Goal: Communication & Community: Share content

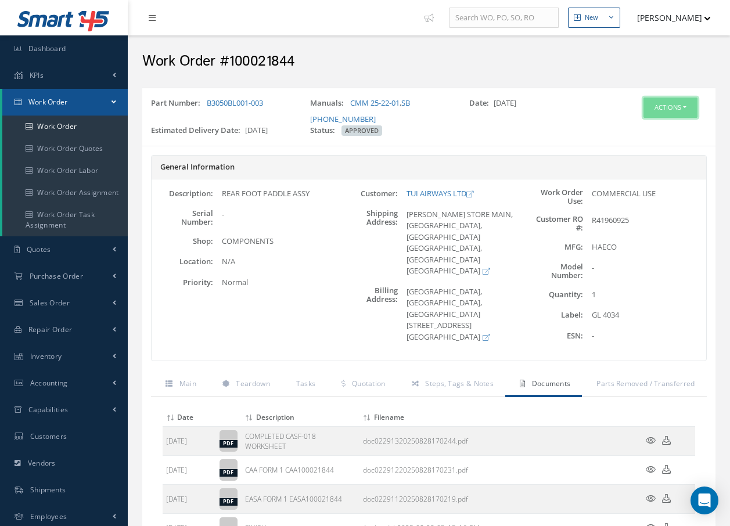
click at [674, 98] on button "Actions" at bounding box center [671, 108] width 54 height 20
click at [644, 145] on link "Invoicing" at bounding box center [653, 146] width 93 height 16
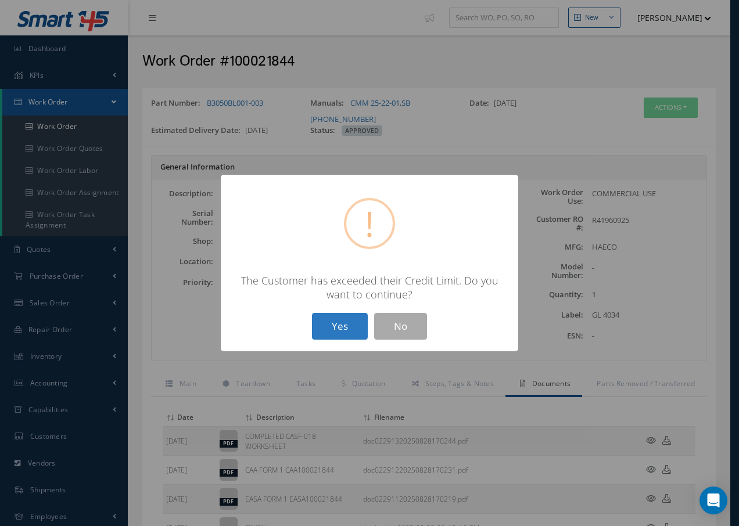
click at [345, 324] on button "Yes" at bounding box center [340, 326] width 56 height 27
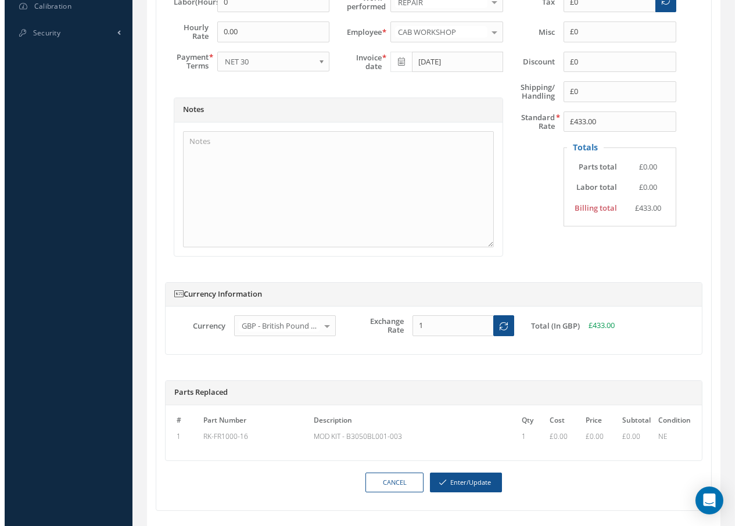
scroll to position [580, 0]
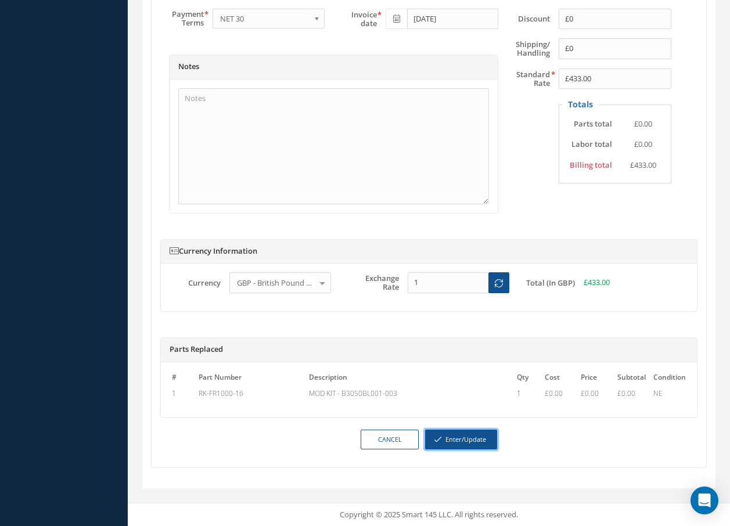
click at [444, 440] on button "Enter/Update" at bounding box center [461, 440] width 72 height 20
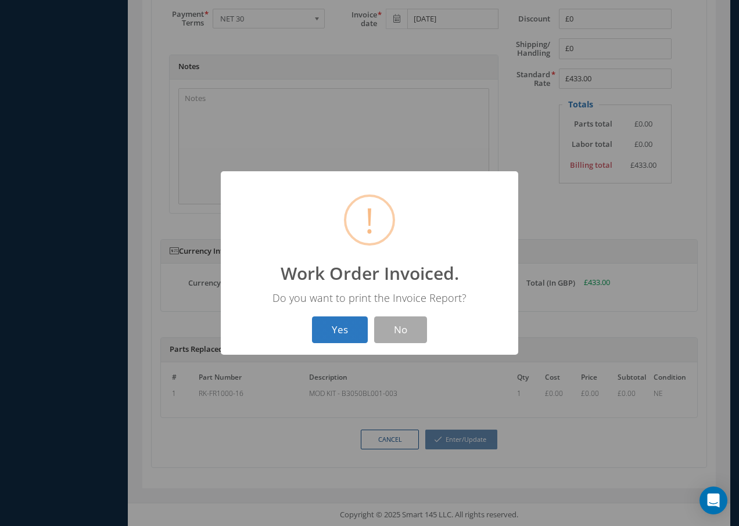
click at [328, 327] on button "Yes" at bounding box center [340, 330] width 56 height 27
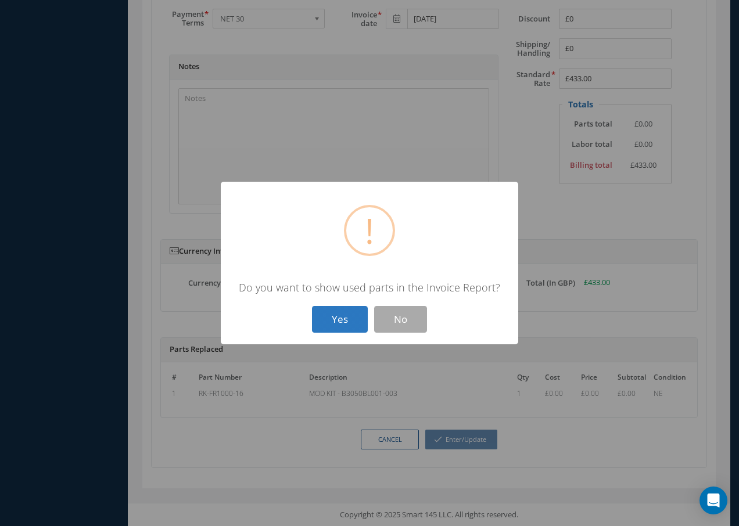
click at [329, 316] on button "Yes" at bounding box center [340, 319] width 56 height 27
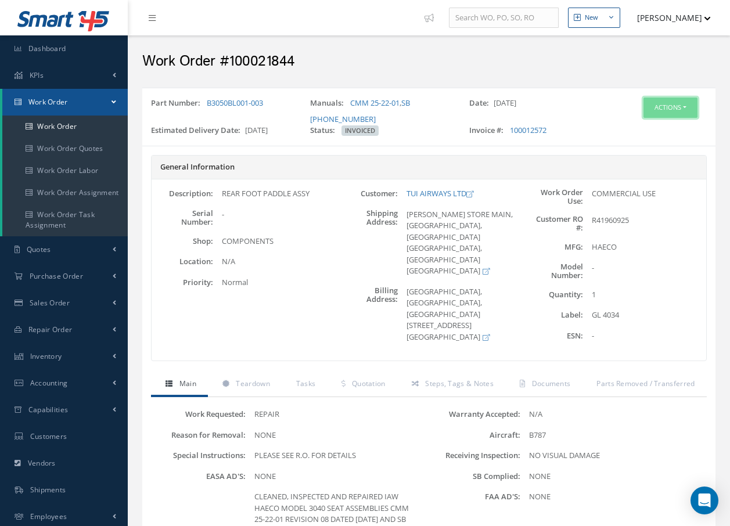
click at [665, 103] on button "Actions" at bounding box center [671, 108] width 54 height 20
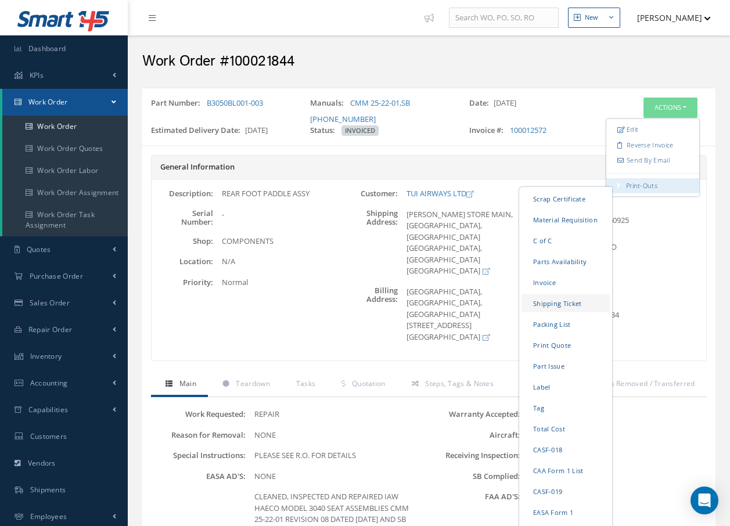
click at [568, 308] on link "Shipping Ticket" at bounding box center [566, 304] width 88 height 18
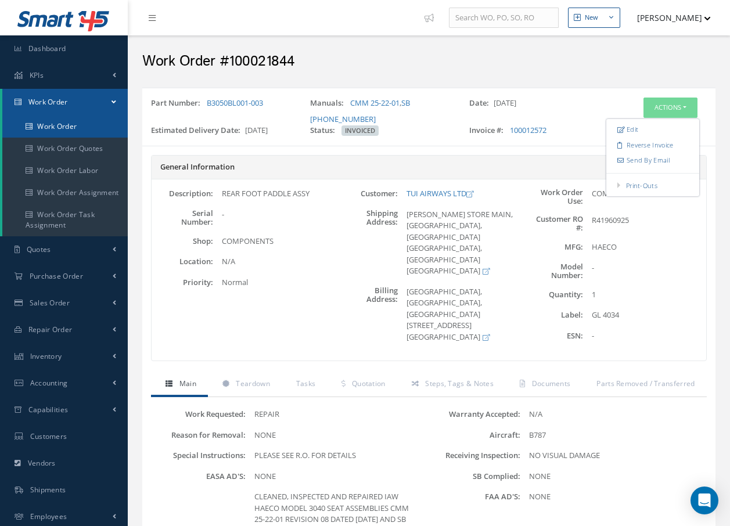
click at [48, 127] on link "Work Order" at bounding box center [64, 127] width 125 height 22
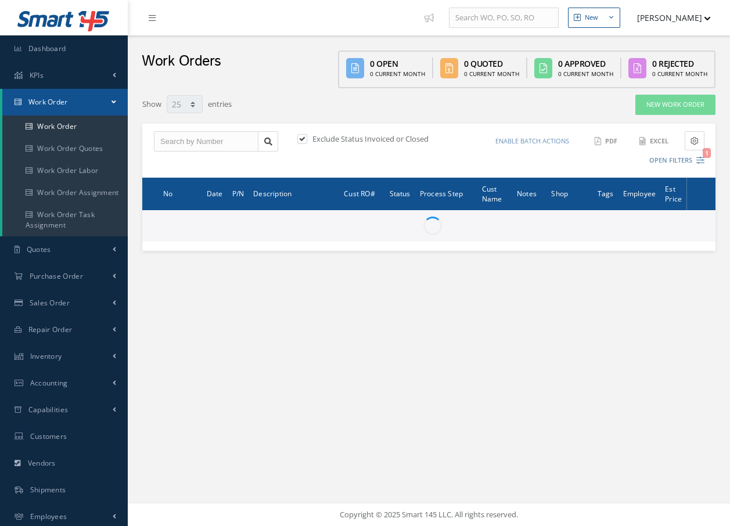
select select "25"
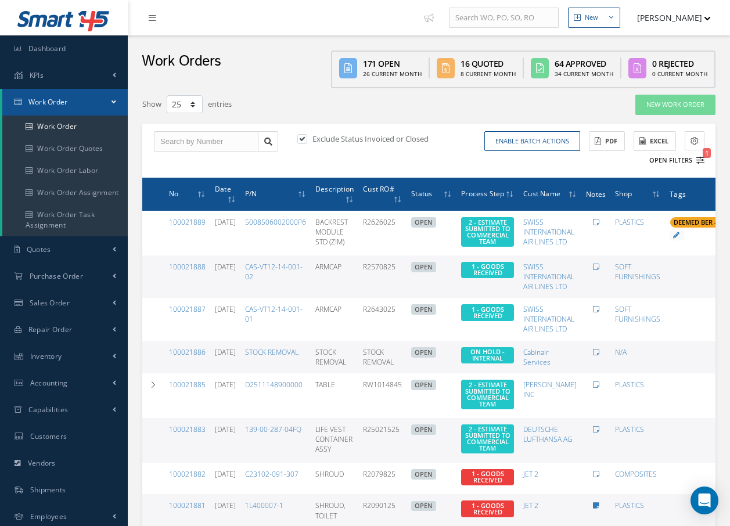
click at [698, 159] on icon "1" at bounding box center [701, 160] width 8 height 8
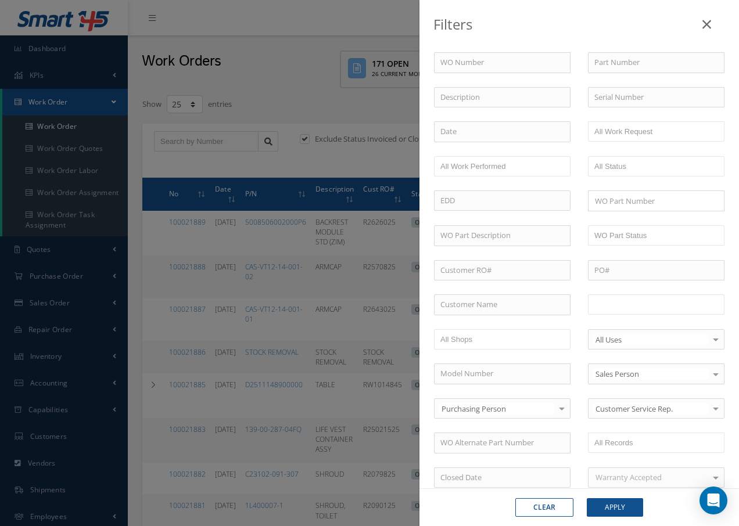
click at [650, 306] on input "text" at bounding box center [631, 304] width 74 height 15
click at [621, 507] on button "Apply" at bounding box center [615, 507] width 56 height 19
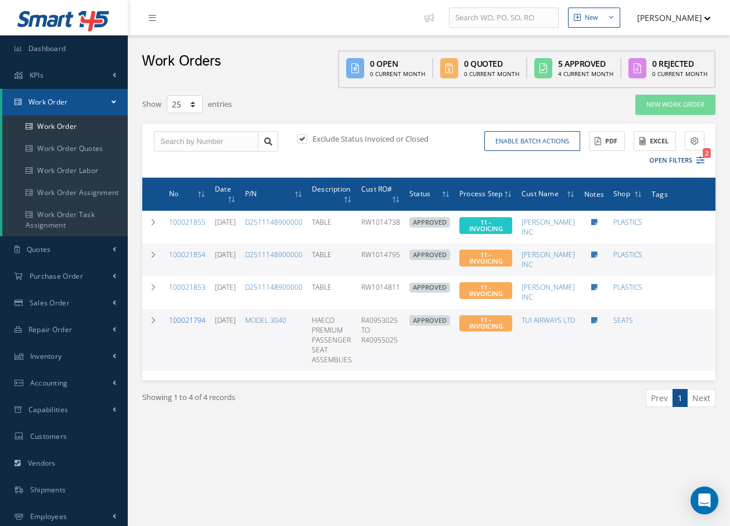
click at [178, 315] on link "100021794" at bounding box center [187, 320] width 37 height 10
click at [184, 325] on link "100021794" at bounding box center [187, 320] width 37 height 10
click at [187, 320] on link "100021794" at bounding box center [187, 320] width 37 height 10
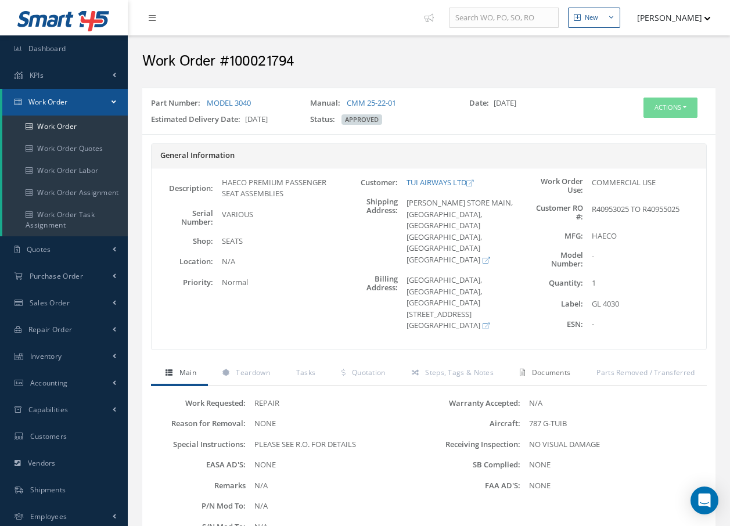
click at [551, 374] on span "Documents" at bounding box center [551, 373] width 39 height 10
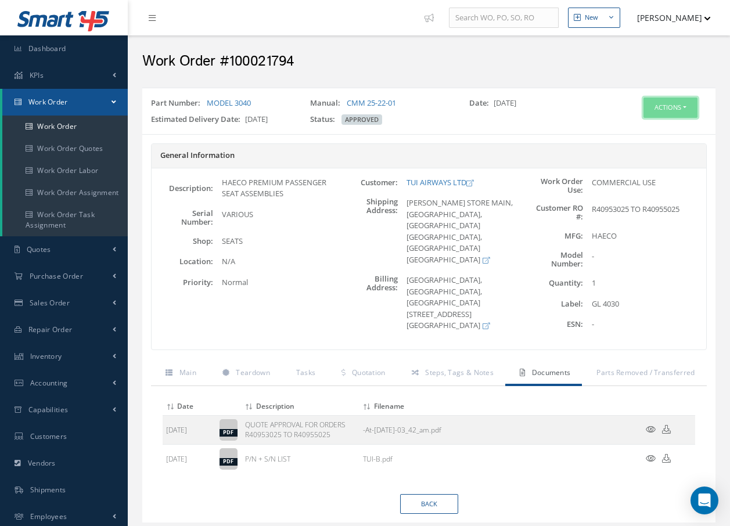
click at [668, 106] on button "Actions" at bounding box center [671, 108] width 54 height 20
click at [653, 148] on link "Invoicing" at bounding box center [653, 146] width 93 height 16
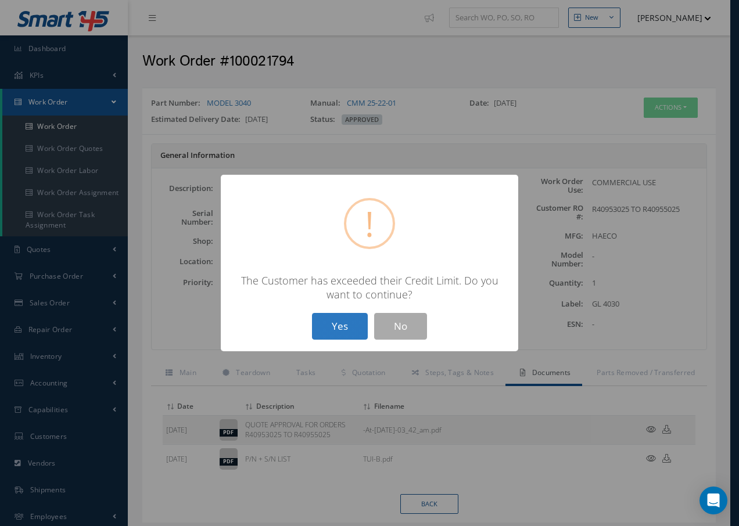
click at [346, 324] on button "Yes" at bounding box center [340, 326] width 56 height 27
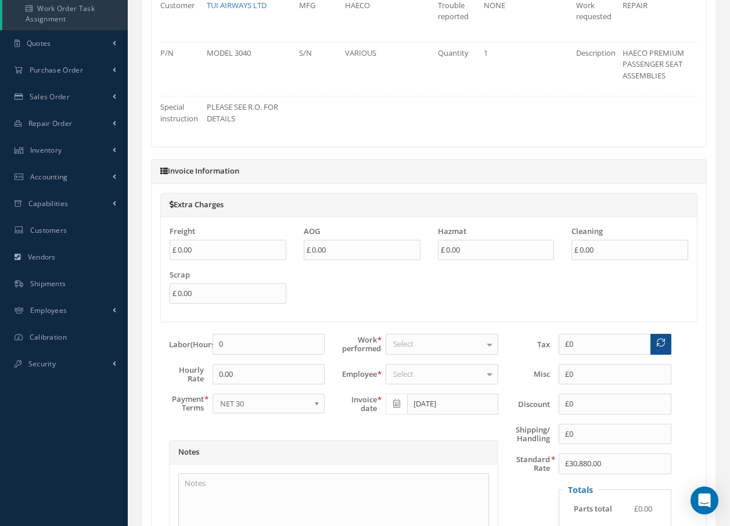
scroll to position [290, 0]
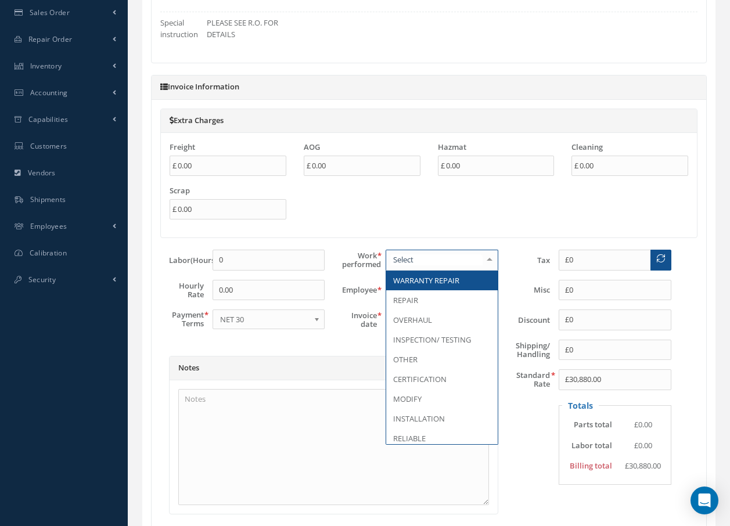
click at [490, 263] on div at bounding box center [490, 259] width 16 height 19
click at [440, 293] on span "REPAIR" at bounding box center [442, 300] width 112 height 20
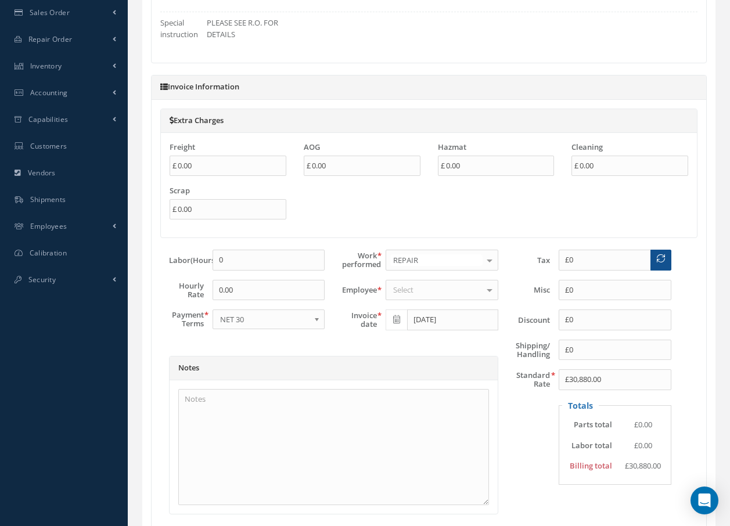
click at [440, 291] on div "Select" at bounding box center [442, 290] width 113 height 21
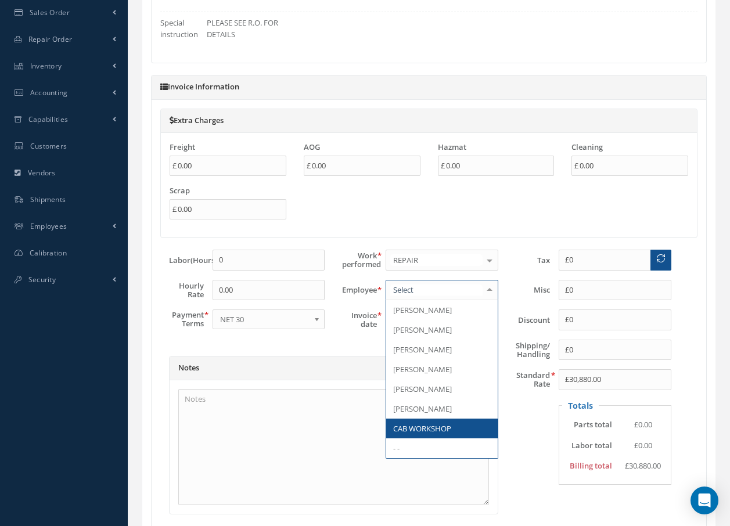
click at [464, 428] on span "CAB WORKSHOP" at bounding box center [442, 429] width 112 height 20
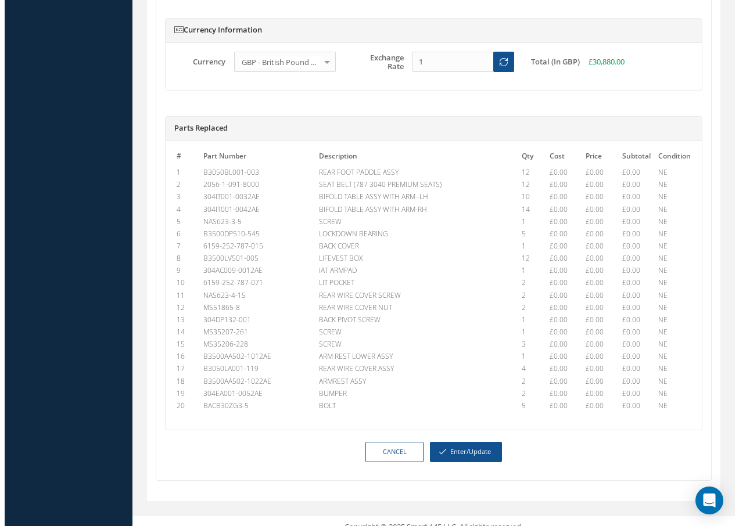
scroll to position [826, 0]
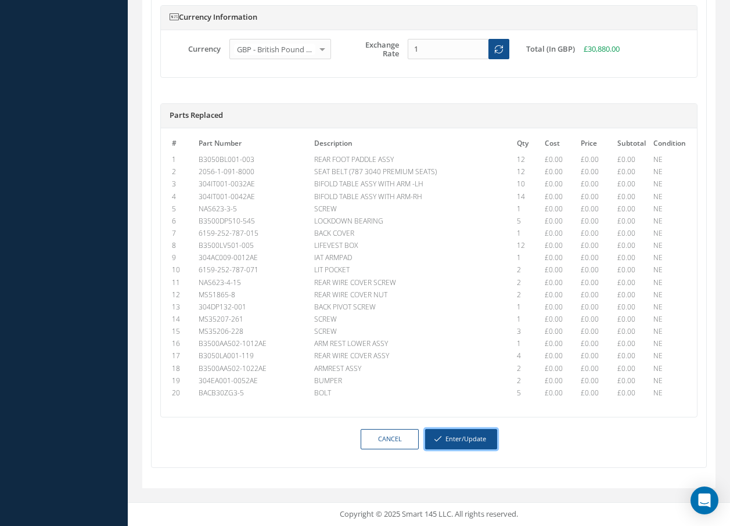
click at [477, 439] on button "Enter/Update" at bounding box center [461, 439] width 72 height 20
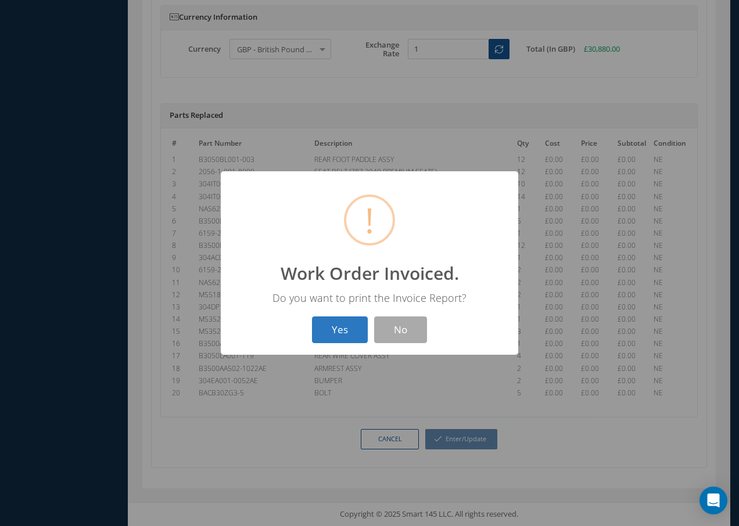
click at [343, 329] on button "Yes" at bounding box center [340, 330] width 56 height 27
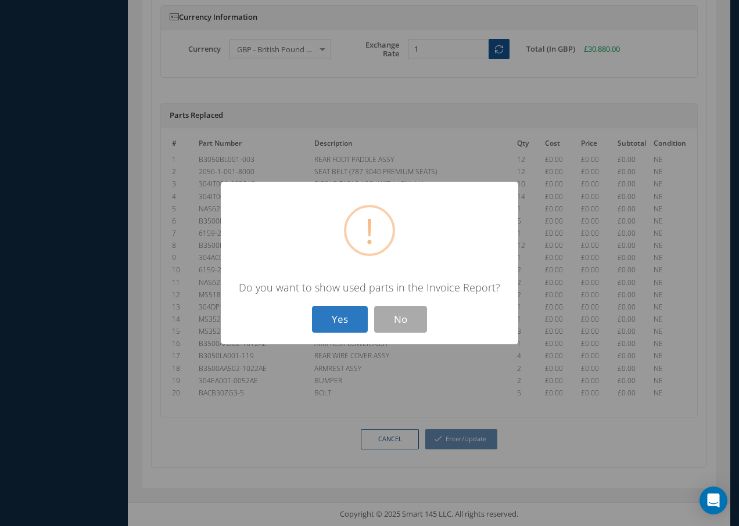
click at [344, 328] on button "Yes" at bounding box center [340, 319] width 56 height 27
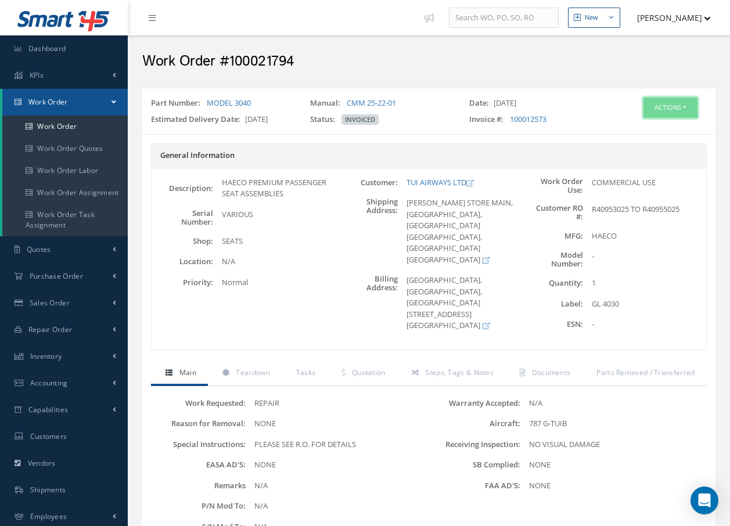
click at [661, 99] on button "Actions" at bounding box center [671, 108] width 54 height 20
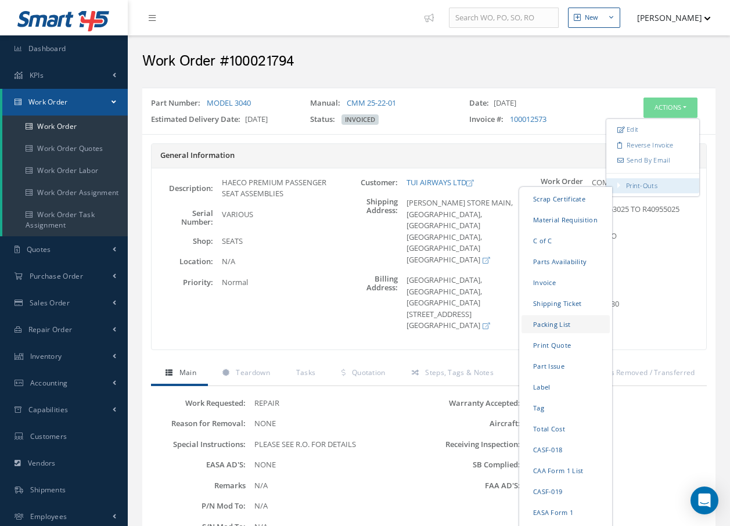
click at [562, 325] on link "Packing List" at bounding box center [566, 324] width 88 height 18
click at [558, 303] on link "Shipping Ticket" at bounding box center [566, 304] width 88 height 18
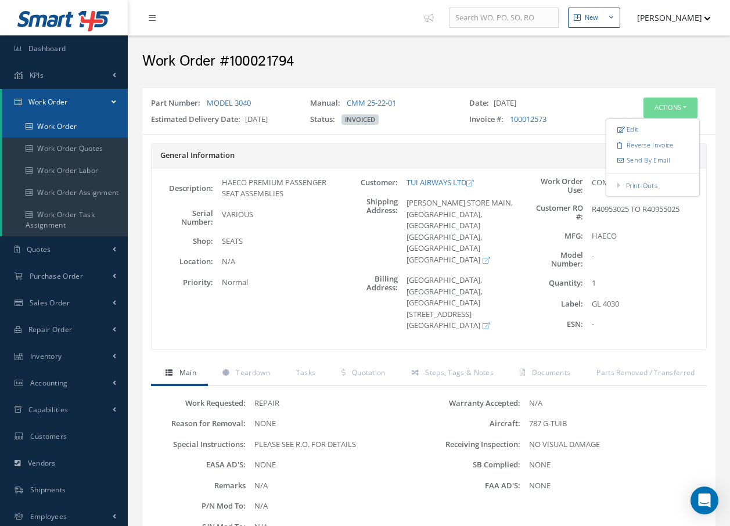
click at [93, 123] on link "Work Order" at bounding box center [64, 127] width 125 height 22
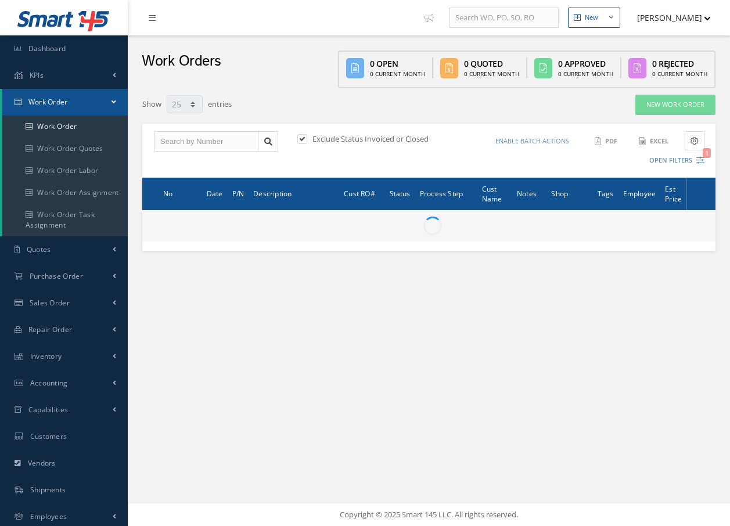
select select "25"
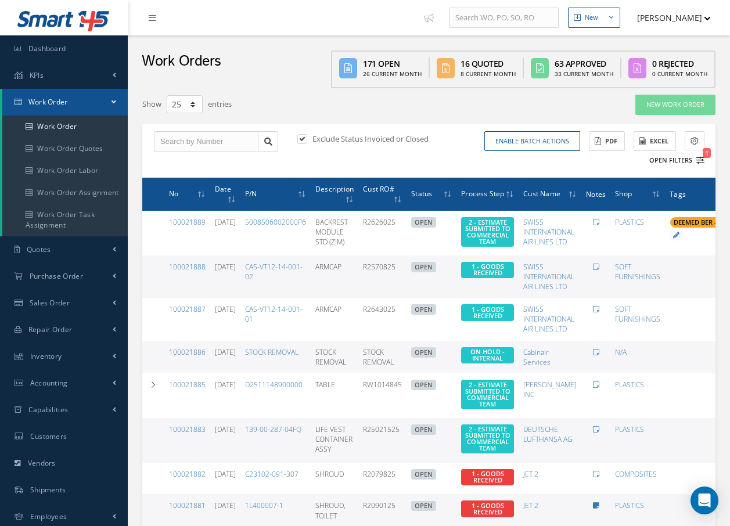
click at [703, 160] on icon "1" at bounding box center [701, 160] width 8 height 8
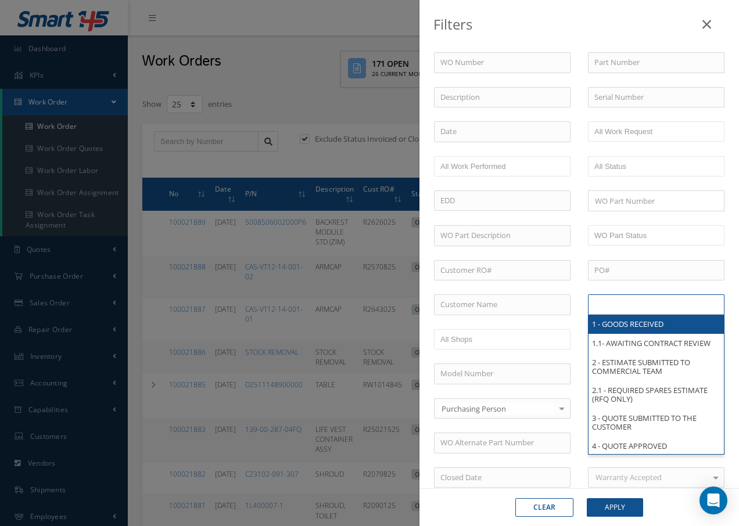
click at [654, 307] on input "text" at bounding box center [631, 304] width 74 height 15
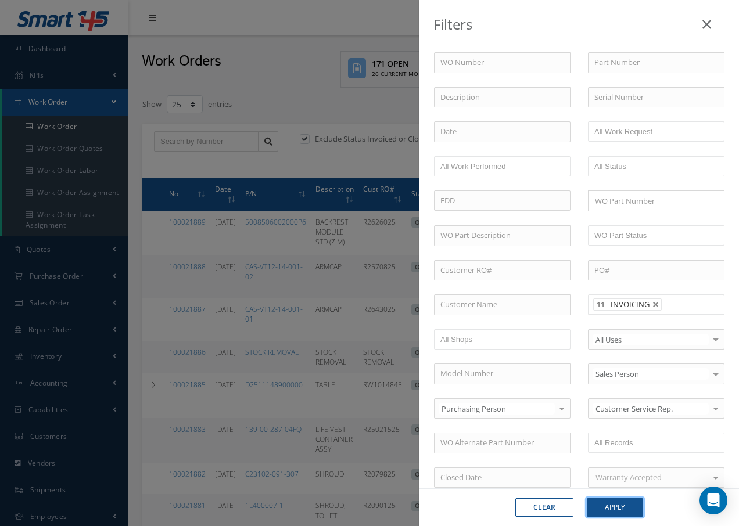
click at [611, 511] on button "Apply" at bounding box center [615, 507] width 56 height 19
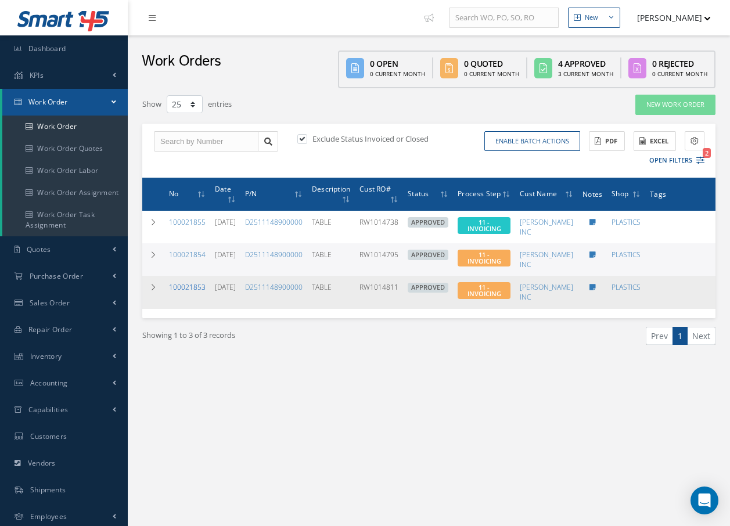
click at [203, 289] on link "100021853" at bounding box center [187, 287] width 37 height 10
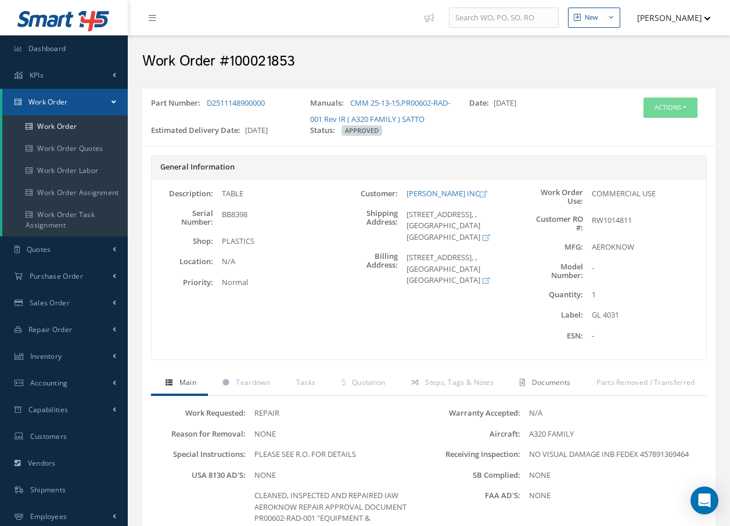
click at [571, 383] on span "Documents" at bounding box center [551, 383] width 39 height 10
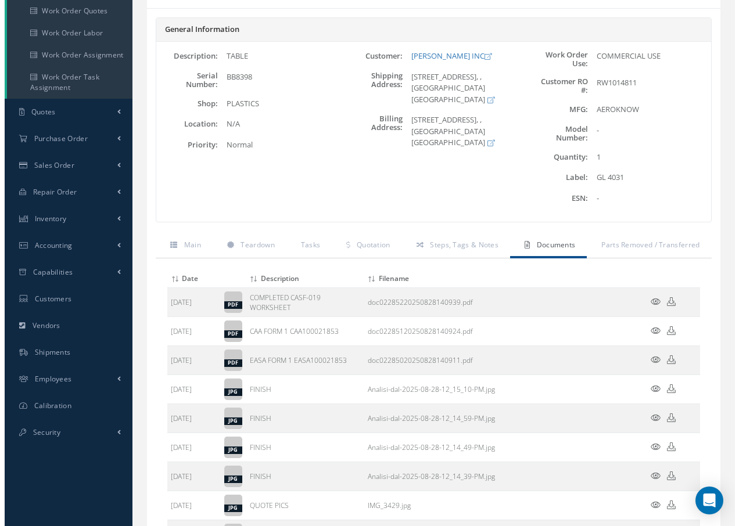
scroll to position [174, 0]
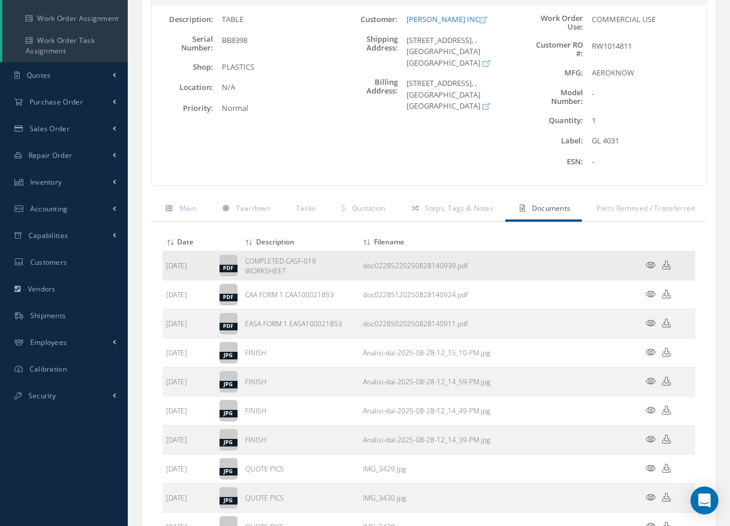
click at [652, 261] on icon at bounding box center [651, 265] width 10 height 9
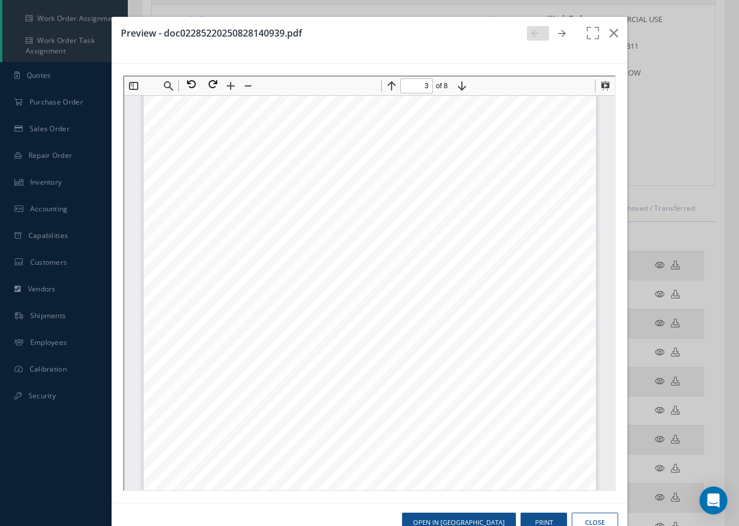
scroll to position [1342, 0]
type input "2"
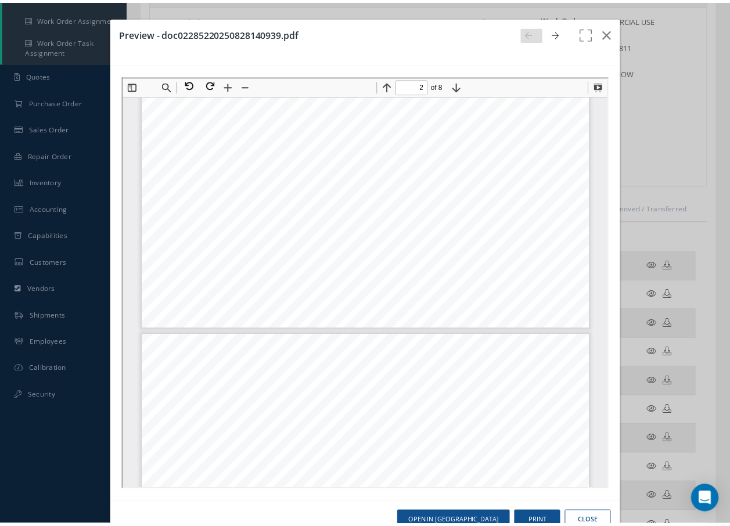
scroll to position [935, 0]
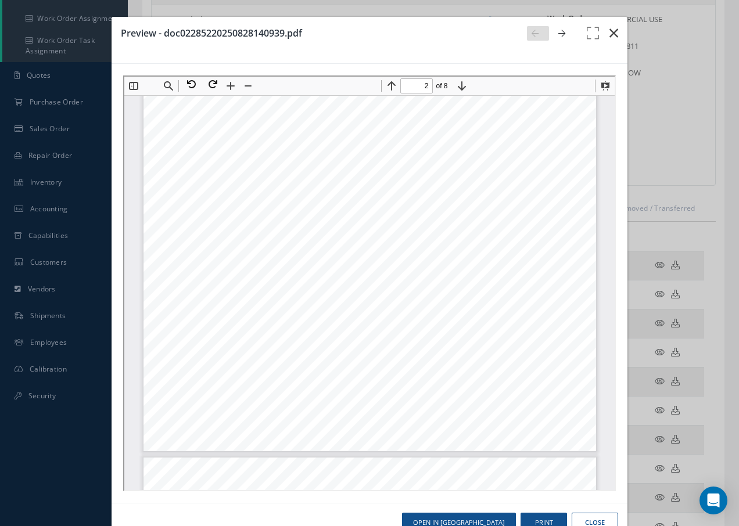
click at [609, 34] on icon "button" at bounding box center [613, 33] width 9 height 14
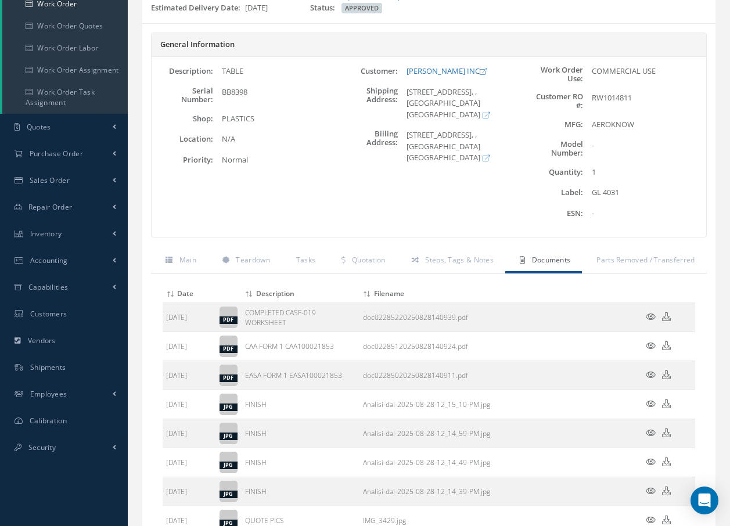
scroll to position [0, 0]
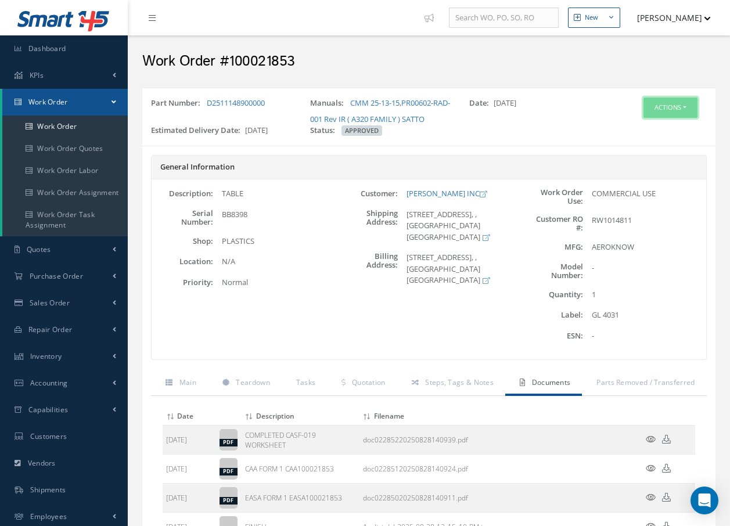
click at [681, 106] on button "Actions" at bounding box center [671, 108] width 54 height 20
click at [634, 145] on link "Invoicing" at bounding box center [653, 146] width 93 height 16
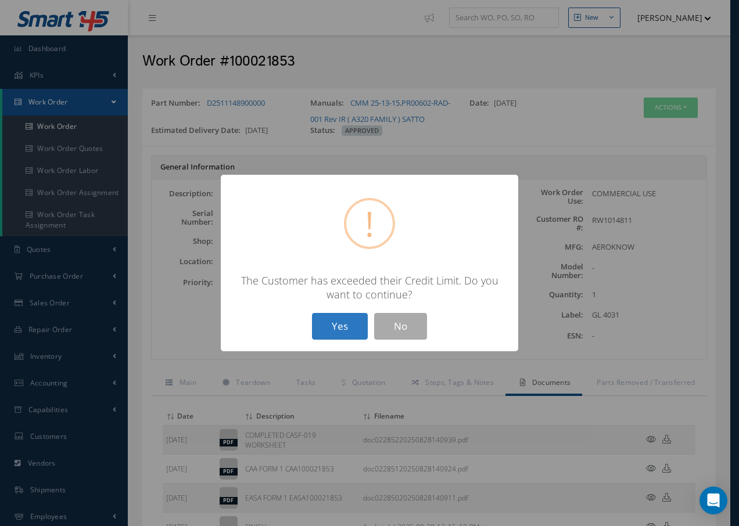
click at [338, 326] on button "Yes" at bounding box center [340, 326] width 56 height 27
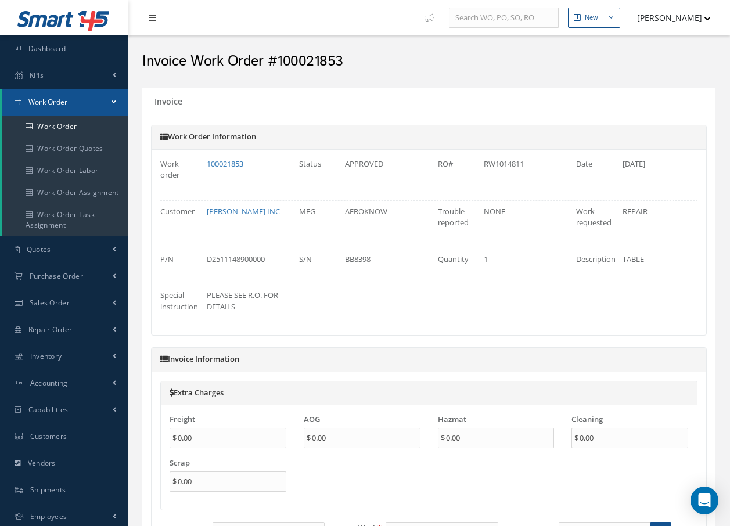
type input "$0"
type input "$3,474"
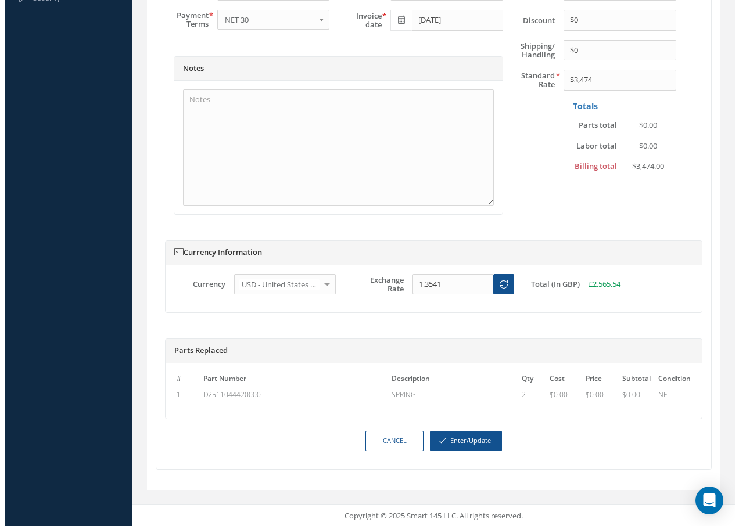
scroll to position [574, 0]
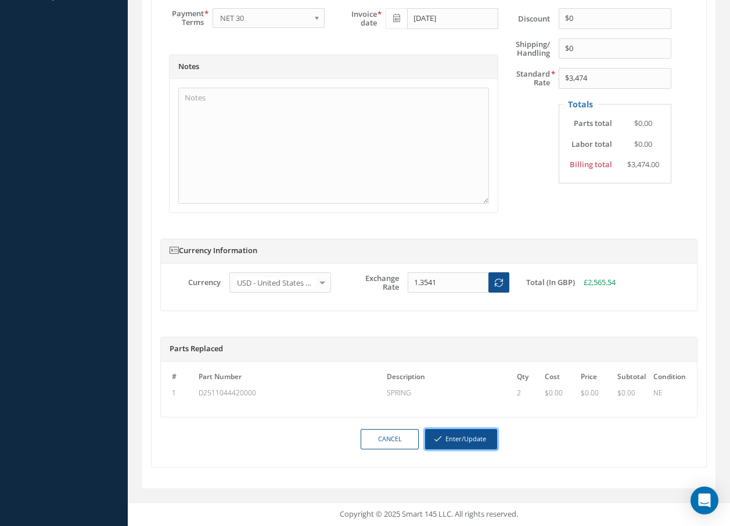
click at [473, 439] on button "Enter/Update" at bounding box center [461, 439] width 72 height 20
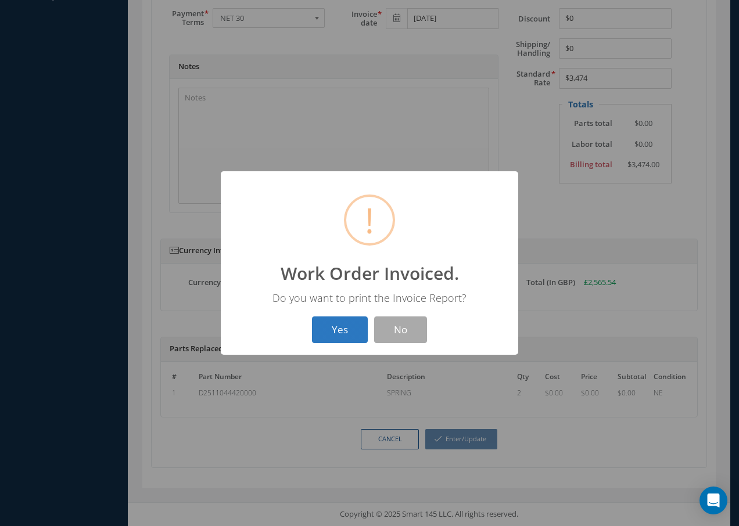
click at [344, 333] on button "Yes" at bounding box center [340, 330] width 56 height 27
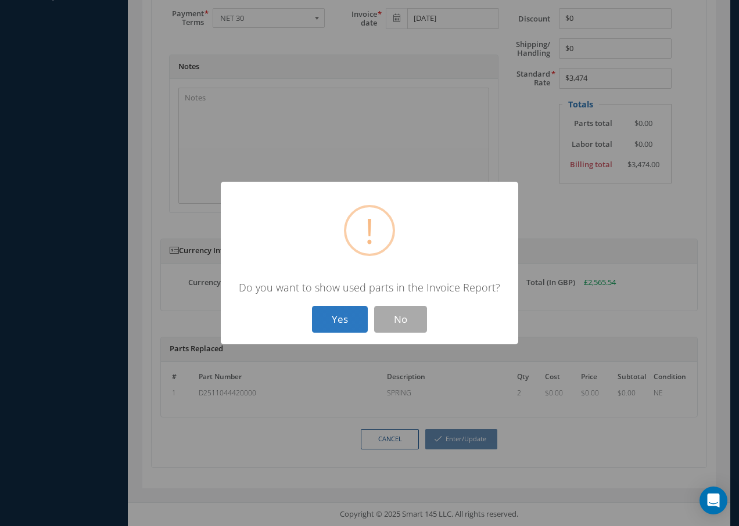
click at [340, 322] on button "Yes" at bounding box center [340, 319] width 56 height 27
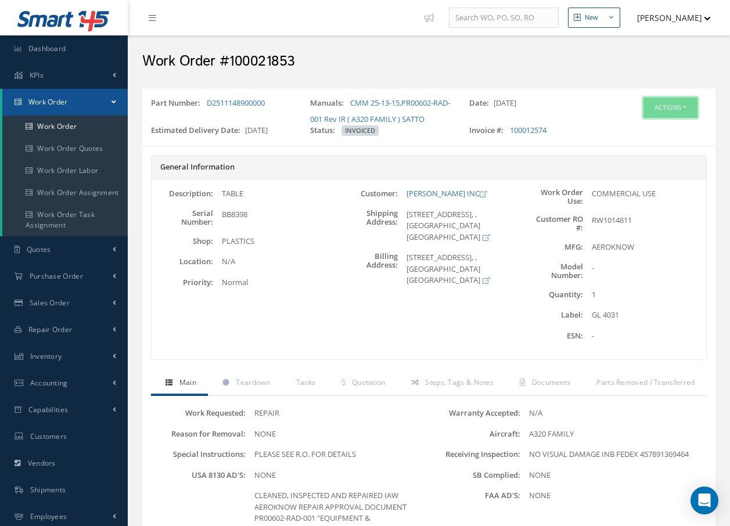
click at [656, 113] on button "Actions" at bounding box center [671, 108] width 54 height 20
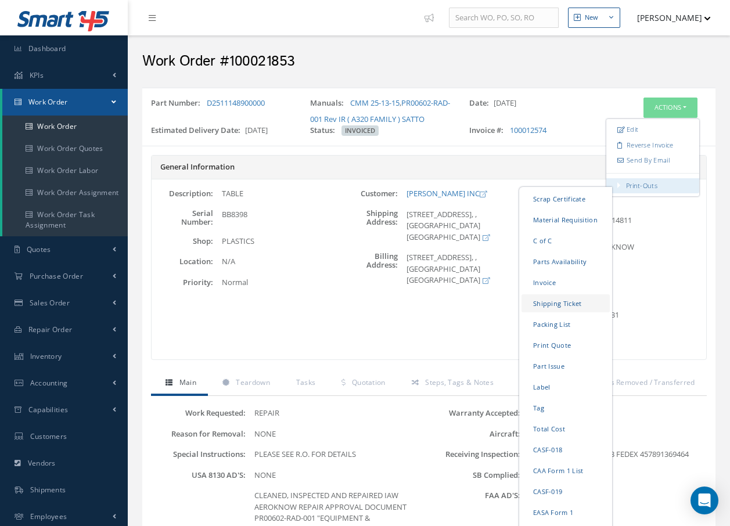
click at [564, 306] on link "Shipping Ticket" at bounding box center [566, 304] width 88 height 18
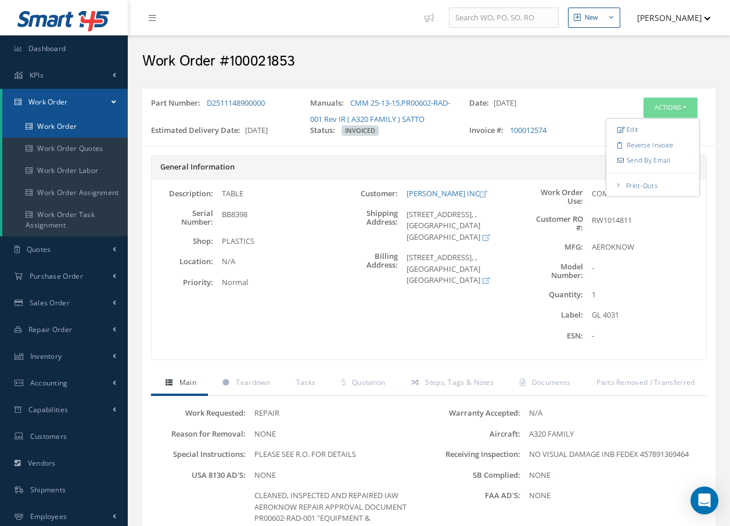
click at [39, 123] on link "Work Order" at bounding box center [64, 127] width 125 height 22
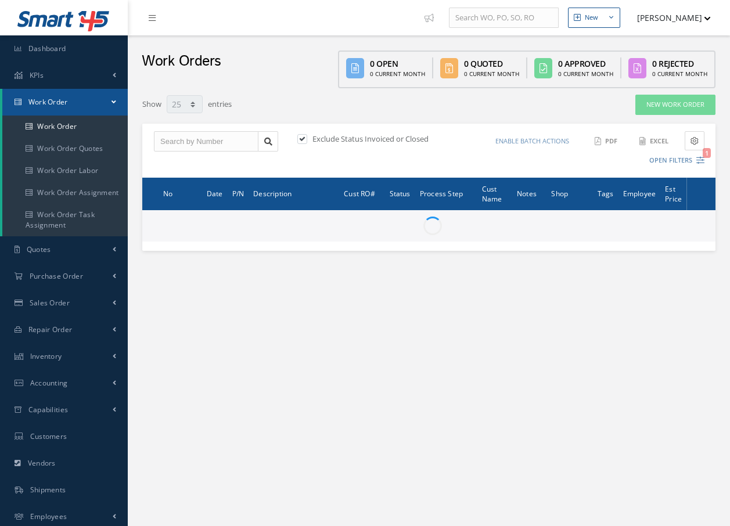
select select "25"
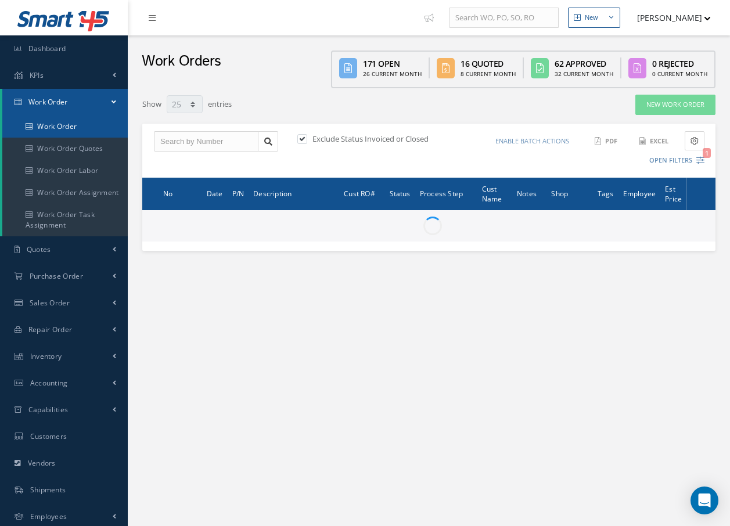
type input "All Work Request"
type input "All Work Performed"
type input "All Status"
type input "WO Part Status"
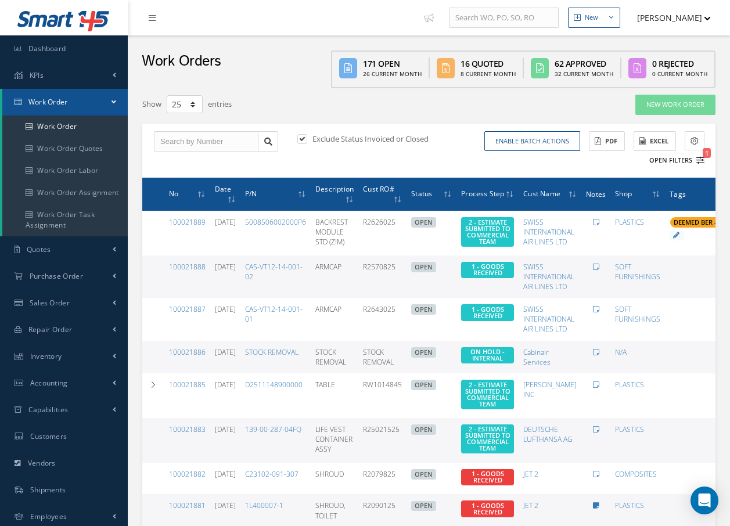
click at [698, 161] on icon "1" at bounding box center [701, 160] width 8 height 8
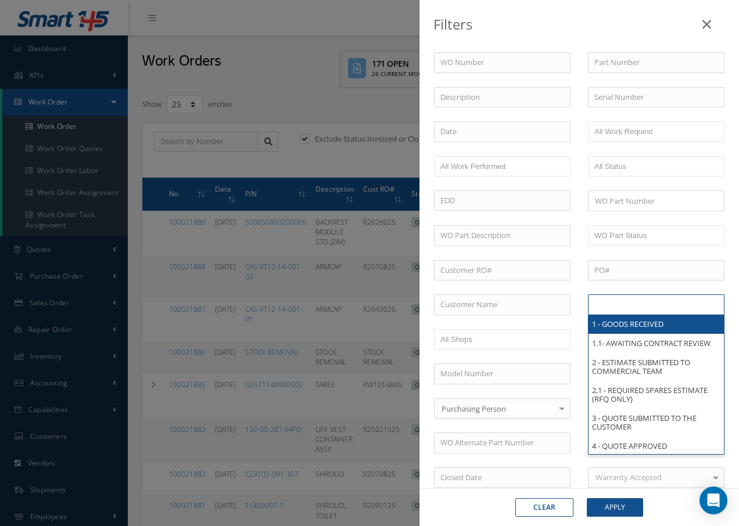
click at [638, 311] on input "text" at bounding box center [631, 304] width 74 height 15
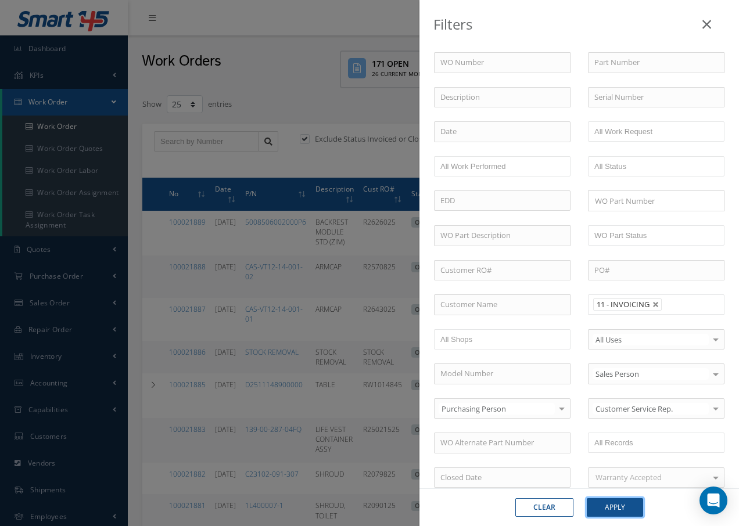
click at [617, 507] on button "Apply" at bounding box center [615, 507] width 56 height 19
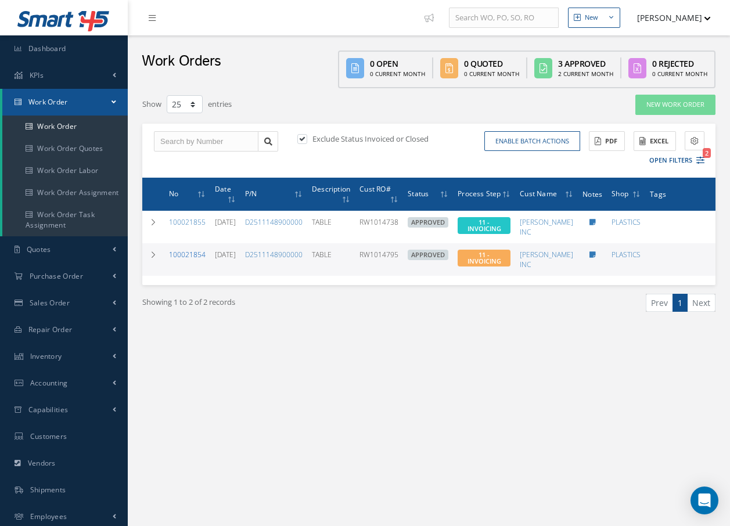
click at [190, 257] on link "100021854" at bounding box center [187, 255] width 37 height 10
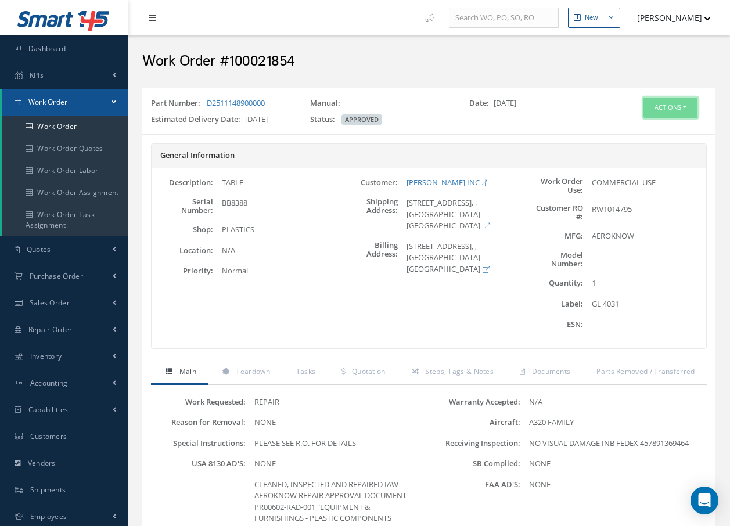
click at [662, 103] on button "Actions" at bounding box center [671, 108] width 54 height 20
click at [648, 143] on link "Invoicing" at bounding box center [653, 146] width 93 height 16
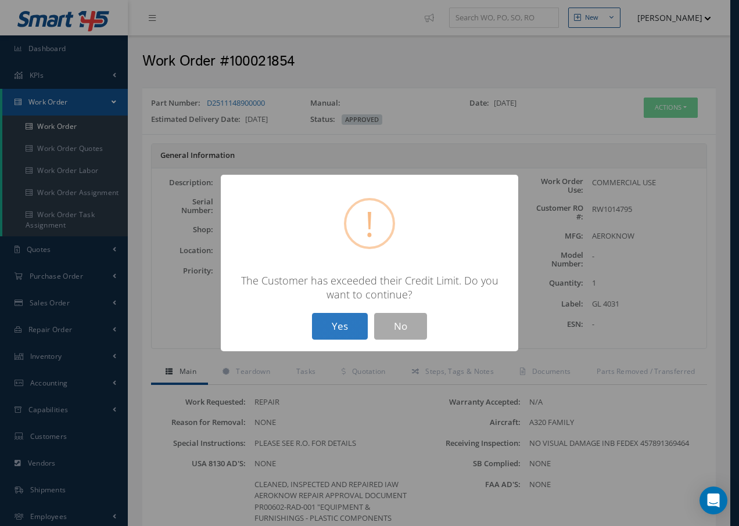
click at [350, 326] on button "Yes" at bounding box center [340, 326] width 56 height 27
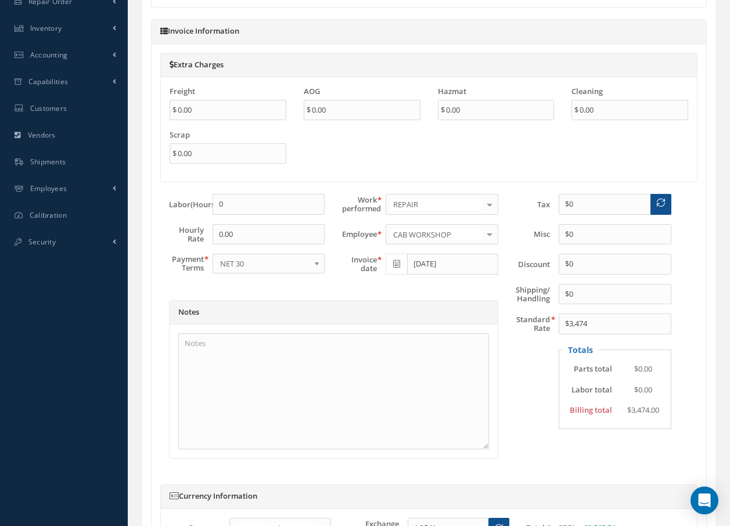
scroll to position [574, 0]
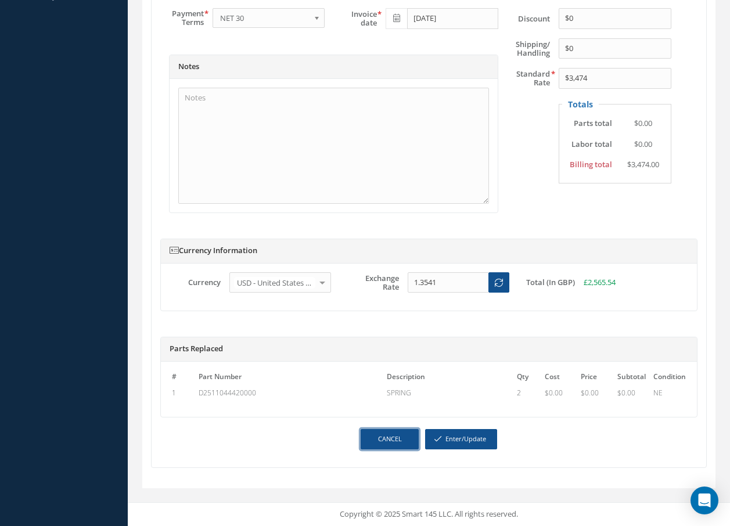
click at [390, 443] on link "Cancel" at bounding box center [390, 439] width 58 height 20
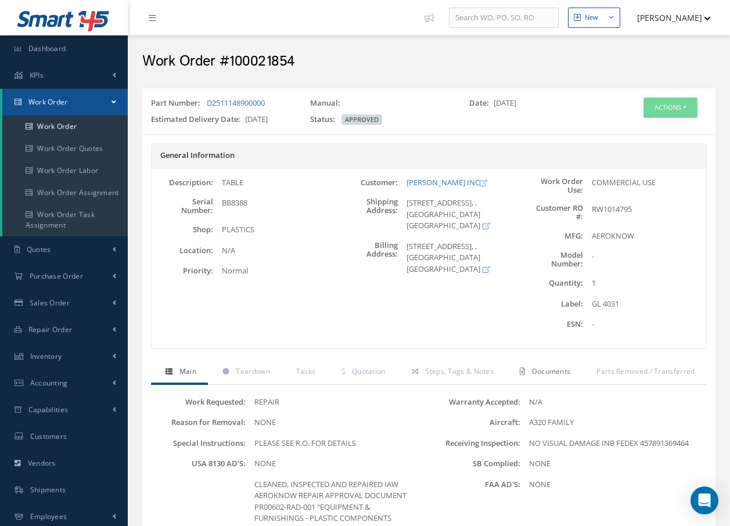
click at [553, 372] on span "Documents" at bounding box center [551, 372] width 39 height 10
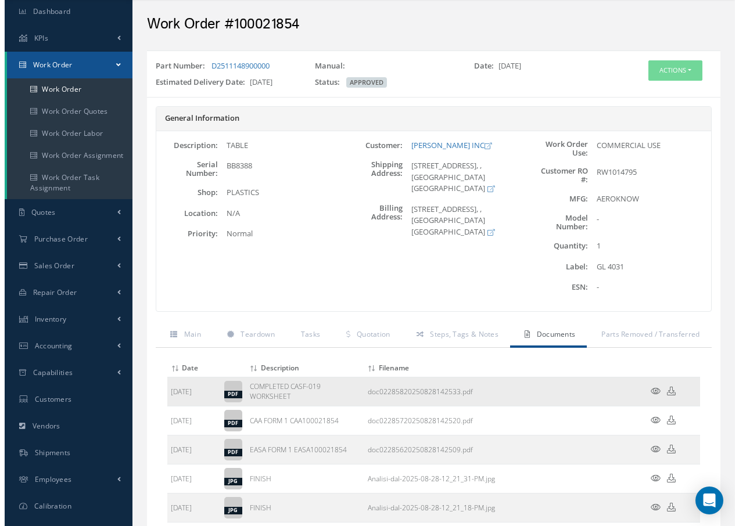
scroll to position [58, 0]
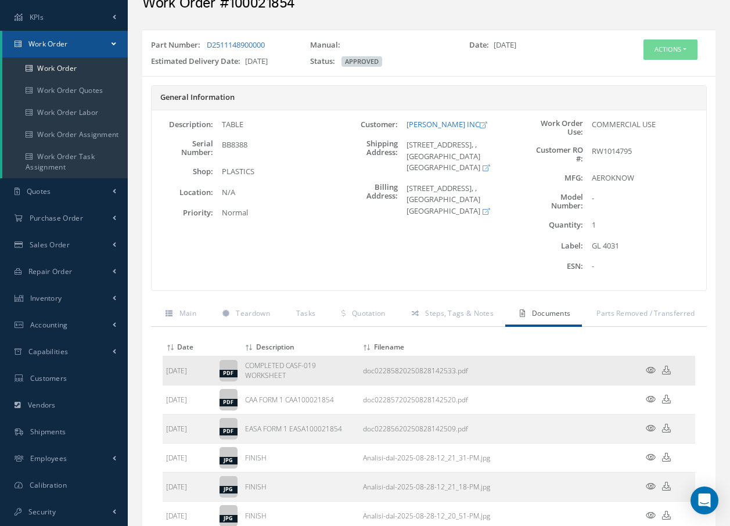
click at [652, 368] on icon at bounding box center [651, 370] width 10 height 9
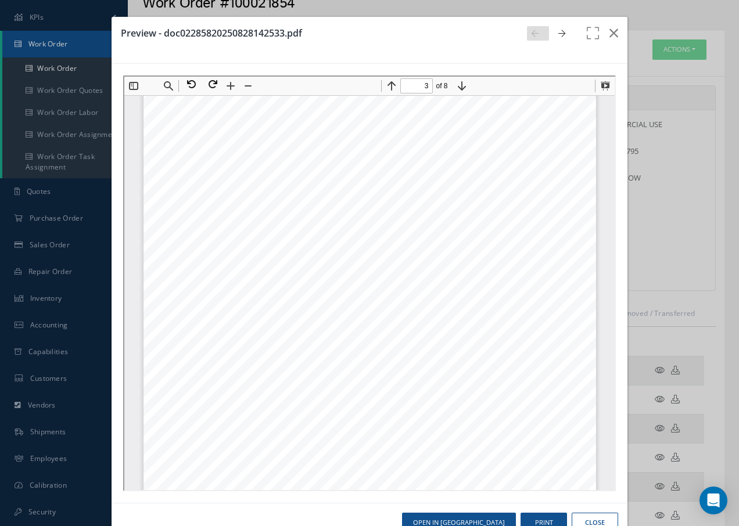
scroll to position [1400, 0]
type input "2"
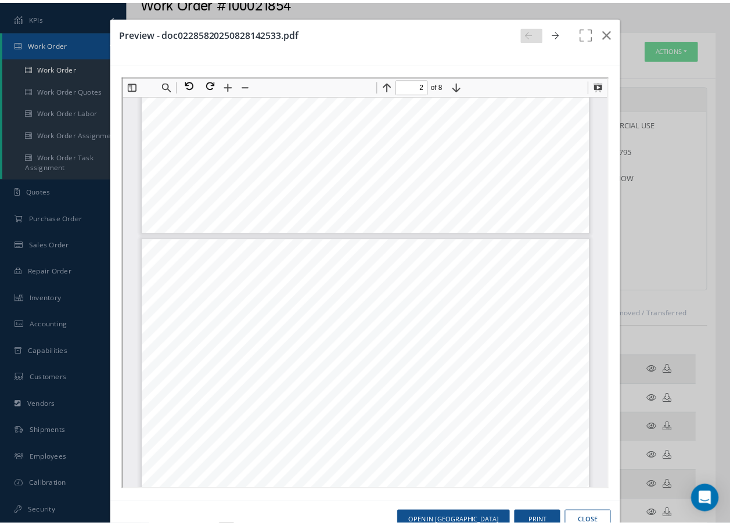
scroll to position [935, 0]
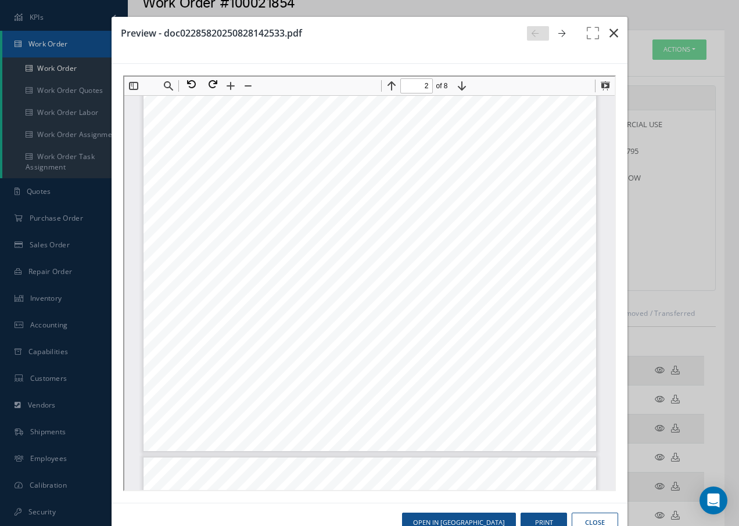
click at [609, 36] on icon "button" at bounding box center [613, 33] width 9 height 14
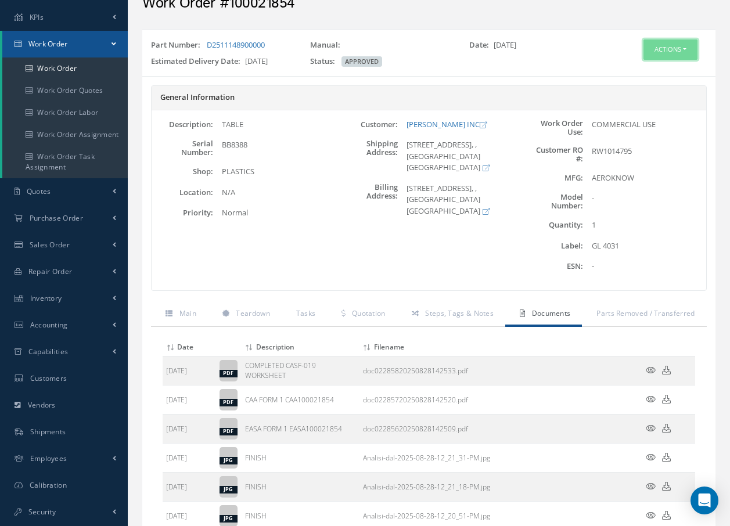
click at [677, 49] on button "Actions" at bounding box center [671, 50] width 54 height 20
click at [641, 85] on link "Invoicing" at bounding box center [653, 88] width 93 height 16
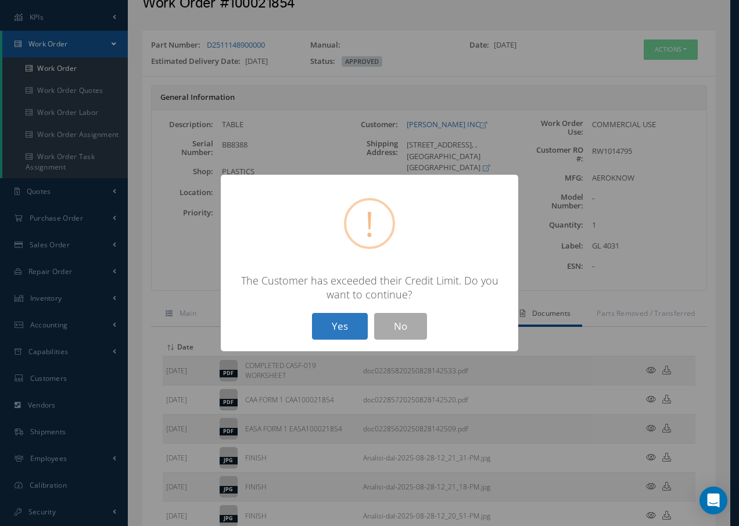
click at [339, 328] on button "Yes" at bounding box center [340, 326] width 56 height 27
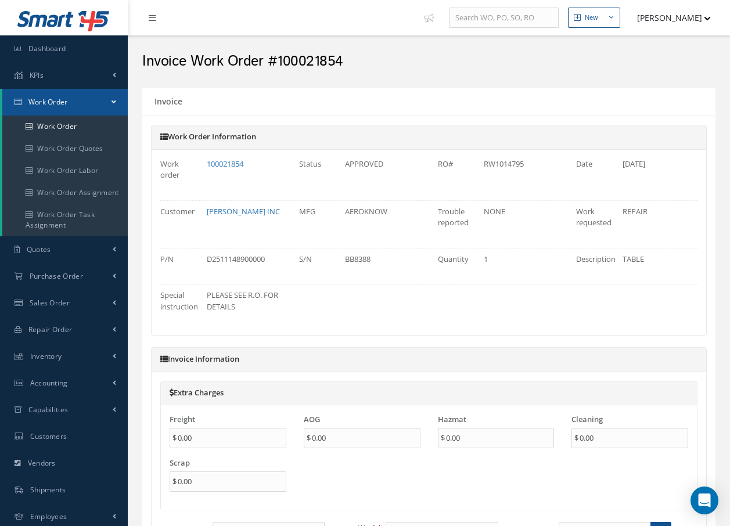
type input "$0"
type input "$3,474"
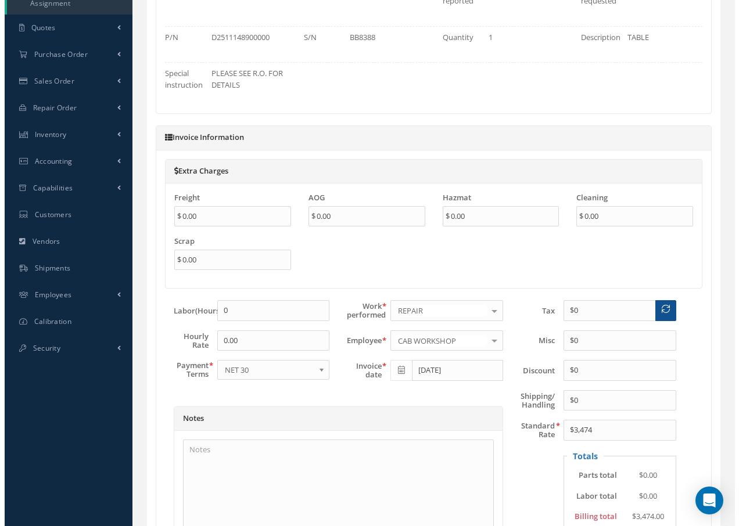
scroll to position [523, 0]
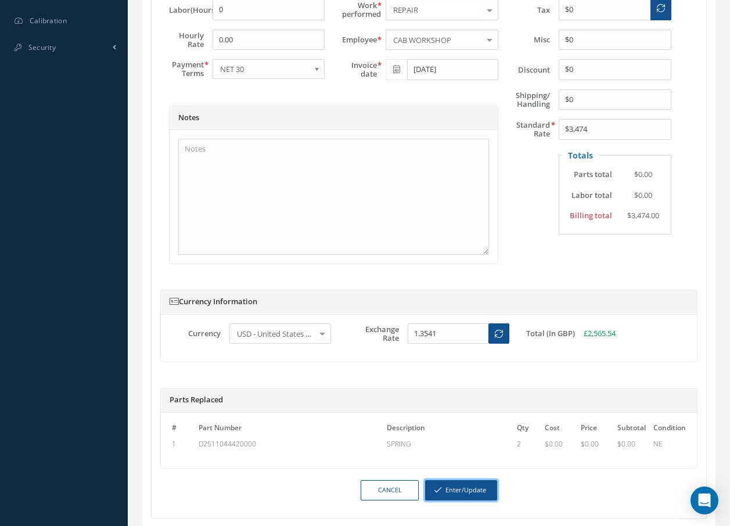
click at [478, 487] on button "Enter/Update" at bounding box center [461, 490] width 72 height 20
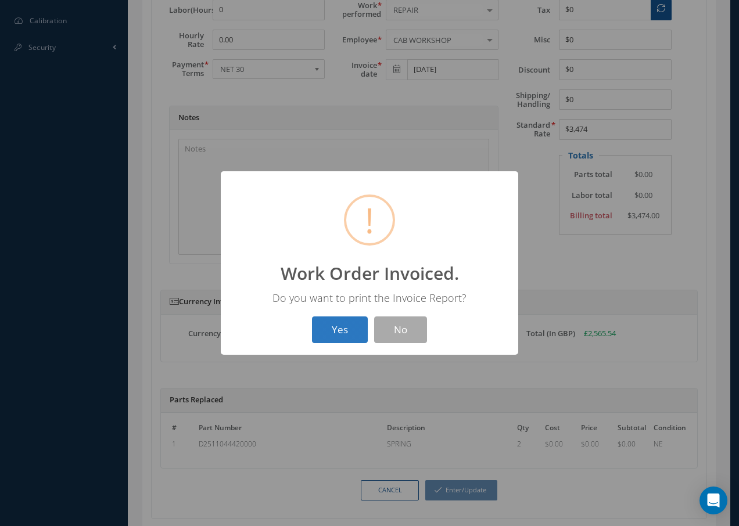
click at [340, 330] on button "Yes" at bounding box center [340, 330] width 56 height 27
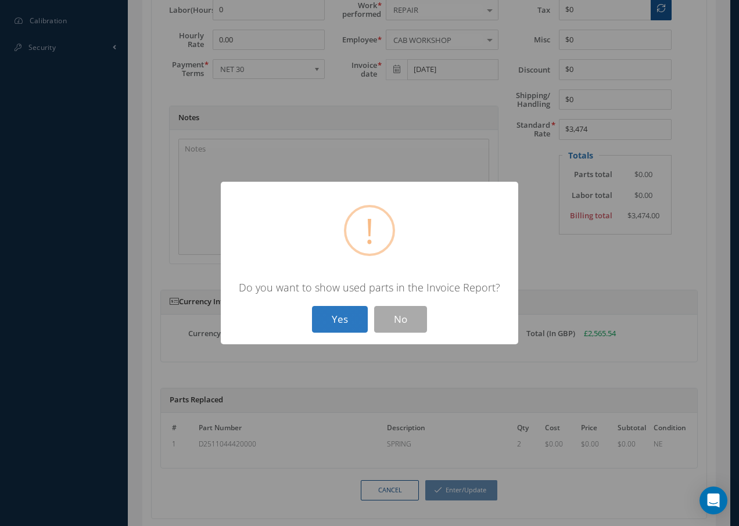
click at [338, 320] on button "Yes" at bounding box center [340, 319] width 56 height 27
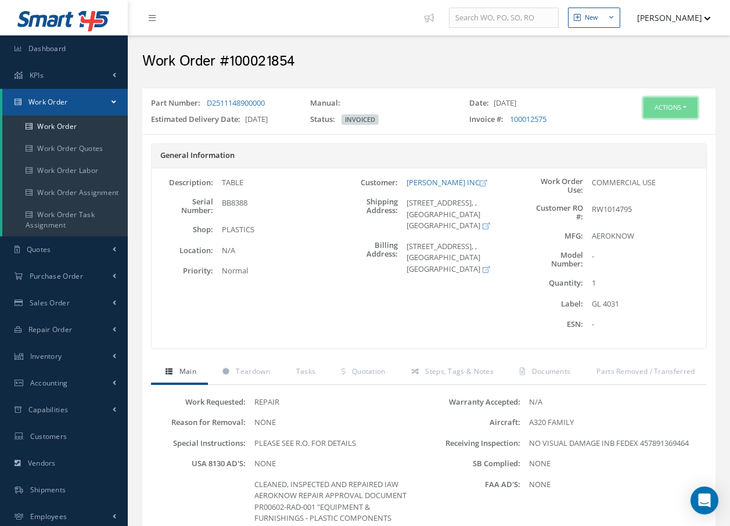
click at [663, 105] on button "Actions" at bounding box center [671, 108] width 54 height 20
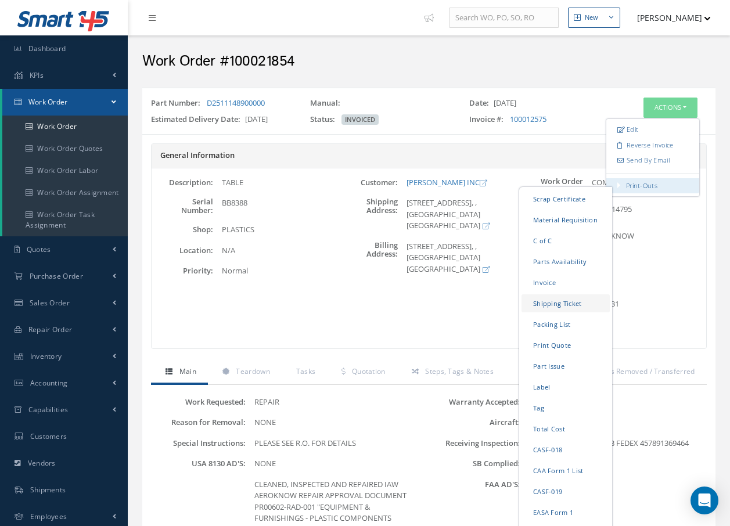
click at [568, 299] on link "Shipping Ticket" at bounding box center [566, 304] width 88 height 18
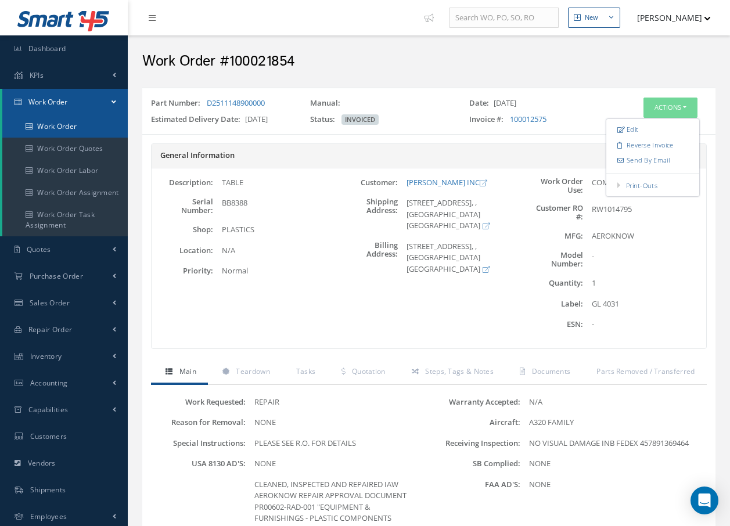
click at [62, 127] on link "Work Order" at bounding box center [64, 127] width 125 height 22
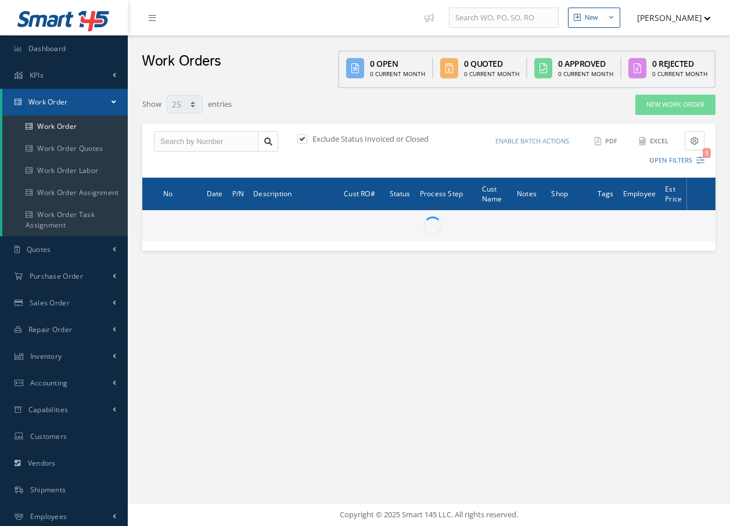
select select "25"
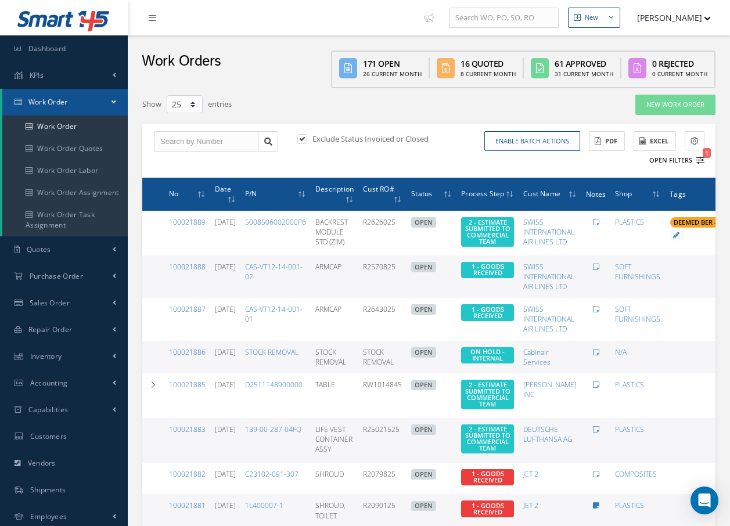
click at [701, 161] on icon "1" at bounding box center [701, 160] width 8 height 8
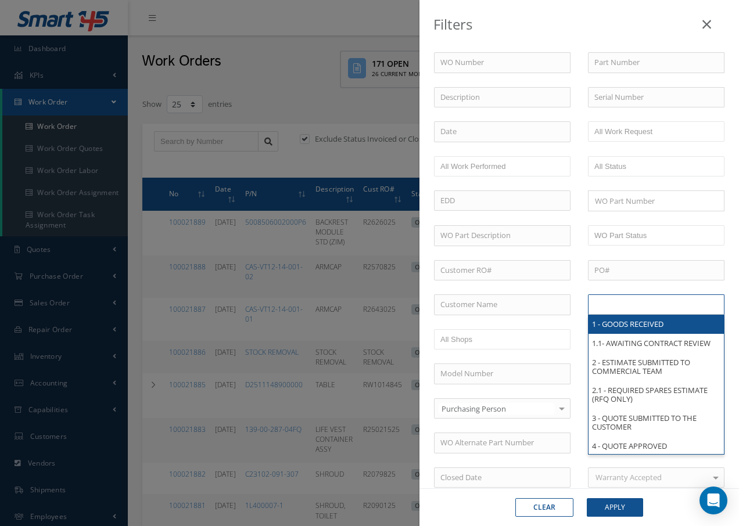
click at [660, 308] on input "text" at bounding box center [631, 304] width 74 height 15
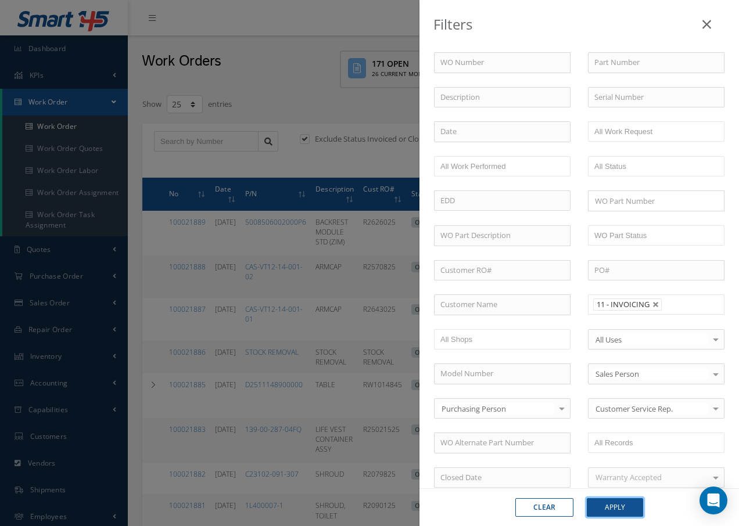
click at [609, 504] on button "Apply" at bounding box center [615, 507] width 56 height 19
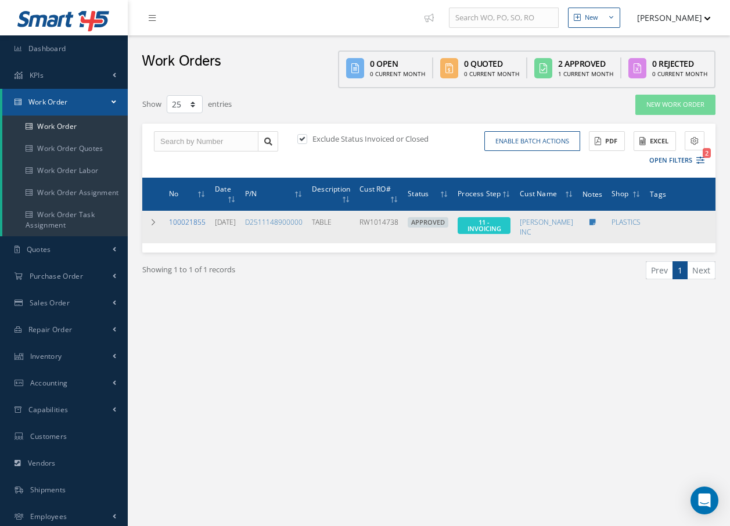
click at [195, 220] on link "100021855" at bounding box center [187, 222] width 37 height 10
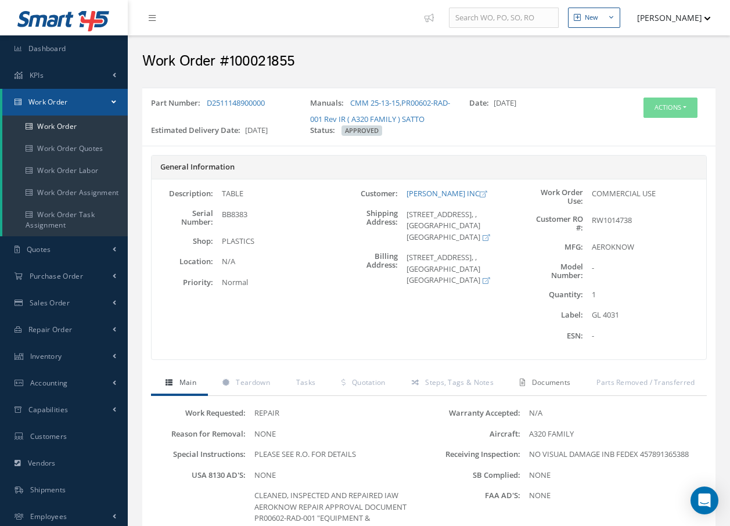
click at [554, 381] on span "Documents" at bounding box center [551, 383] width 39 height 10
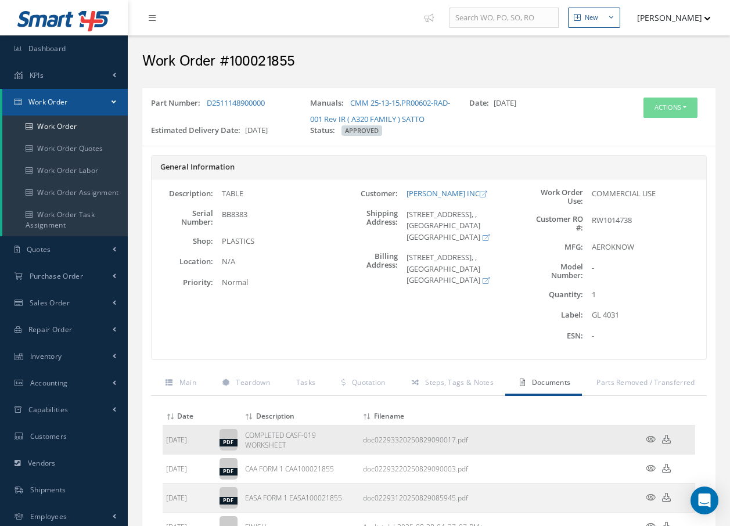
click at [648, 437] on icon at bounding box center [651, 439] width 10 height 9
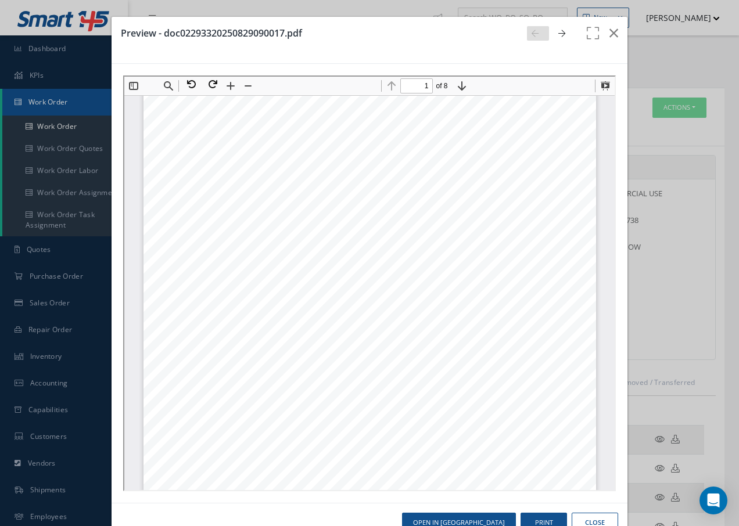
scroll to position [232, 0]
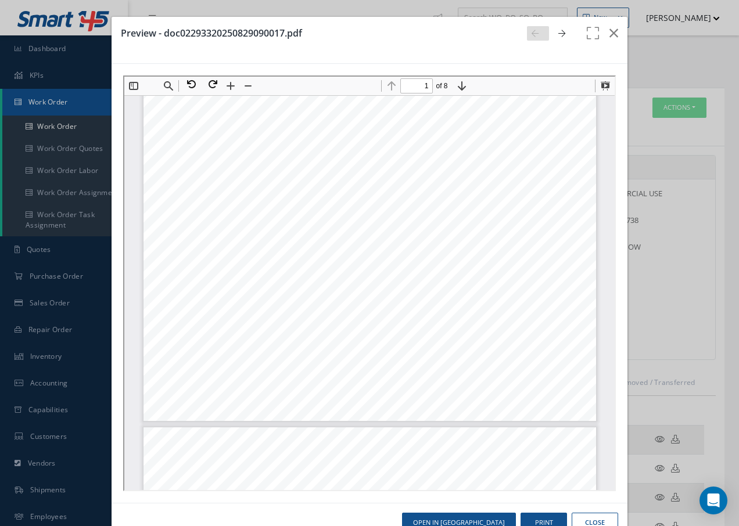
type input "2"
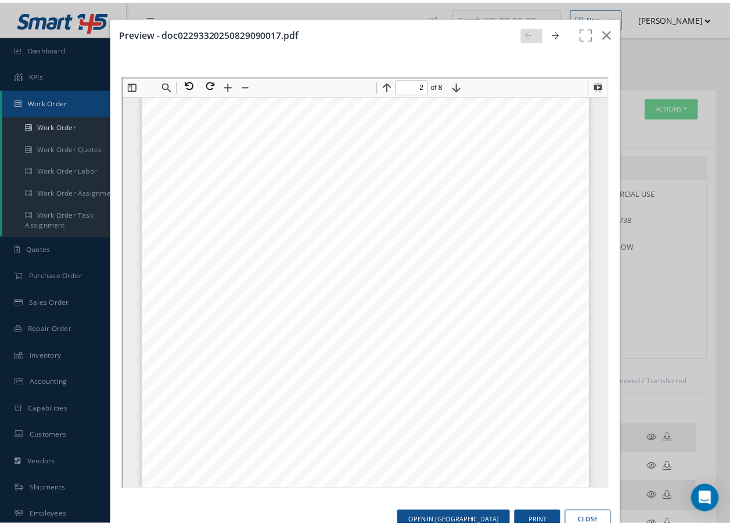
scroll to position [755, 0]
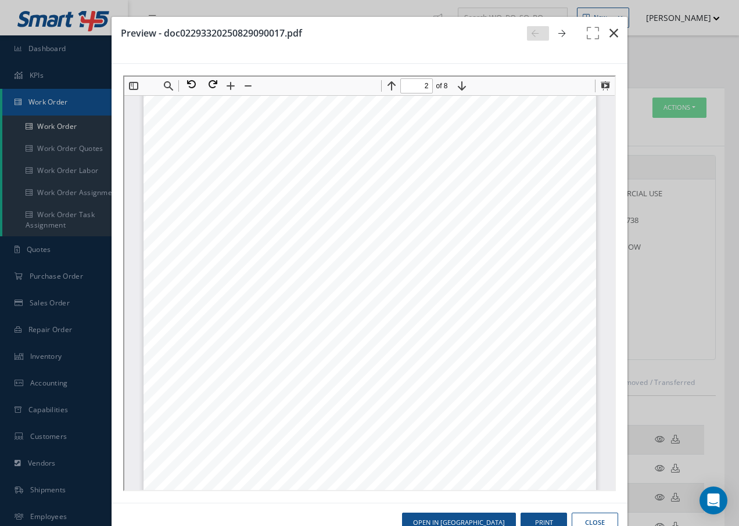
click at [609, 32] on icon "button" at bounding box center [613, 33] width 9 height 14
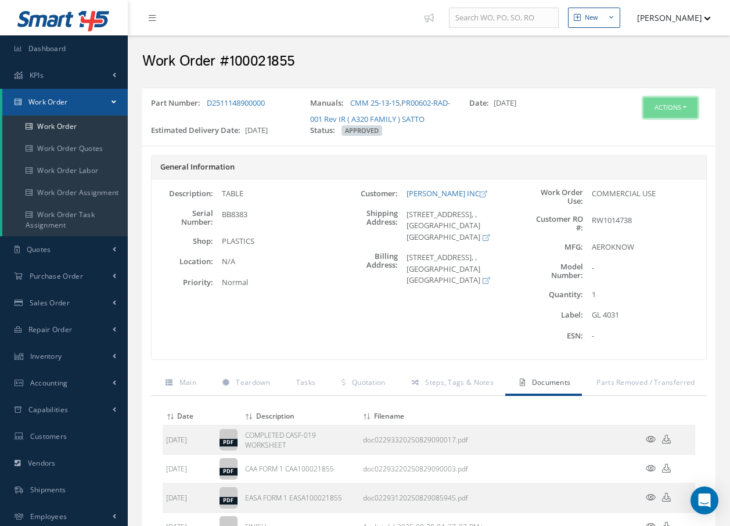
click at [673, 108] on button "Actions" at bounding box center [671, 108] width 54 height 20
click at [654, 145] on link "Invoicing" at bounding box center [653, 146] width 93 height 16
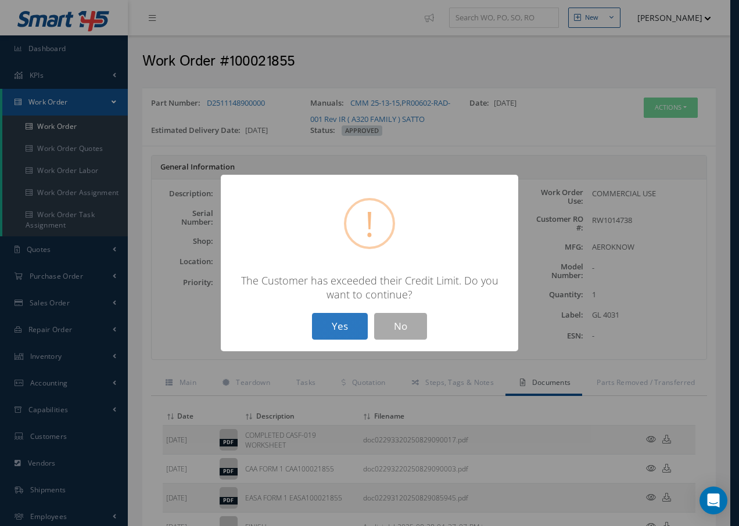
click at [344, 326] on button "Yes" at bounding box center [340, 326] width 56 height 27
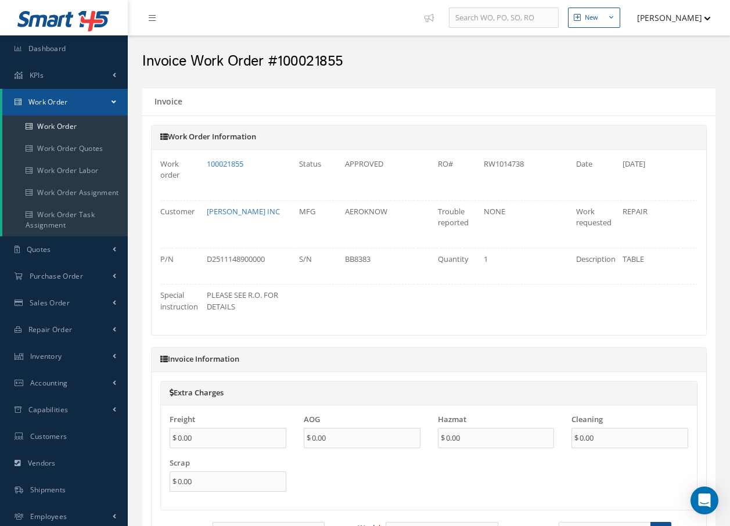
type input "$0"
type input "$3,474"
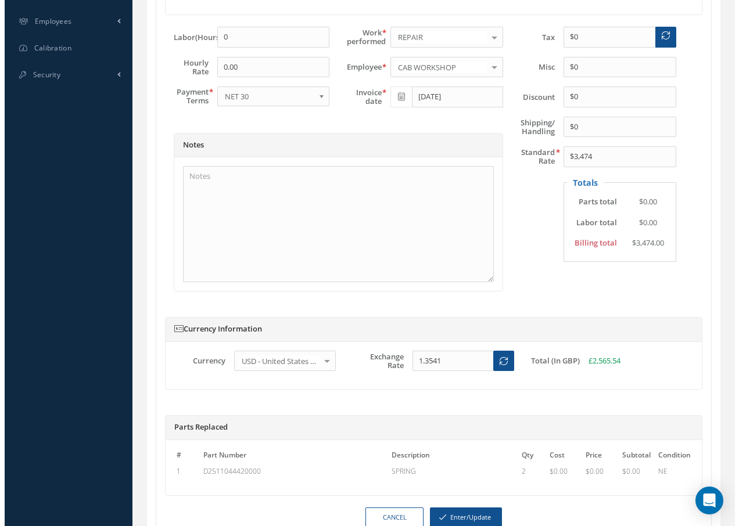
scroll to position [516, 0]
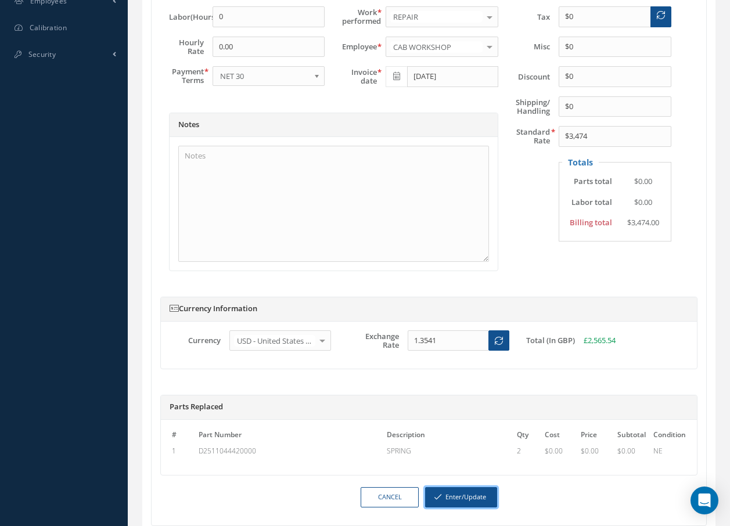
click at [468, 496] on button "Enter/Update" at bounding box center [461, 497] width 72 height 20
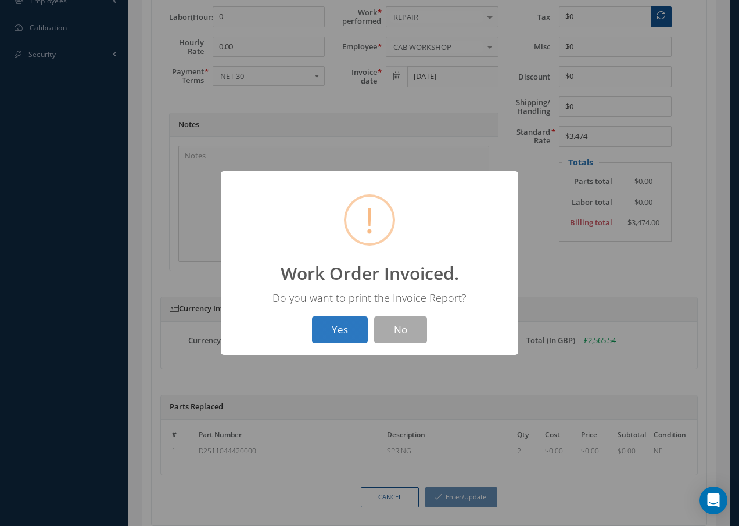
click at [337, 335] on button "Yes" at bounding box center [340, 330] width 56 height 27
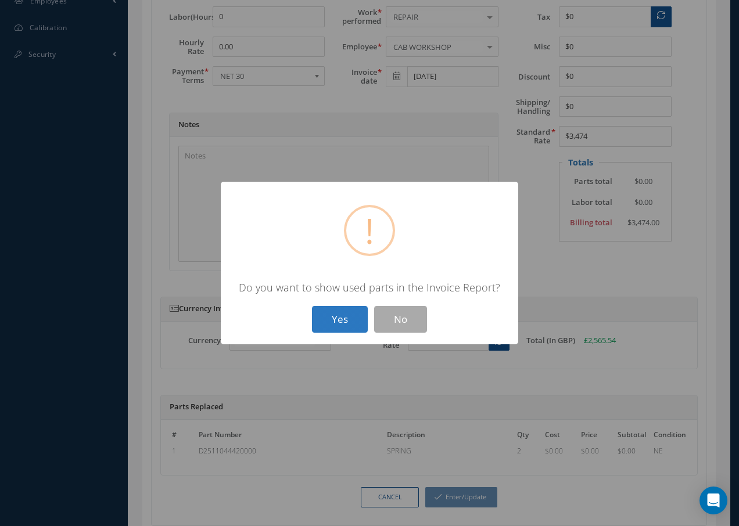
click at [343, 322] on button "Yes" at bounding box center [340, 319] width 56 height 27
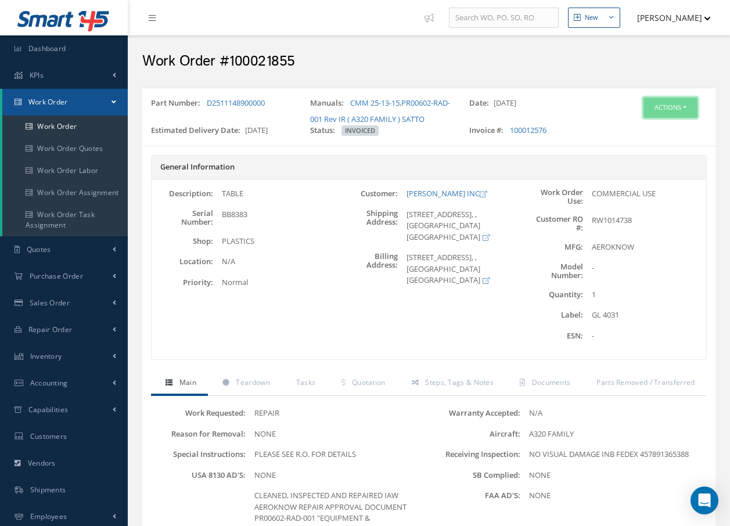
click at [680, 106] on button "Actions" at bounding box center [671, 108] width 54 height 20
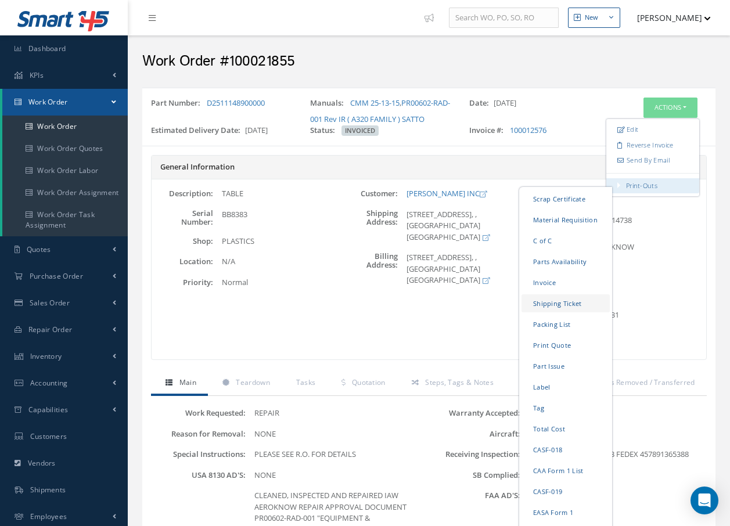
click at [547, 303] on link "Shipping Ticket" at bounding box center [566, 304] width 88 height 18
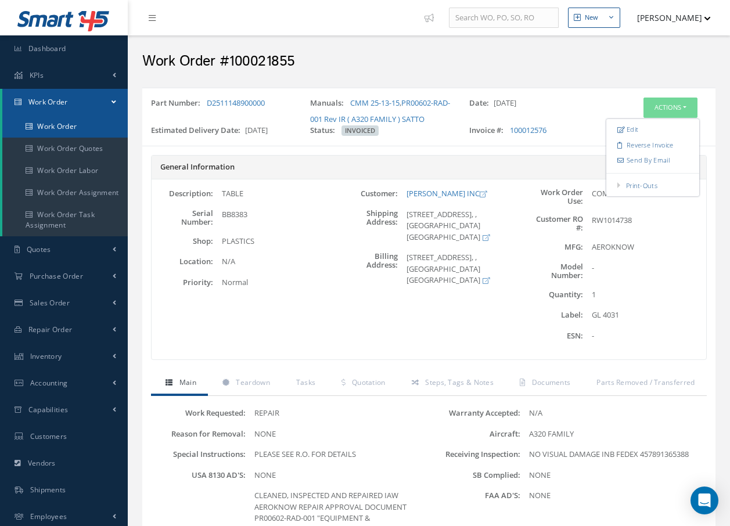
click at [53, 123] on link "Work Order" at bounding box center [64, 127] width 125 height 22
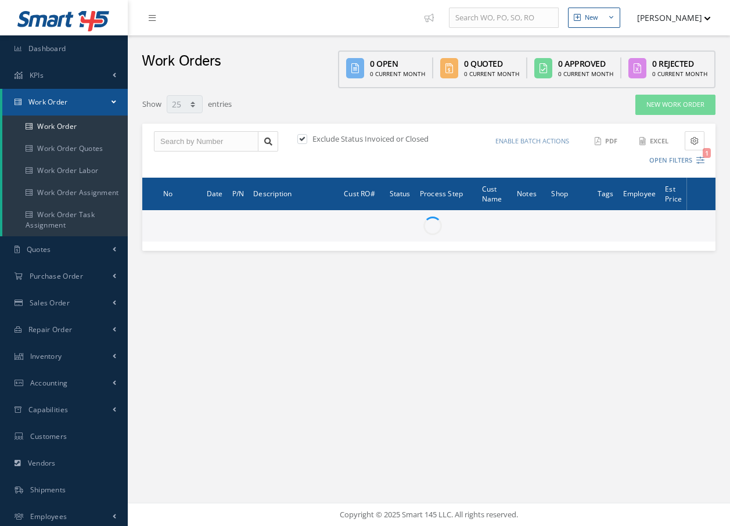
select select "25"
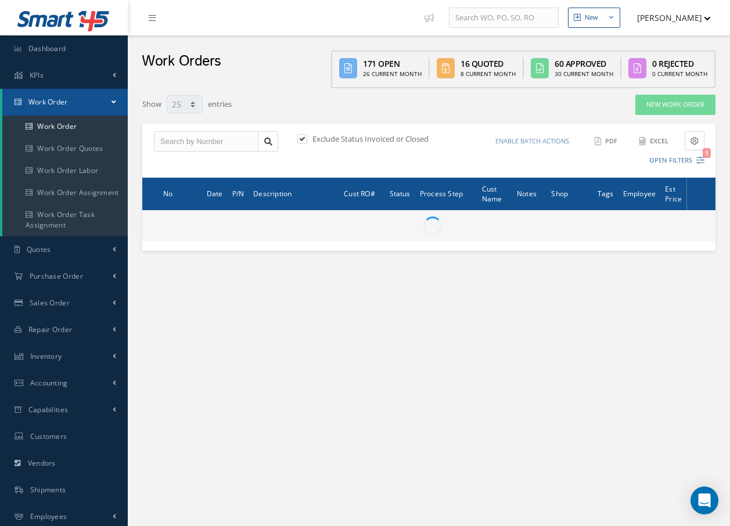
type input "All Work Request"
type input "All Work Performed"
type input "All Status"
type input "WO Part Status"
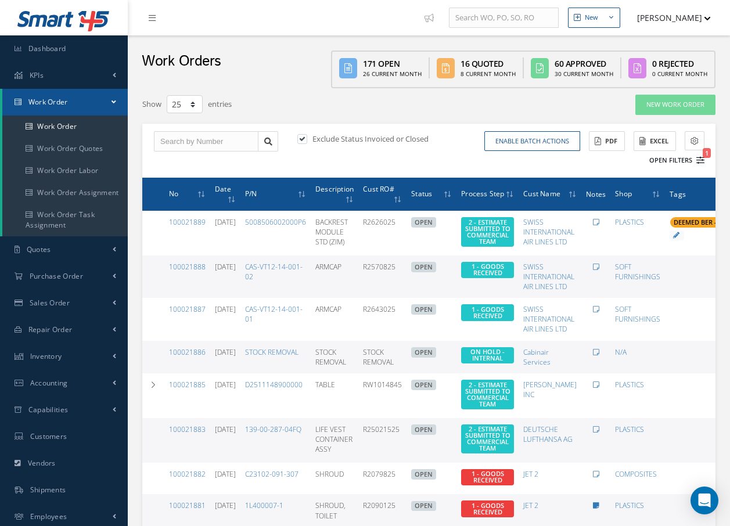
click at [702, 157] on icon "1" at bounding box center [701, 160] width 8 height 8
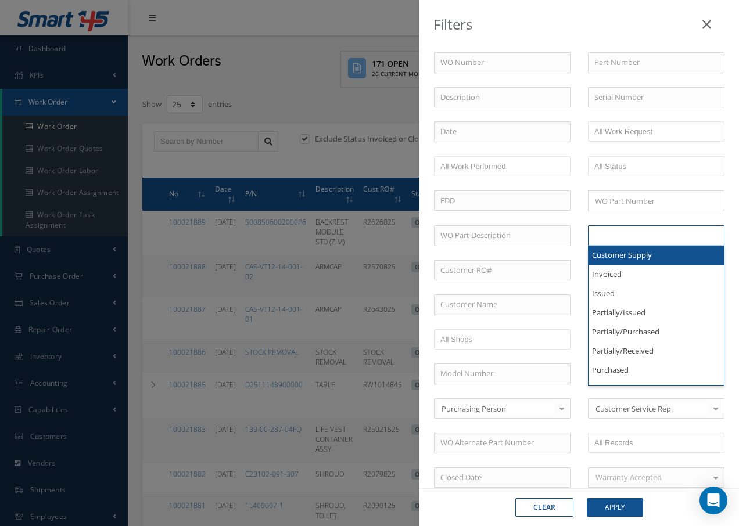
click at [641, 236] on input "text" at bounding box center [627, 235] width 67 height 15
type input "WO Part Status"
click at [576, 319] on div "WO Number Part Number Description Serial Number - BER CERTIFICATION FILE ONLY D…" at bounding box center [579, 396] width 308 height 688
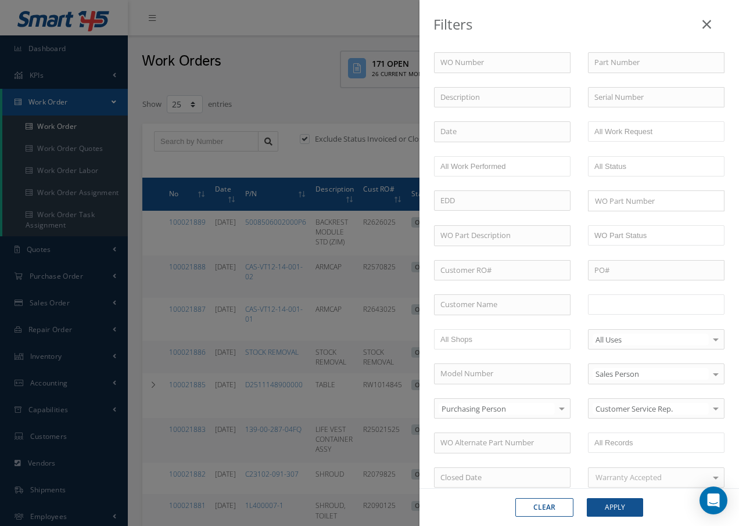
click at [618, 307] on input "text" at bounding box center [631, 304] width 74 height 15
click at [620, 508] on button "Apply" at bounding box center [615, 507] width 56 height 19
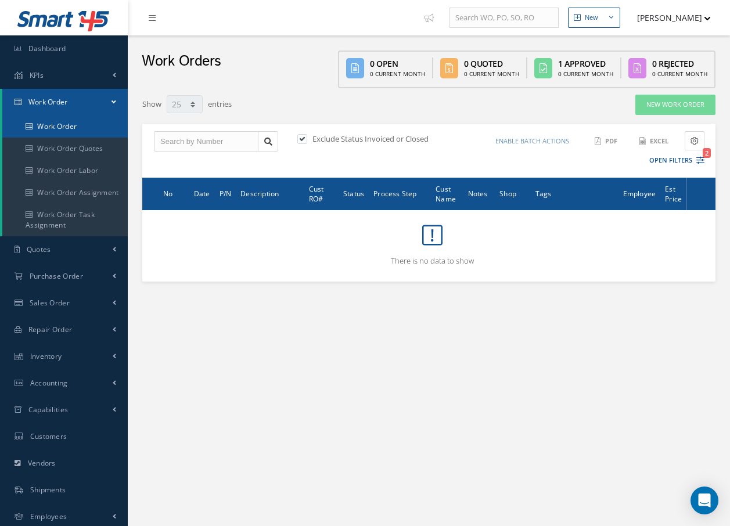
click at [48, 124] on link "Work Order" at bounding box center [64, 127] width 125 height 22
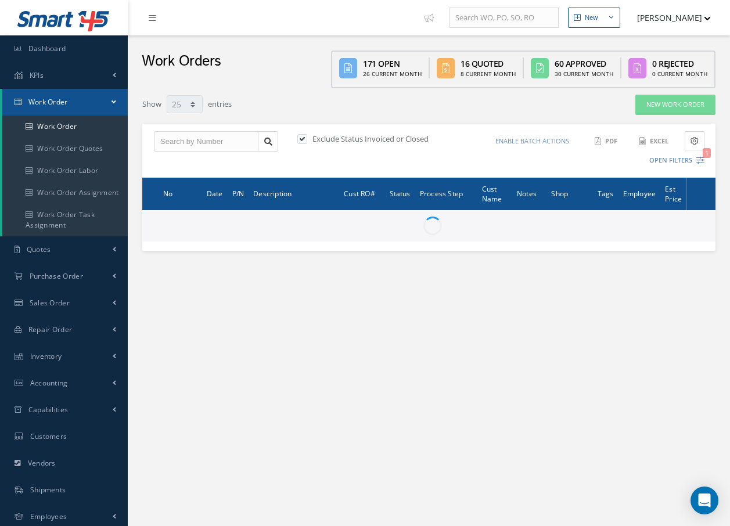
select select "25"
type input "All Work Request"
type input "All Work Performed"
type input "All Status"
type input "WO Part Status"
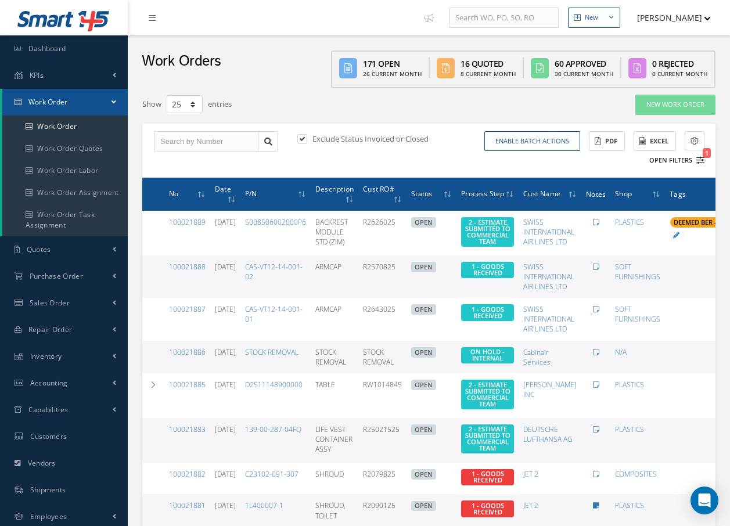
click at [701, 162] on icon "1" at bounding box center [701, 160] width 8 height 8
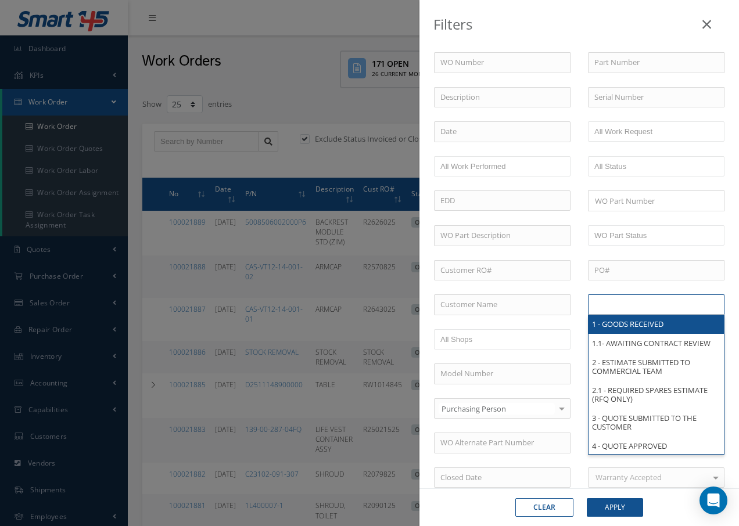
click at [651, 307] on input "text" at bounding box center [631, 304] width 74 height 15
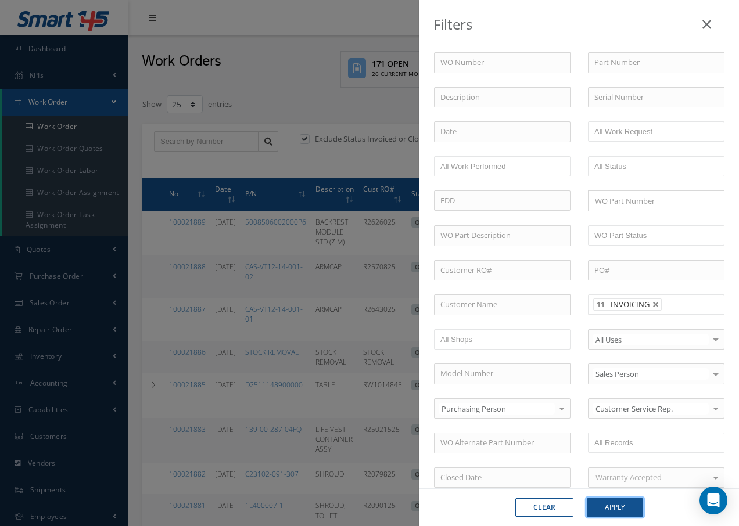
click at [613, 505] on button "Apply" at bounding box center [615, 507] width 56 height 19
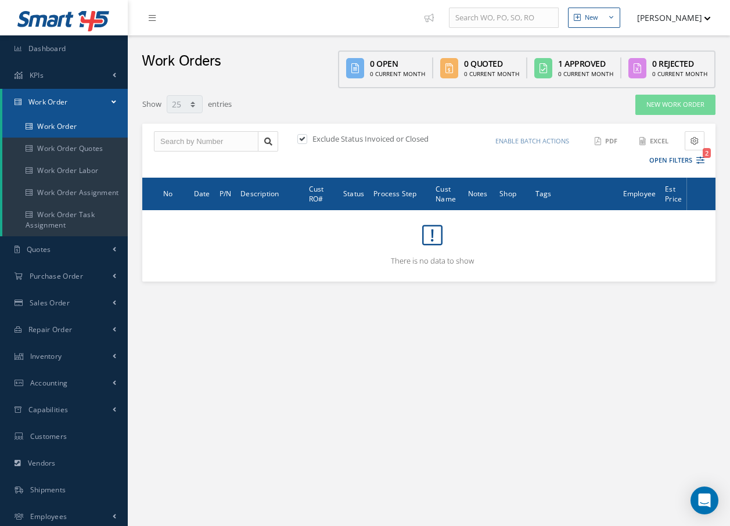
click at [56, 129] on link "Work Order" at bounding box center [64, 127] width 125 height 22
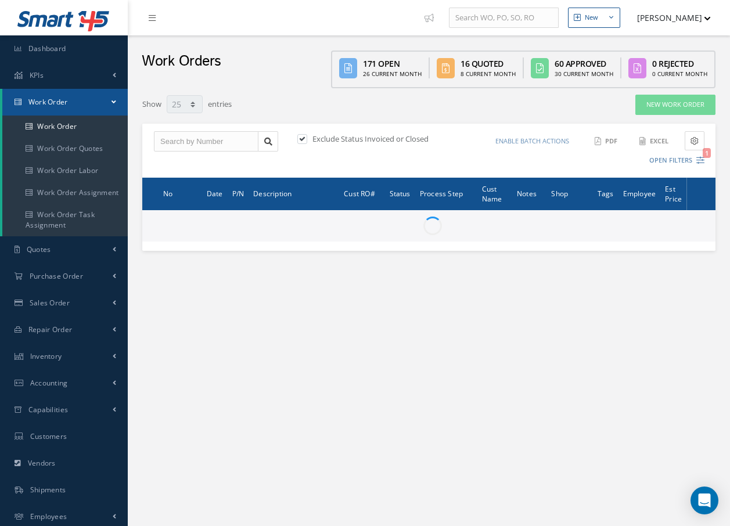
select select "25"
type input "All Work Request"
type input "All Work Performed"
type input "All Status"
type input "WO Part Status"
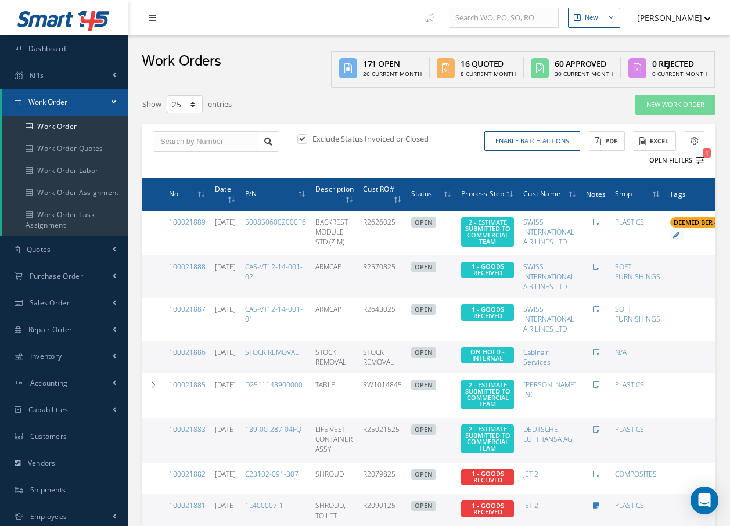
click at [699, 159] on icon "1" at bounding box center [701, 160] width 8 height 8
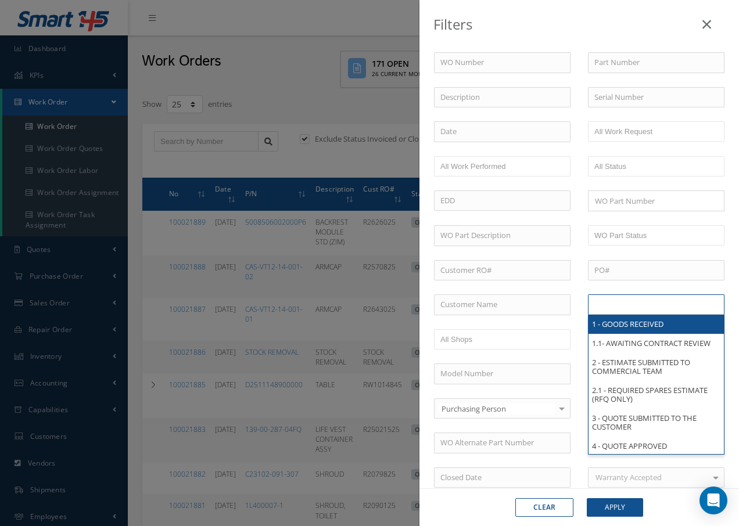
click at [664, 306] on li at bounding box center [631, 305] width 82 height 16
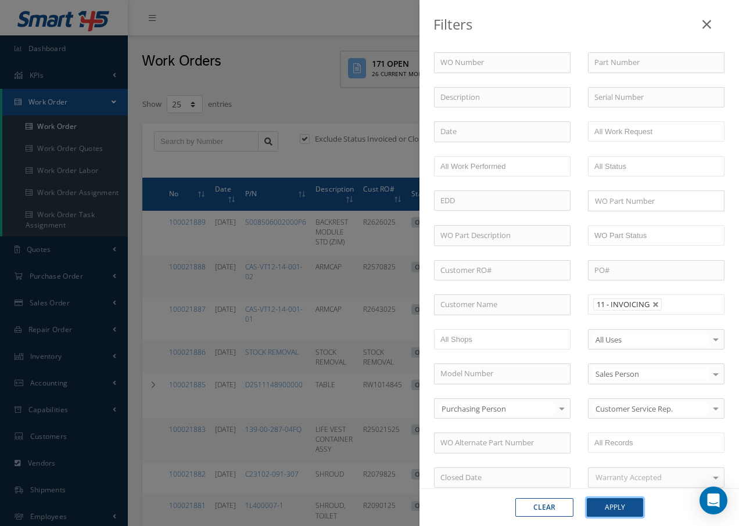
click at [620, 508] on button "Apply" at bounding box center [615, 507] width 56 height 19
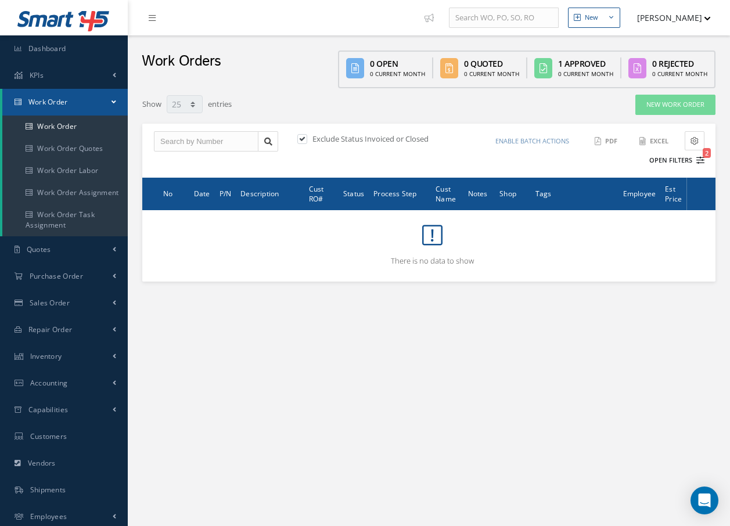
click at [704, 159] on icon "2" at bounding box center [701, 160] width 8 height 8
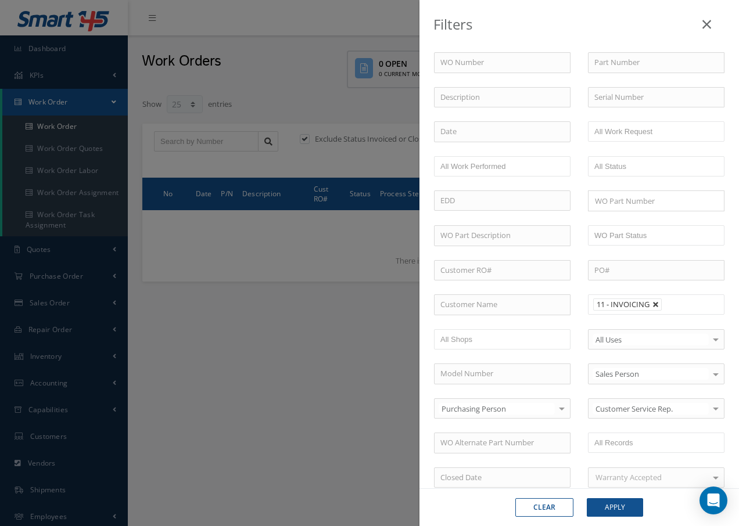
click at [652, 305] on link at bounding box center [655, 305] width 7 height 7
type input "All Proccess Step"
click at [650, 305] on input "text" at bounding box center [631, 304] width 74 height 15
click at [616, 505] on button "Apply" at bounding box center [615, 507] width 56 height 19
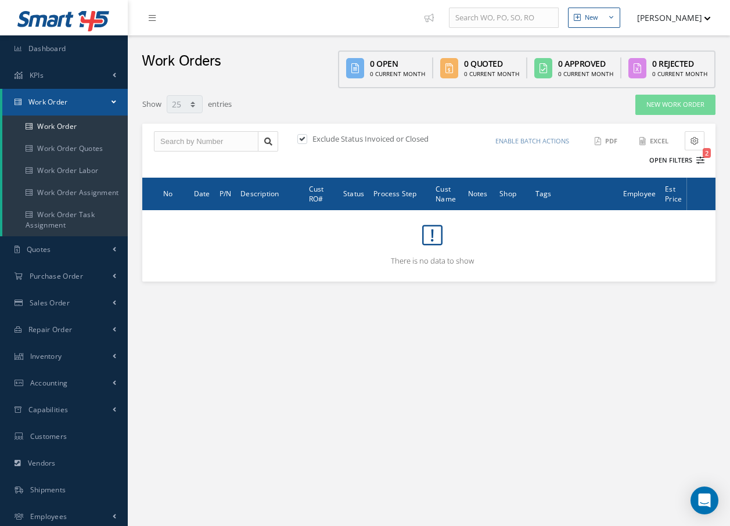
click at [701, 162] on icon "2" at bounding box center [701, 160] width 8 height 8
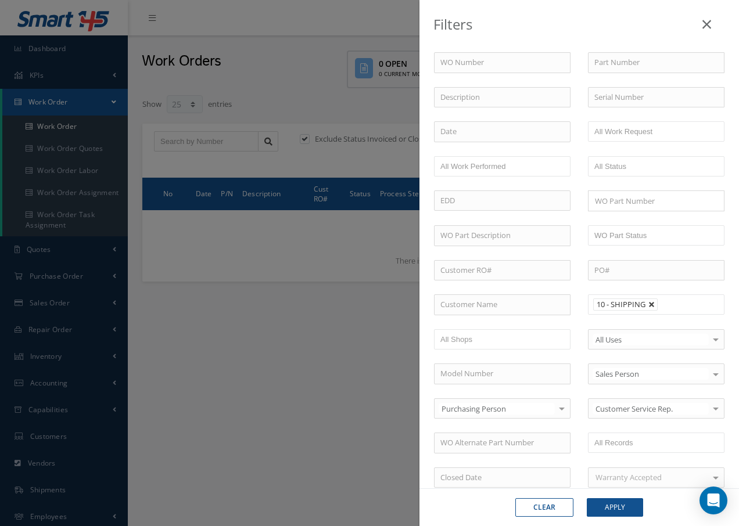
click at [648, 303] on link at bounding box center [651, 305] width 7 height 7
type input "All Proccess Step"
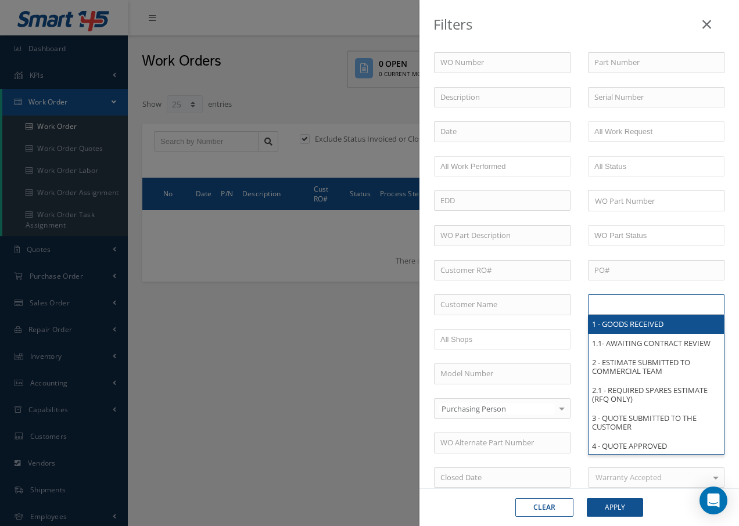
click at [654, 308] on input "text" at bounding box center [631, 304] width 74 height 15
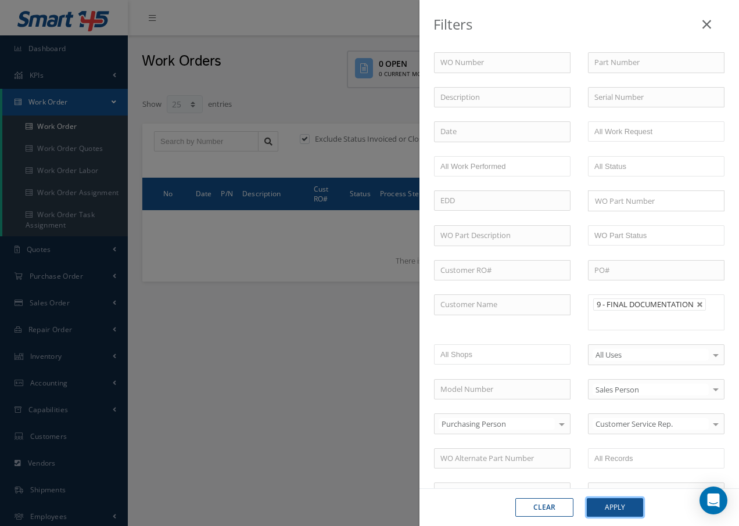
click at [623, 507] on button "Apply" at bounding box center [615, 507] width 56 height 19
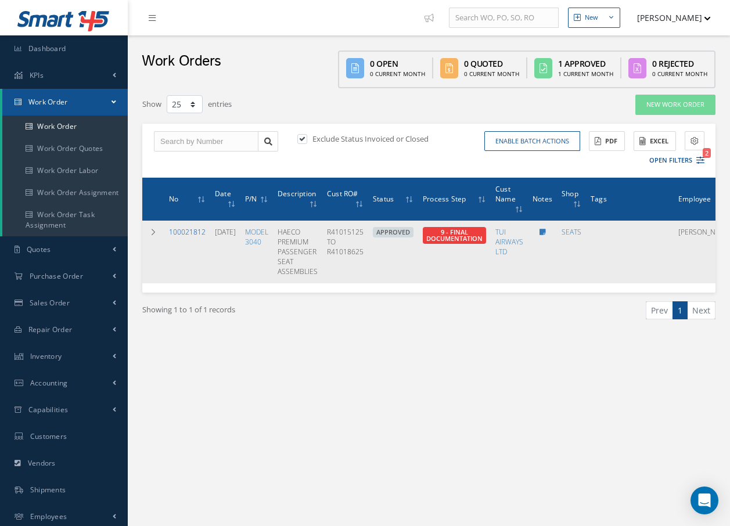
click at [198, 231] on link "100021812" at bounding box center [187, 232] width 37 height 10
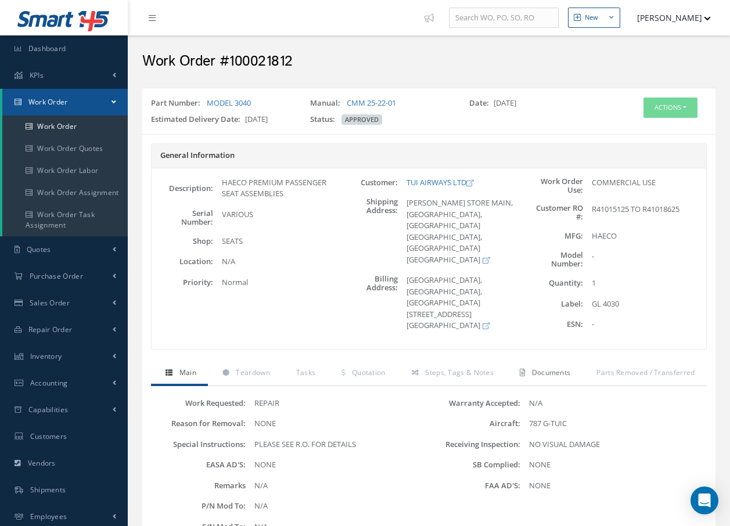
click at [540, 375] on span "Documents" at bounding box center [551, 373] width 39 height 10
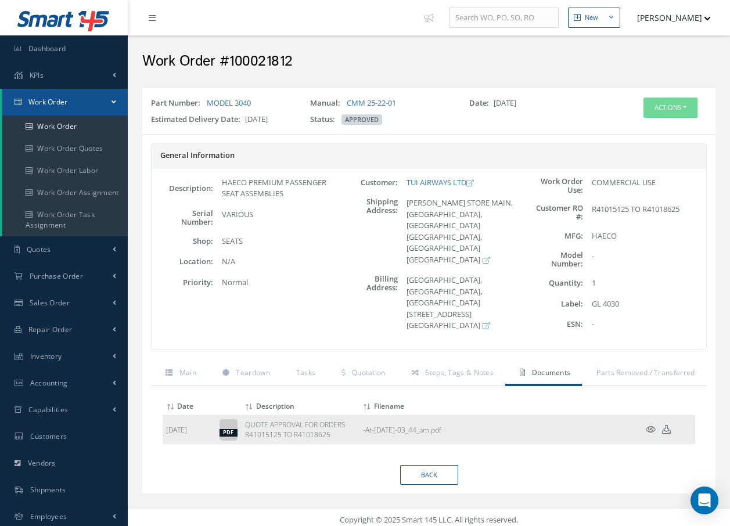
click at [651, 430] on icon at bounding box center [651, 429] width 10 height 9
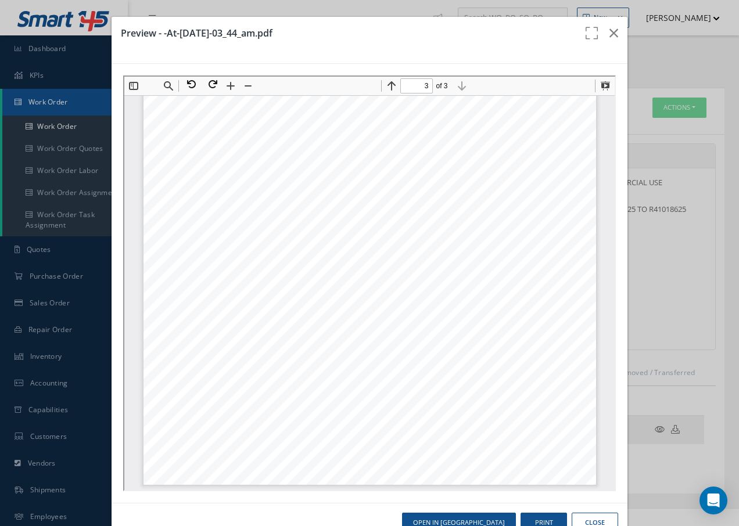
scroll to position [33, 0]
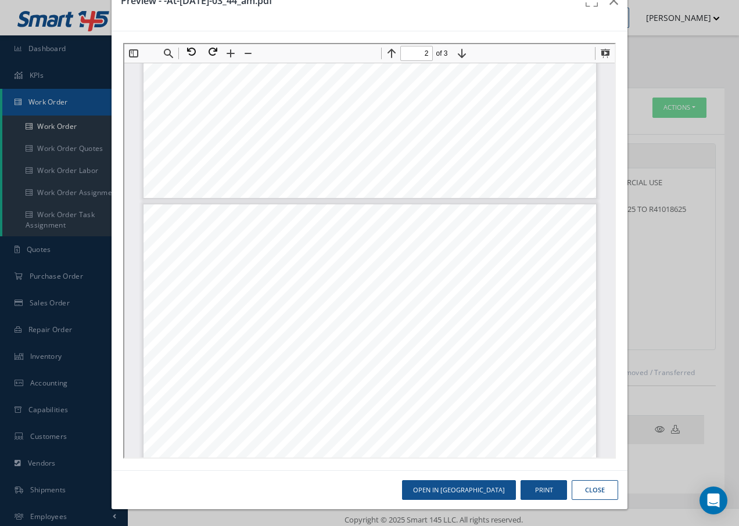
type input "1"
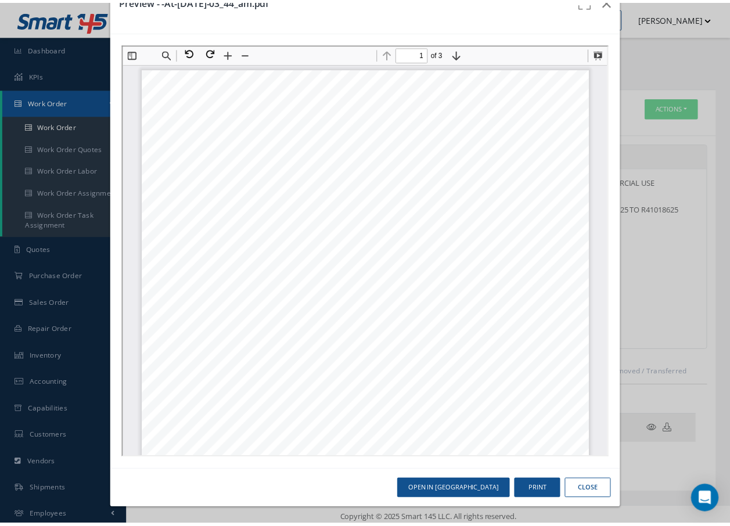
scroll to position [0, 0]
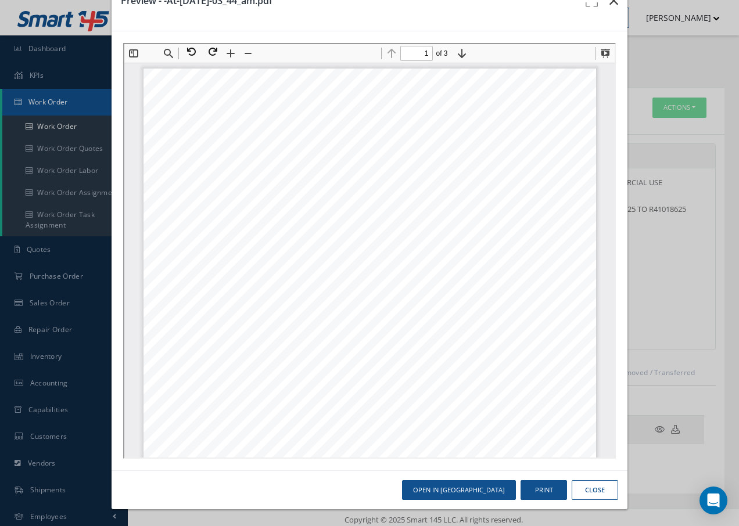
click at [609, 3] on icon "button" at bounding box center [613, 1] width 9 height 14
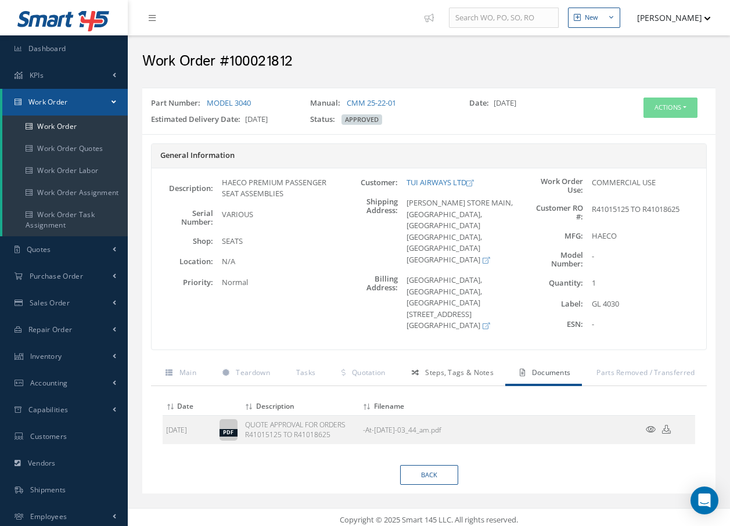
click at [489, 372] on span "Steps, Tags & Notes" at bounding box center [459, 373] width 69 height 10
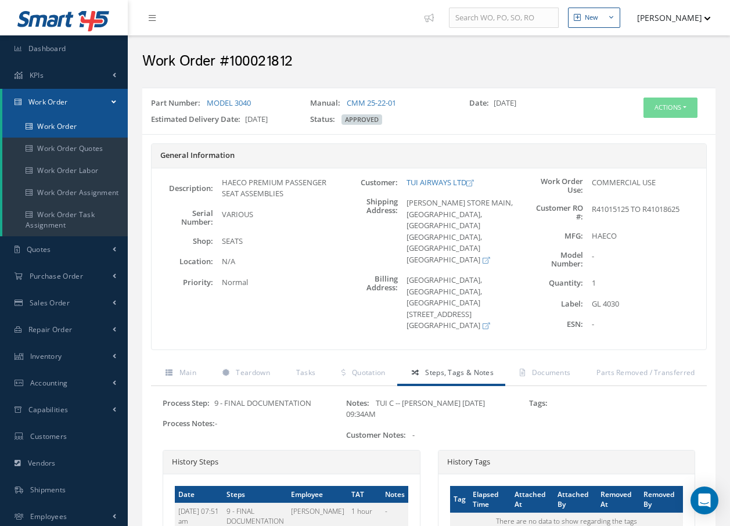
click at [81, 124] on link "Work Order" at bounding box center [64, 127] width 125 height 22
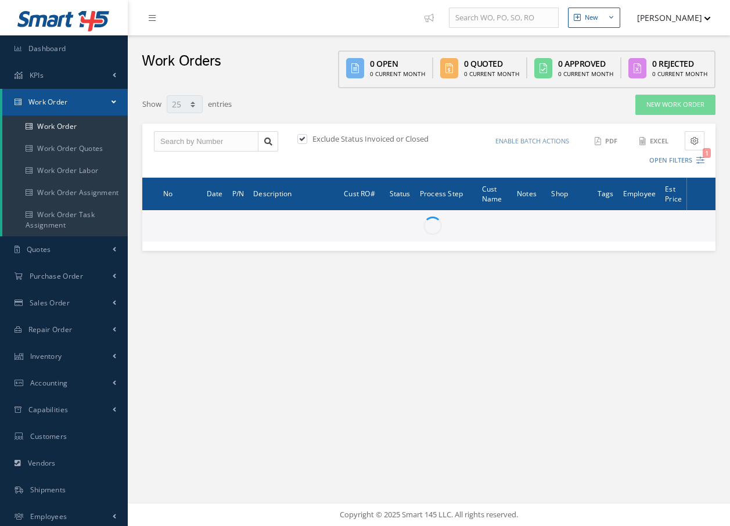
select select "25"
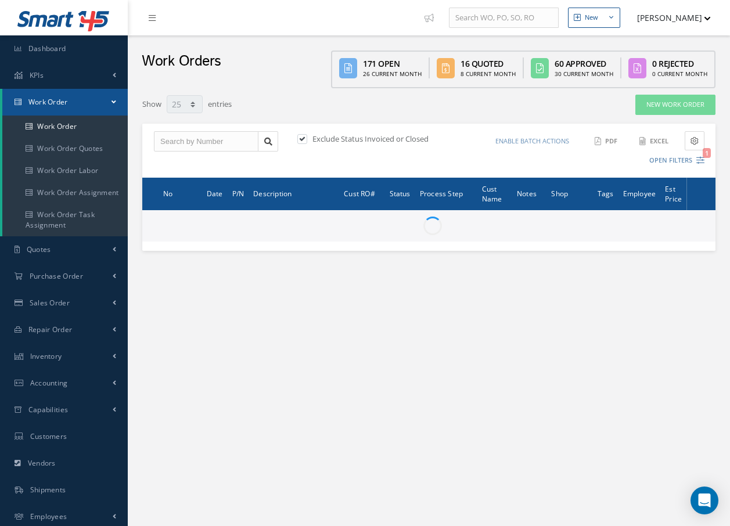
type input "All Work Request"
type input "All Work Performed"
type input "All Status"
type input "WO Part Status"
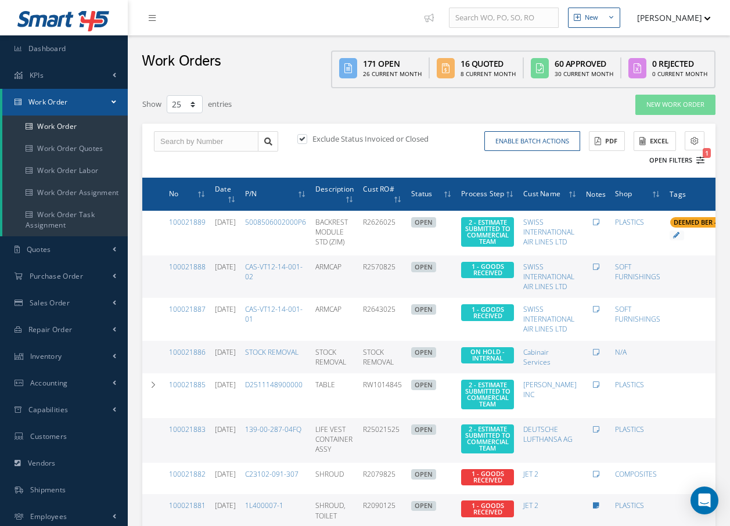
click at [702, 164] on button "Open Filters 1" at bounding box center [672, 160] width 66 height 19
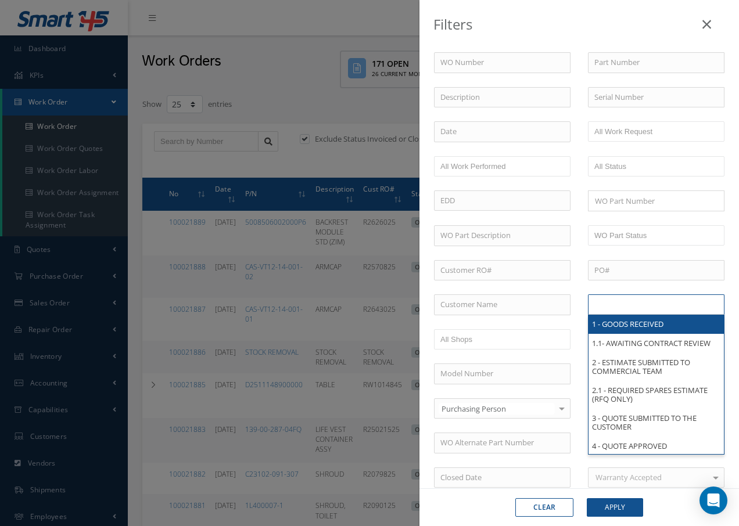
click at [621, 311] on input "text" at bounding box center [631, 304] width 74 height 15
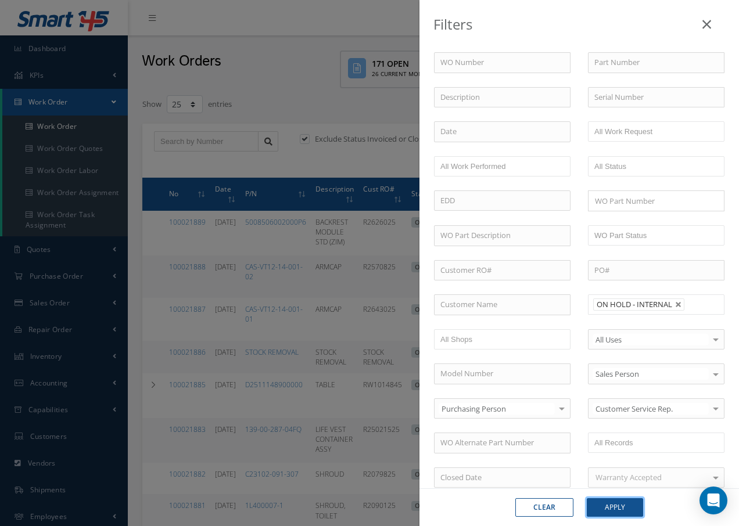
click at [626, 511] on button "Apply" at bounding box center [615, 507] width 56 height 19
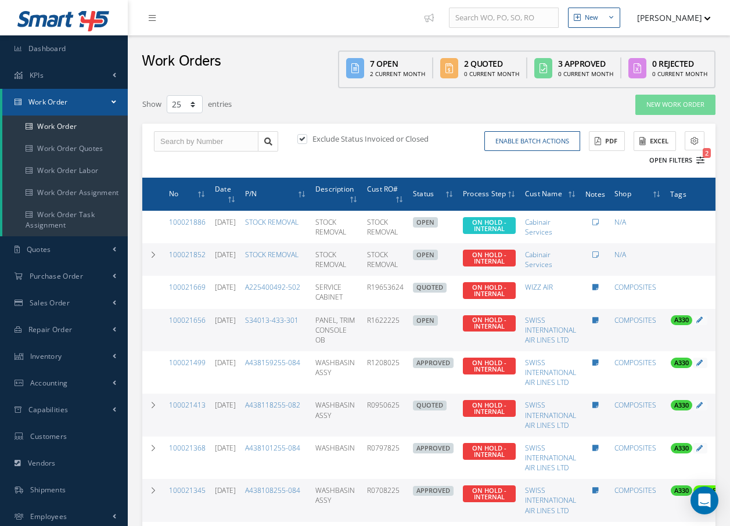
click at [698, 161] on icon "2" at bounding box center [701, 160] width 8 height 8
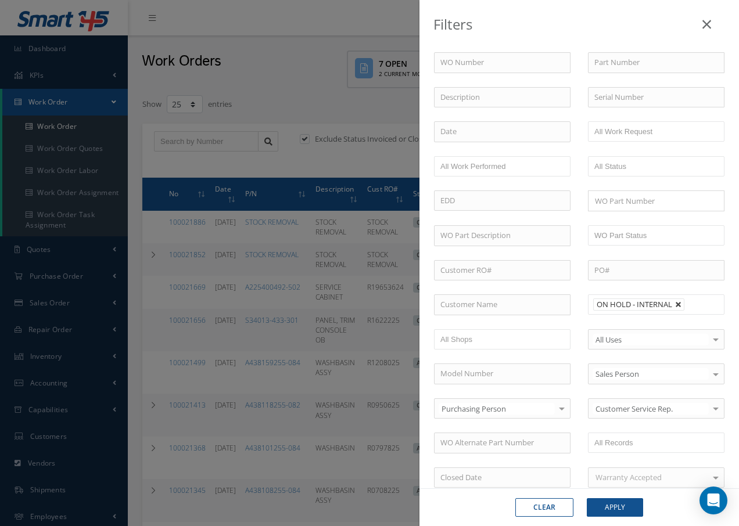
click at [675, 306] on link at bounding box center [678, 305] width 7 height 7
type input "All Proccess Step"
click at [672, 308] on ul at bounding box center [656, 305] width 137 height 20
click at [634, 503] on button "Apply" at bounding box center [615, 507] width 56 height 19
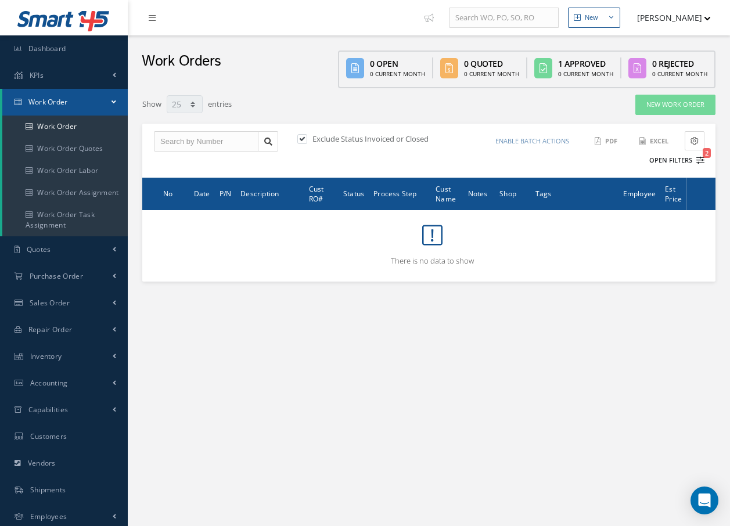
click at [699, 159] on icon "2" at bounding box center [701, 160] width 8 height 8
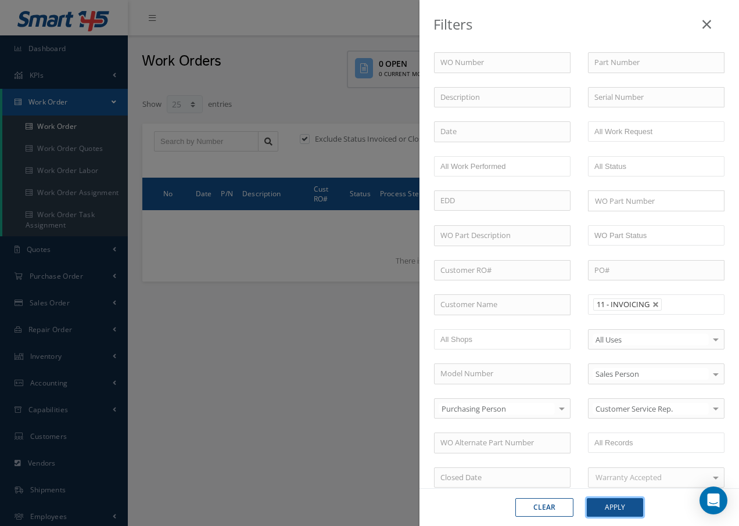
click at [615, 508] on button "Apply" at bounding box center [615, 507] width 56 height 19
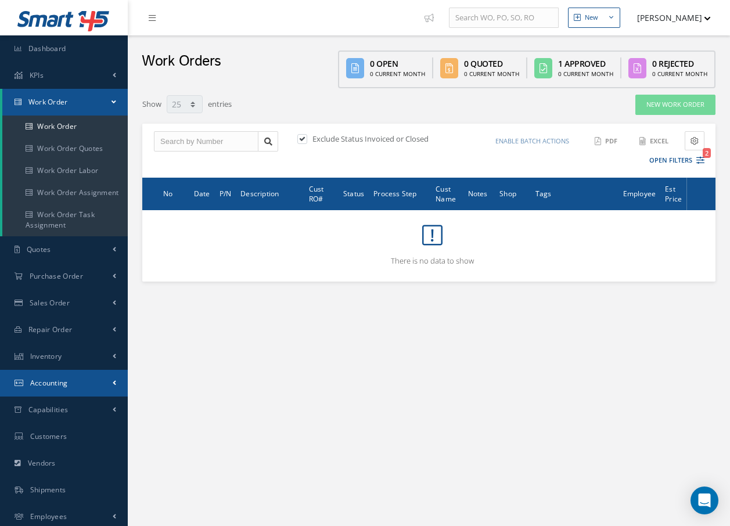
click at [51, 381] on span "Accounting" at bounding box center [49, 383] width 38 height 10
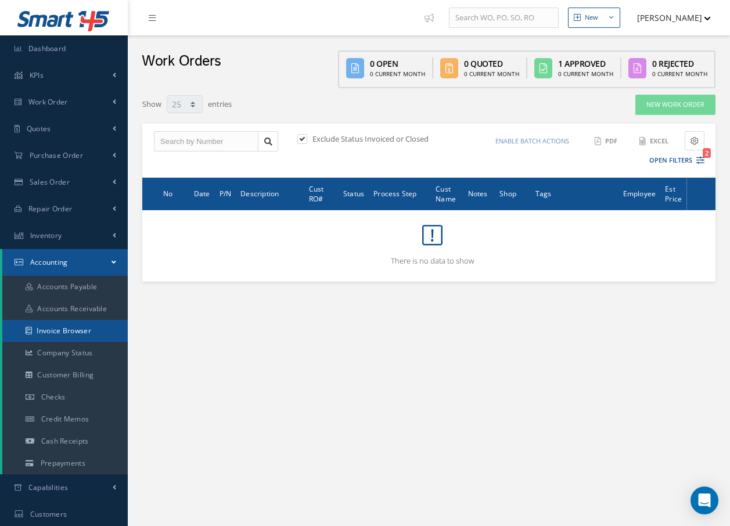
click at [81, 331] on link "Invoice Browser" at bounding box center [64, 331] width 125 height 22
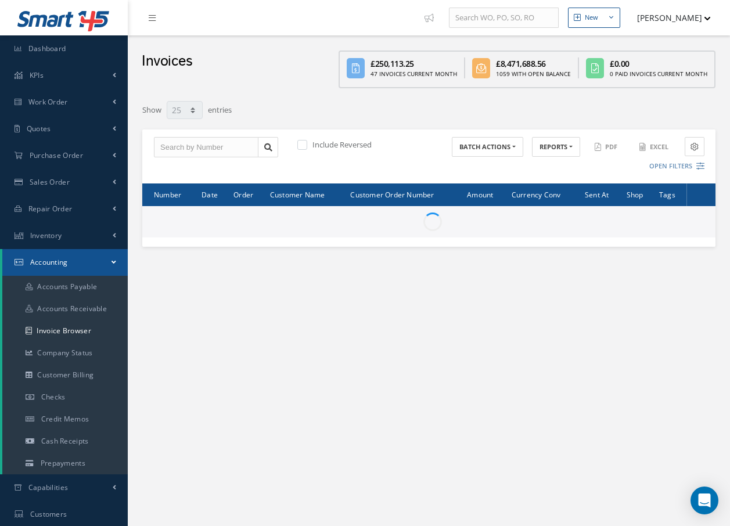
select select "25"
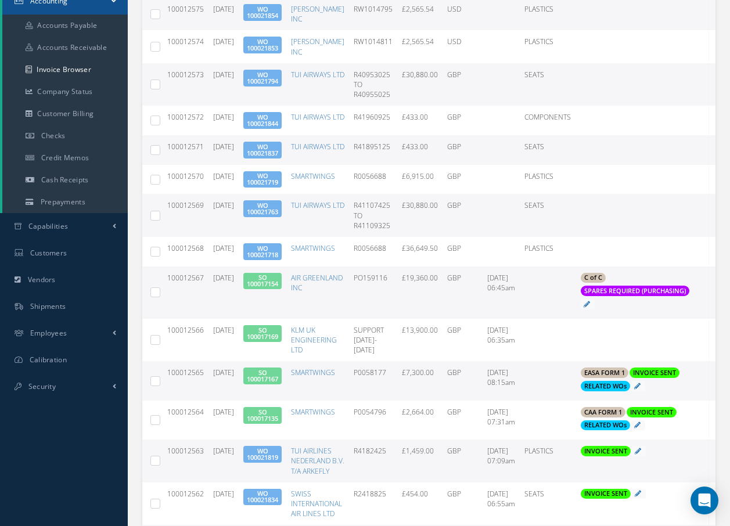
scroll to position [290, 0]
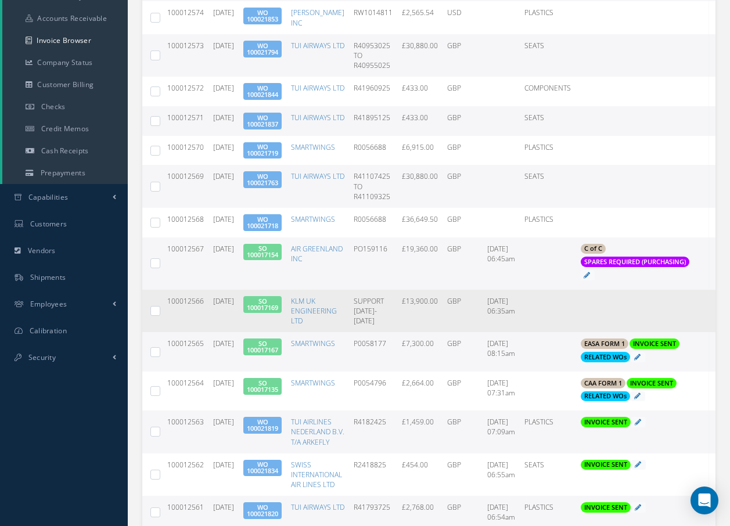
click at [278, 303] on link "SO 100017169" at bounding box center [262, 304] width 31 height 15
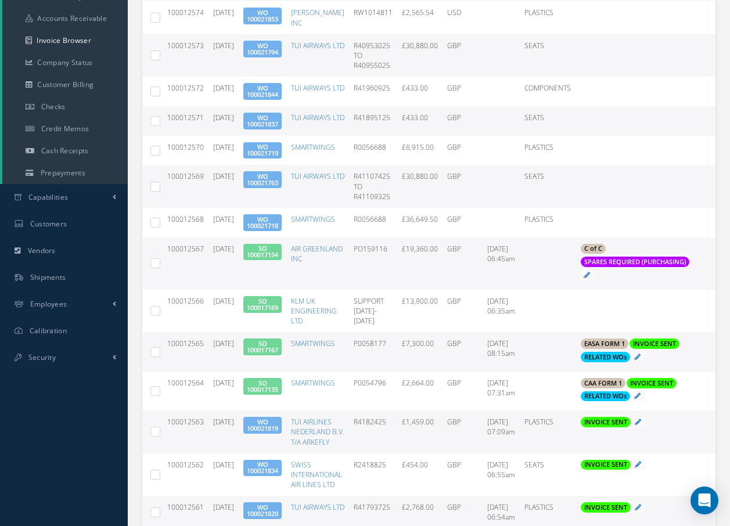
click at [278, 246] on link "SO 100017154" at bounding box center [262, 251] width 31 height 15
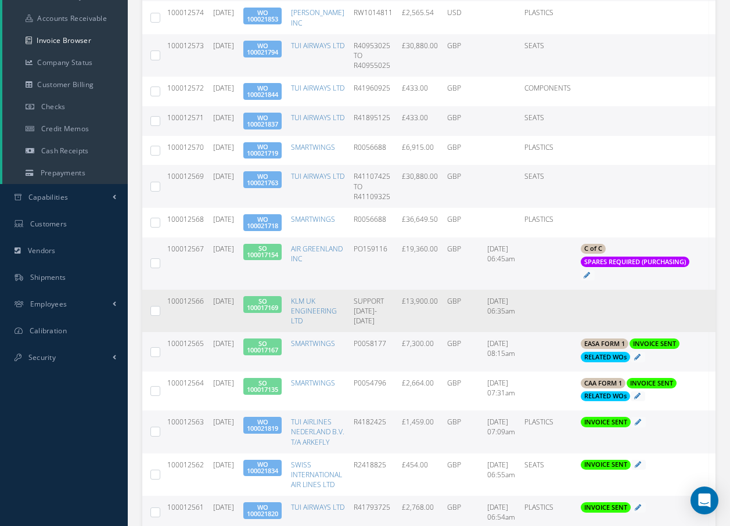
click at [282, 299] on span "SO 100017169" at bounding box center [262, 304] width 38 height 17
click at [186, 299] on span "100012566" at bounding box center [185, 301] width 37 height 10
click at [270, 306] on link "SO 100017169" at bounding box center [262, 304] width 31 height 15
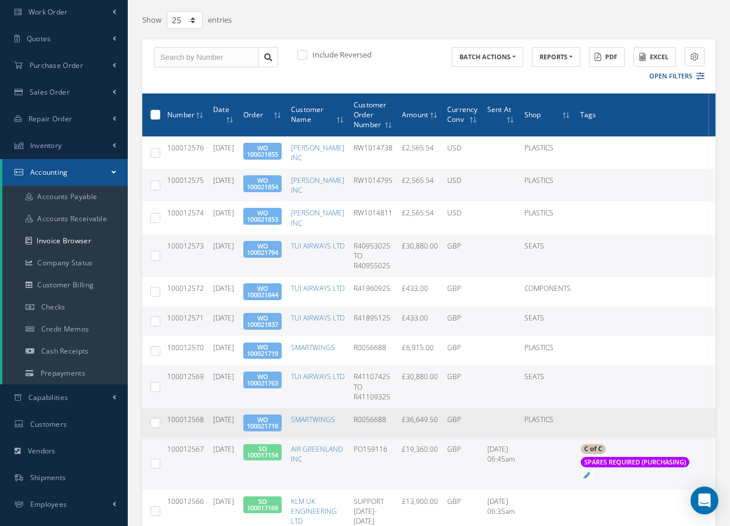
scroll to position [0, 0]
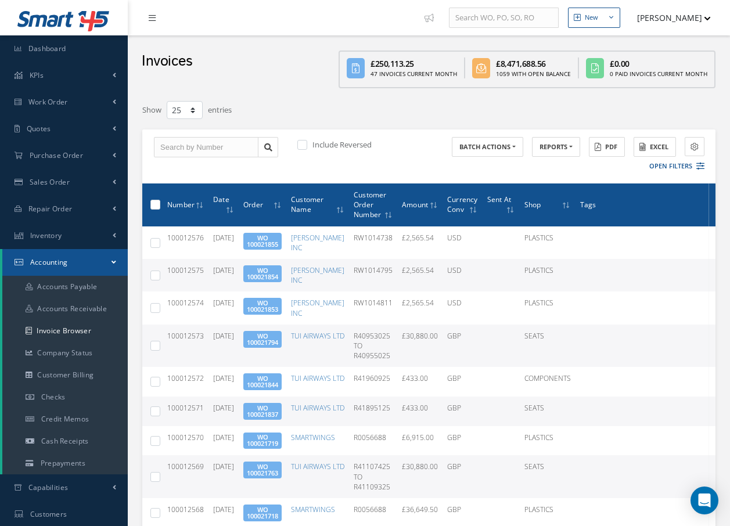
click at [153, 20] on icon at bounding box center [152, 18] width 7 height 8
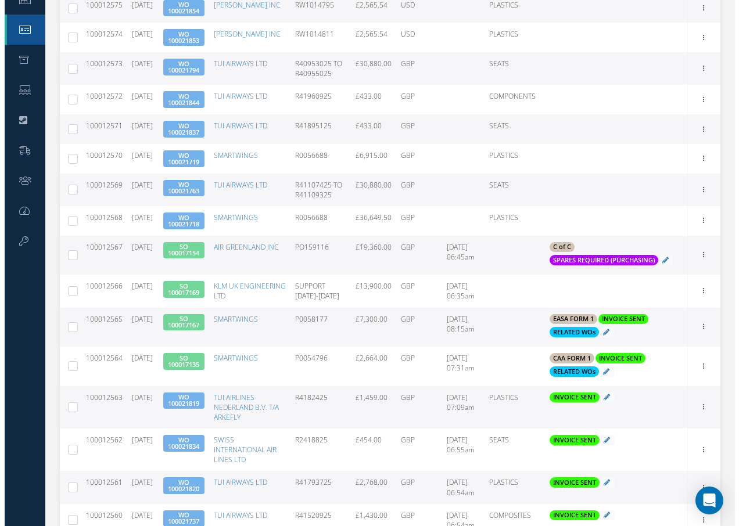
scroll to position [407, 0]
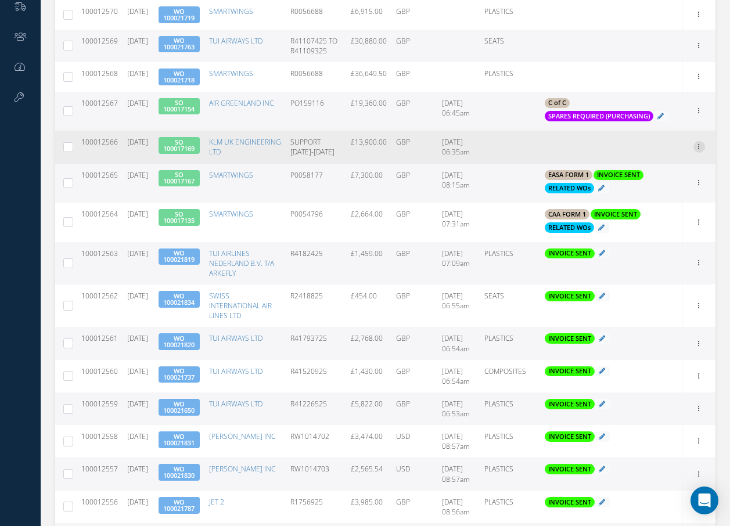
click at [700, 150] on icon at bounding box center [700, 145] width 12 height 9
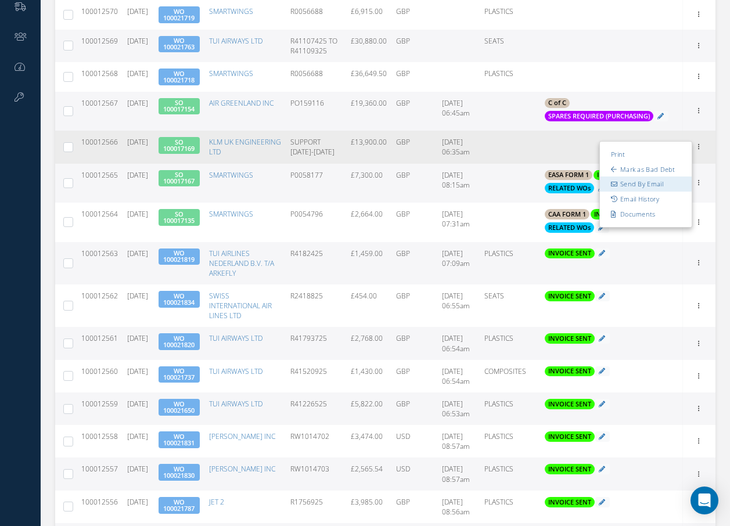
click at [663, 192] on link "Send By Email" at bounding box center [646, 184] width 92 height 15
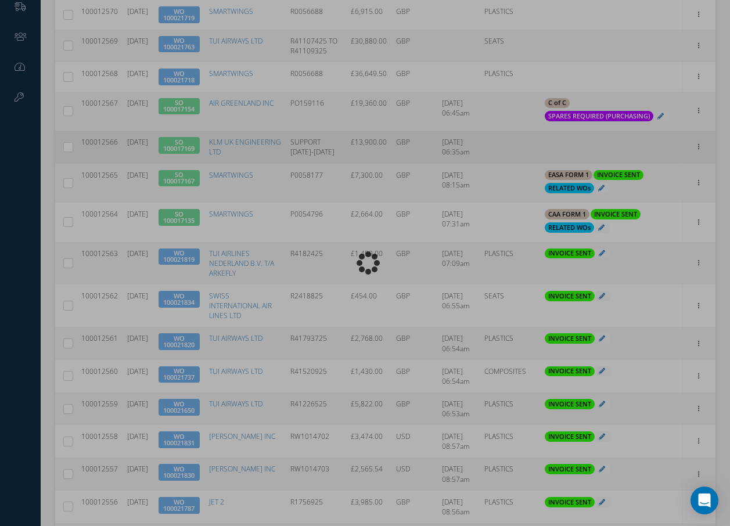
type input "INVOICE - Sales Order 100017169 for KLM UK ENGINEERING LTD, PO: SUPPORT 11-22 A…"
type textarea "Dear Accounts, Please find the attached invoice for your recent order SUPPORT 1…"
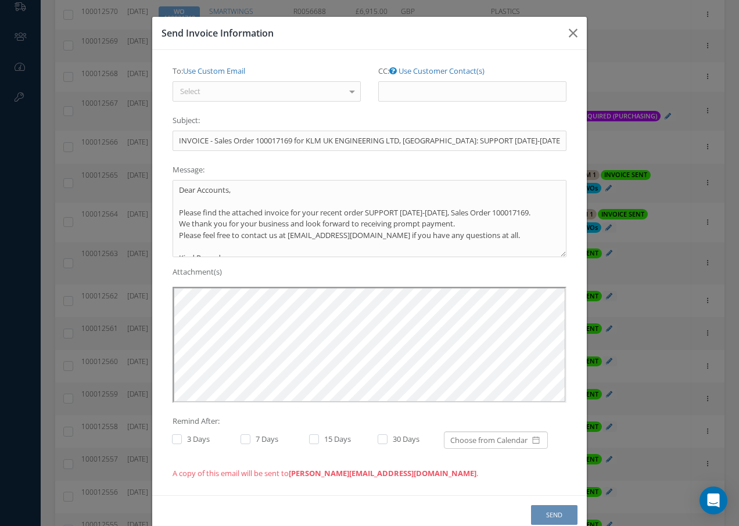
scroll to position [0, 0]
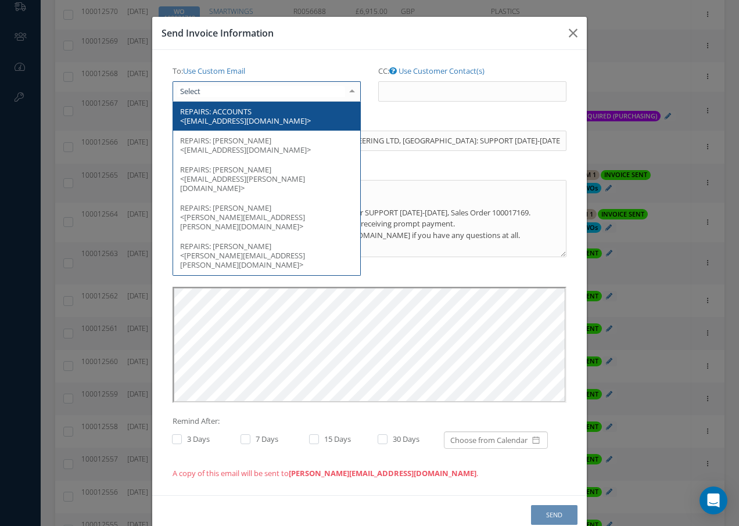
click at [274, 97] on div at bounding box center [267, 91] width 188 height 21
click at [282, 117] on span "ACCOUNTS <accounts.payable@klmuk.com>" at bounding box center [245, 116] width 131 height 20
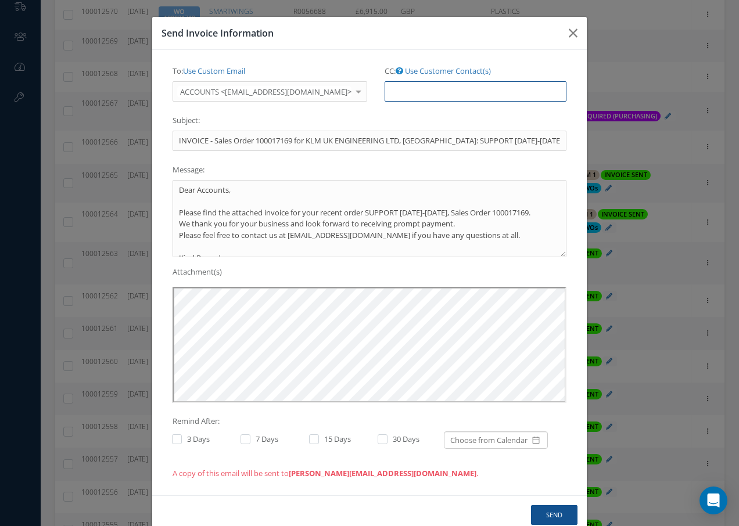
click at [385, 87] on input "CC: Use Customer Contact(s)" at bounding box center [476, 91] width 182 height 21
paste input "Accounts@cab.aero"
type input "Accounts@cab.aero"
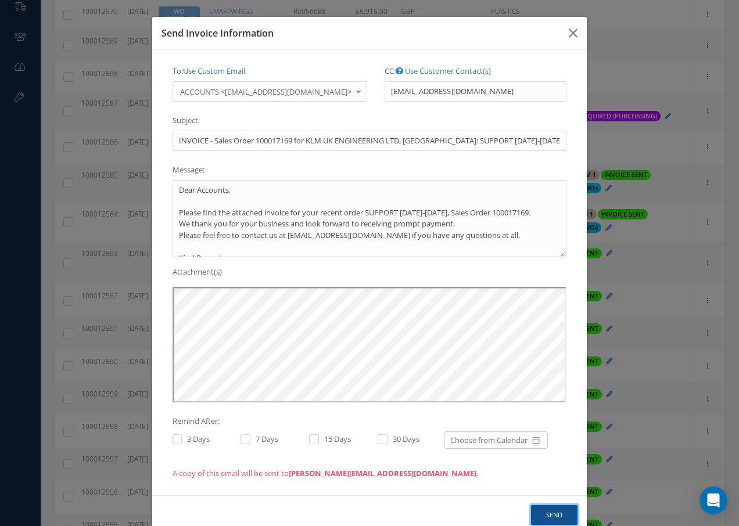
click at [547, 515] on button "Send" at bounding box center [554, 515] width 46 height 20
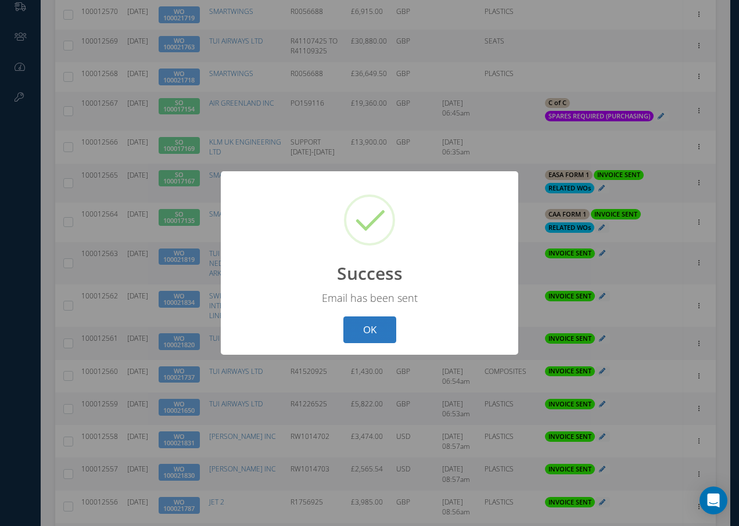
click at [379, 331] on button "OK" at bounding box center [369, 330] width 53 height 27
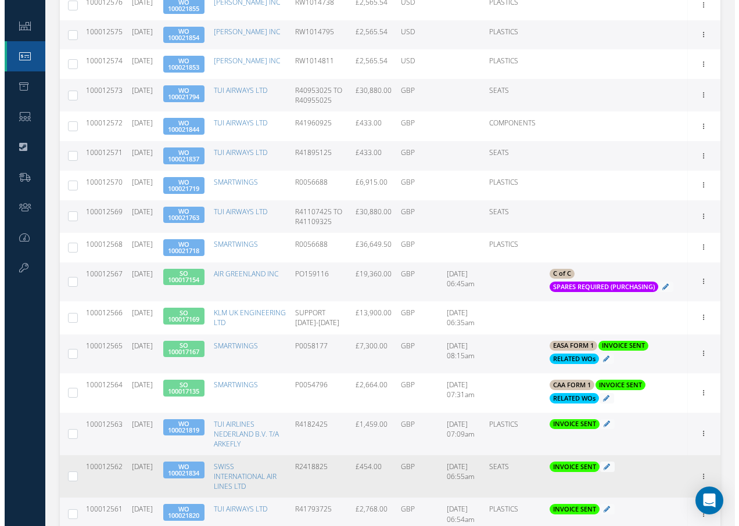
scroll to position [290, 0]
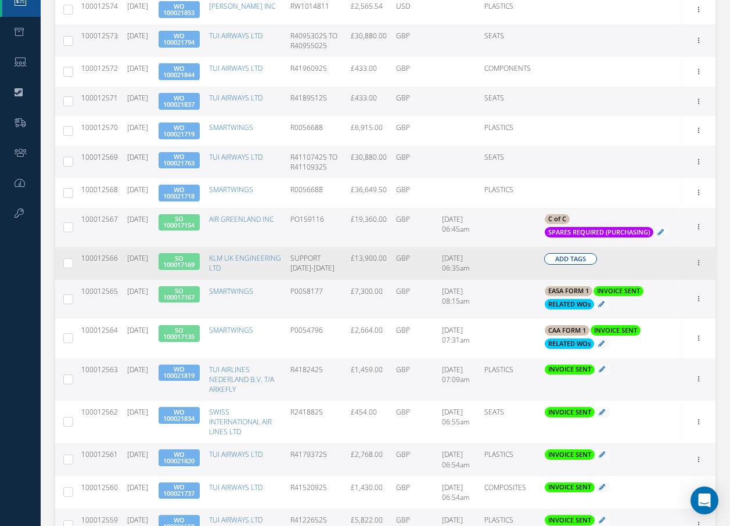
click at [577, 264] on span "Add Tags" at bounding box center [570, 259] width 31 height 10
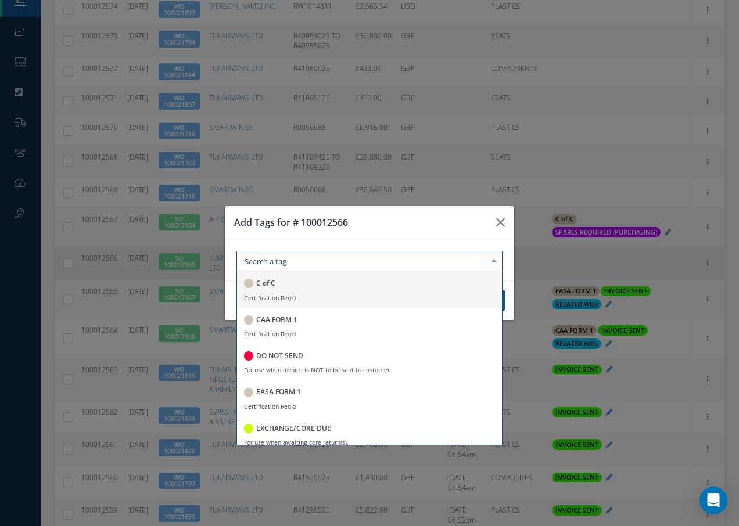
click at [451, 263] on div at bounding box center [369, 261] width 266 height 20
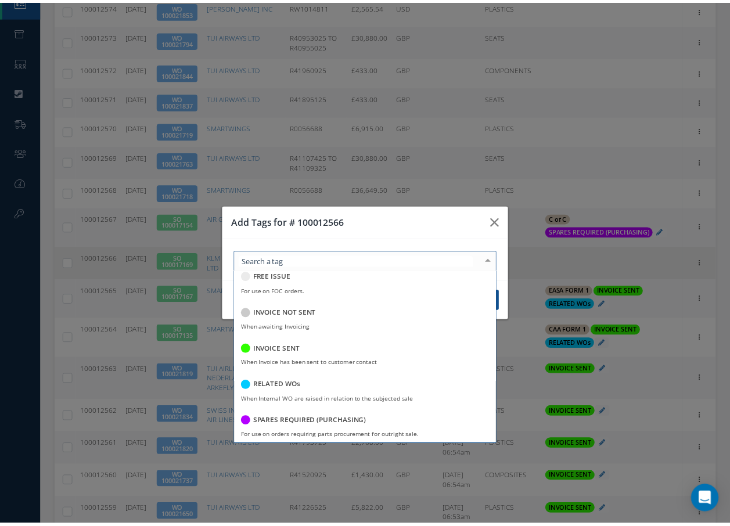
scroll to position [225, 0]
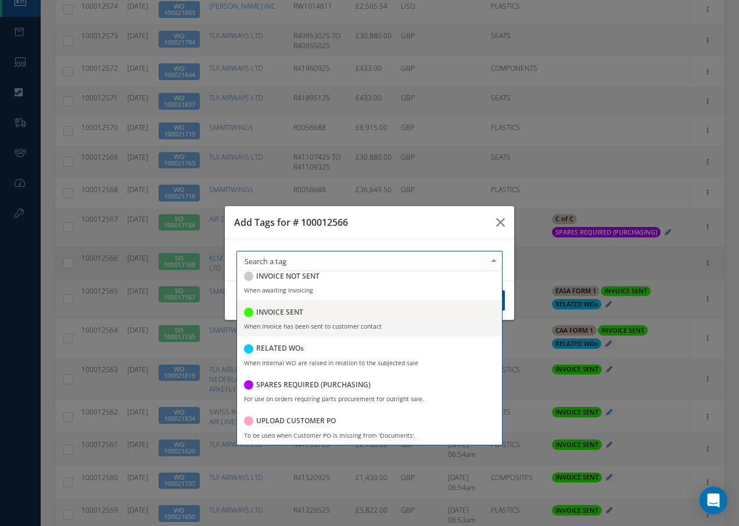
click at [288, 312] on h5 "INVOICE SENT" at bounding box center [279, 312] width 47 height 8
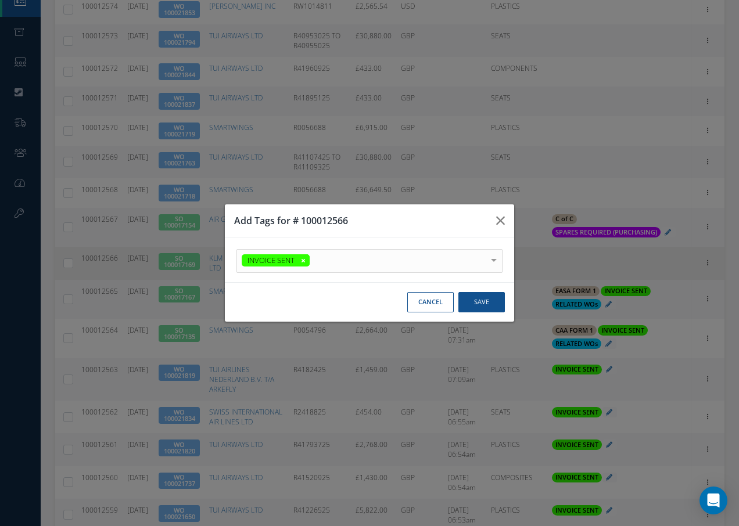
click at [0, 0] on div at bounding box center [0, 0] width 0 height 0
click at [0, 0] on button "Save" at bounding box center [0, 0] width 0 height 0
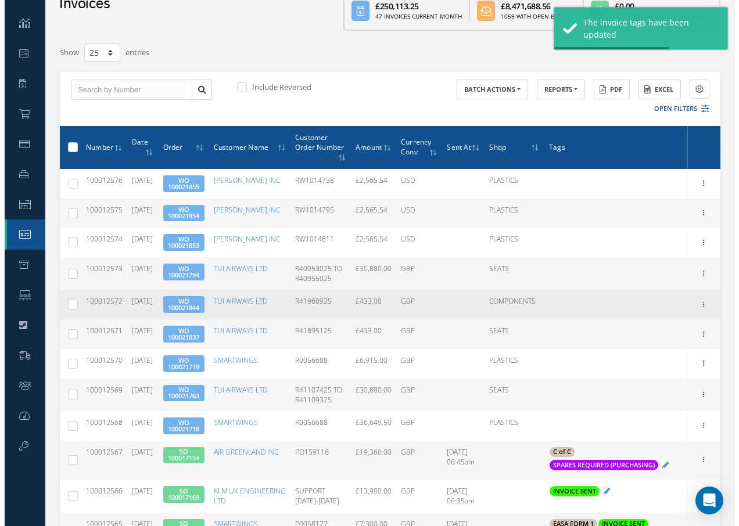
scroll to position [290, 0]
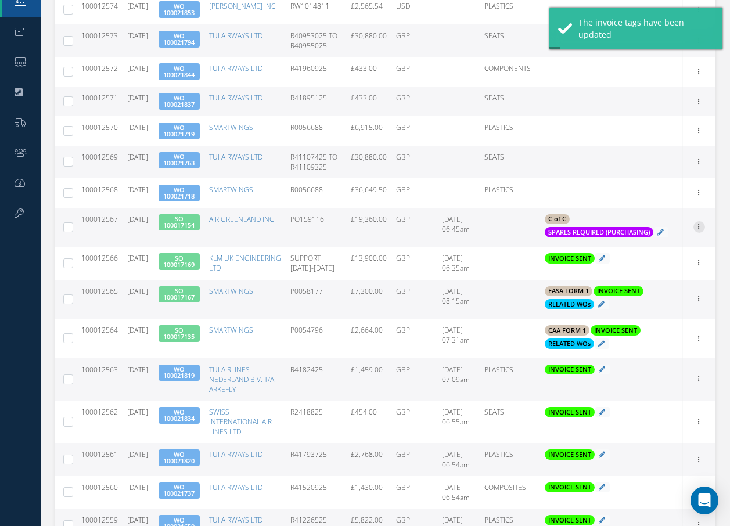
click at [698, 231] on icon at bounding box center [700, 225] width 12 height 9
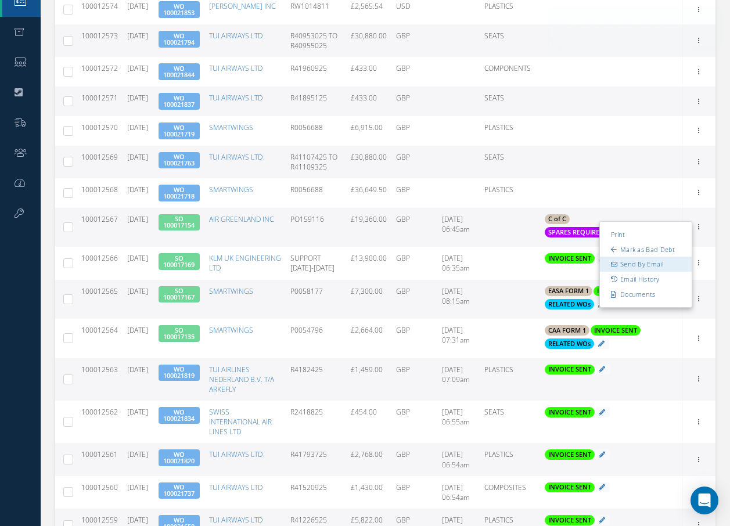
click at [665, 272] on link "Send By Email" at bounding box center [646, 264] width 92 height 15
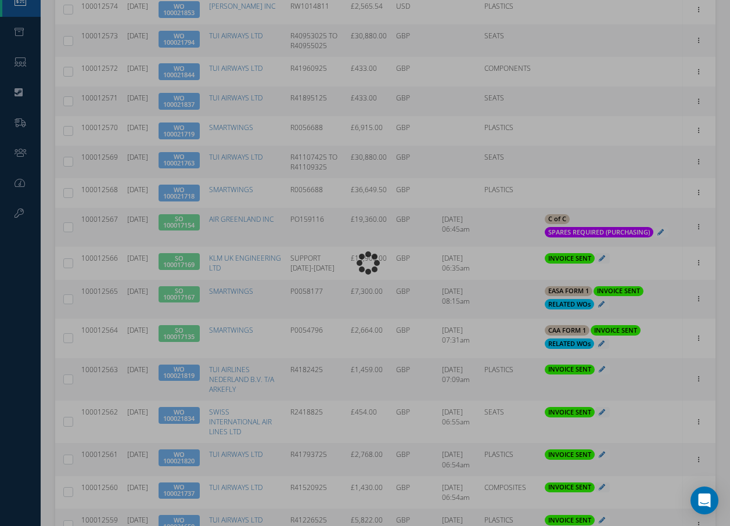
type input "INVOICE - Sales Order 100017154 for AIR GREENLAND INC, PO: PO159116"
type textarea "Dear Accounts, Please find the attached invoice for your recent order PO159116,…"
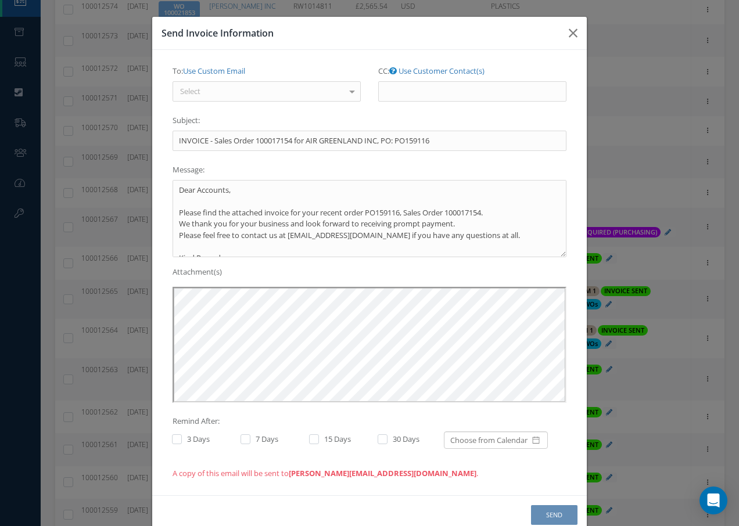
scroll to position [0, 0]
click at [269, 94] on div "Select" at bounding box center [267, 91] width 188 height 21
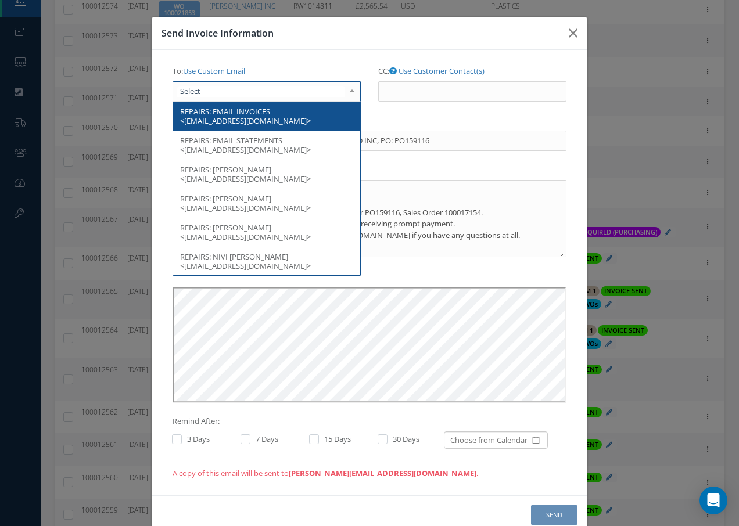
click at [277, 110] on span "REPAIRS: EMAIL INVOICES <invoice@airgreenland.com>" at bounding box center [266, 116] width 187 height 29
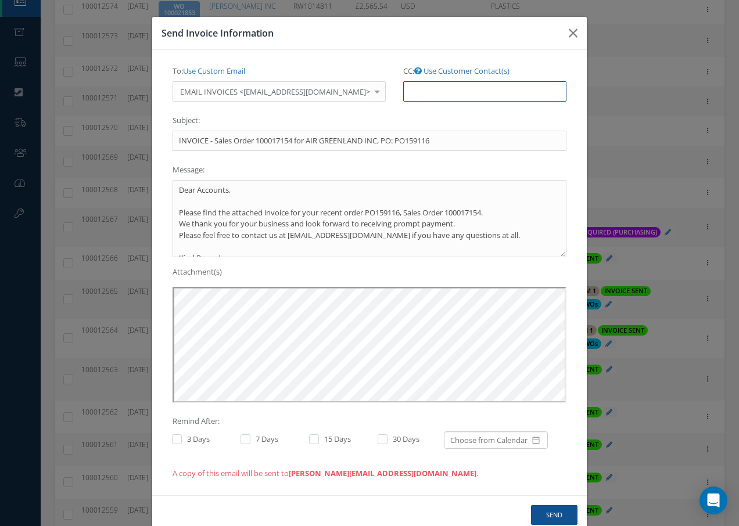
click at [403, 89] on input "CC: Use Customer Contact(s)" at bounding box center [484, 91] width 163 height 21
paste input "[EMAIL_ADDRESS][DOMAIN_NAME]"
type input "[EMAIL_ADDRESS][DOMAIN_NAME]"
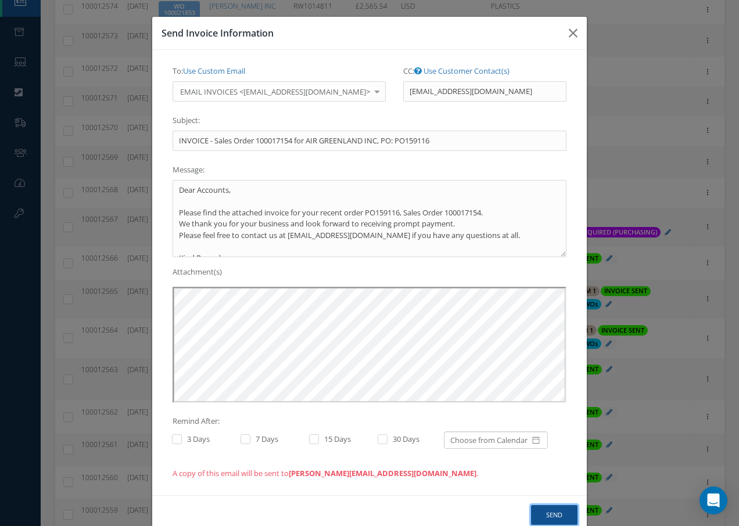
click at [549, 518] on button "Send" at bounding box center [554, 515] width 46 height 20
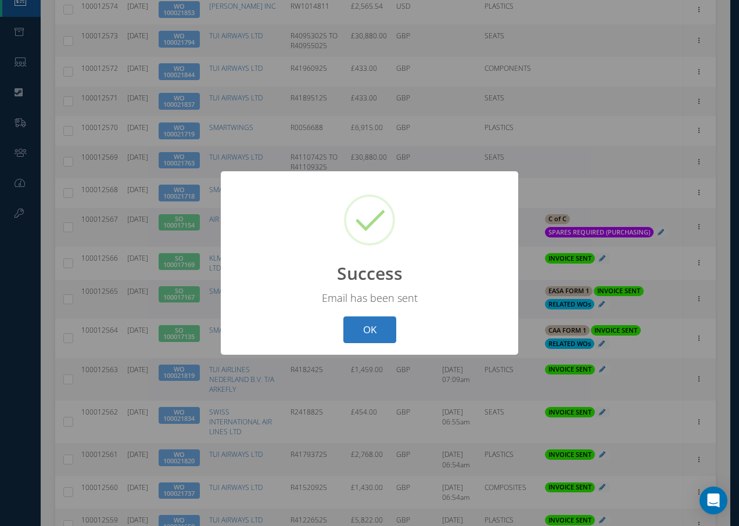
click at [387, 325] on button "OK" at bounding box center [369, 330] width 53 height 27
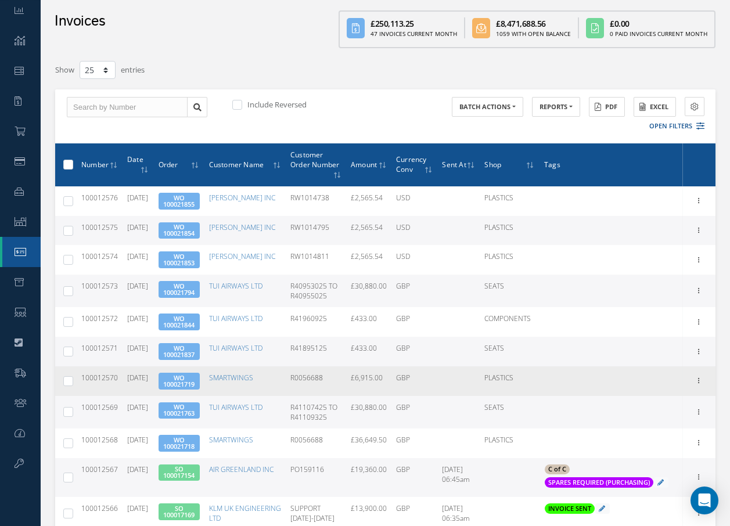
scroll to position [174, 0]
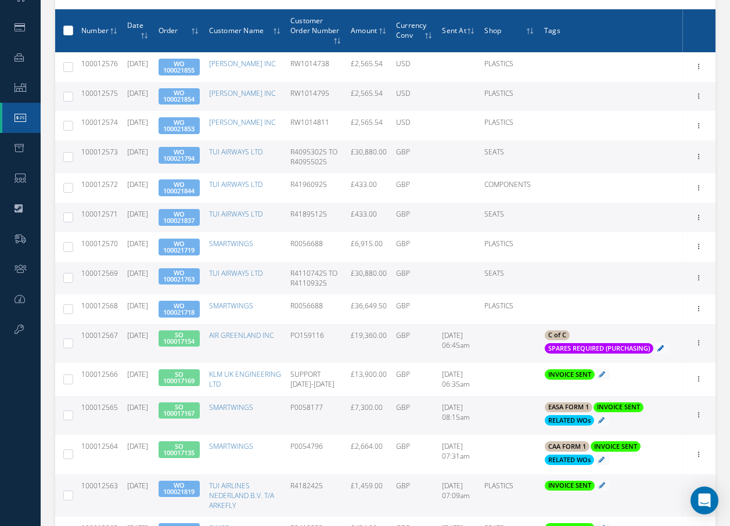
click at [664, 351] on icon at bounding box center [661, 348] width 6 height 6
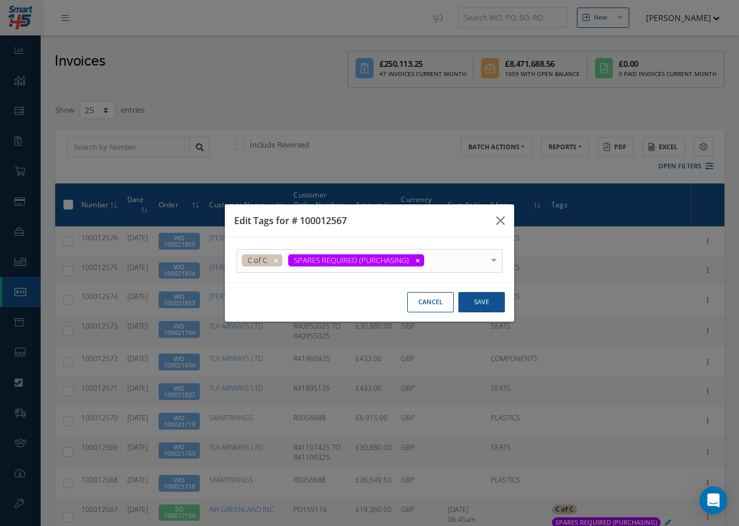
click at [0, 0] on div at bounding box center [0, 0] width 0 height 0
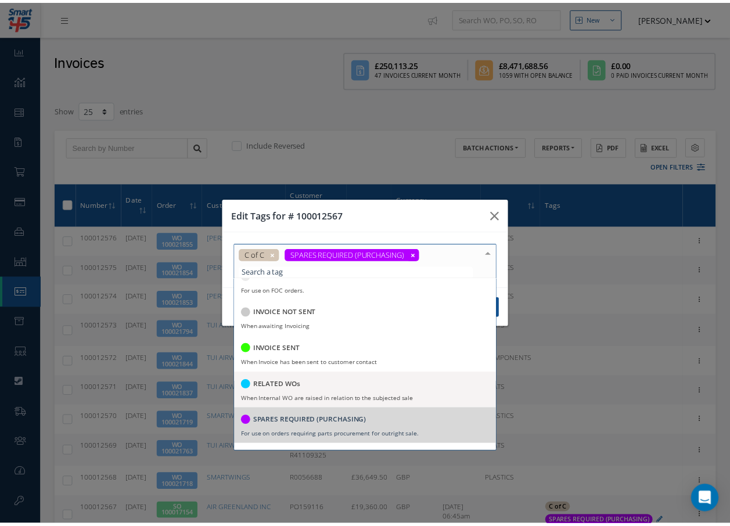
scroll to position [167, 0]
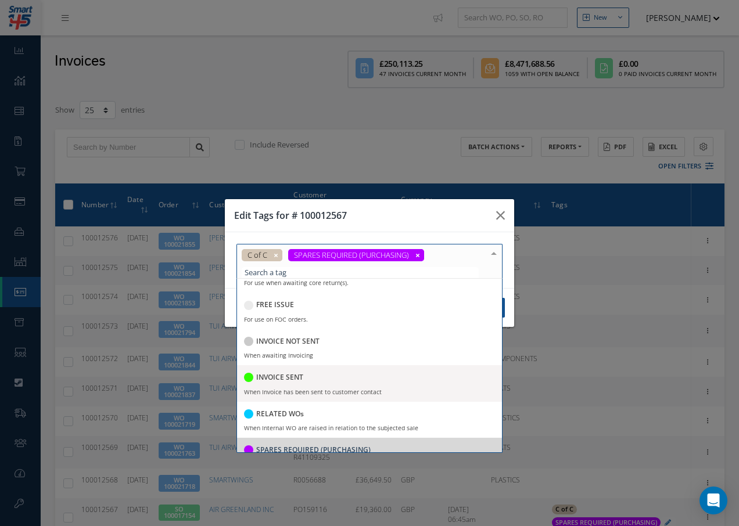
click at [297, 378] on h5 "INVOICE SENT" at bounding box center [279, 378] width 47 height 8
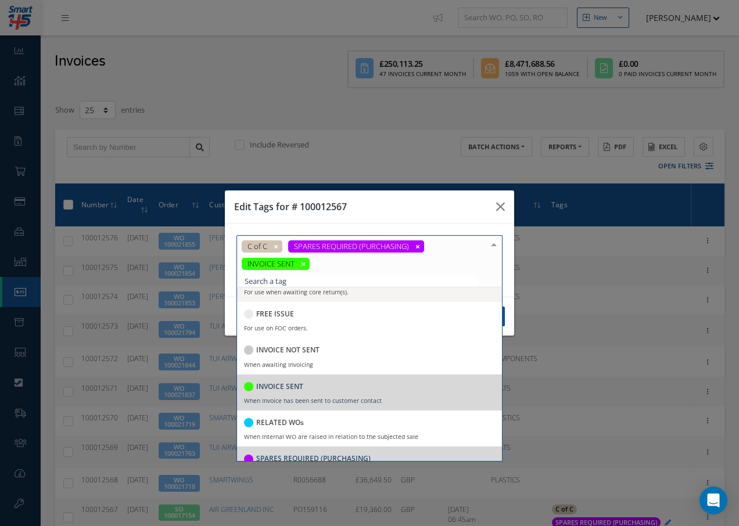
click at [493, 245] on div at bounding box center [494, 245] width 16 height 19
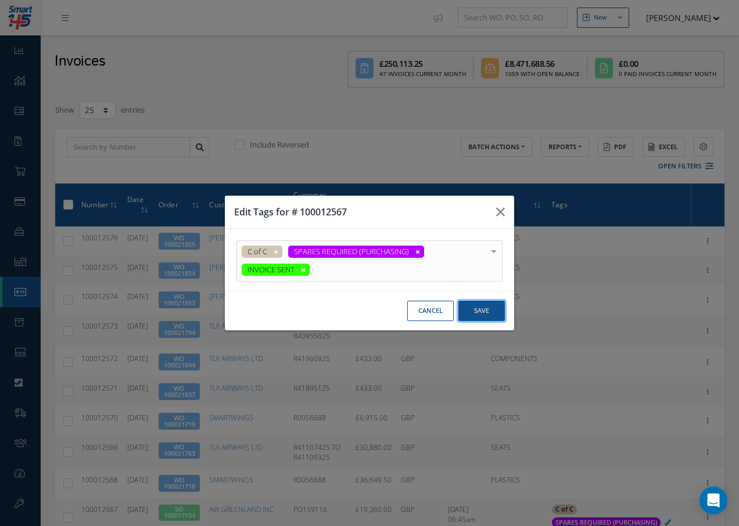
click at [0, 0] on button "Save" at bounding box center [0, 0] width 0 height 0
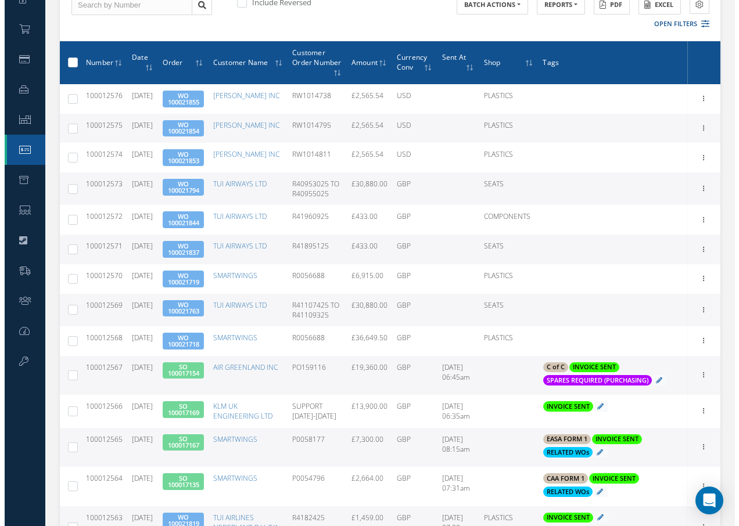
scroll to position [174, 0]
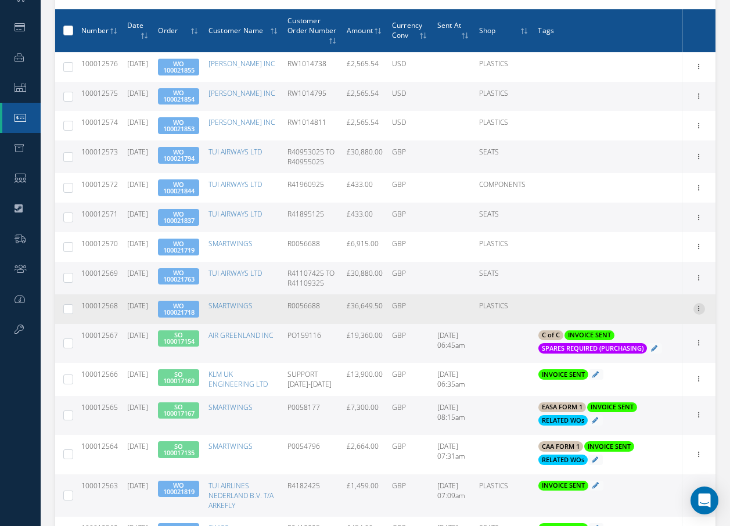
click at [700, 313] on icon at bounding box center [700, 307] width 12 height 9
click at [650, 354] on link "Send By Email" at bounding box center [646, 346] width 92 height 15
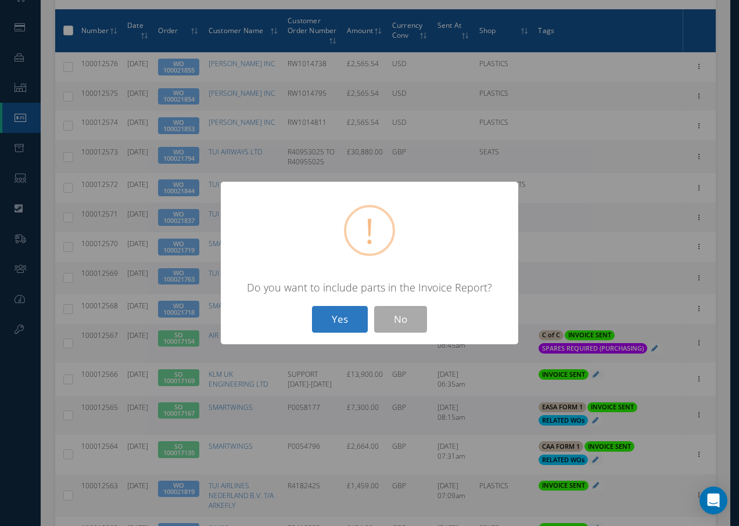
click at [346, 320] on button "Yes" at bounding box center [340, 319] width 56 height 27
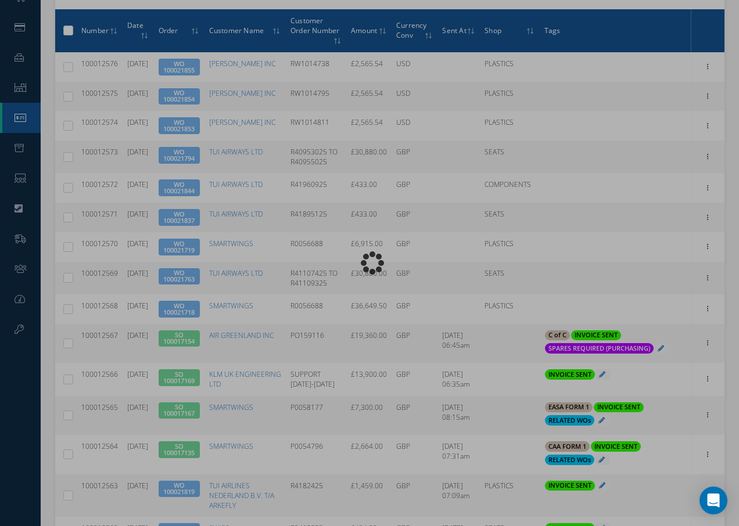
type input "INVOICE - Work Order 100021718 for SMARTWINGS, PO: R0056688"
type textarea "Dear Accounts, Please find the attached invoice for your recent order R0056688,…"
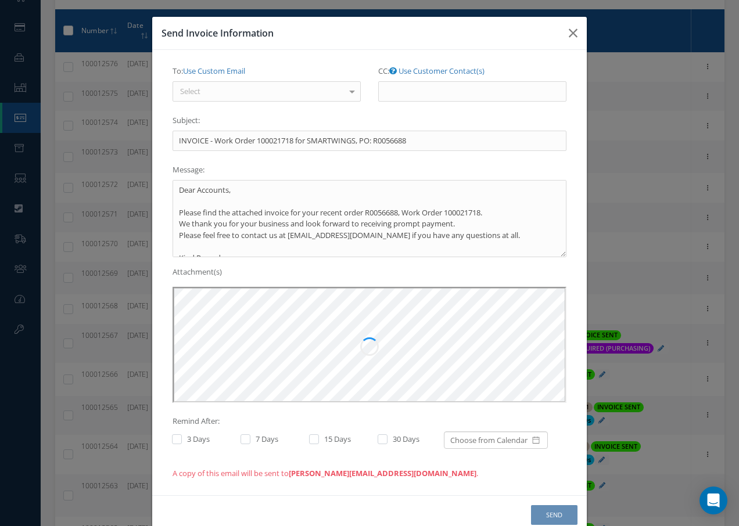
scroll to position [0, 0]
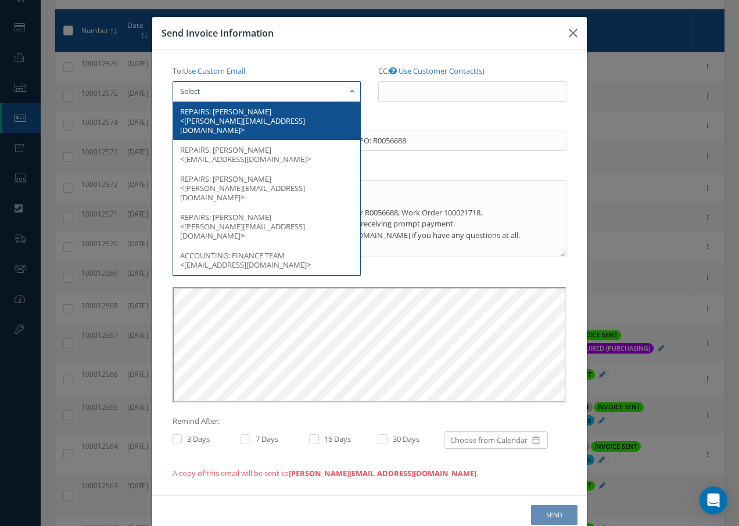
click at [282, 90] on div at bounding box center [267, 91] width 188 height 21
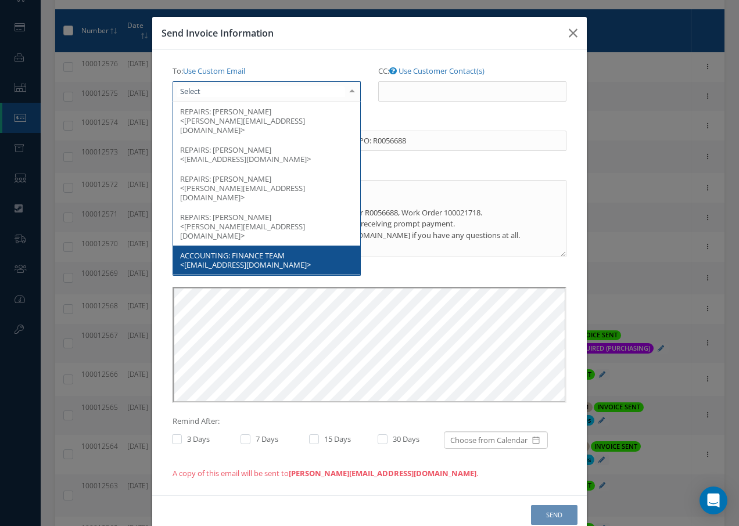
click at [279, 250] on span "FINANCE TEAM <finance@smartwings.com>" at bounding box center [245, 260] width 131 height 20
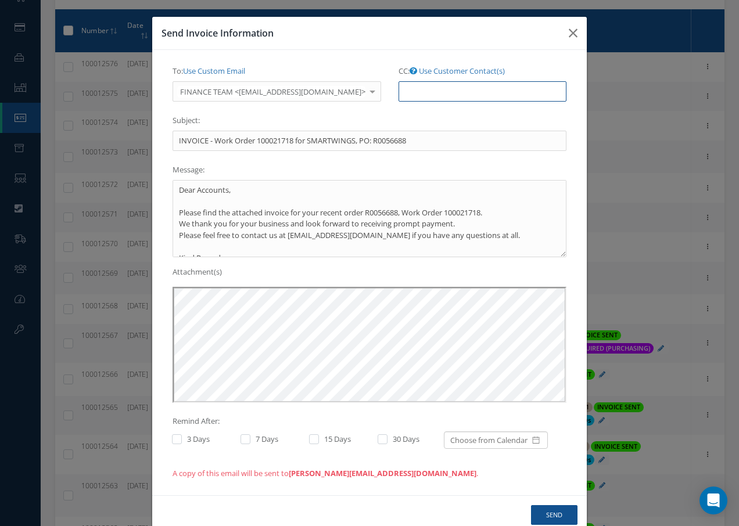
click at [416, 92] on input "CC: Use Customer Contact(s)" at bounding box center [483, 91] width 168 height 21
paste input "[EMAIL_ADDRESS][DOMAIN_NAME]"
type input "[EMAIL_ADDRESS][DOMAIN_NAME]"
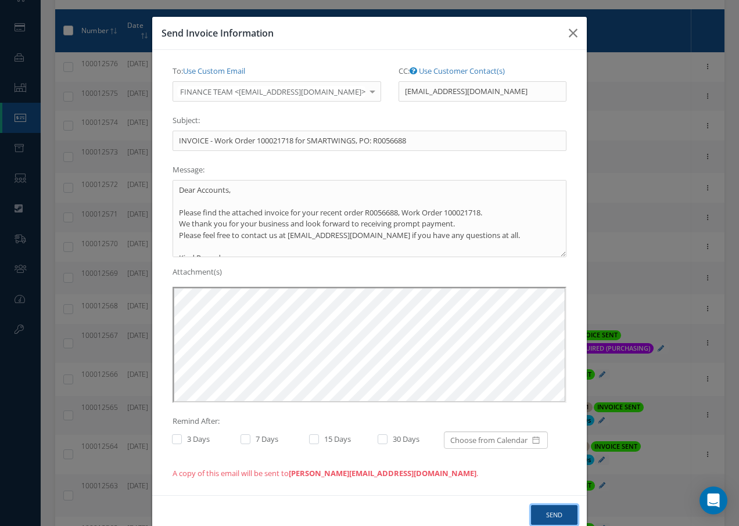
click at [552, 515] on button "Send" at bounding box center [554, 515] width 46 height 20
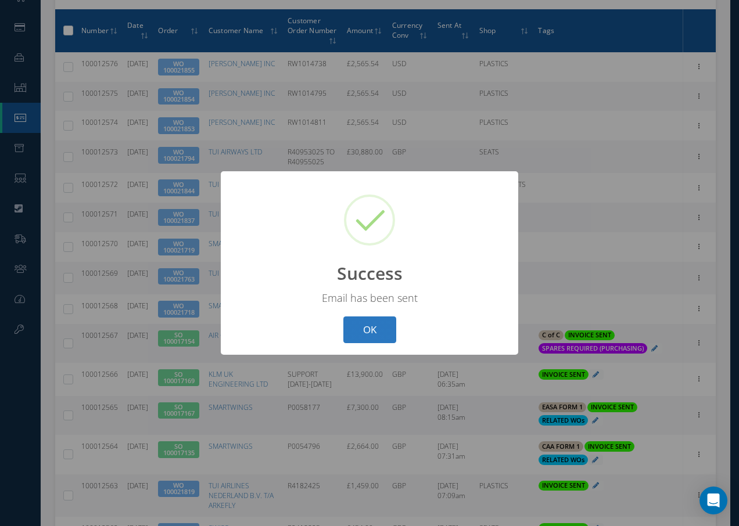
click at [364, 327] on button "OK" at bounding box center [369, 330] width 53 height 27
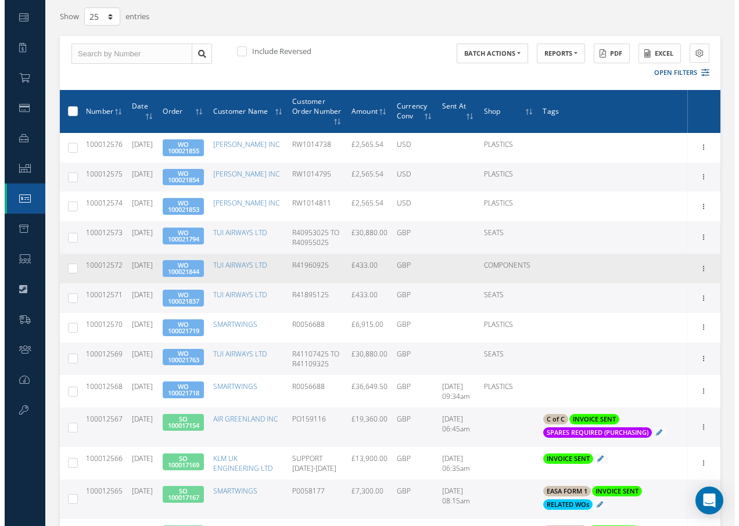
scroll to position [116, 0]
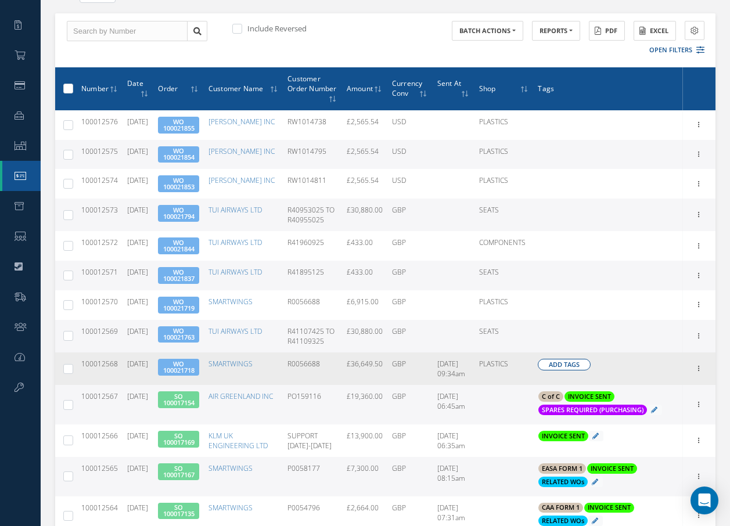
click at [580, 370] on span "Add Tags" at bounding box center [564, 365] width 31 height 10
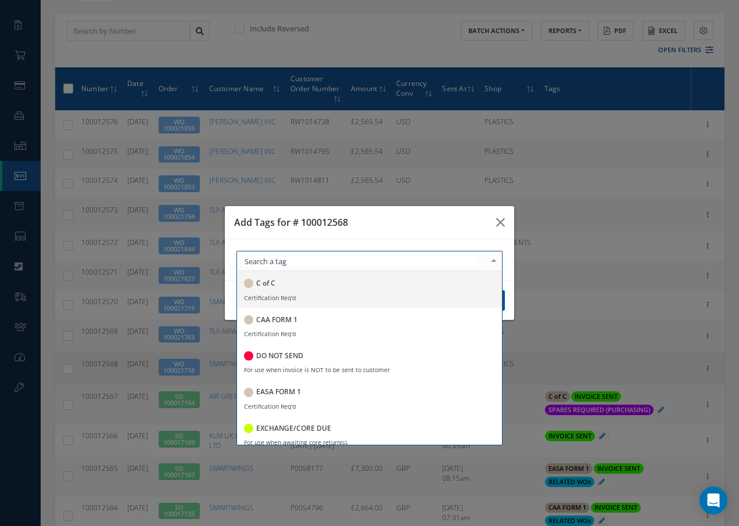
click at [324, 265] on div at bounding box center [369, 261] width 266 height 20
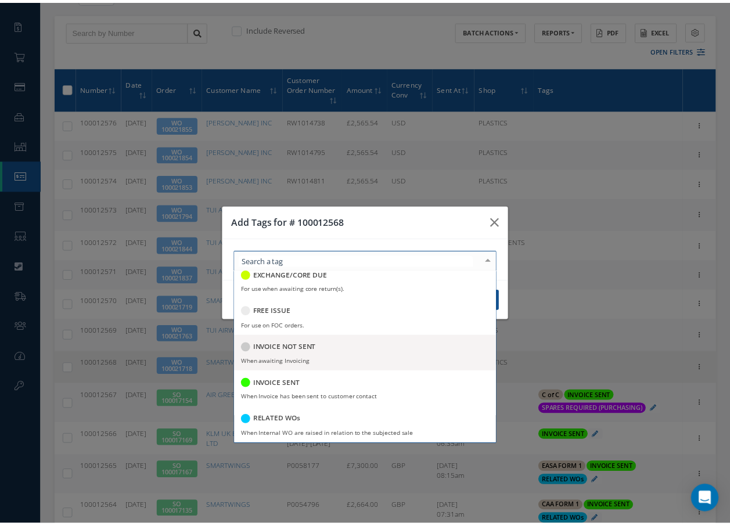
scroll to position [174, 0]
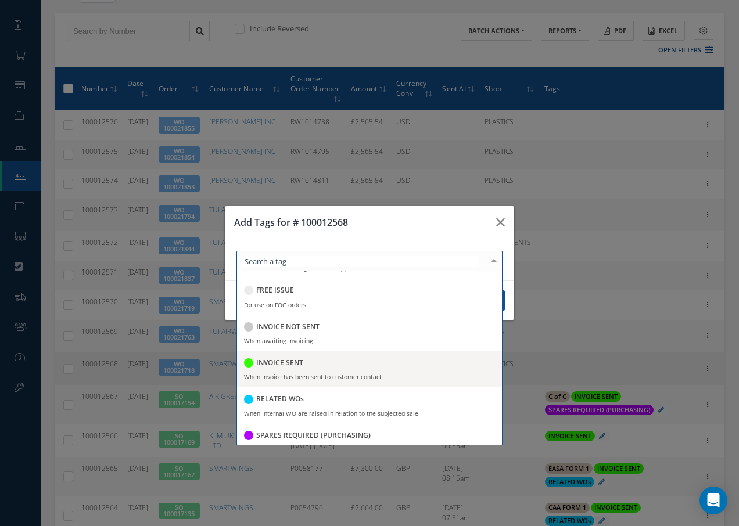
click at [288, 365] on h5 "INVOICE SENT" at bounding box center [279, 363] width 47 height 8
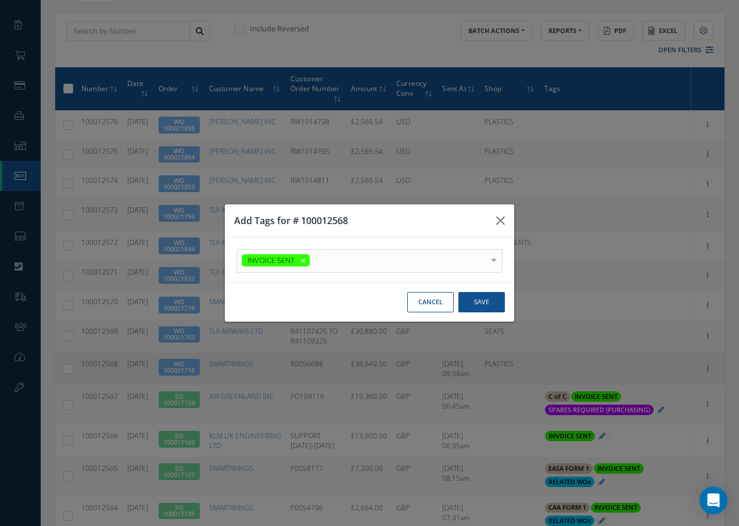
click at [0, 0] on div at bounding box center [0, 0] width 0 height 0
click at [0, 0] on button "Save" at bounding box center [0, 0] width 0 height 0
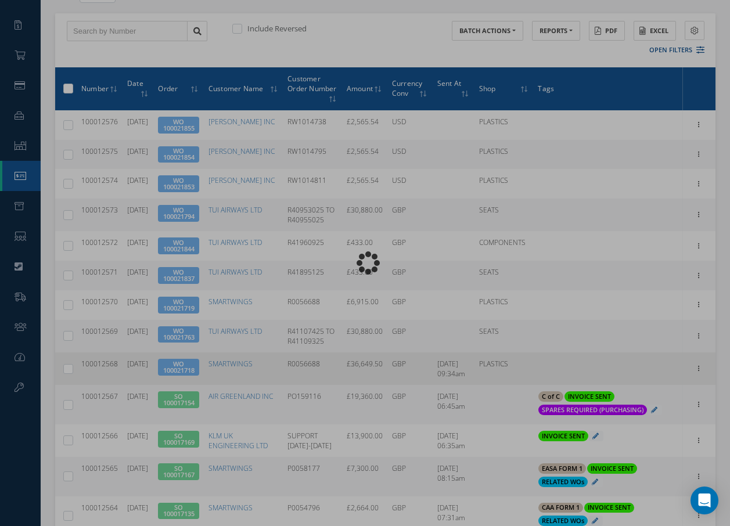
scroll to position [0, 0]
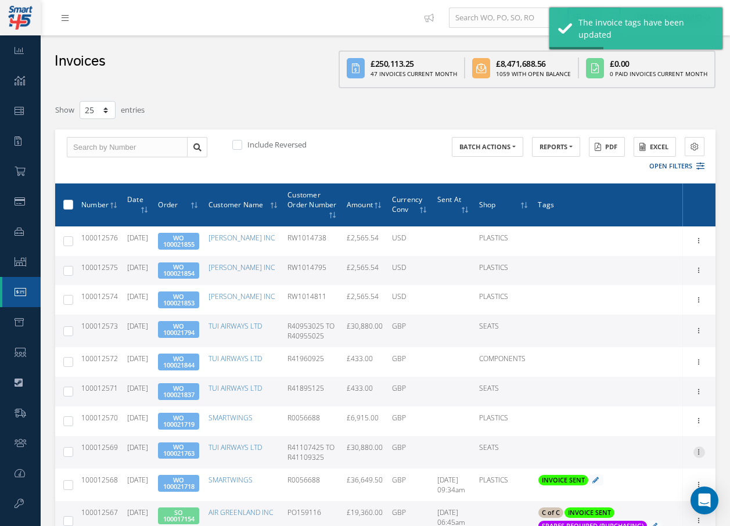
click at [699, 456] on icon at bounding box center [700, 451] width 12 height 9
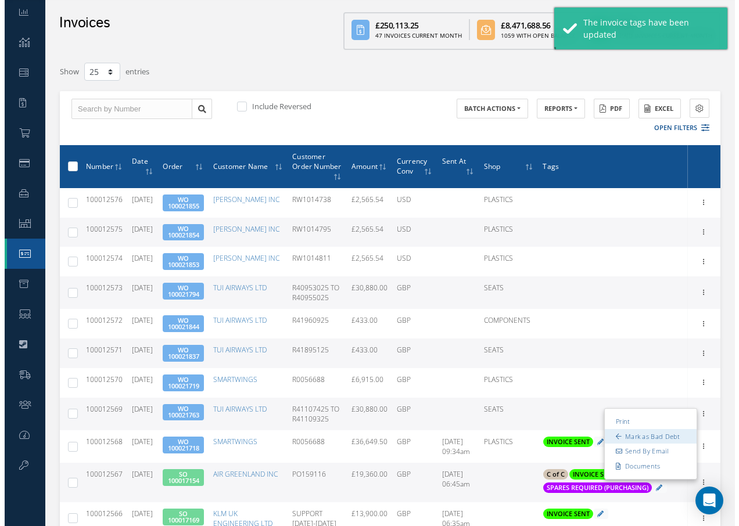
scroll to position [58, 0]
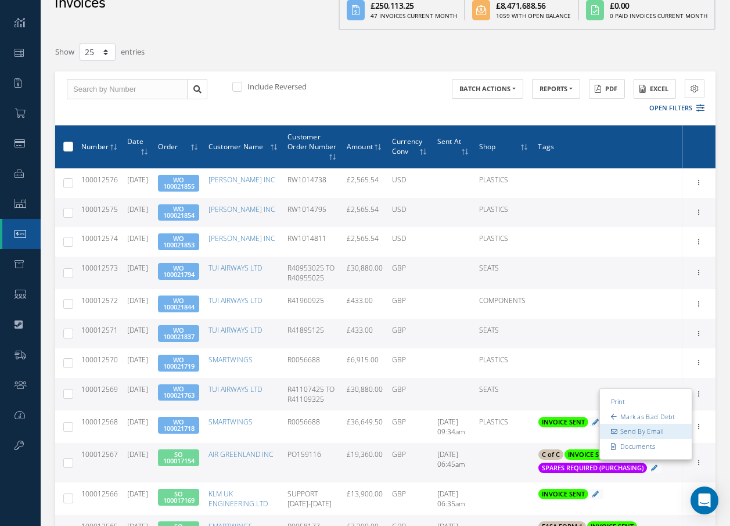
click at [647, 439] on link "Send By Email" at bounding box center [646, 431] width 92 height 15
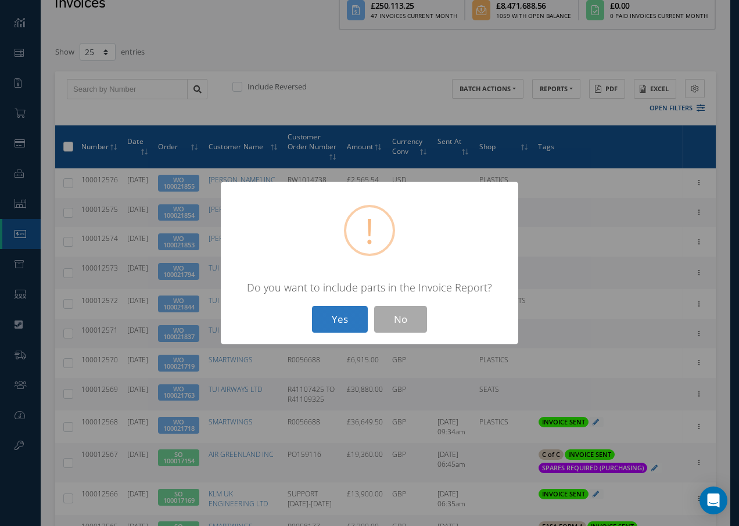
click at [346, 322] on button "Yes" at bounding box center [340, 319] width 56 height 27
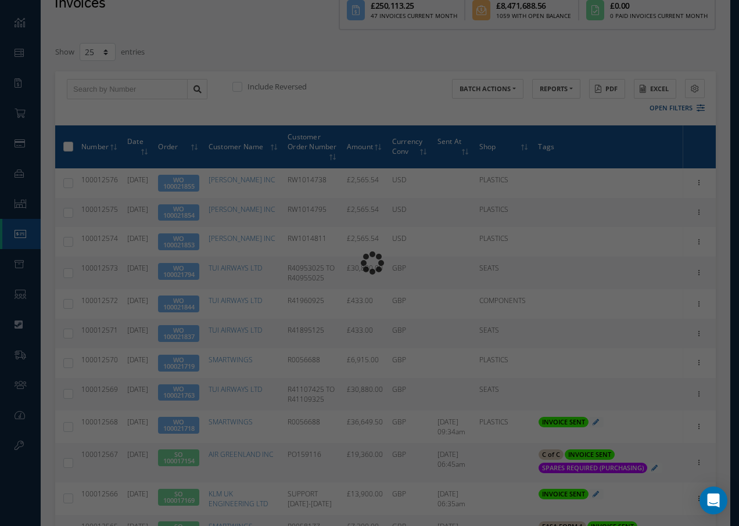
type input "INVOICE - Work Order 100021763 for TUI AIRWAYS LTD, PO: R41107425 TO R41109325"
type textarea "Dear Accounts, Please find the attached invoice for your recent order R41107425…"
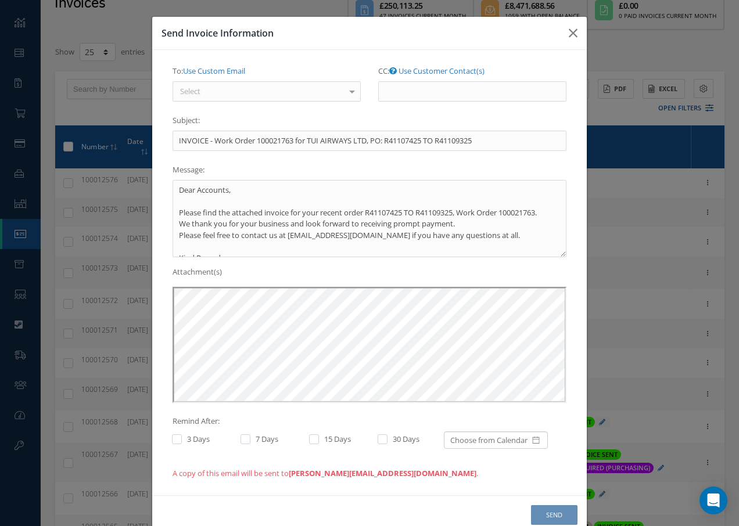
scroll to position [0, 0]
click at [312, 77] on div "To: Use Custom Email Select REPAIRS: ADAM LUSBY <repairsteam@tui.co.uk> ACCOUNT…" at bounding box center [267, 82] width 188 height 40
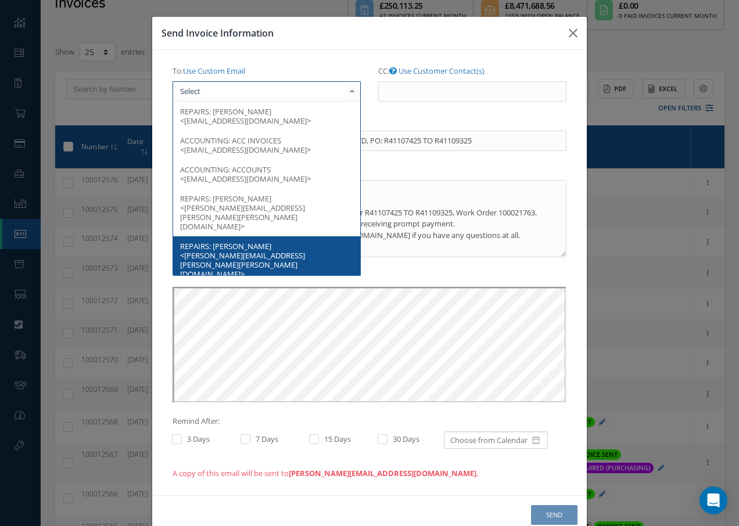
click at [311, 87] on div at bounding box center [267, 91] width 188 height 21
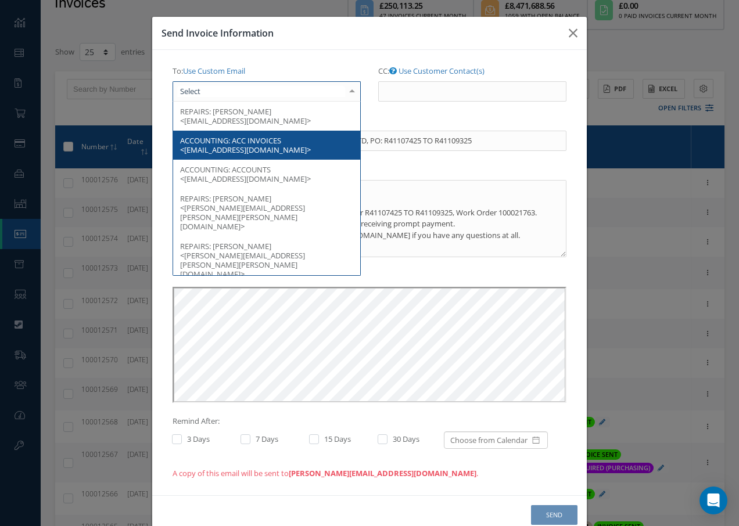
click at [269, 138] on span "ACC INVOICES <invoice.processing@tui.co.uk>" at bounding box center [245, 145] width 131 height 20
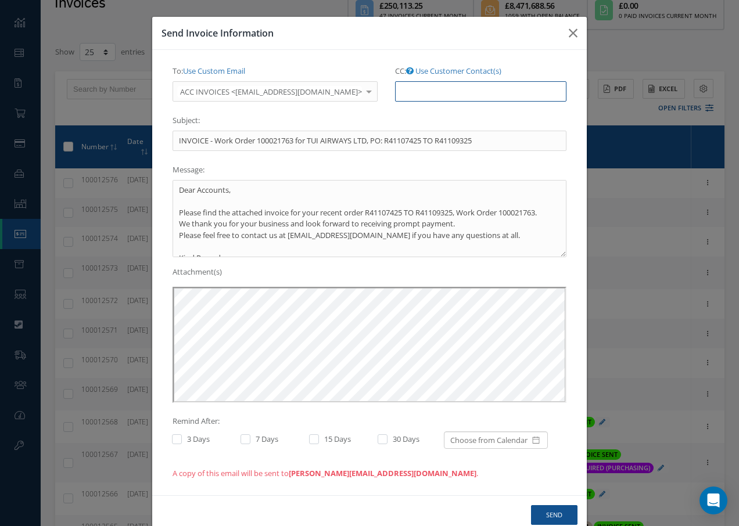
click at [402, 93] on input "CC: Use Customer Contact(s)" at bounding box center [480, 91] width 171 height 21
paste input "Accounts@cab.aero"
type input "Accounts@cab.aero"
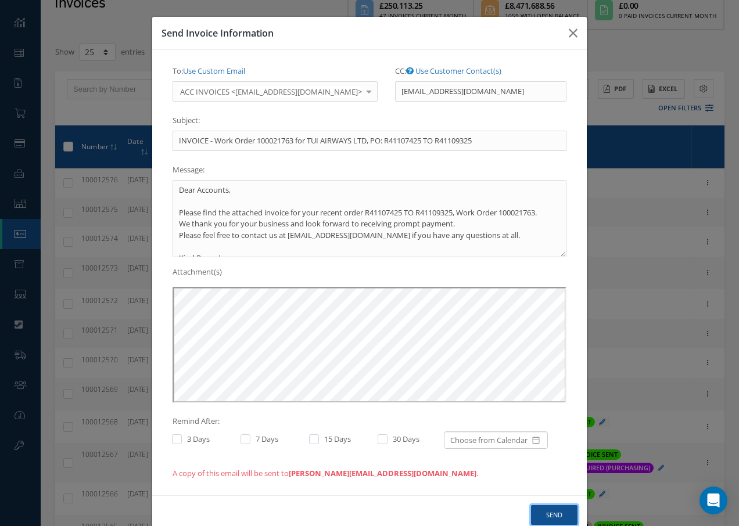
click at [551, 514] on button "Send" at bounding box center [554, 515] width 46 height 20
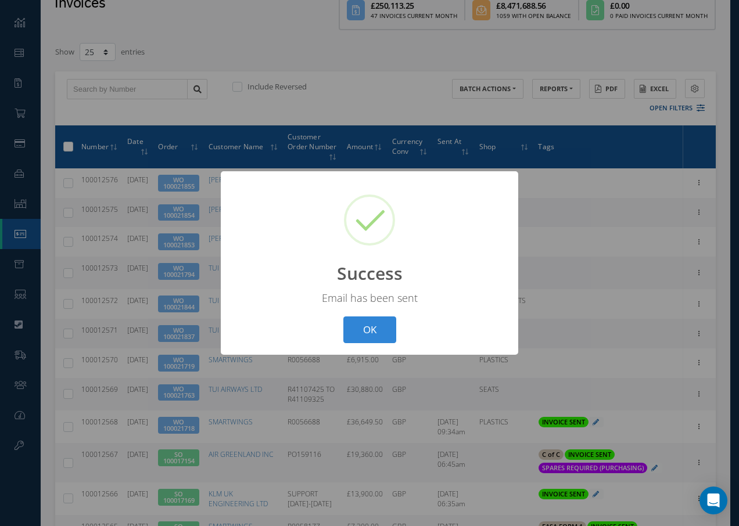
drag, startPoint x: 372, startPoint y: 327, endPoint x: 380, endPoint y: 336, distance: 12.8
click at [373, 330] on button "OK" at bounding box center [369, 330] width 53 height 27
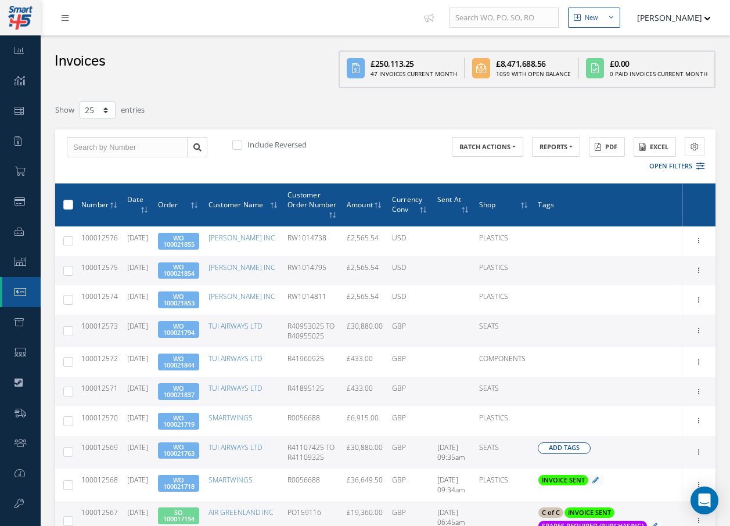
click at [574, 453] on span "Add Tags" at bounding box center [564, 448] width 31 height 10
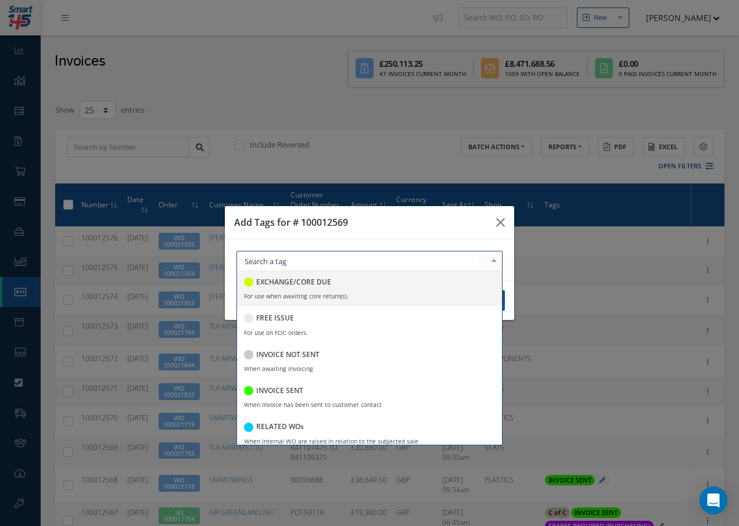
scroll to position [174, 0]
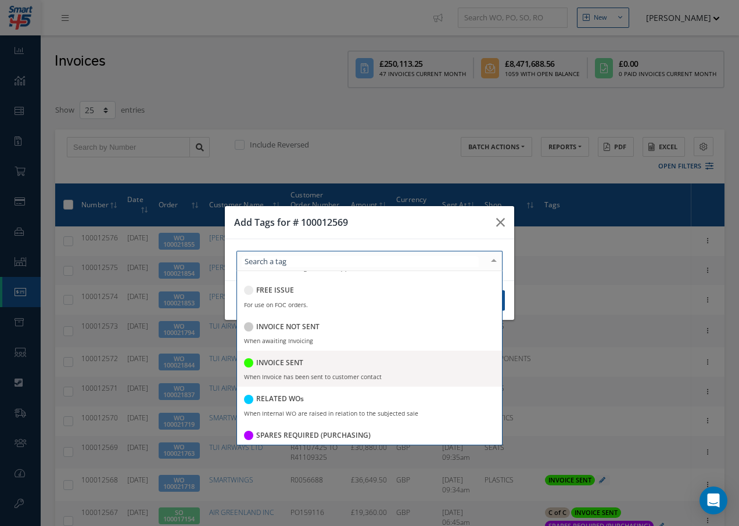
click at [286, 354] on span "INVOICE SENT When Invoice has been sent to customer contact" at bounding box center [369, 369] width 265 height 36
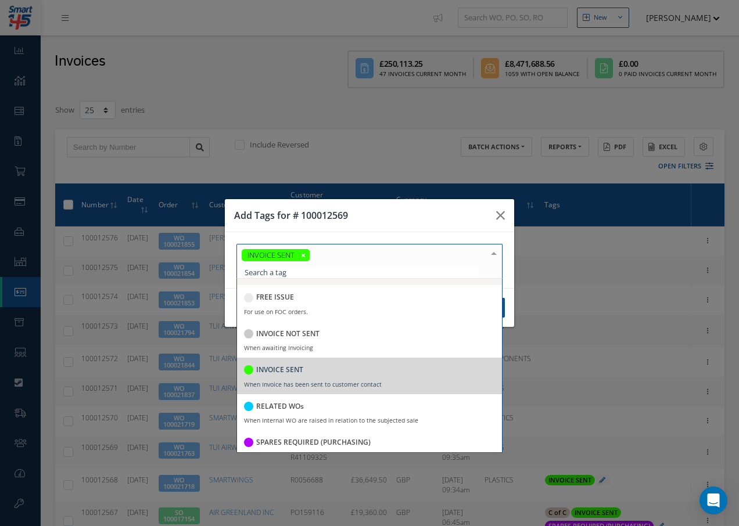
click at [497, 253] on div at bounding box center [494, 254] width 16 height 19
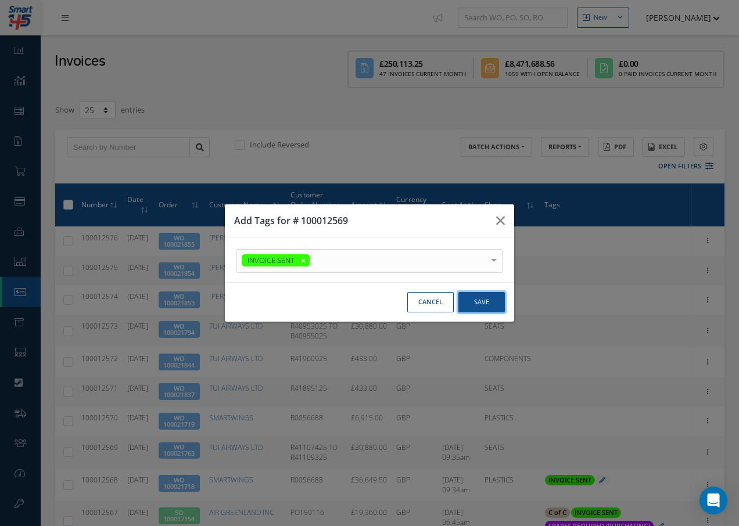
click at [0, 0] on button "Save" at bounding box center [0, 0] width 0 height 0
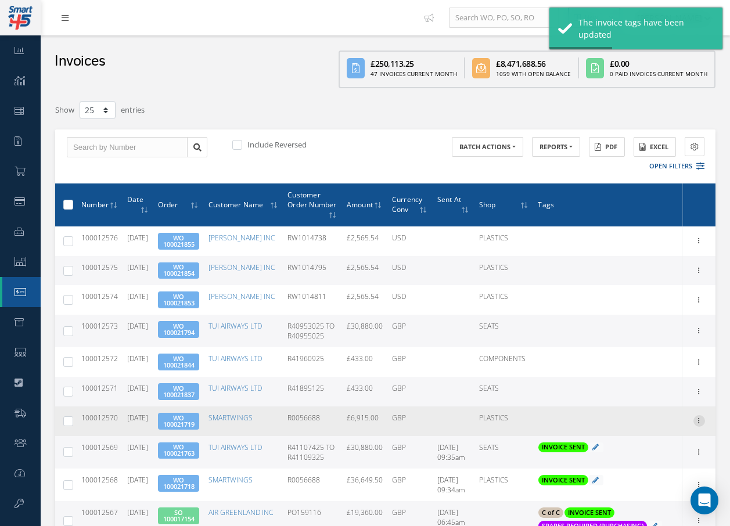
click at [701, 425] on icon at bounding box center [700, 419] width 12 height 9
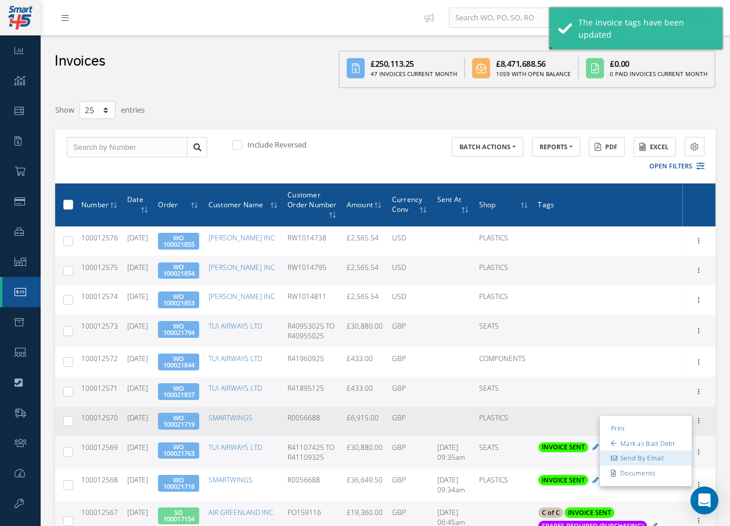
click at [655, 467] on link "Send By Email" at bounding box center [646, 458] width 92 height 15
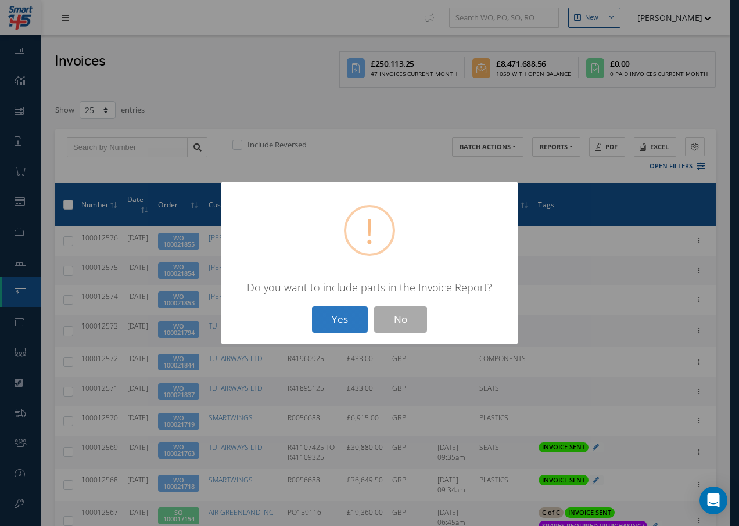
click at [349, 320] on button "Yes" at bounding box center [340, 319] width 56 height 27
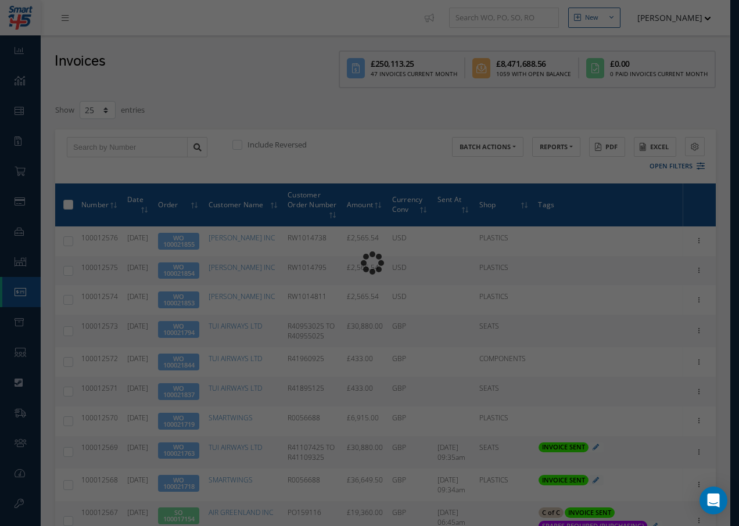
type input "INVOICE - Work Order 100021719 for SMARTWINGS, PO: R0056688"
type textarea "Dear Accounts, Please find the attached invoice for your recent order R0056688,…"
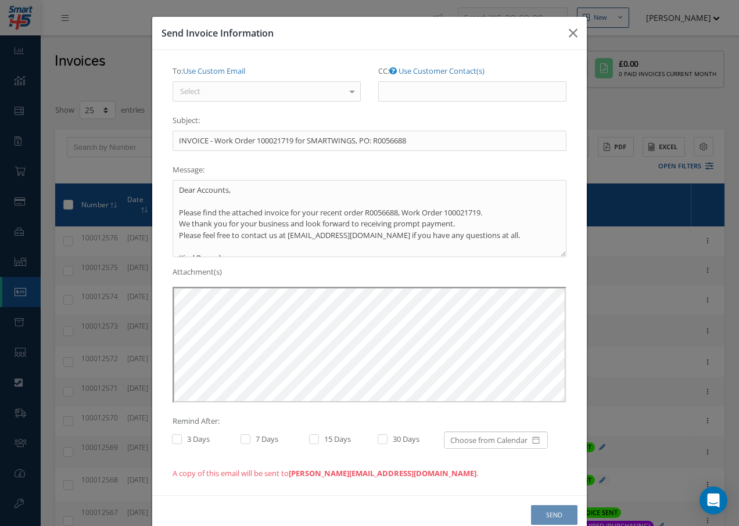
scroll to position [0, 0]
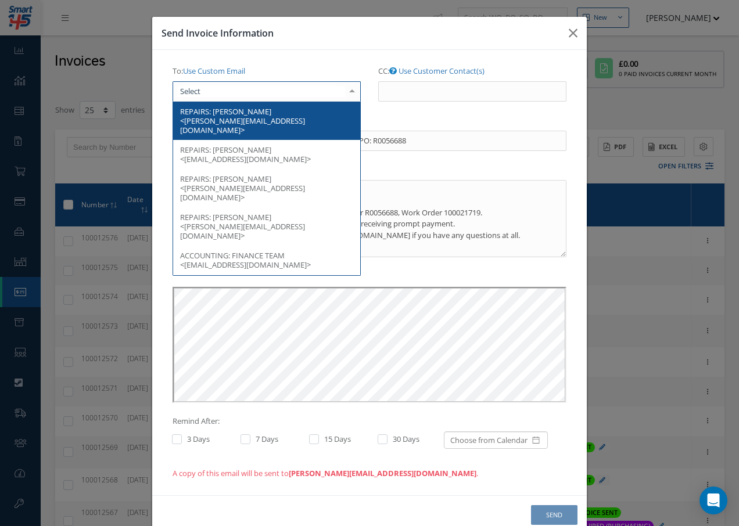
click at [242, 97] on div at bounding box center [267, 91] width 188 height 21
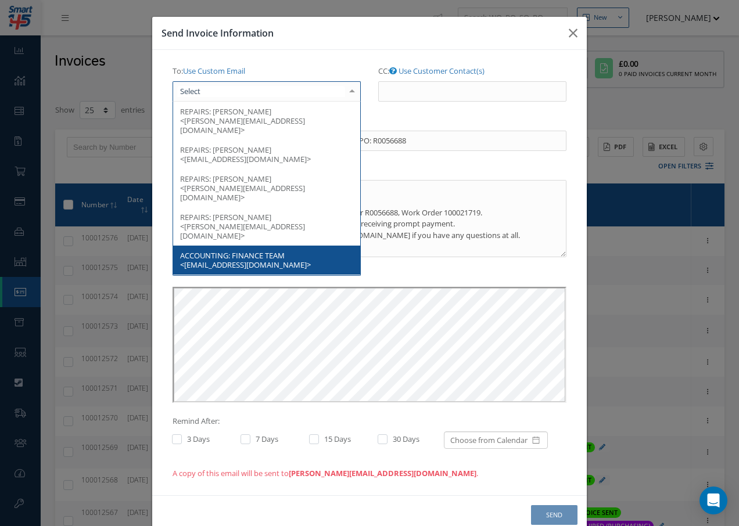
click at [279, 250] on span "FINANCE TEAM <finance@smartwings.com>" at bounding box center [245, 260] width 131 height 20
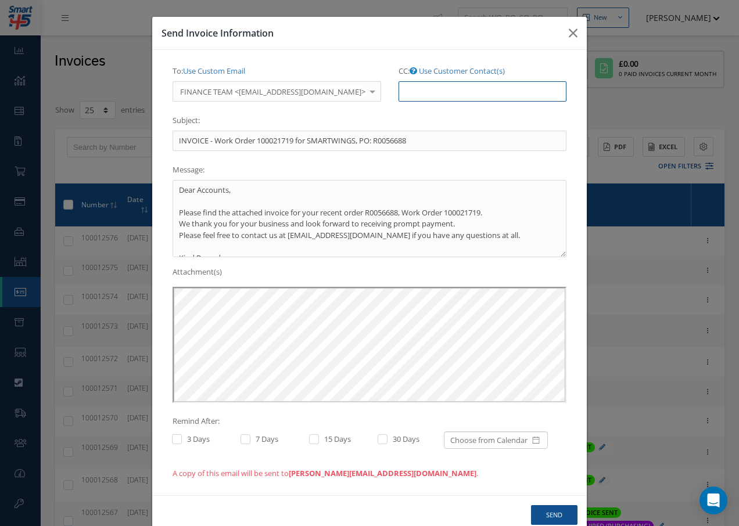
click at [440, 92] on input "CC: Use Customer Contact(s)" at bounding box center [483, 91] width 168 height 21
paste input "Accounts@cab.aero"
type input "Accounts@cab.aero"
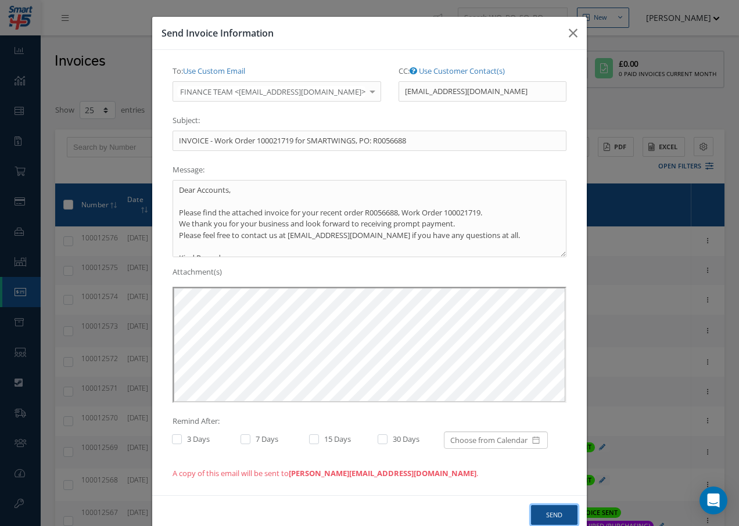
click at [554, 510] on button "Send" at bounding box center [554, 515] width 46 height 20
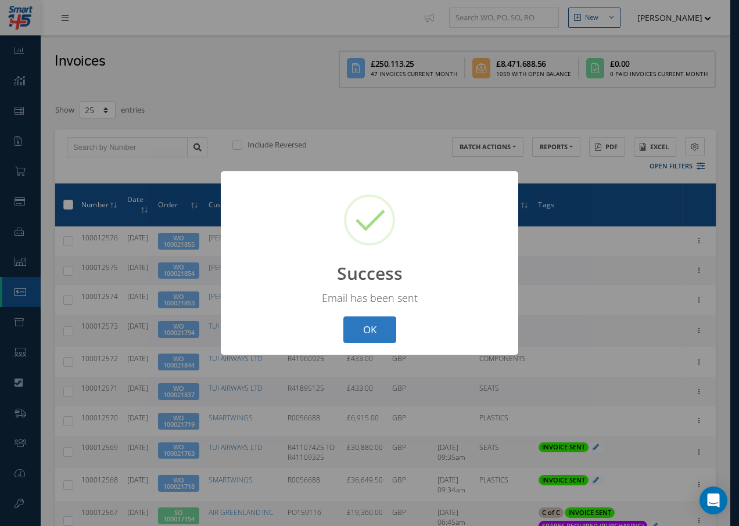
click at [375, 328] on button "OK" at bounding box center [369, 330] width 53 height 27
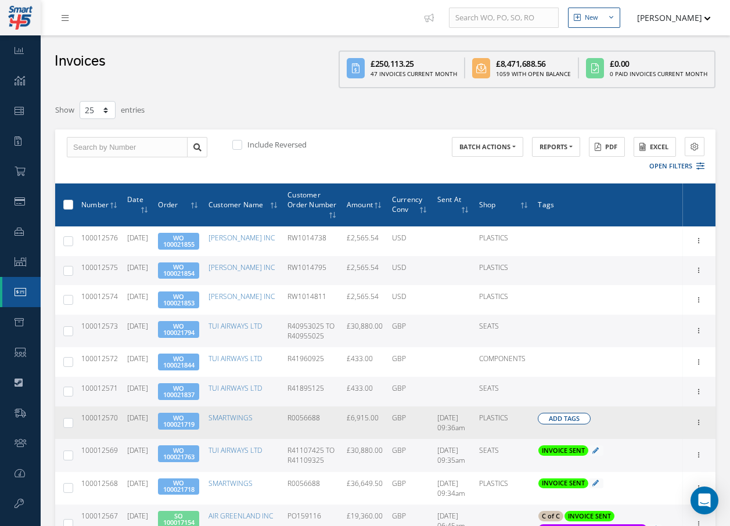
click at [559, 424] on span "Add Tags" at bounding box center [564, 419] width 31 height 10
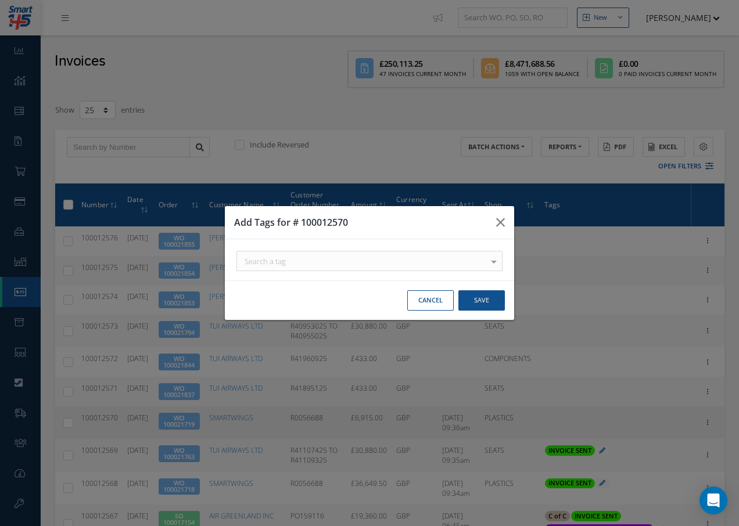
click at [0, 0] on div "Search a tag C of C Certification Req'd CAA FORM 1 Certification Req'd DO NOT S…" at bounding box center [0, 0] width 0 height 0
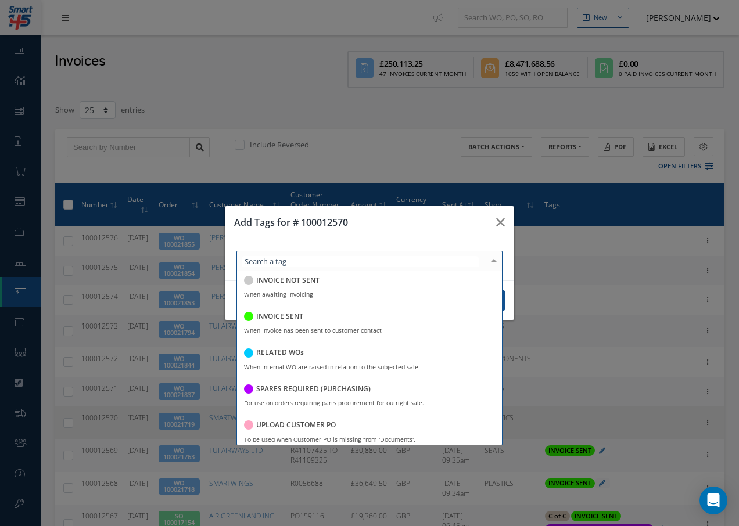
scroll to position [225, 0]
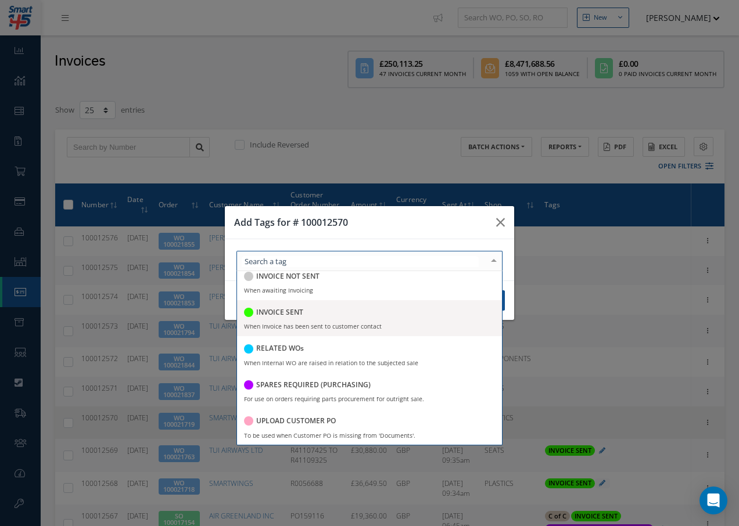
click at [301, 314] on h5 "INVOICE SENT" at bounding box center [279, 312] width 47 height 8
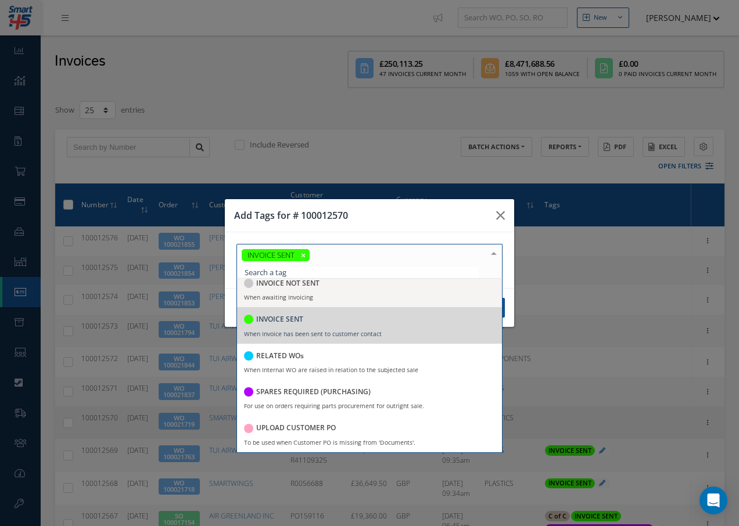
click at [493, 254] on div at bounding box center [494, 254] width 16 height 19
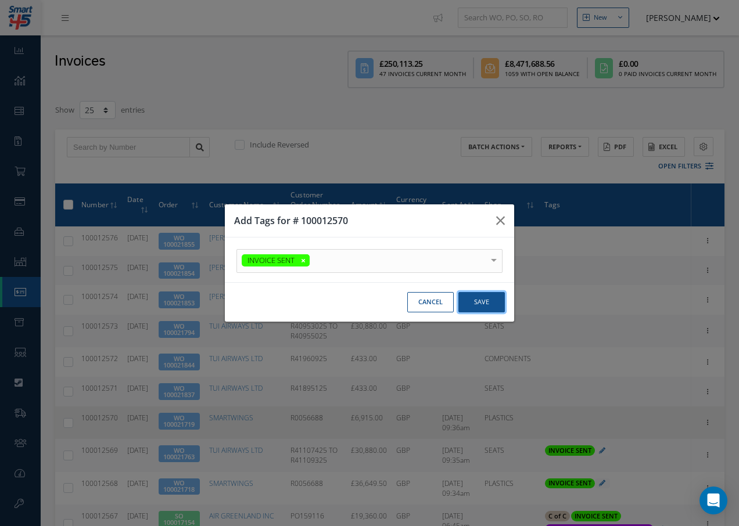
click at [0, 0] on button "Save" at bounding box center [0, 0] width 0 height 0
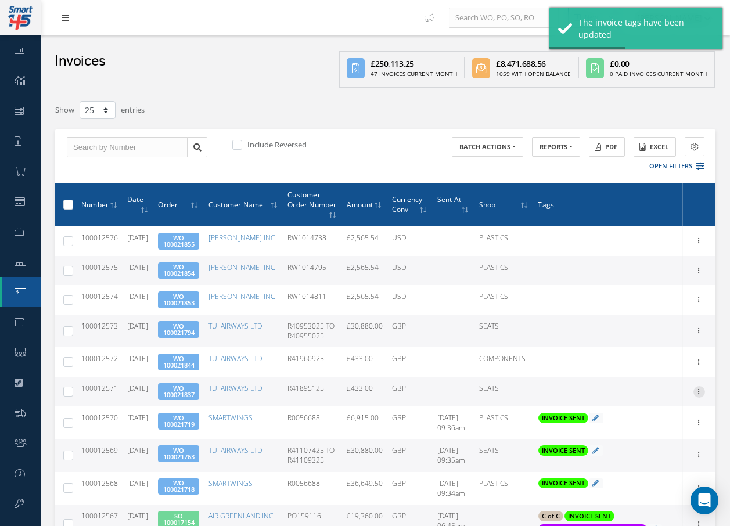
click at [699, 396] on icon at bounding box center [700, 390] width 12 height 9
click at [637, 436] on link "Send By Email" at bounding box center [646, 429] width 92 height 15
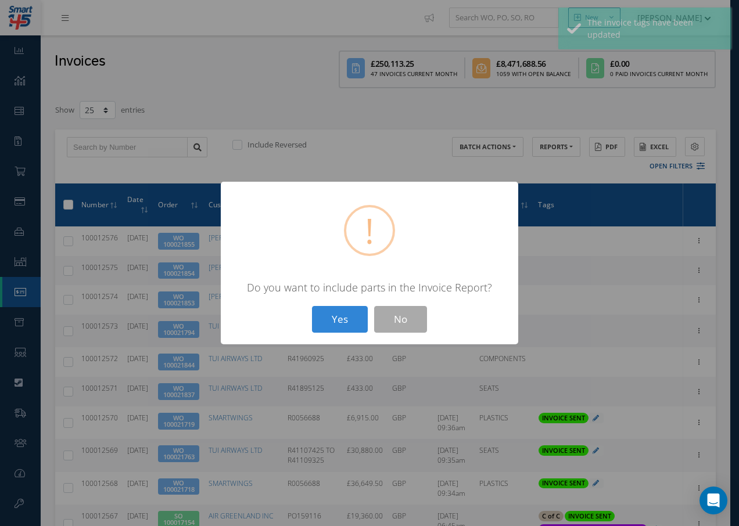
click at [363, 320] on button "Yes" at bounding box center [340, 319] width 56 height 27
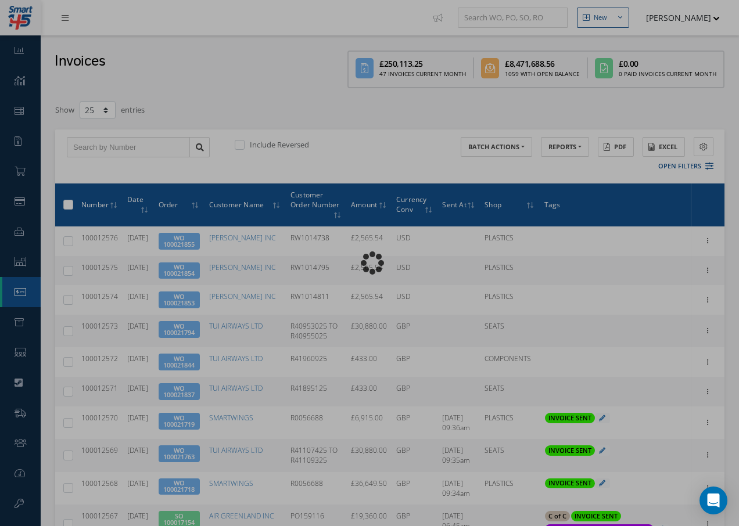
type input "INVOICE - Work Order 100021837 for TUI AIRWAYS LTD, PO: R41895125"
type textarea "Dear Accounts, Please find the attached invoice for your recent order R41895125…"
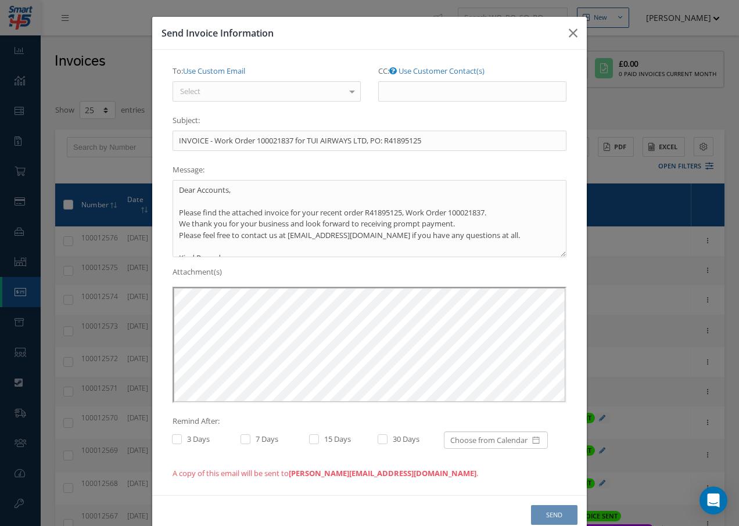
scroll to position [0, 0]
click at [266, 95] on div "Select" at bounding box center [267, 91] width 188 height 21
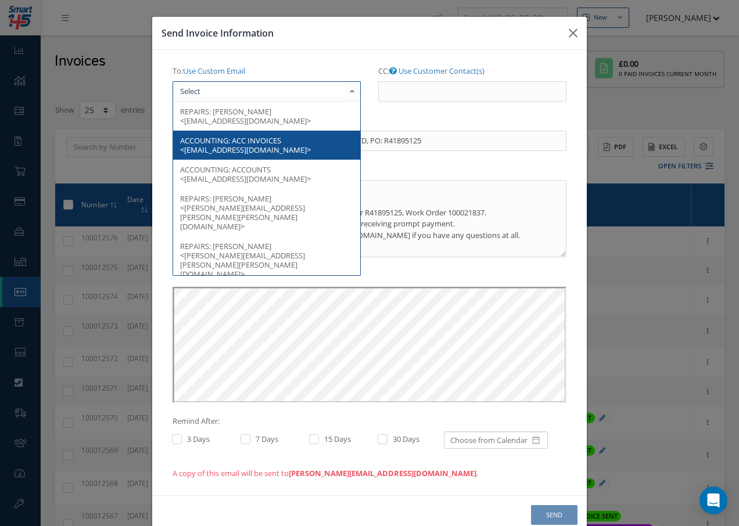
click at [267, 145] on span "ACC INVOICES <invoice.processing@tui.co.uk>" at bounding box center [245, 145] width 131 height 20
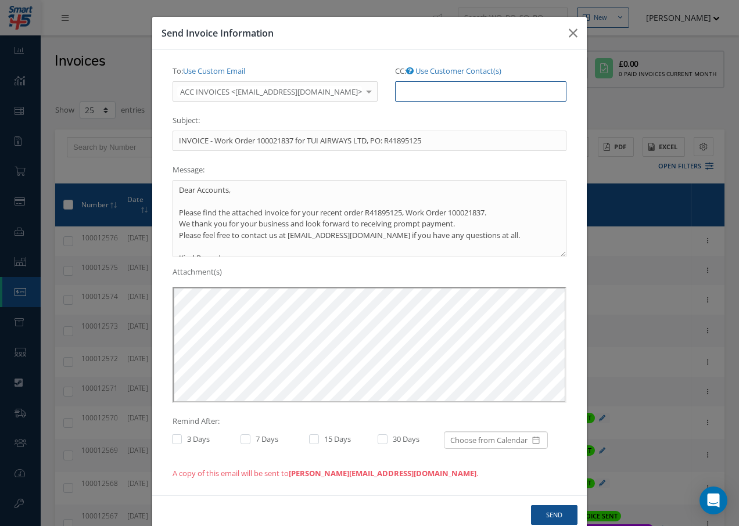
click at [414, 91] on input "CC: Use Customer Contact(s)" at bounding box center [480, 91] width 171 height 21
paste input "Accounts@cab.aero"
type input "Accounts@cab.aero"
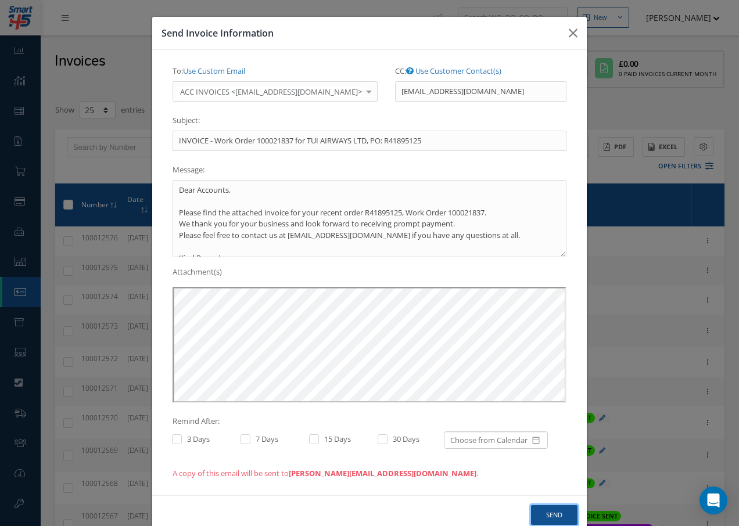
drag, startPoint x: 552, startPoint y: 512, endPoint x: 547, endPoint y: 508, distance: 6.6
click at [551, 511] on button "Send" at bounding box center [554, 515] width 46 height 20
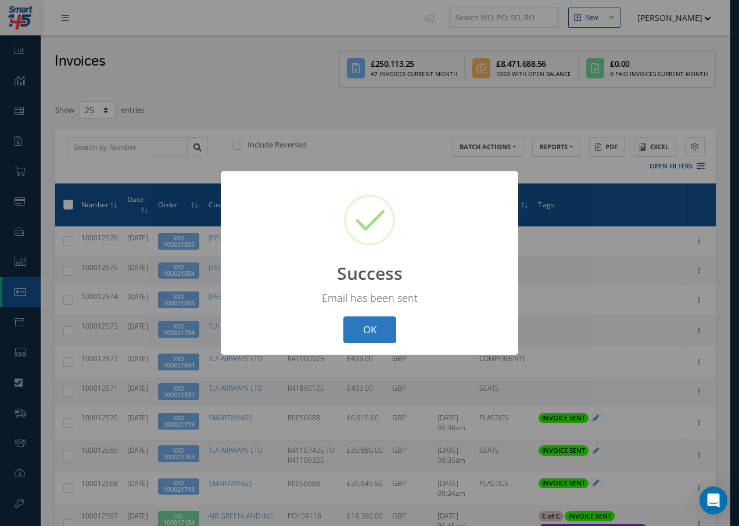
click at [373, 333] on button "OK" at bounding box center [369, 330] width 53 height 27
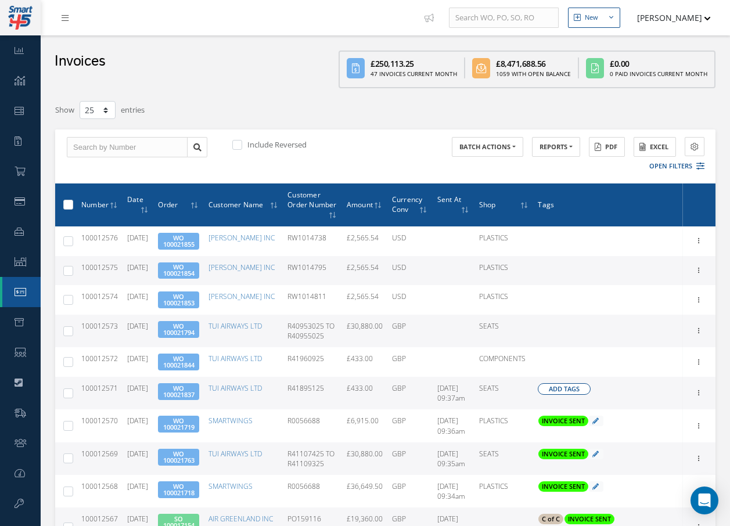
click at [563, 394] on span "Add Tags" at bounding box center [564, 390] width 31 height 10
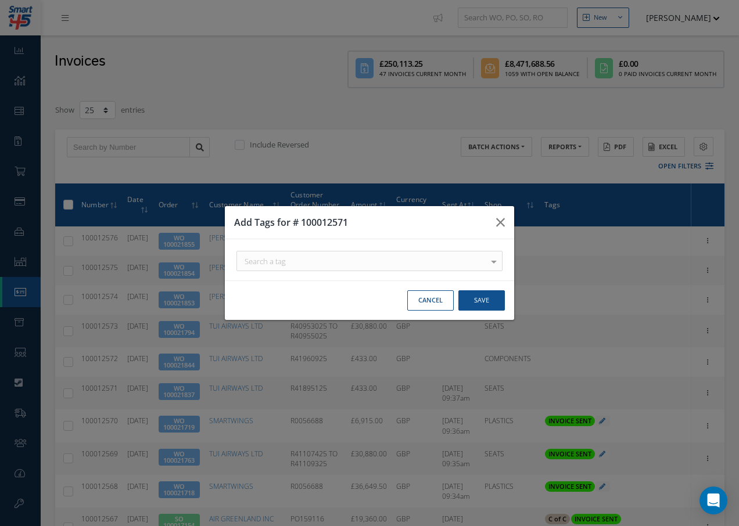
click at [0, 0] on div "Search a tag" at bounding box center [0, 0] width 0 height 0
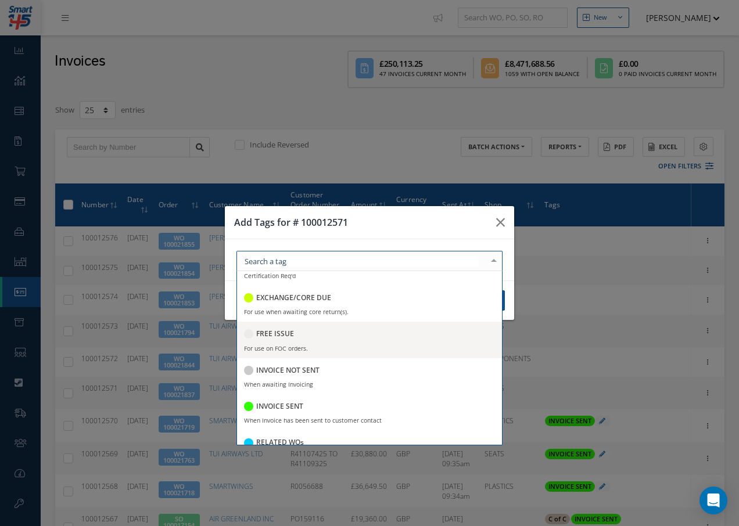
scroll to position [174, 0]
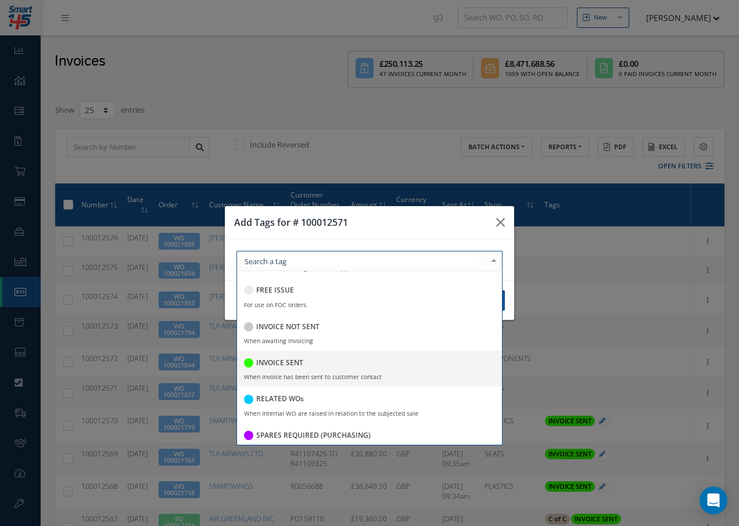
click at [277, 361] on h5 "INVOICE SENT" at bounding box center [279, 363] width 47 height 8
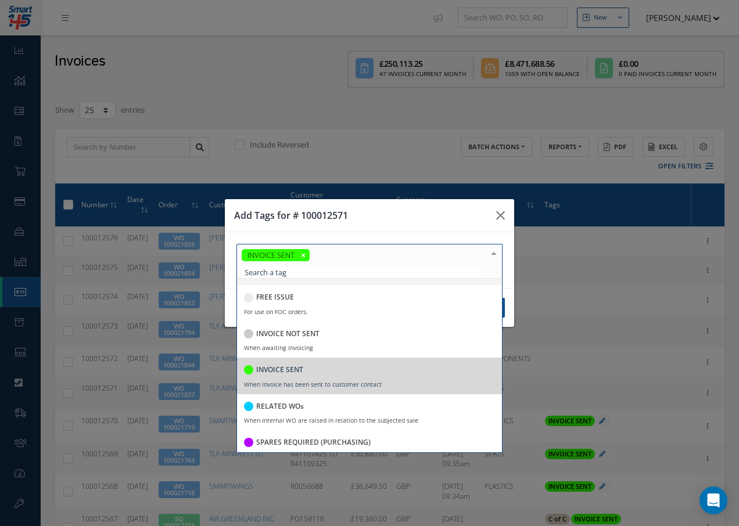
click at [494, 254] on div at bounding box center [494, 254] width 16 height 19
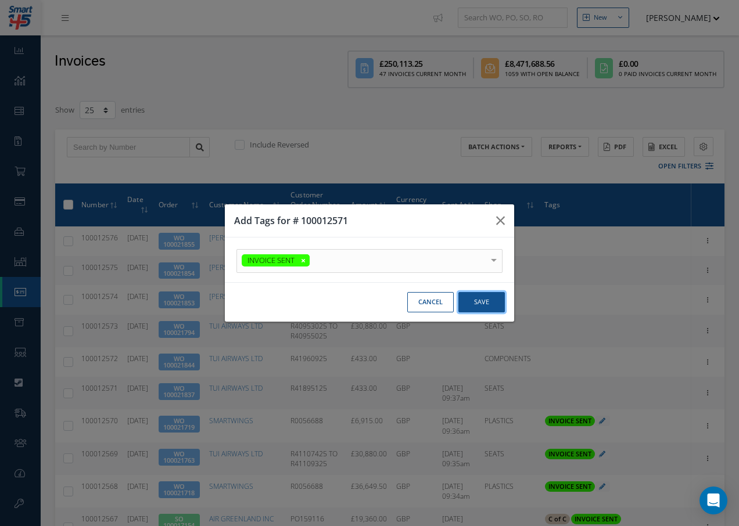
click at [0, 0] on button "Save" at bounding box center [0, 0] width 0 height 0
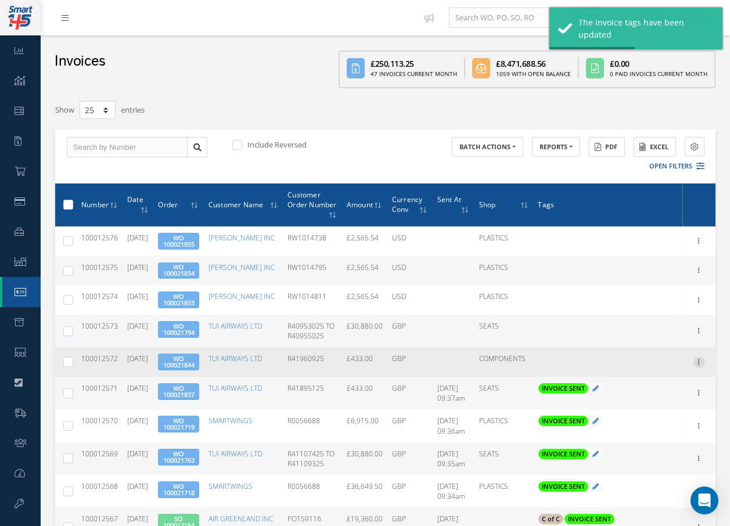
click at [699, 366] on icon at bounding box center [700, 361] width 12 height 9
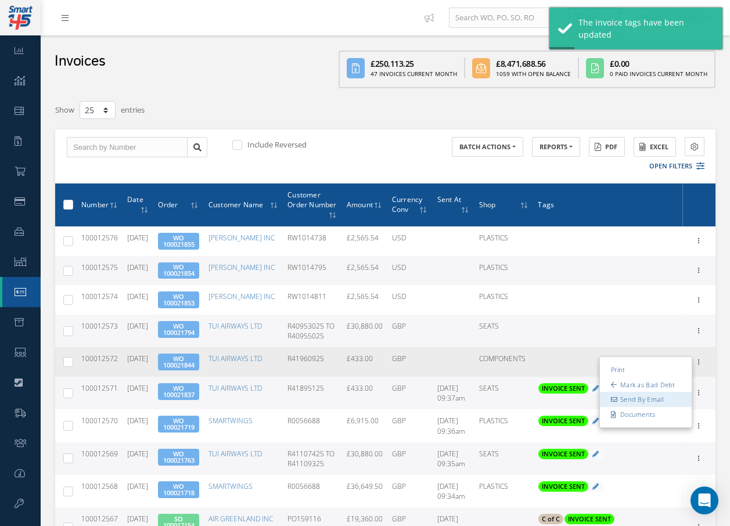
click at [657, 407] on link "Send By Email" at bounding box center [646, 399] width 92 height 15
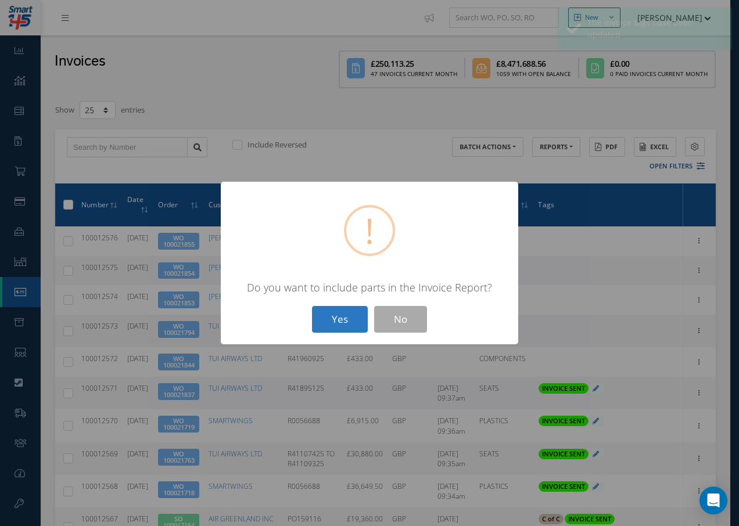
click at [340, 320] on button "Yes" at bounding box center [340, 319] width 56 height 27
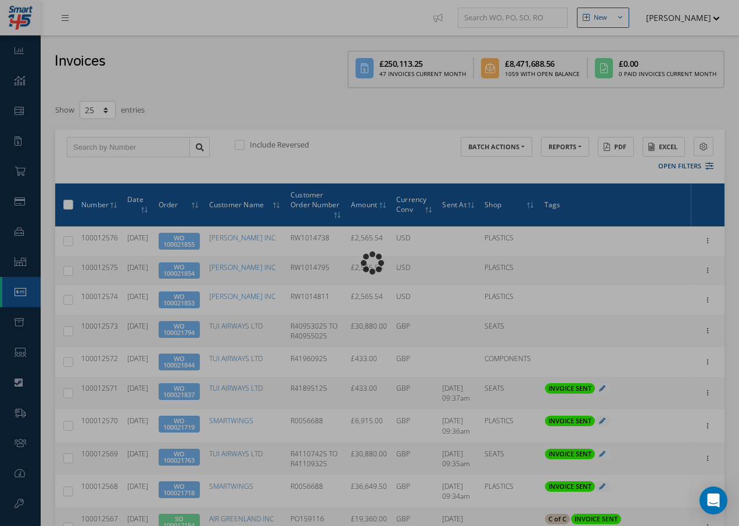
type input "INVOICE - Work Order 100021844 for TUI AIRWAYS LTD, PO: R41960925"
type textarea "Dear Accounts, Please find the attached invoice for your recent order R41960925…"
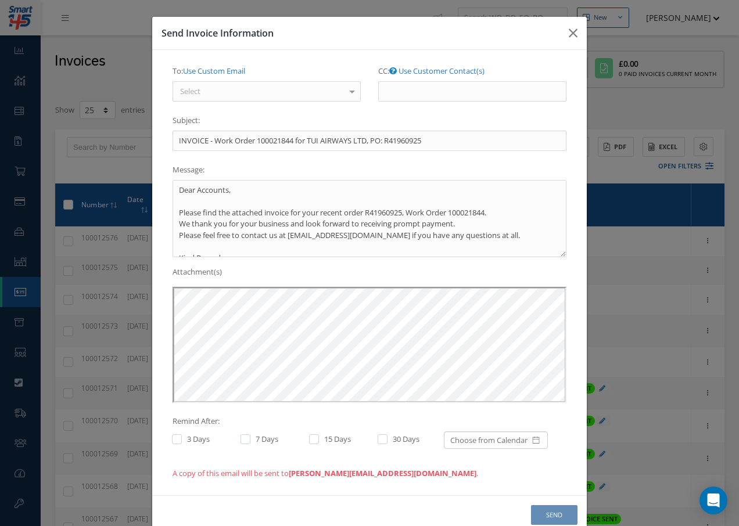
scroll to position [0, 0]
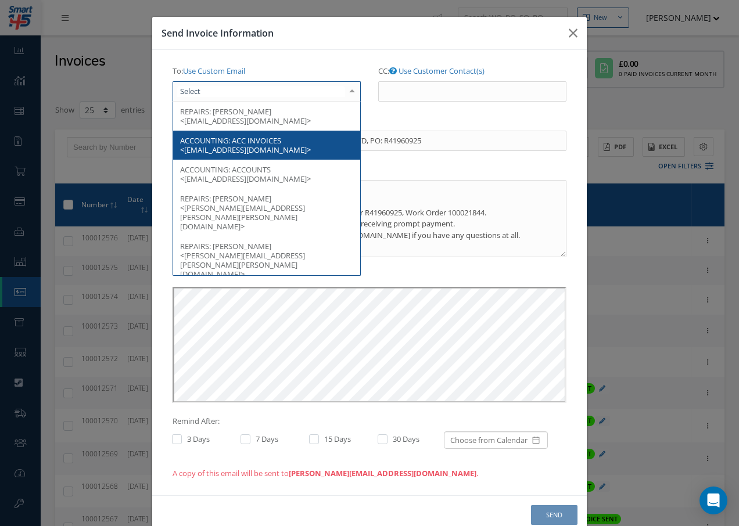
click at [256, 92] on div at bounding box center [267, 91] width 188 height 21
click at [258, 145] on span "ACC INVOICES <invoice.processing@tui.co.uk>" at bounding box center [245, 145] width 131 height 20
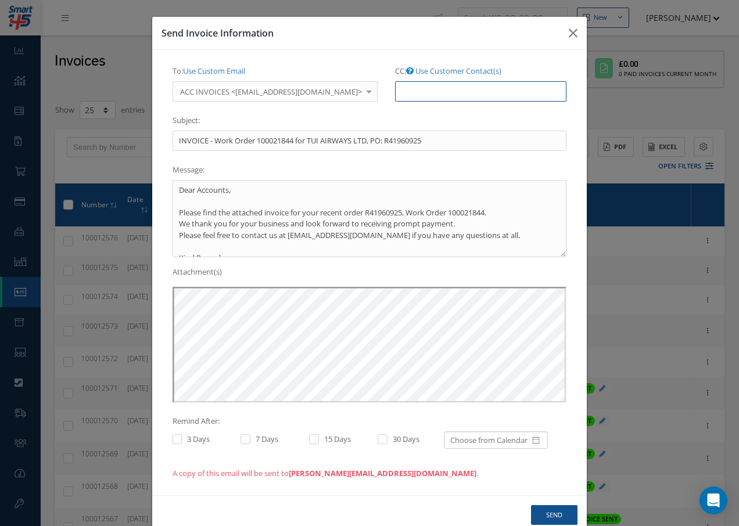
click at [417, 89] on input "CC: Use Customer Contact(s)" at bounding box center [480, 91] width 171 height 21
paste input "Accounts@cab.aero"
type input "Accounts@cab.aero"
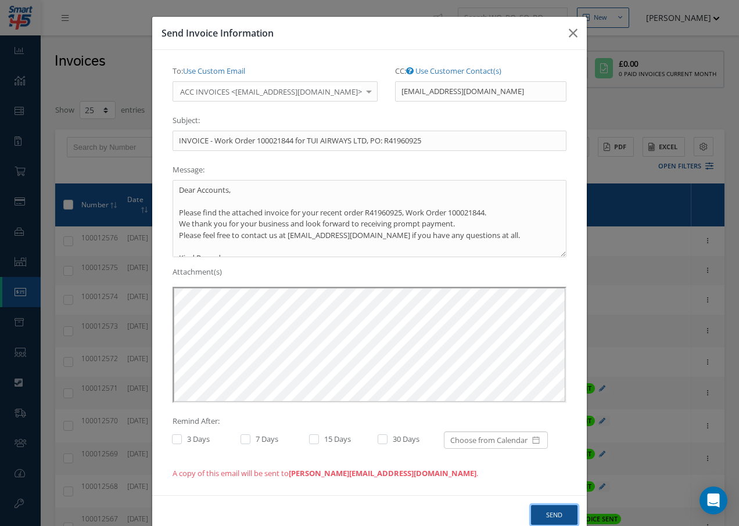
click at [547, 514] on button "Send" at bounding box center [554, 515] width 46 height 20
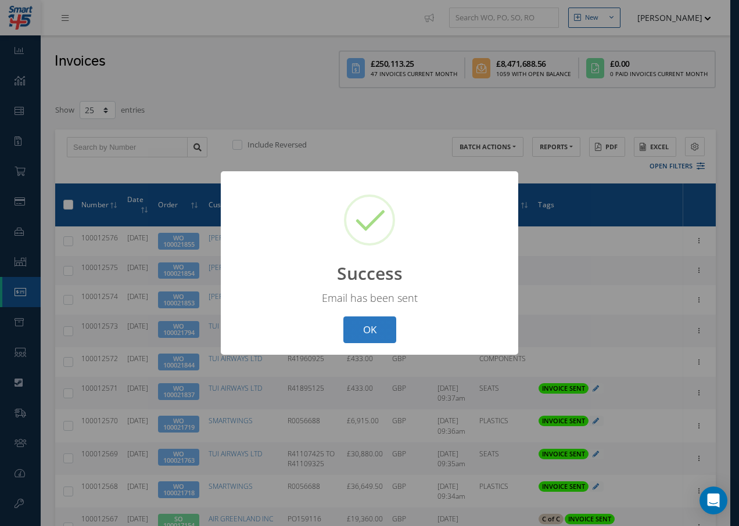
click at [380, 333] on button "OK" at bounding box center [369, 330] width 53 height 27
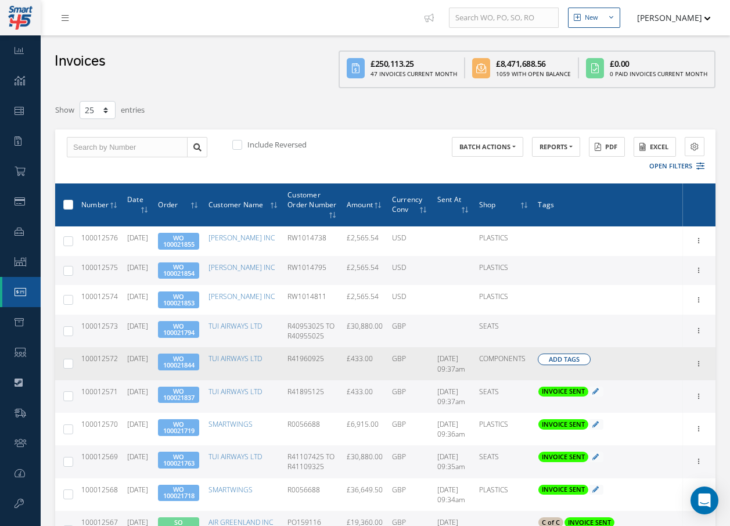
click at [579, 365] on span "Add Tags" at bounding box center [564, 360] width 31 height 10
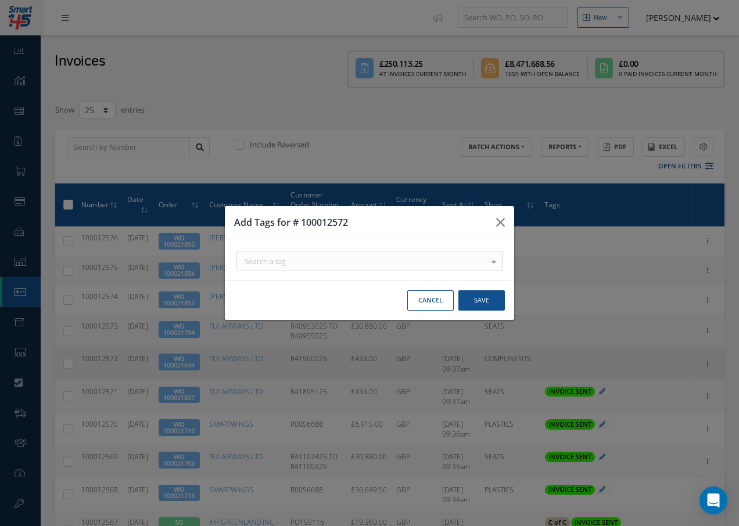
click at [0, 0] on div "Search a tag" at bounding box center [0, 0] width 0 height 0
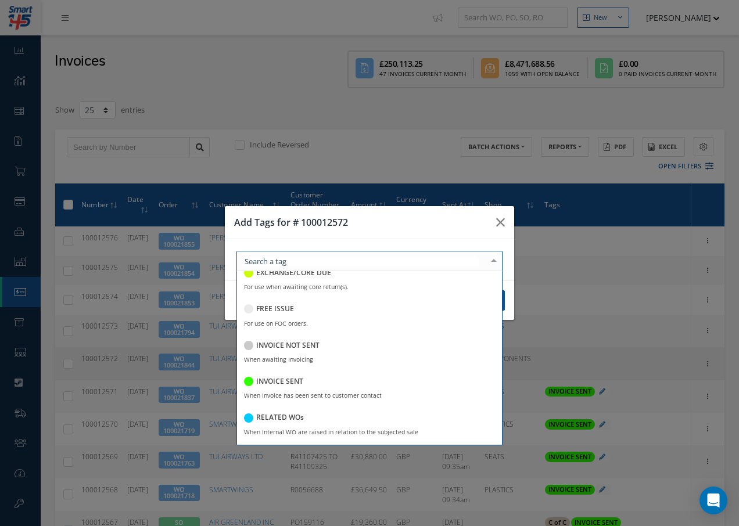
scroll to position [174, 0]
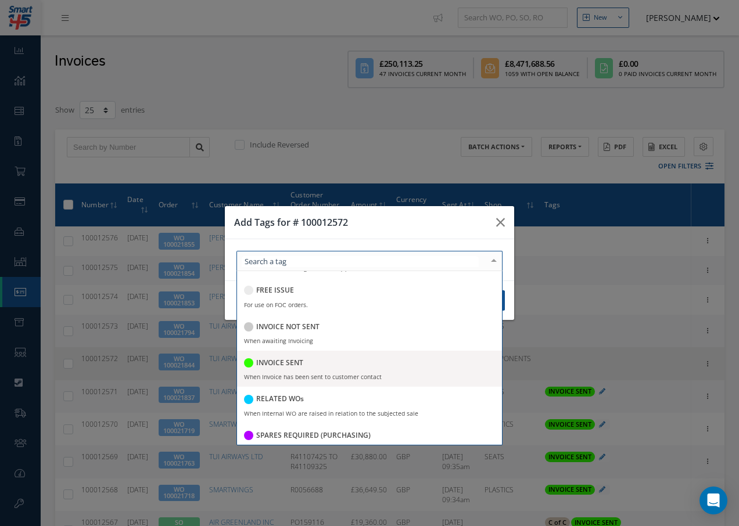
click at [293, 364] on h5 "INVOICE SENT" at bounding box center [279, 363] width 47 height 8
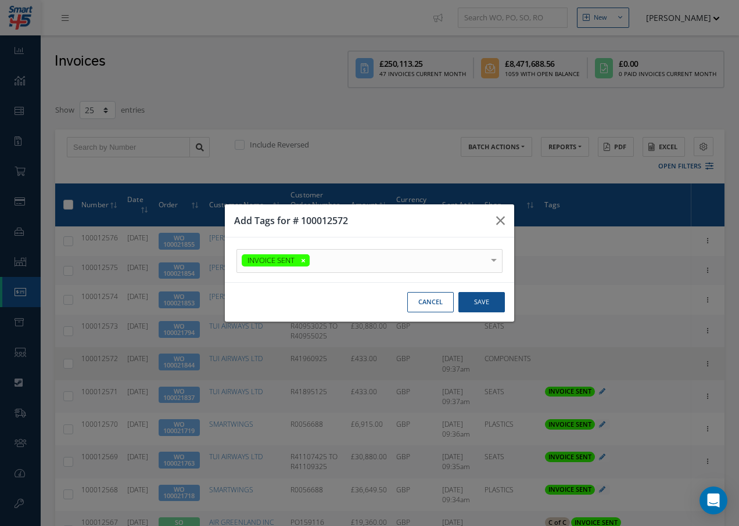
click at [0, 0] on div at bounding box center [0, 0] width 0 height 0
click at [0, 0] on button "Save" at bounding box center [0, 0] width 0 height 0
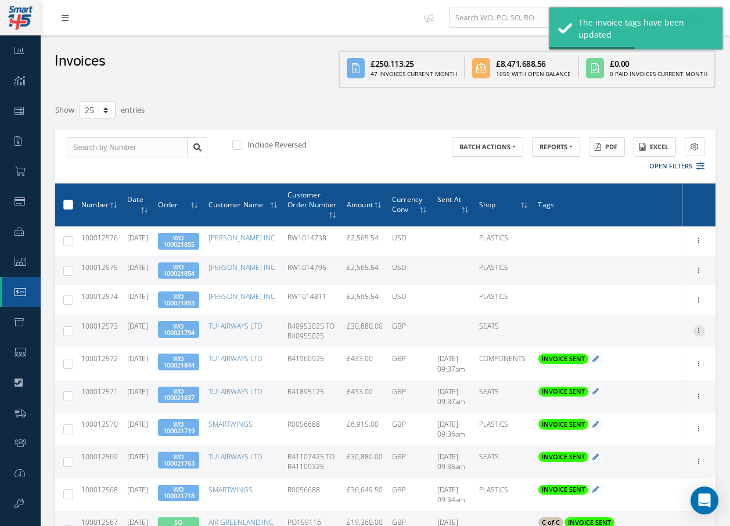
click at [701, 335] on icon at bounding box center [700, 329] width 12 height 9
click at [670, 376] on link "Send By Email" at bounding box center [646, 368] width 92 height 15
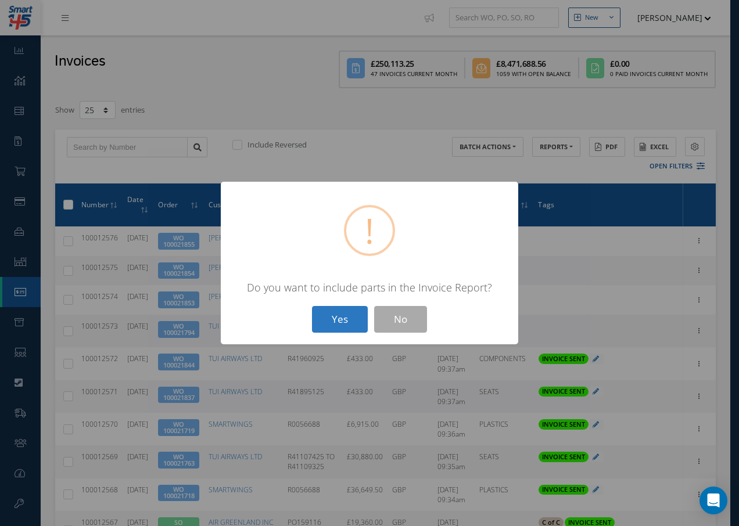
click at [348, 322] on button "Yes" at bounding box center [340, 319] width 56 height 27
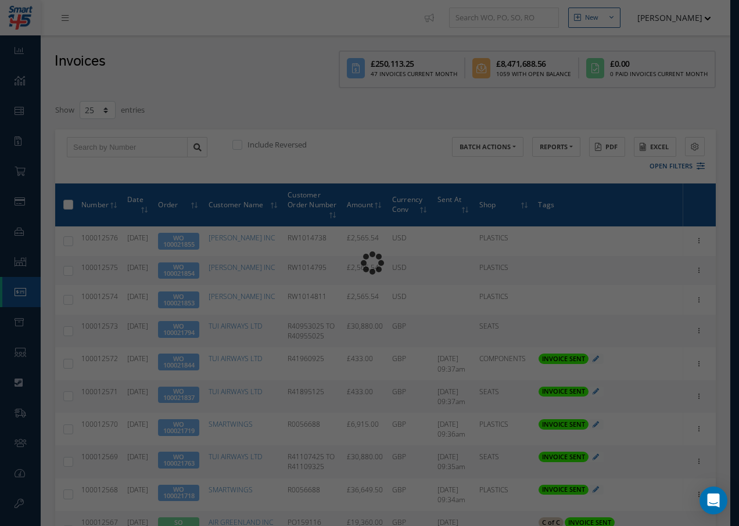
type input "INVOICE - Work Order 100021794 for TUI AIRWAYS LTD, PO: R40953025 TO R40955025"
type textarea "Dear Accounts, Please find the attached invoice for your recent order R40953025…"
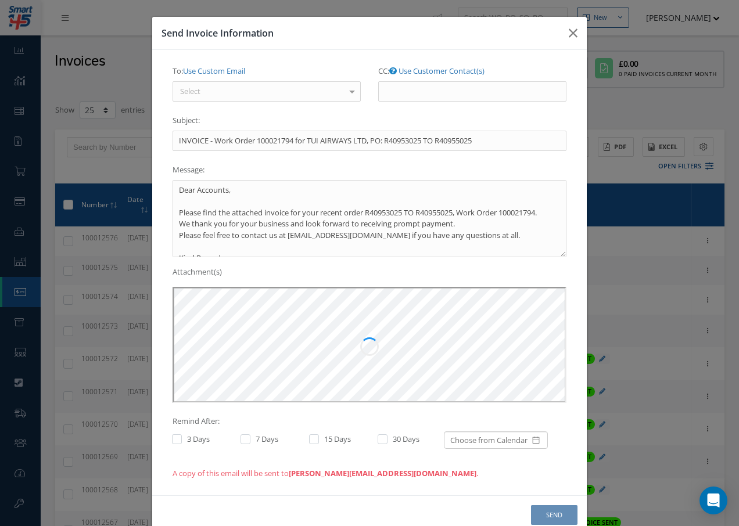
scroll to position [0, 0]
click at [288, 95] on div "Select" at bounding box center [267, 91] width 188 height 21
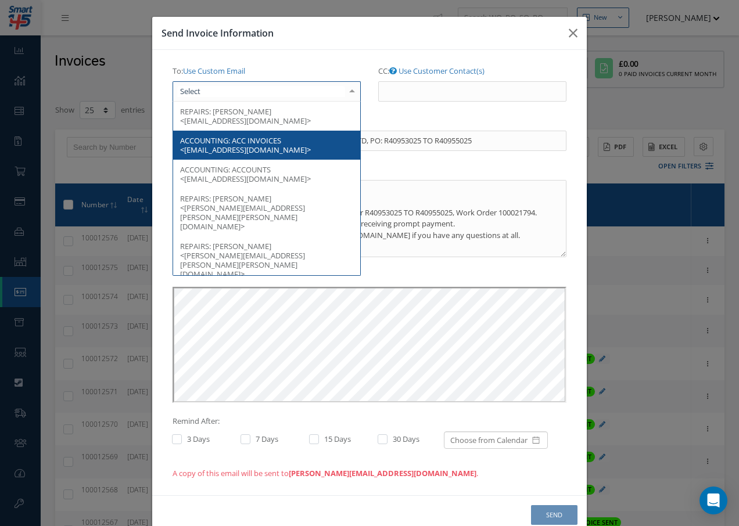
click at [268, 142] on span "ACC INVOICES <invoice.processing@tui.co.uk>" at bounding box center [245, 145] width 131 height 20
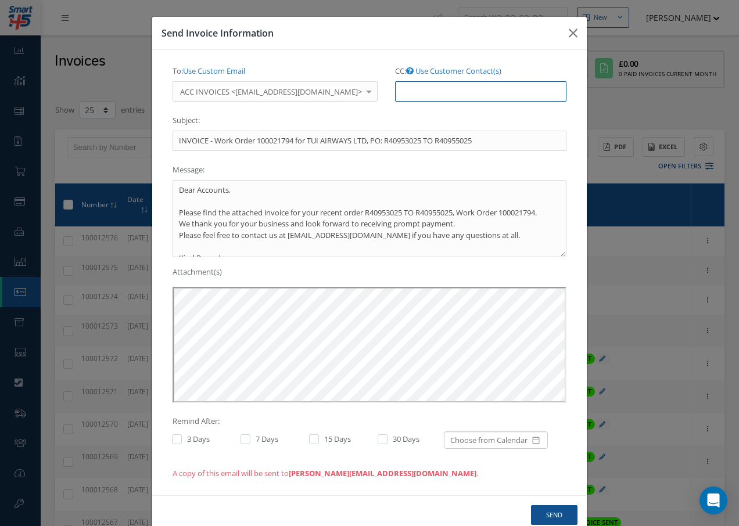
click at [402, 94] on input "CC: Use Customer Contact(s)" at bounding box center [480, 91] width 171 height 21
paste input "Accounts@cab.aero"
type input "Accounts@cab.aero"
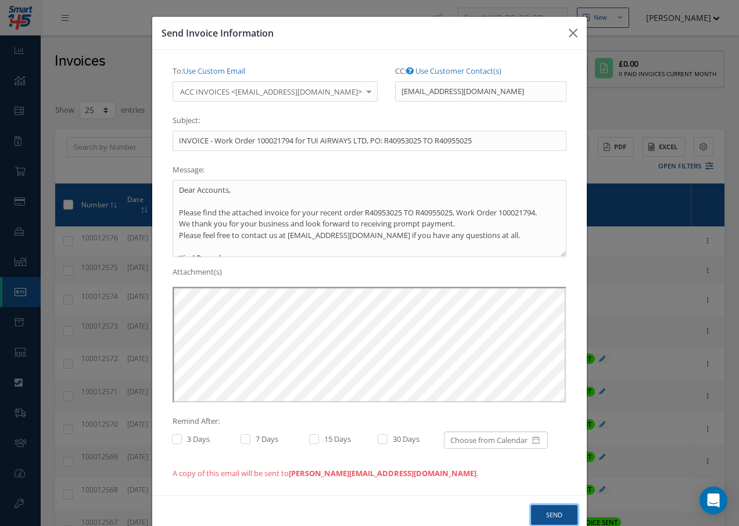
click at [548, 510] on button "Send" at bounding box center [554, 515] width 46 height 20
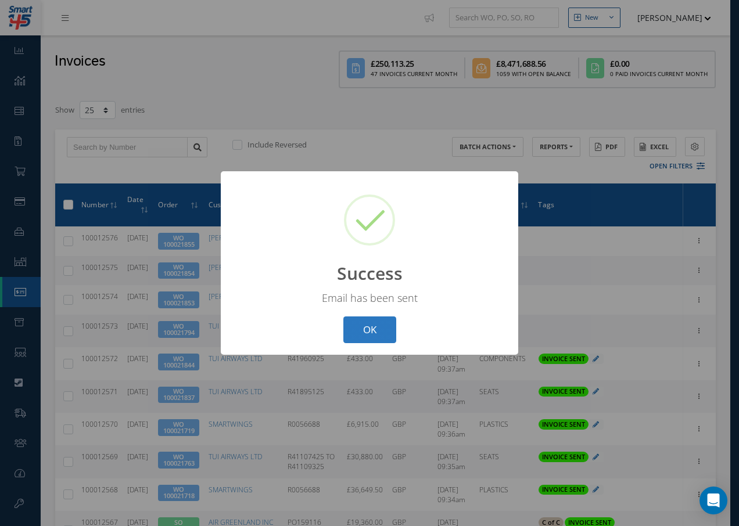
click at [373, 332] on button "OK" at bounding box center [369, 330] width 53 height 27
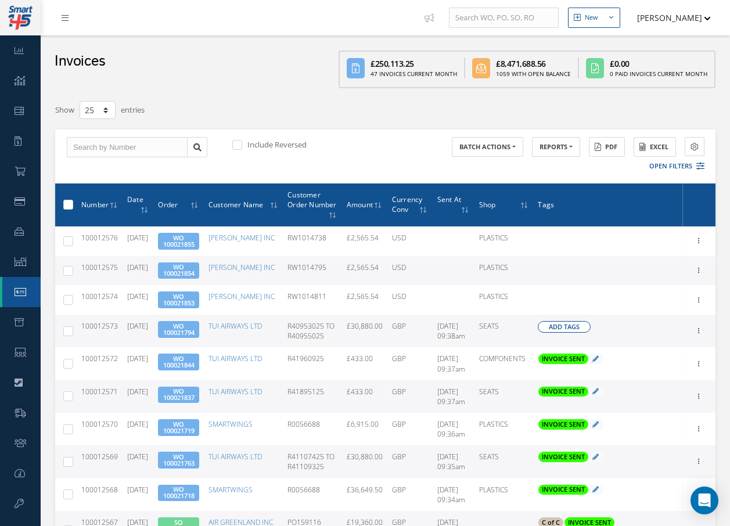
click at [564, 329] on span "Add Tags" at bounding box center [564, 327] width 31 height 10
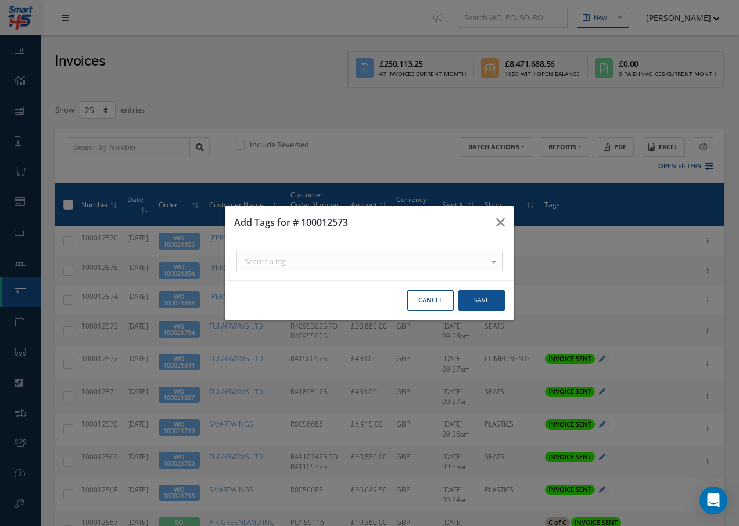
click at [0, 0] on div "Search a tag" at bounding box center [0, 0] width 0 height 0
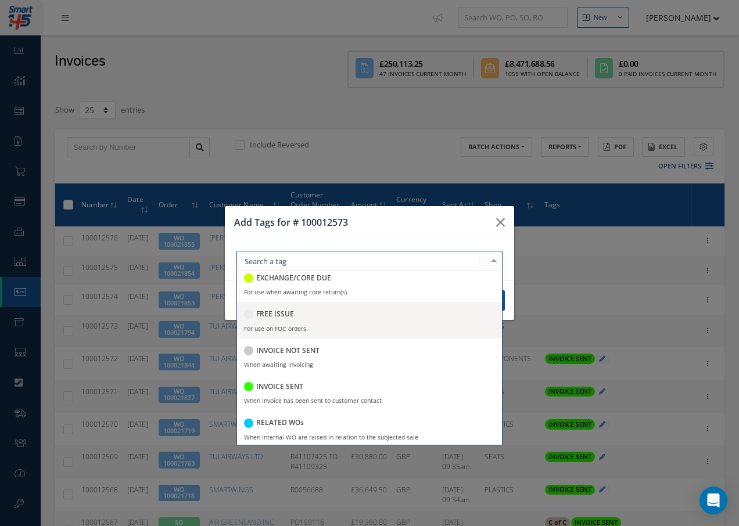
scroll to position [174, 0]
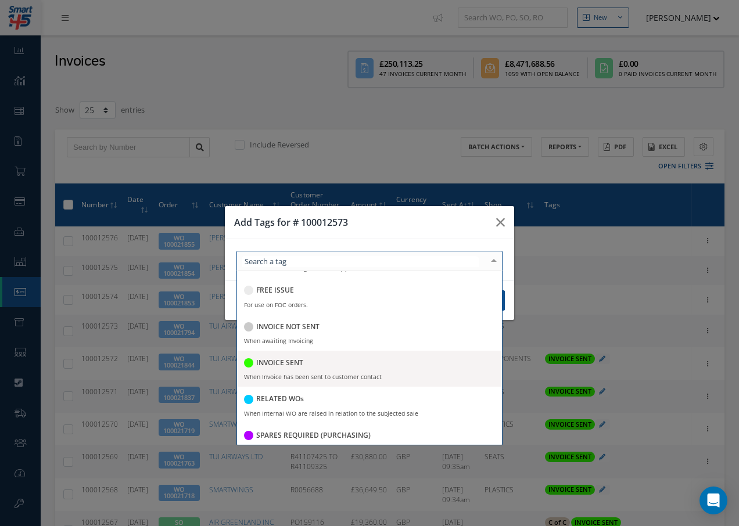
click at [300, 360] on h5 "INVOICE SENT" at bounding box center [279, 363] width 47 height 8
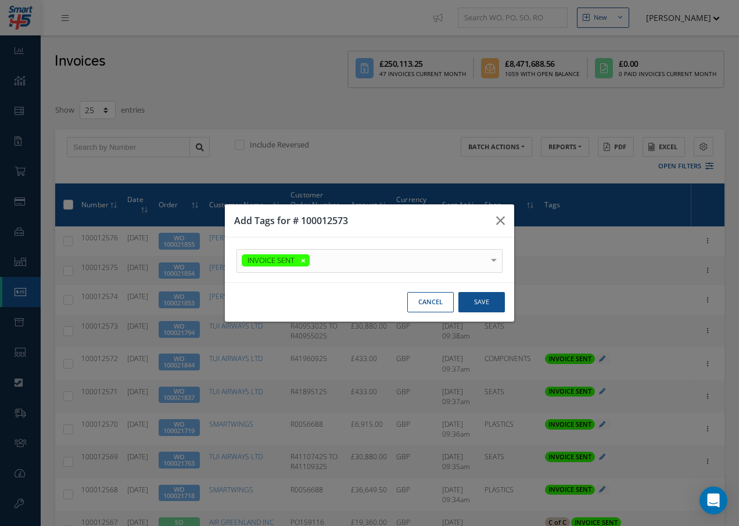
click at [0, 0] on div at bounding box center [0, 0] width 0 height 0
click at [0, 0] on button "Save" at bounding box center [0, 0] width 0 height 0
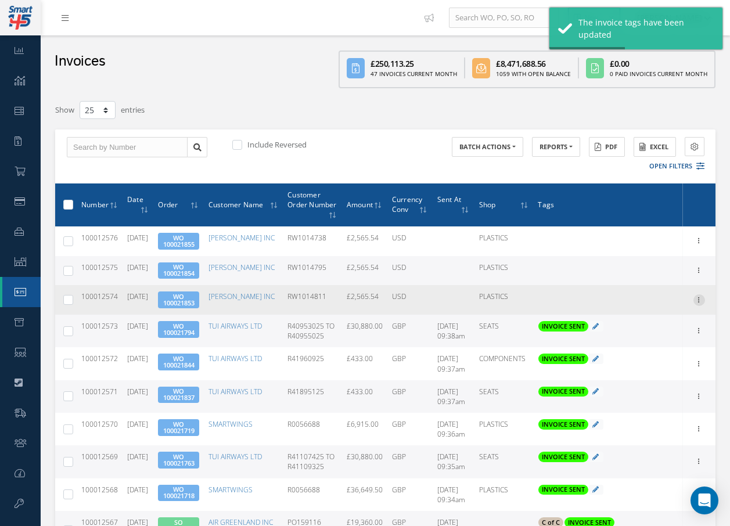
click at [698, 297] on icon at bounding box center [700, 299] width 12 height 9
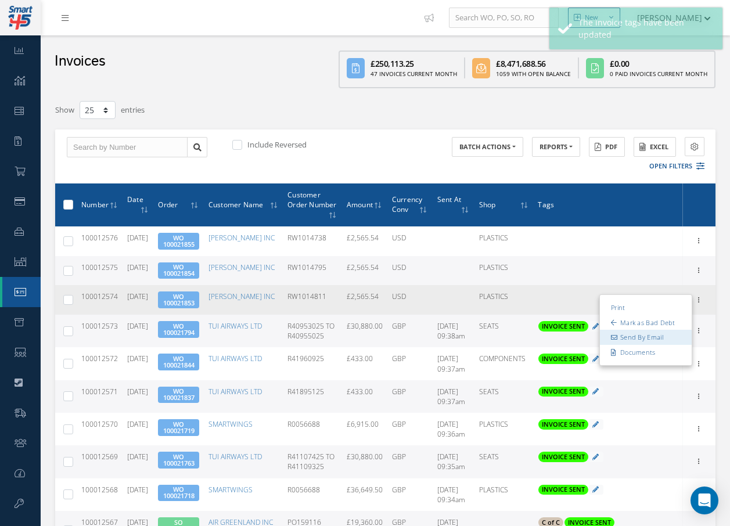
click at [661, 338] on link "Send By Email" at bounding box center [646, 337] width 92 height 15
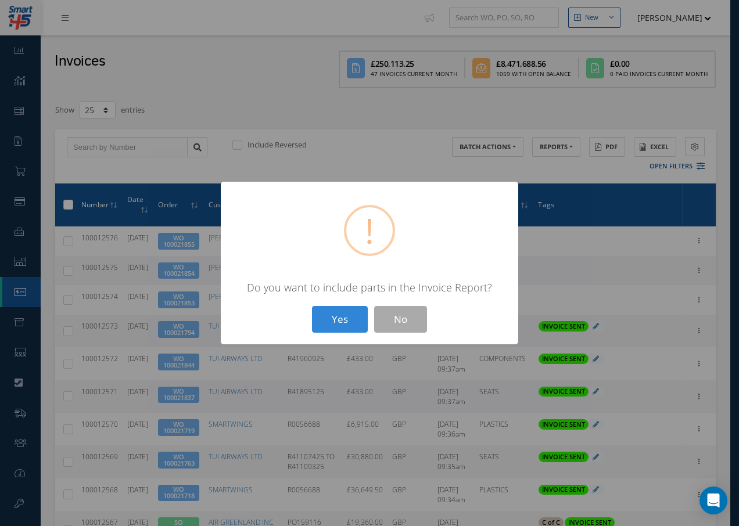
click at [338, 317] on button "Yes" at bounding box center [340, 319] width 56 height 27
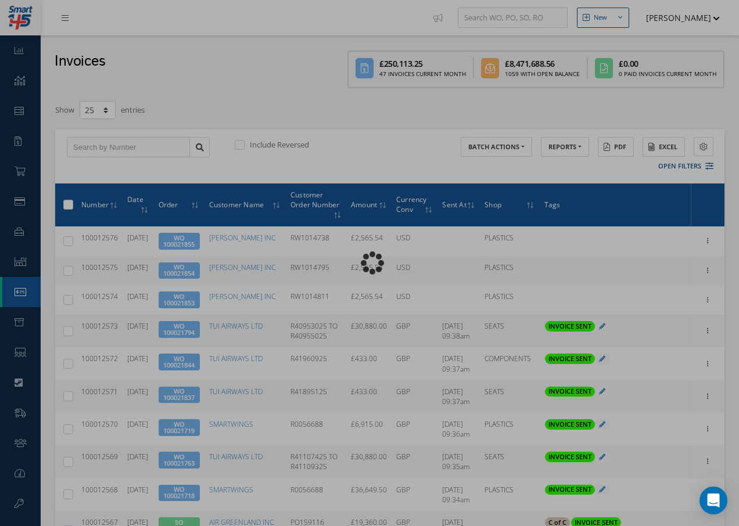
type input "INVOICE - Work Order 100021853 for BARFIELD INC, PO: RW1014811"
type textarea "Dear Accounts, Please find the attached invoice for your recent order RW1014811…"
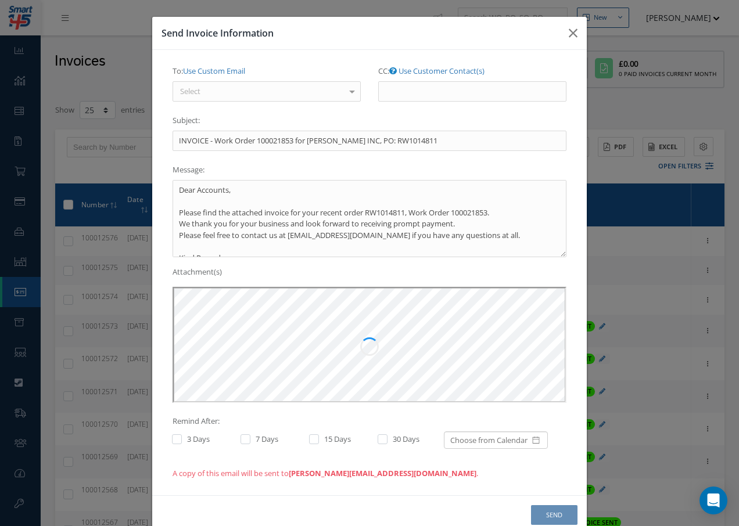
scroll to position [0, 0]
click at [332, 96] on div "Select" at bounding box center [267, 91] width 188 height 21
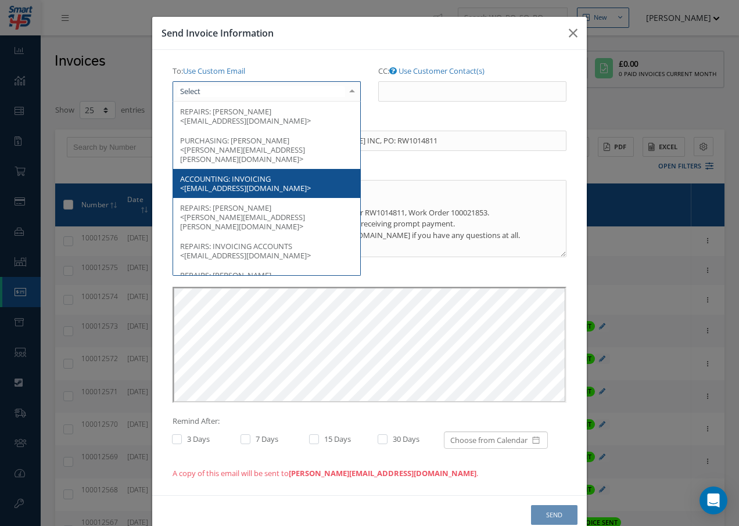
click at [274, 169] on span "ACCOUNTING: INVOICING <accountspayable@barfieldinc.com>" at bounding box center [266, 183] width 187 height 29
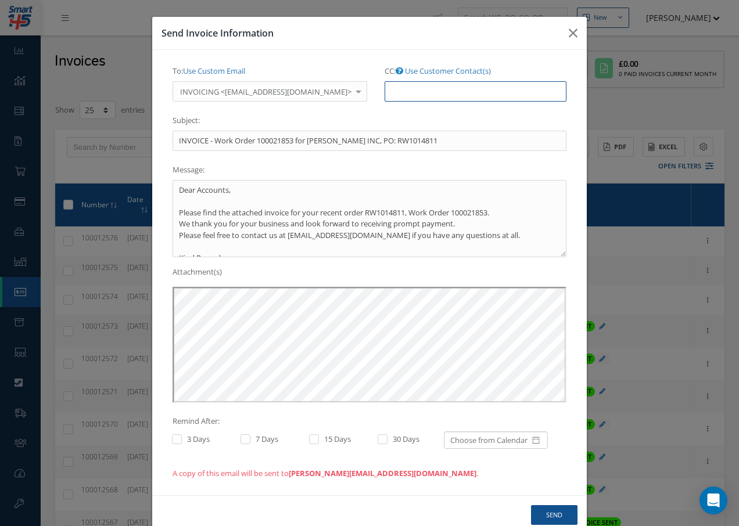
click at [390, 94] on input "CC: Use Customer Contact(s)" at bounding box center [476, 91] width 182 height 21
paste input "Accounts@cab.aero"
type input "Accounts@cab.aero"
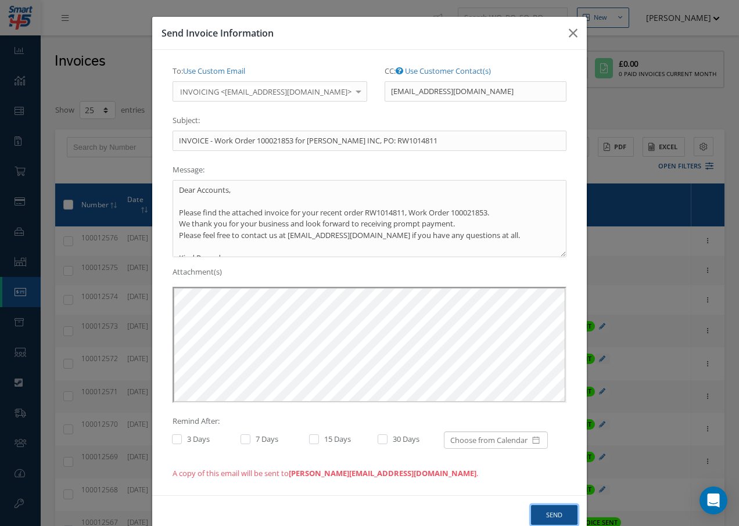
click at [552, 516] on button "Send" at bounding box center [554, 515] width 46 height 20
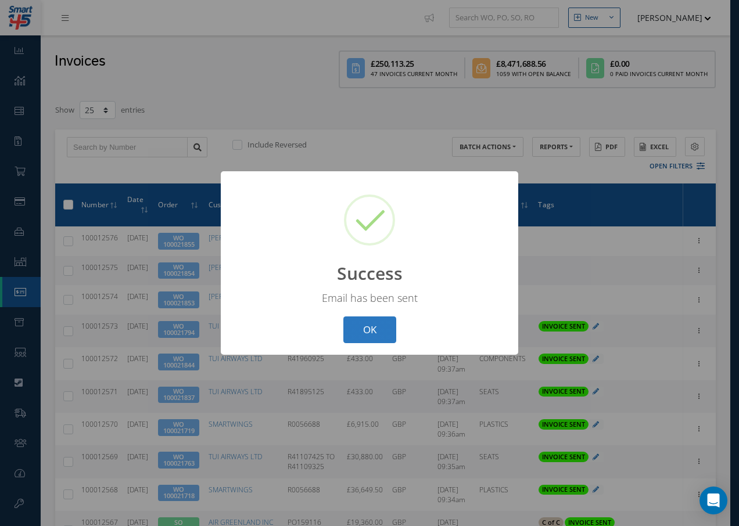
click at [367, 331] on button "OK" at bounding box center [369, 330] width 53 height 27
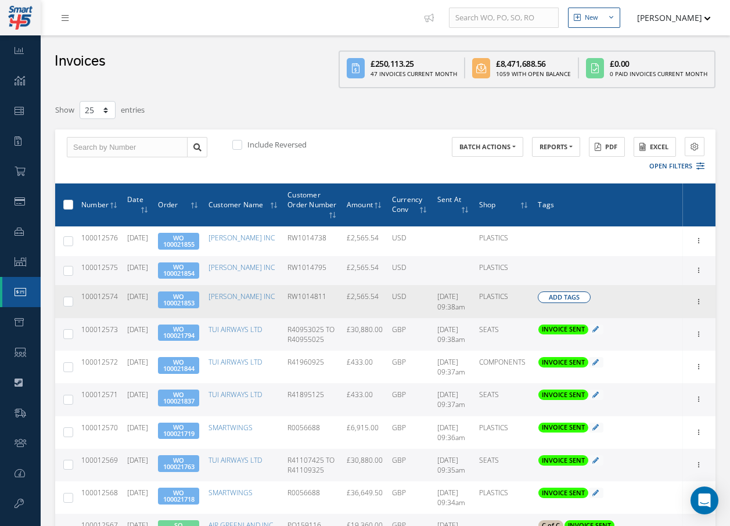
click at [589, 300] on button "Add Tags" at bounding box center [564, 298] width 53 height 12
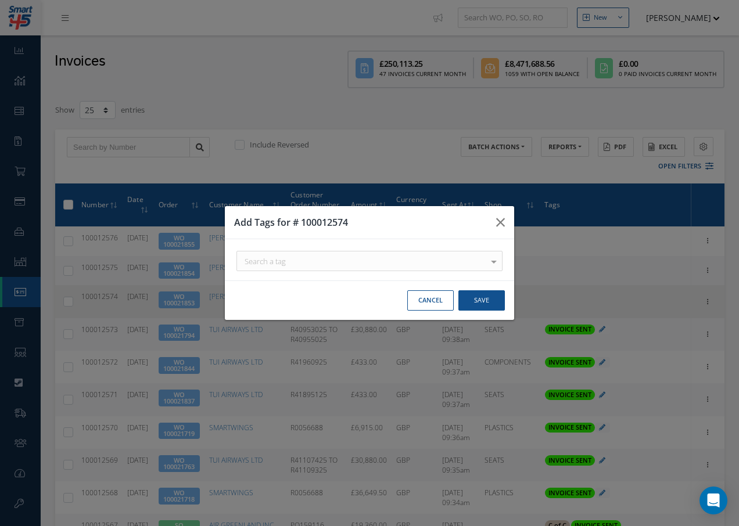
click at [0, 0] on div "Search a tag" at bounding box center [0, 0] width 0 height 0
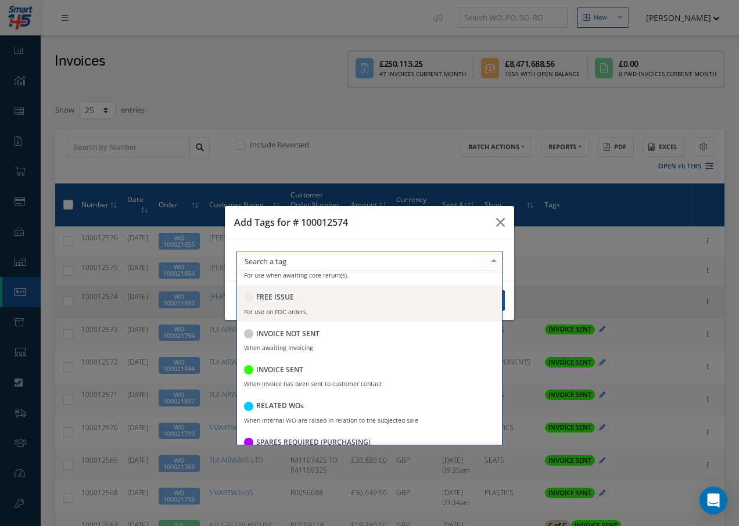
scroll to position [174, 0]
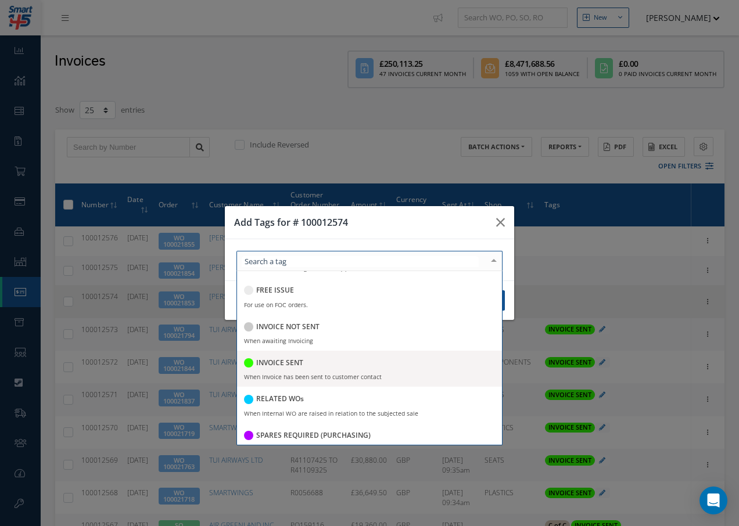
click at [296, 364] on h5 "INVOICE SENT" at bounding box center [279, 363] width 47 height 8
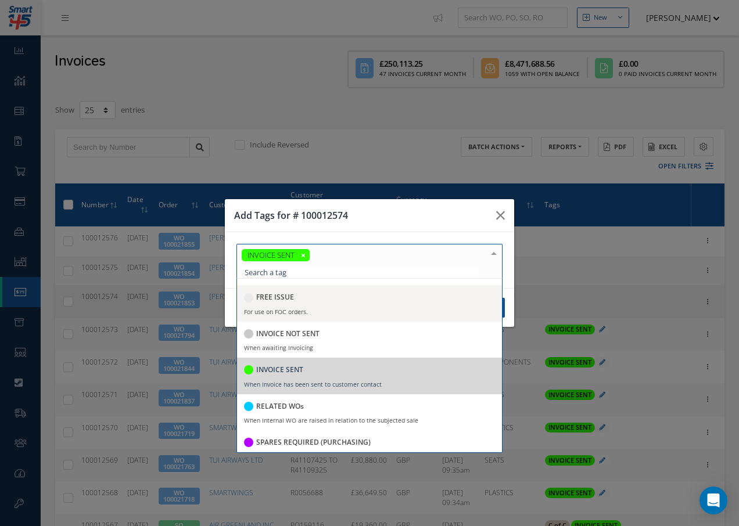
click at [495, 255] on div at bounding box center [494, 254] width 16 height 19
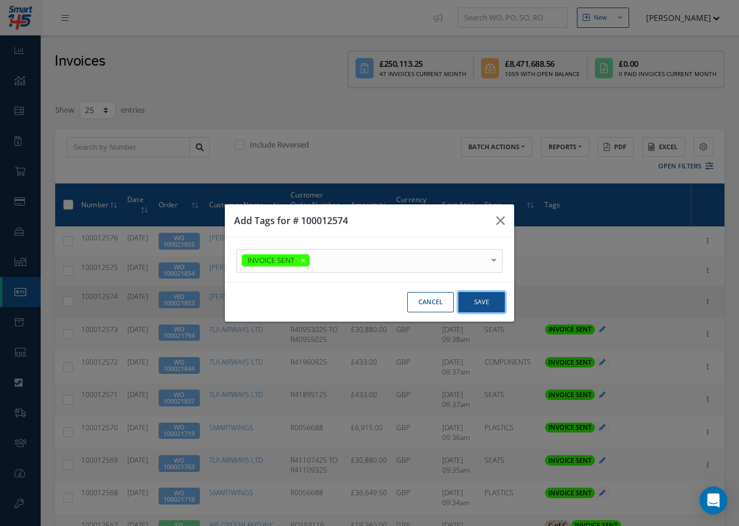
click at [0, 0] on button "Save" at bounding box center [0, 0] width 0 height 0
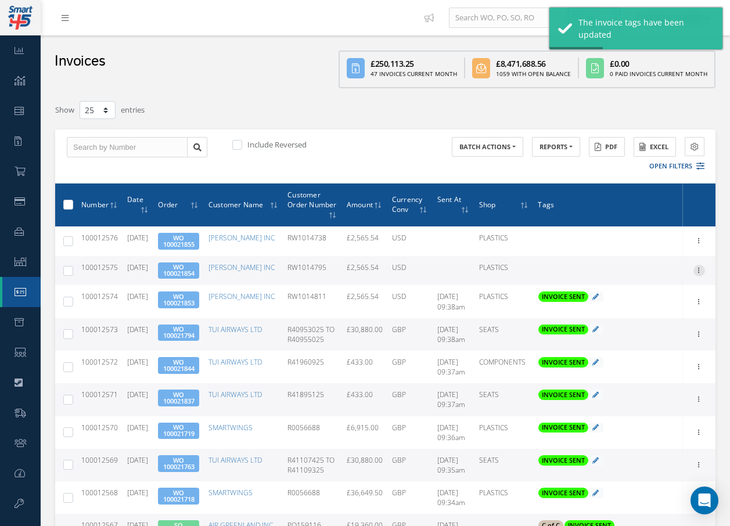
click at [702, 272] on icon at bounding box center [700, 269] width 12 height 9
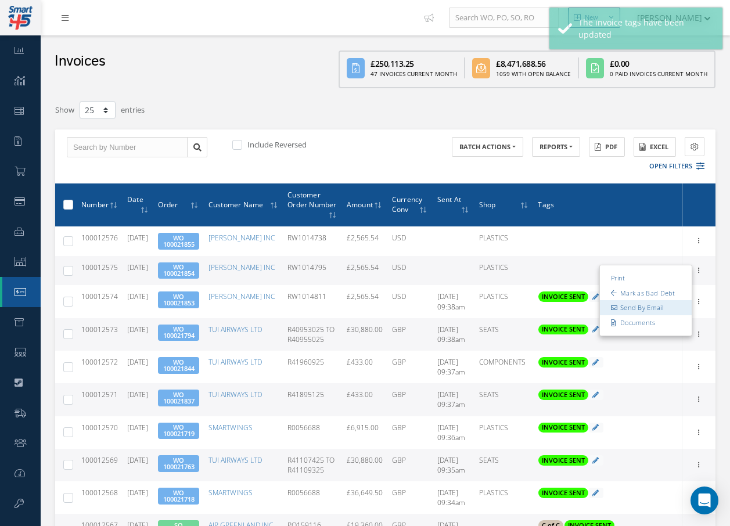
click at [661, 308] on link "Send By Email" at bounding box center [646, 307] width 92 height 15
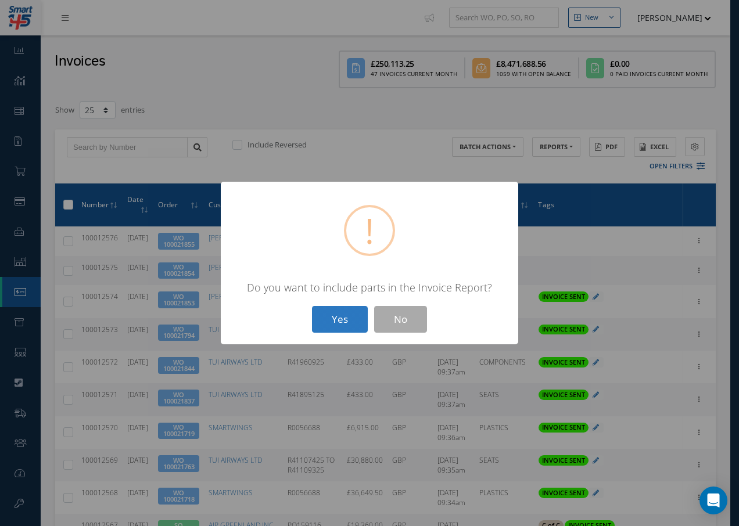
click at [345, 317] on button "Yes" at bounding box center [340, 319] width 56 height 27
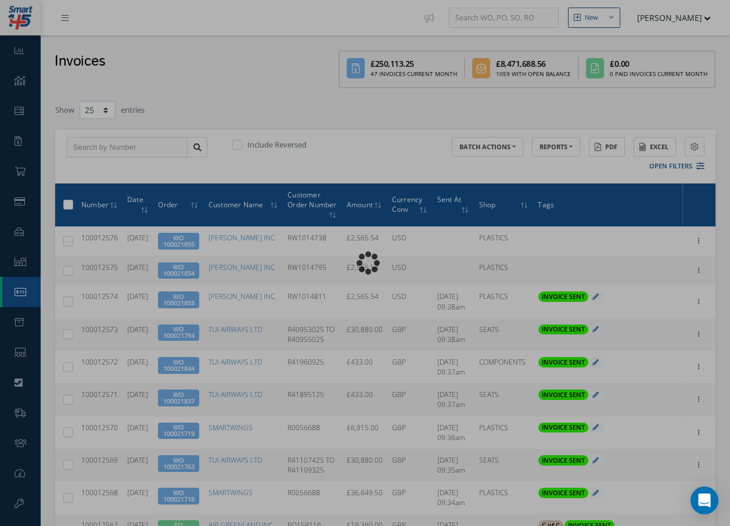
type input "INVOICE - Work Order 100021854 for BARFIELD INC, PO: RW1014795"
type textarea "Dear Accounts, Please find the attached invoice for your recent order RW1014795…"
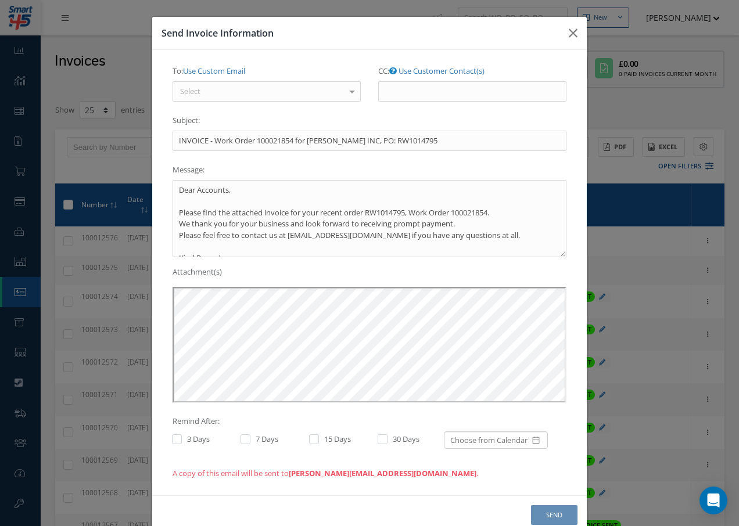
scroll to position [0, 0]
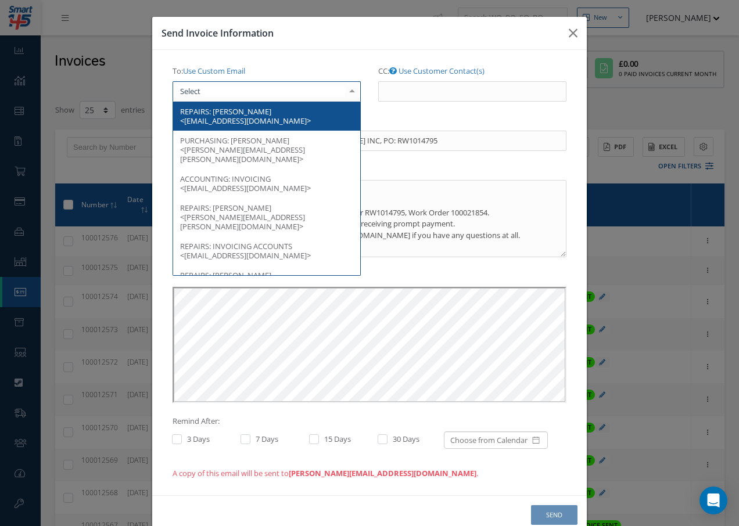
click at [295, 99] on div at bounding box center [267, 91] width 188 height 21
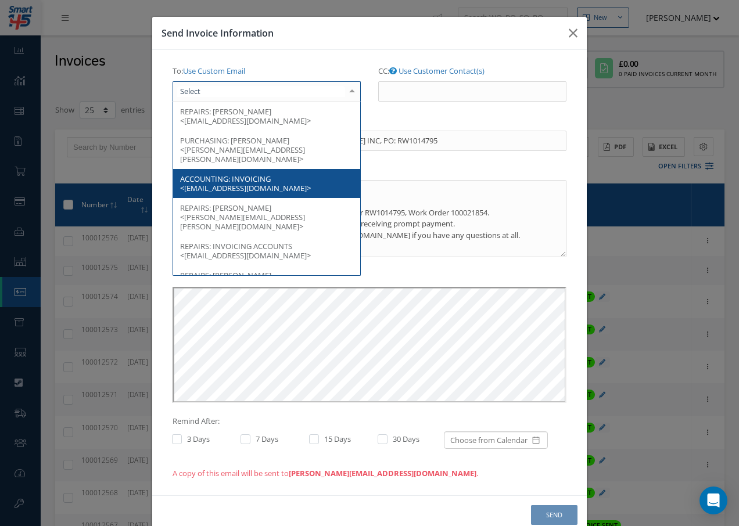
click at [274, 169] on span "ACCOUNTING: INVOICING <accountspayable@barfieldinc.com>" at bounding box center [266, 183] width 187 height 29
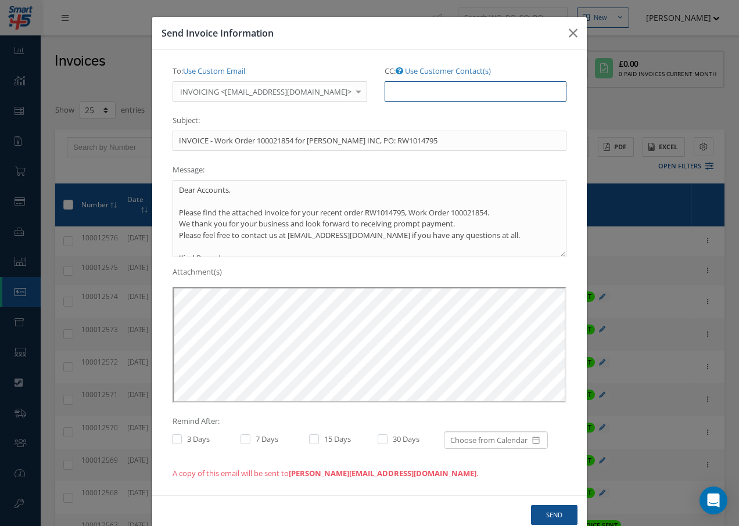
click at [410, 92] on input "CC: Use Customer Contact(s)" at bounding box center [476, 91] width 182 height 21
paste input "Accounts@cab.aero"
type input "Accounts@cab.aero"
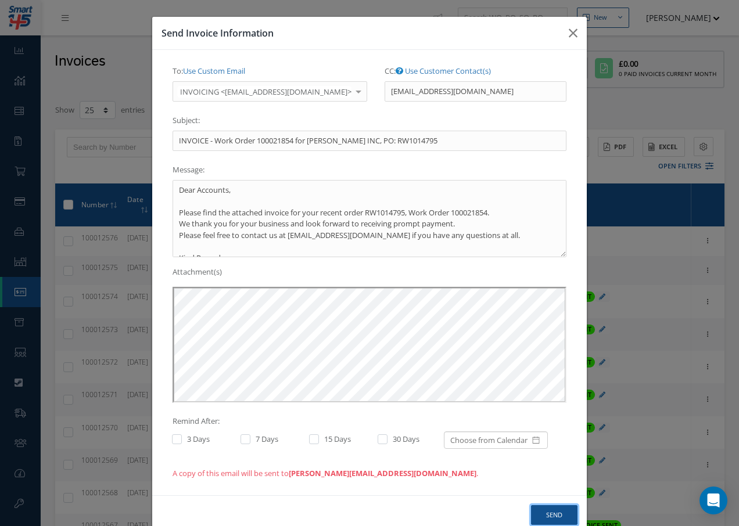
click at [549, 514] on button "Send" at bounding box center [554, 515] width 46 height 20
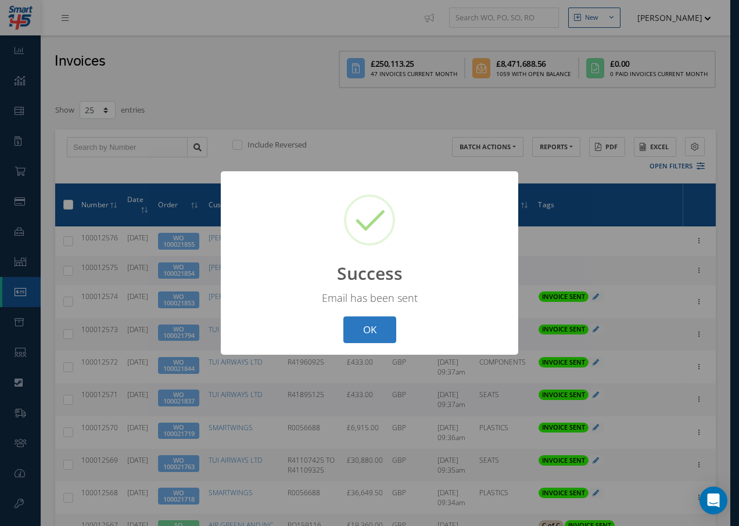
click at [371, 332] on button "OK" at bounding box center [369, 330] width 53 height 27
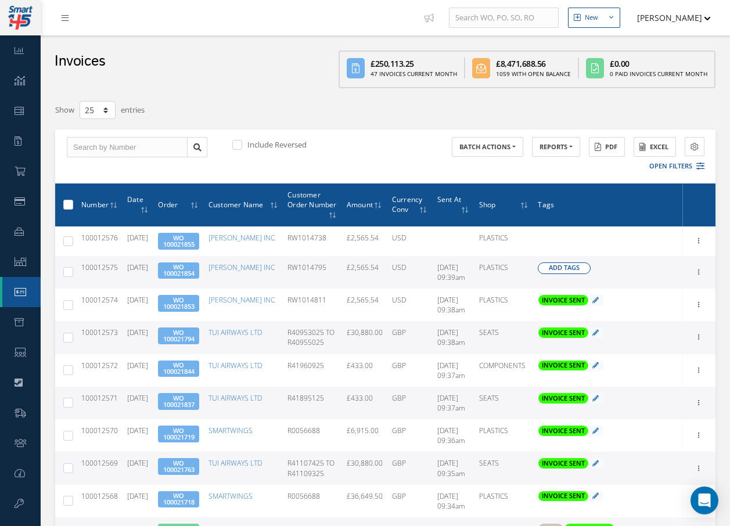
click at [561, 267] on span "Add Tags" at bounding box center [564, 268] width 31 height 10
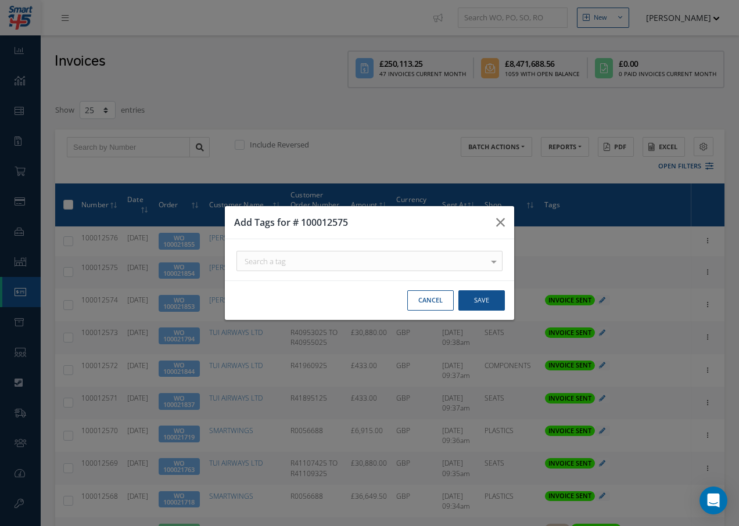
click at [0, 0] on div "Search a tag" at bounding box center [0, 0] width 0 height 0
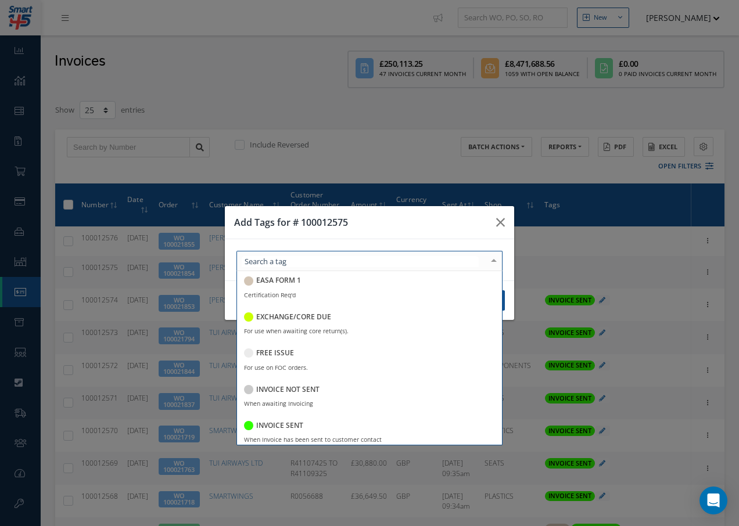
scroll to position [116, 0]
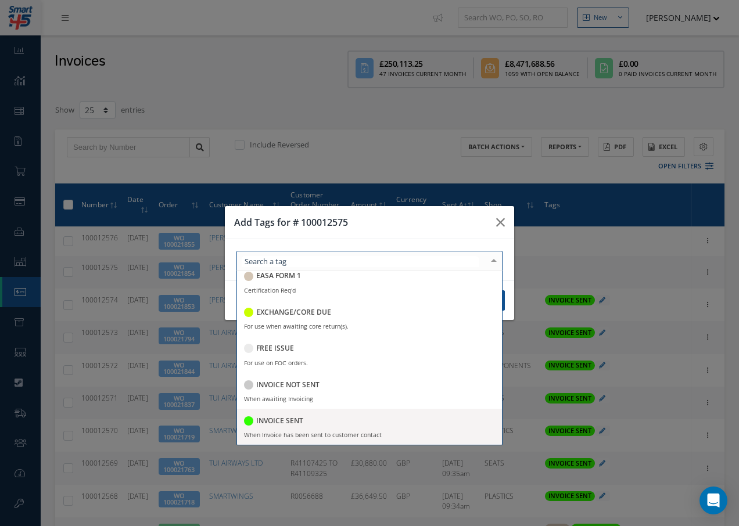
click at [304, 421] on div "INVOICE SENT" at bounding box center [369, 422] width 251 height 16
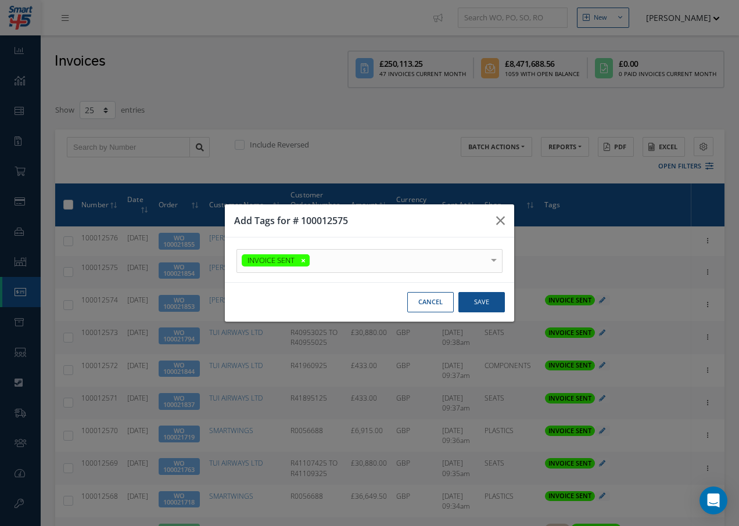
click at [0, 0] on div at bounding box center [0, 0] width 0 height 0
click at [0, 0] on button "Save" at bounding box center [0, 0] width 0 height 0
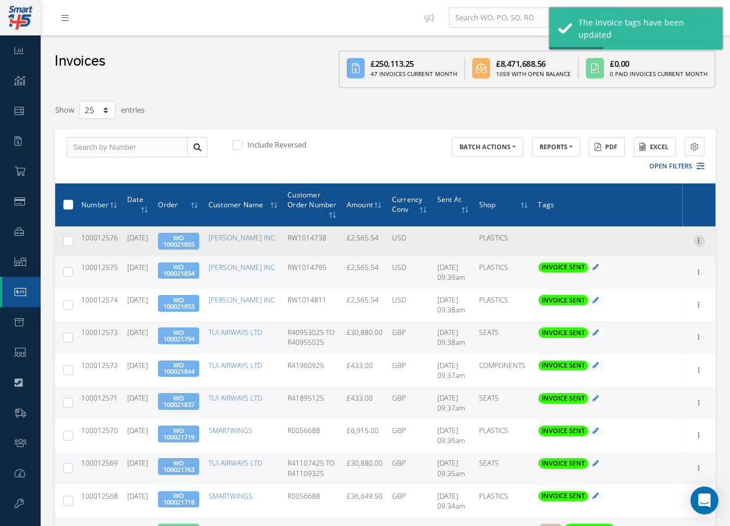
click at [701, 238] on icon at bounding box center [700, 239] width 12 height 9
click at [659, 279] on link "Send By Email" at bounding box center [646, 278] width 92 height 15
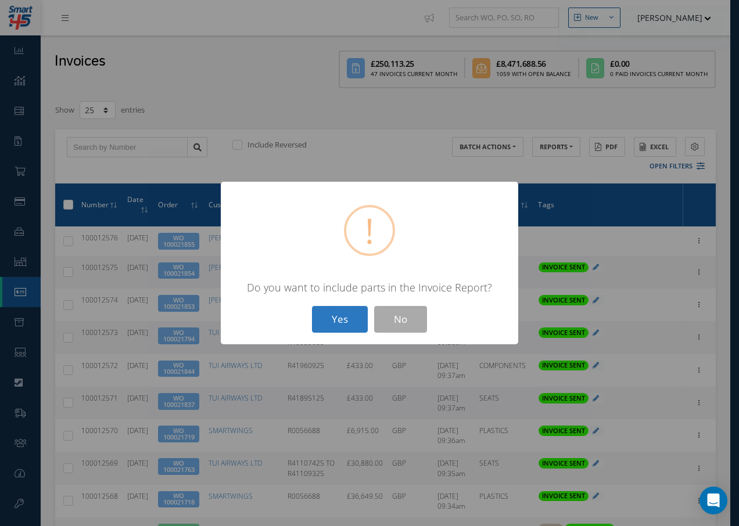
click at [339, 317] on button "Yes" at bounding box center [340, 319] width 56 height 27
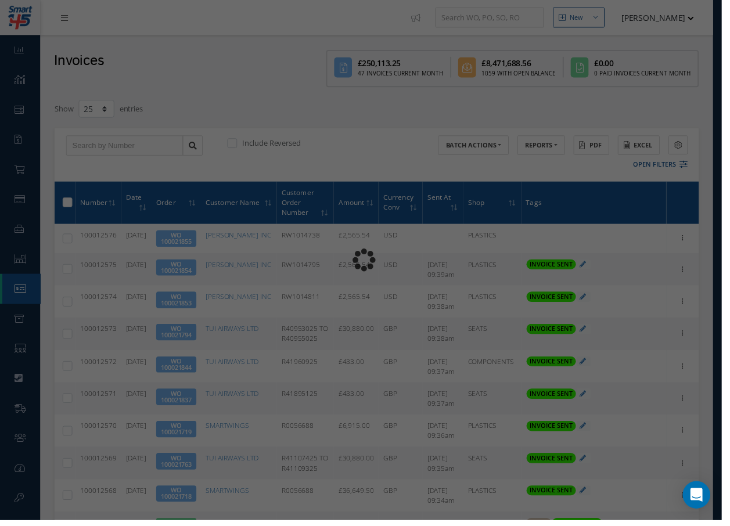
type input "INVOICE - Work Order 100021855 for BARFIELD INC, PO: RW1014738"
type textarea "Dear Accounts, Please find the attached invoice for your recent order RW1014738…"
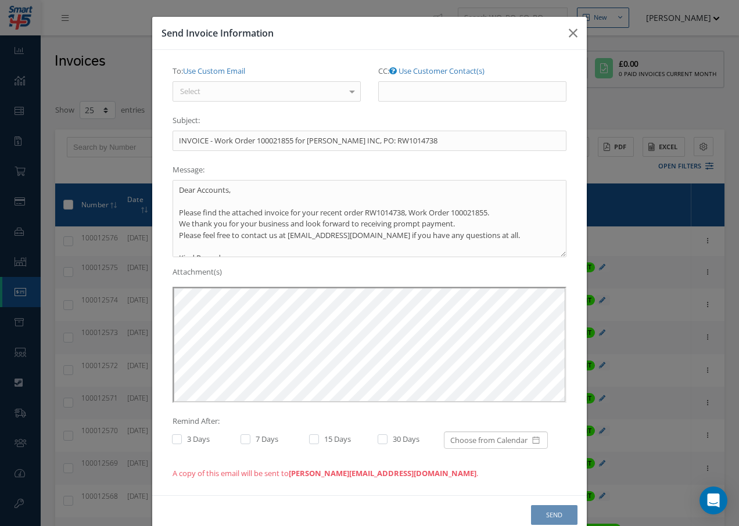
scroll to position [0, 0]
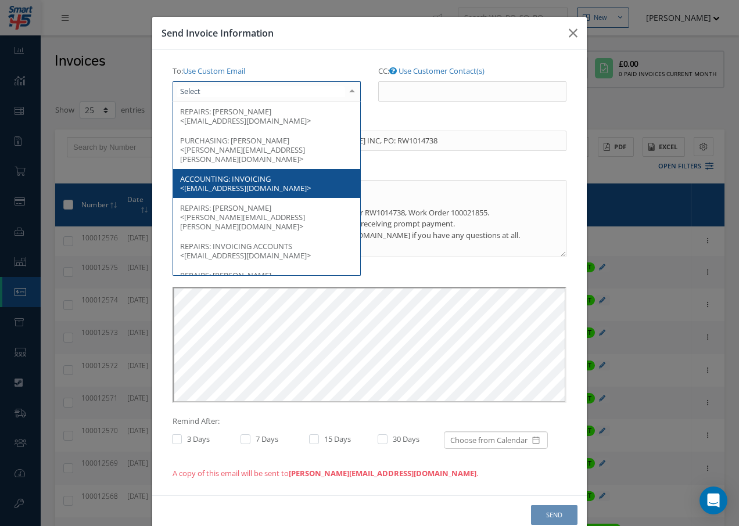
click at [314, 97] on div at bounding box center [267, 91] width 188 height 21
click at [283, 173] on span "ACCOUNTING: INVOICING <accountspayable@barfieldinc.com>" at bounding box center [266, 183] width 187 height 29
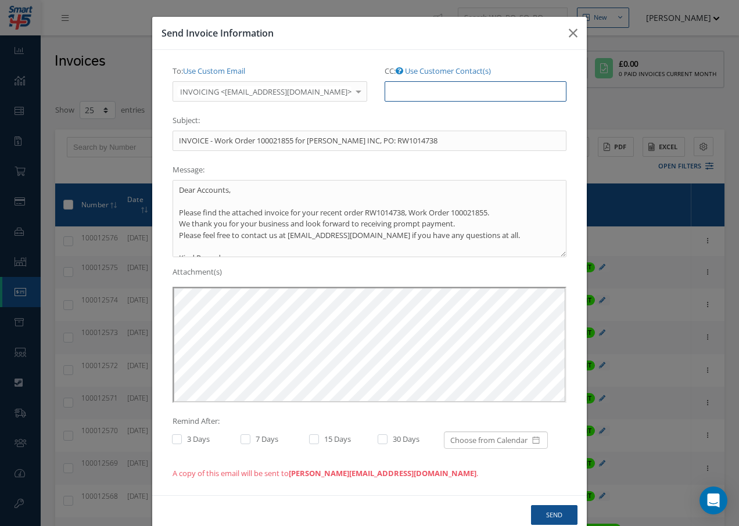
click at [403, 94] on input "CC: Use Customer Contact(s)" at bounding box center [476, 91] width 182 height 21
paste input "Accounts@cab.aero"
type input "Accounts@cab.aero"
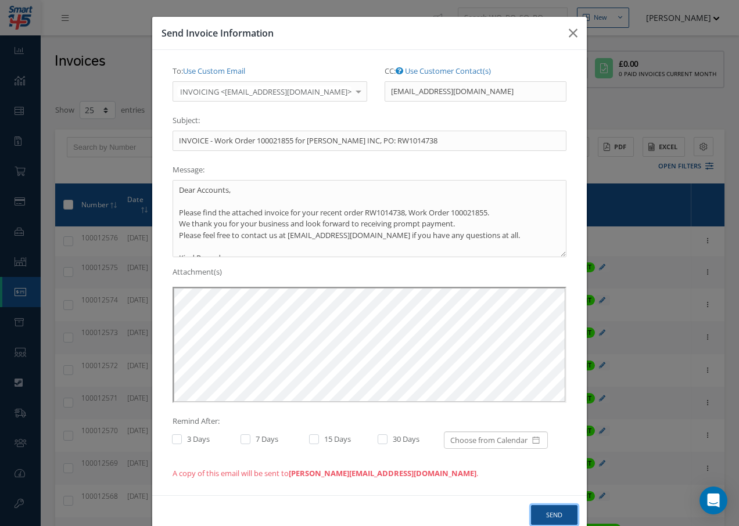
click at [547, 514] on button "Send" at bounding box center [554, 515] width 46 height 20
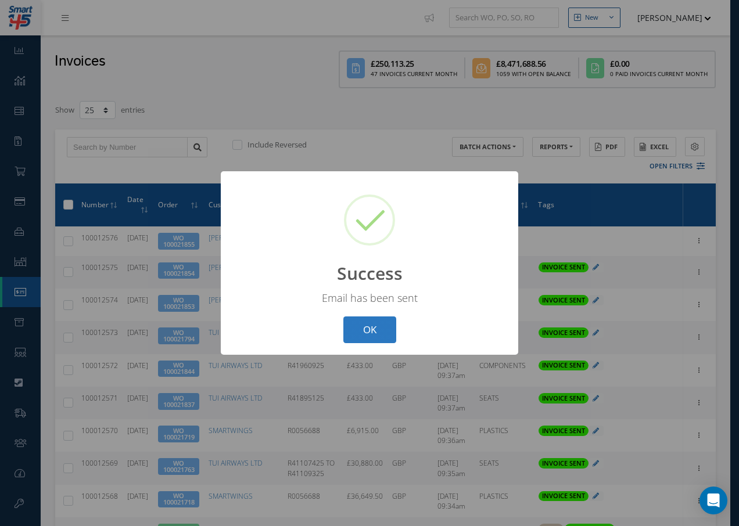
click at [382, 335] on button "OK" at bounding box center [369, 330] width 53 height 27
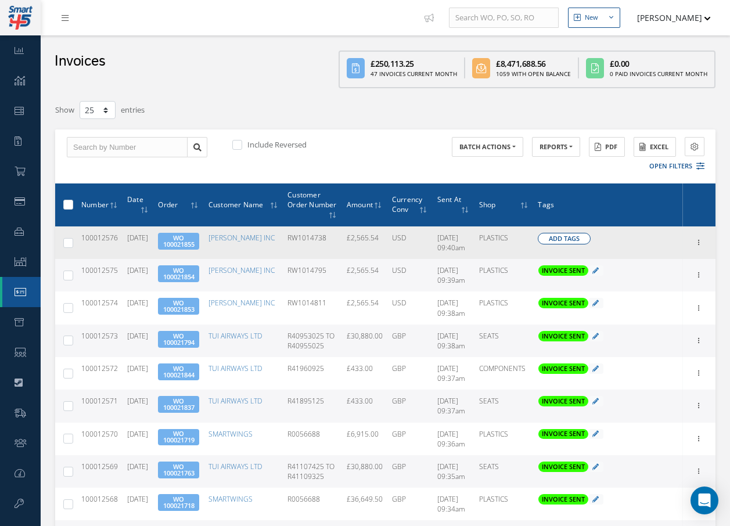
click at [568, 239] on span "Add Tags" at bounding box center [564, 239] width 31 height 10
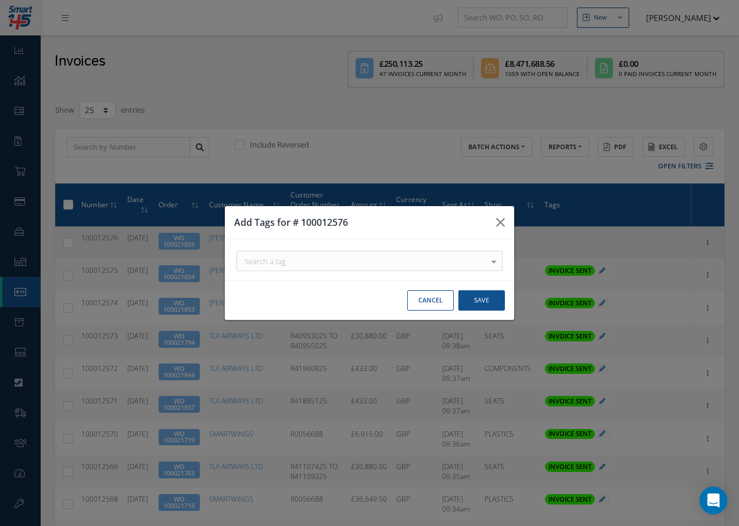
click at [383, 256] on div "Search a tag" at bounding box center [369, 261] width 266 height 20
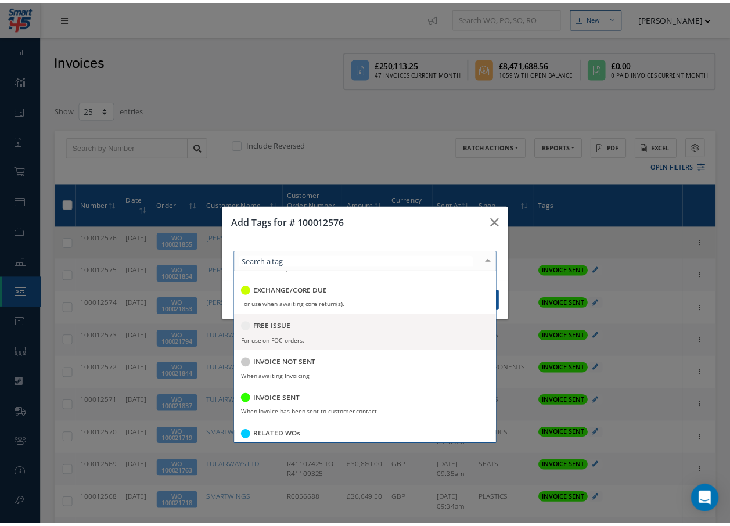
scroll to position [174, 0]
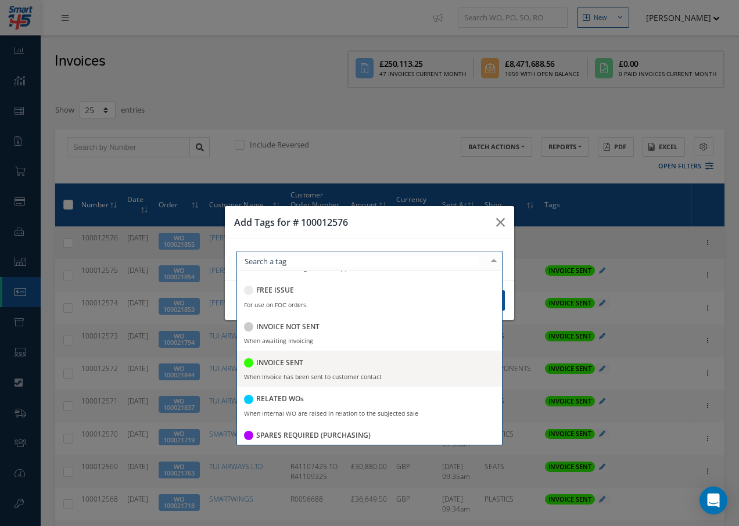
click at [300, 364] on h5 "INVOICE SENT" at bounding box center [279, 363] width 47 height 8
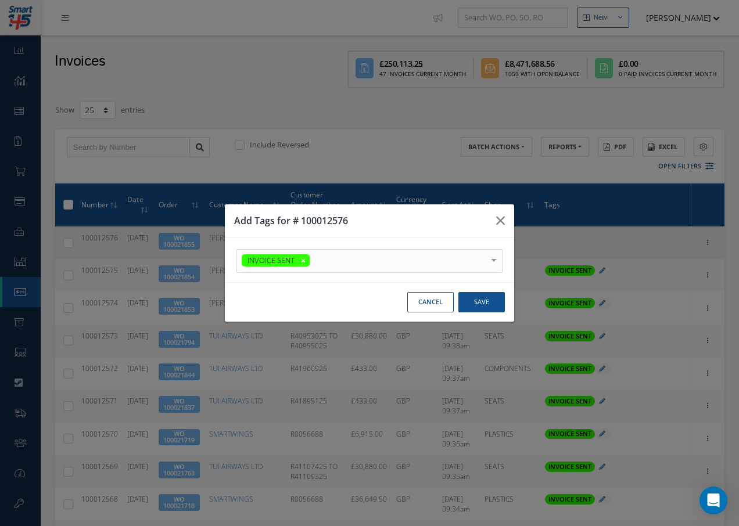
click at [494, 254] on div at bounding box center [494, 259] width 16 height 19
click at [475, 303] on button "Save" at bounding box center [481, 302] width 46 height 20
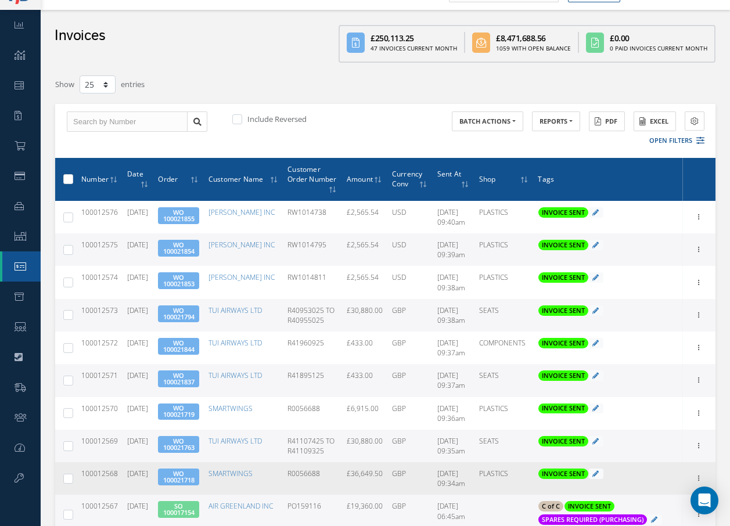
scroll to position [0, 0]
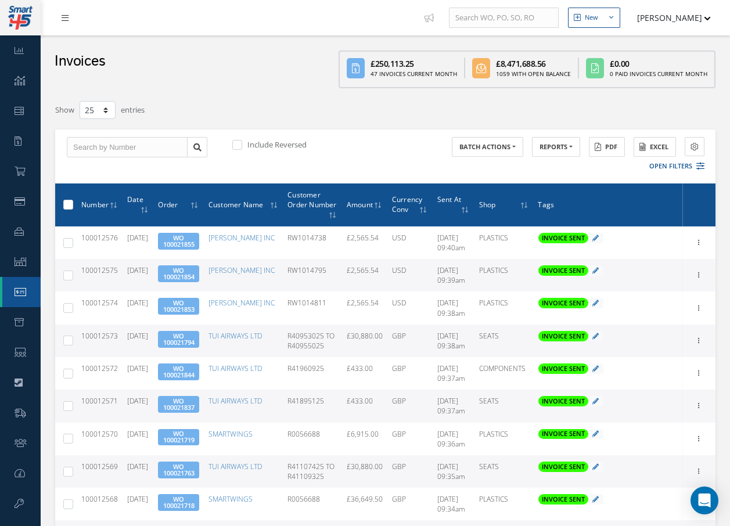
click at [72, 20] on link at bounding box center [67, 17] width 31 height 19
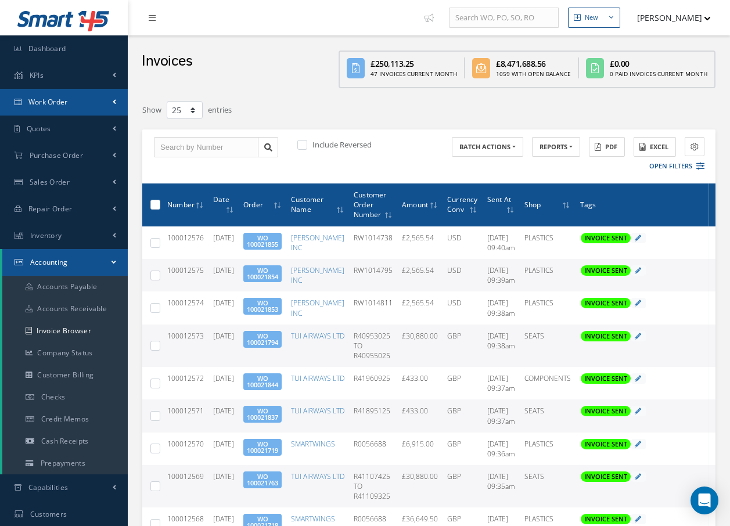
click at [76, 99] on link "Work Order" at bounding box center [64, 102] width 128 height 27
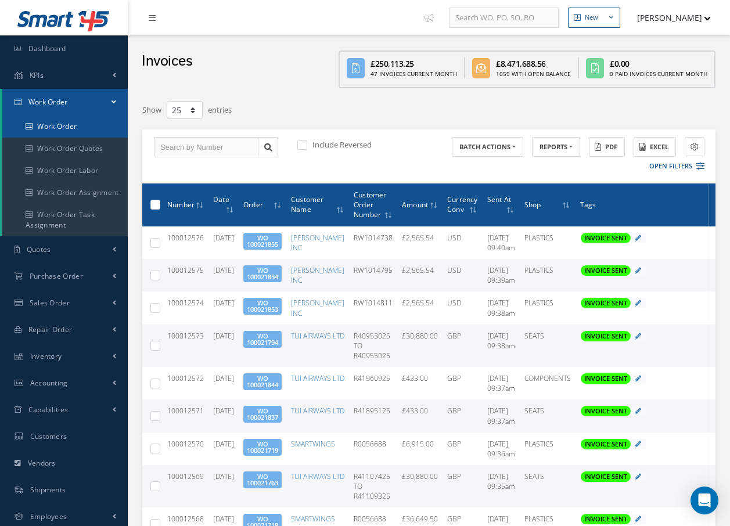
click at [87, 121] on link "Work Order" at bounding box center [64, 127] width 125 height 22
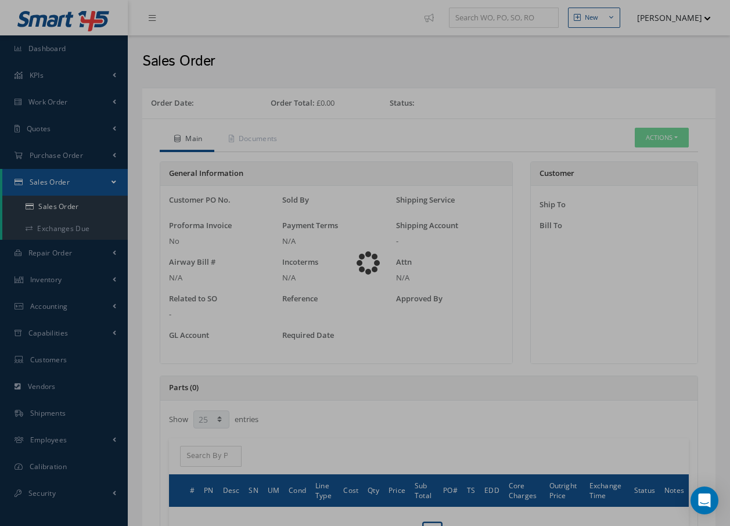
select select "25"
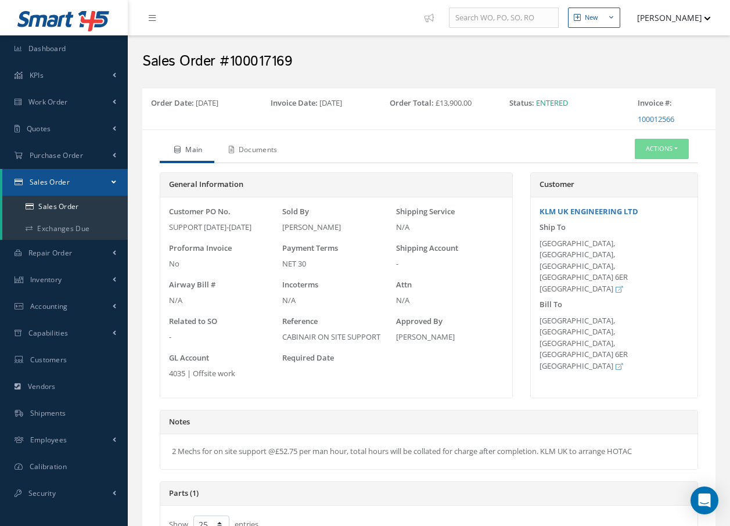
click at [257, 150] on link "Documents" at bounding box center [251, 151] width 75 height 24
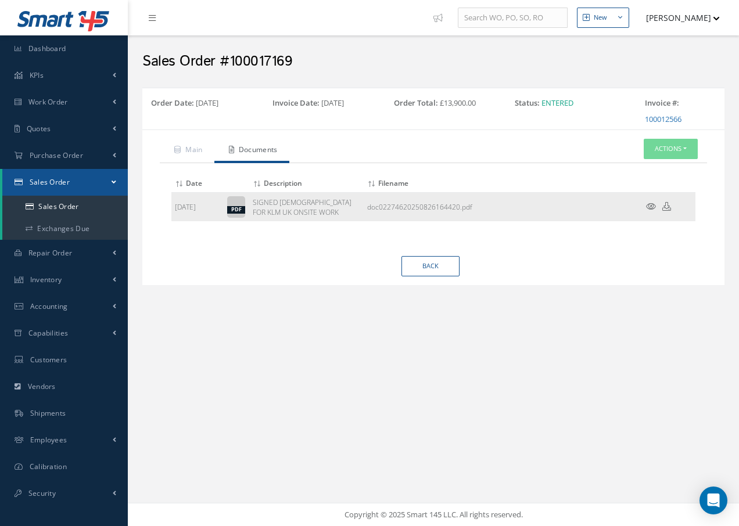
click at [652, 205] on icon at bounding box center [651, 206] width 10 height 9
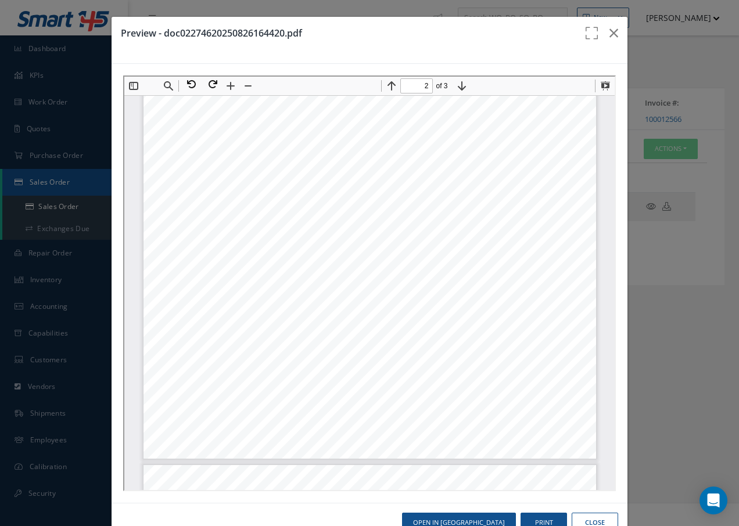
scroll to position [935, 0]
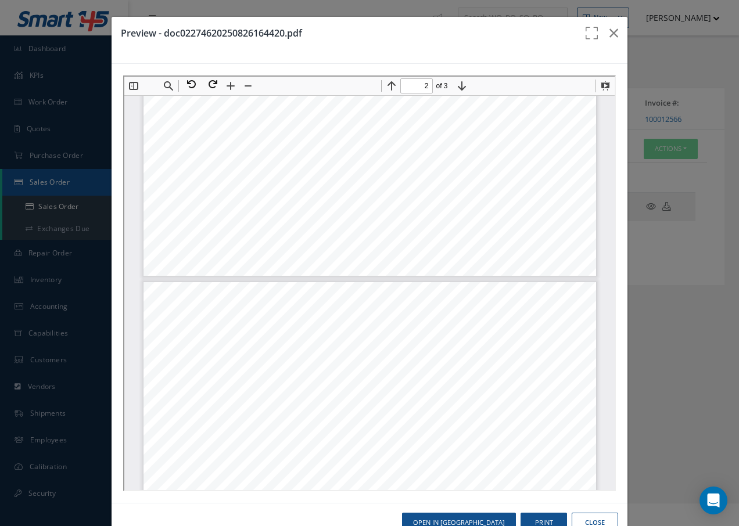
type input "3"
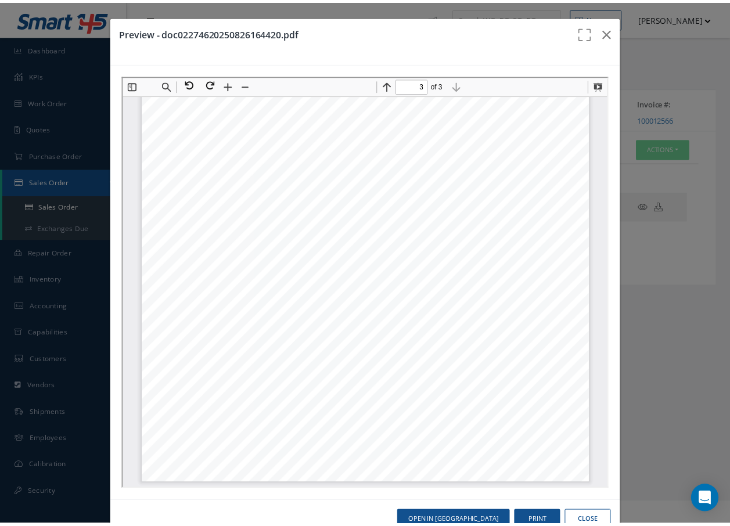
scroll to position [0, 0]
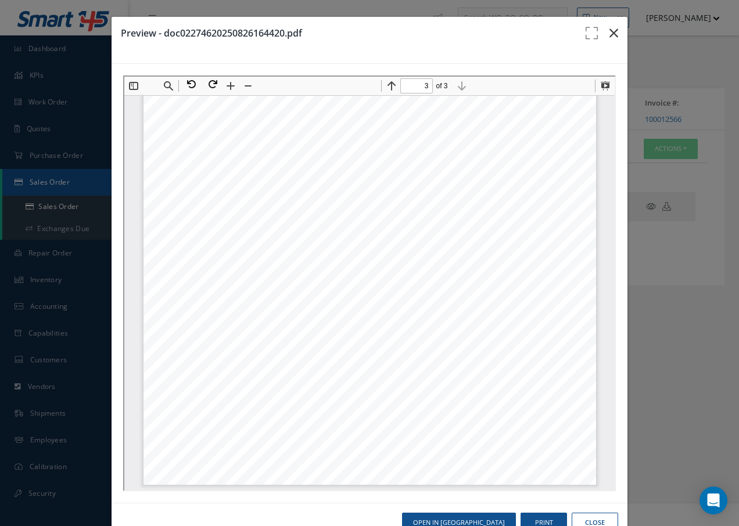
click at [609, 34] on icon "button" at bounding box center [613, 33] width 9 height 14
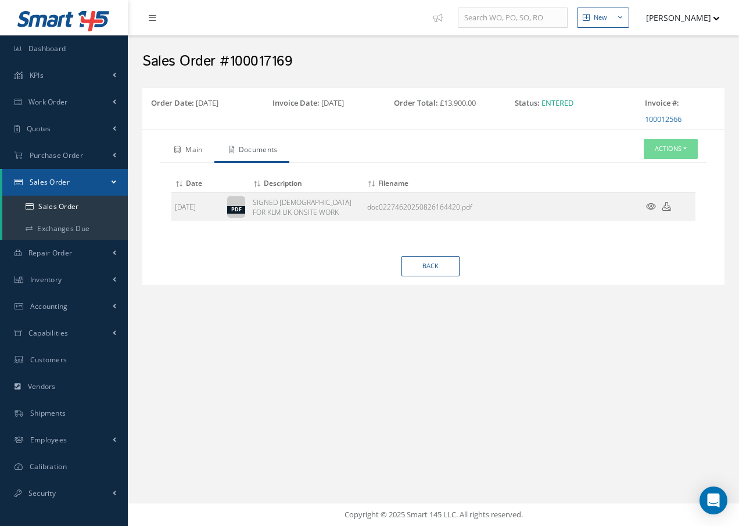
click at [196, 152] on link "Main" at bounding box center [187, 151] width 55 height 24
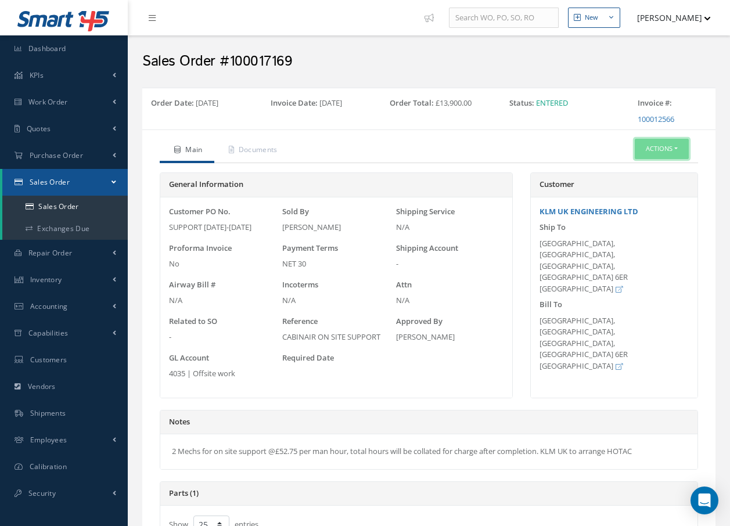
click at [652, 143] on button "Actions" at bounding box center [662, 149] width 54 height 20
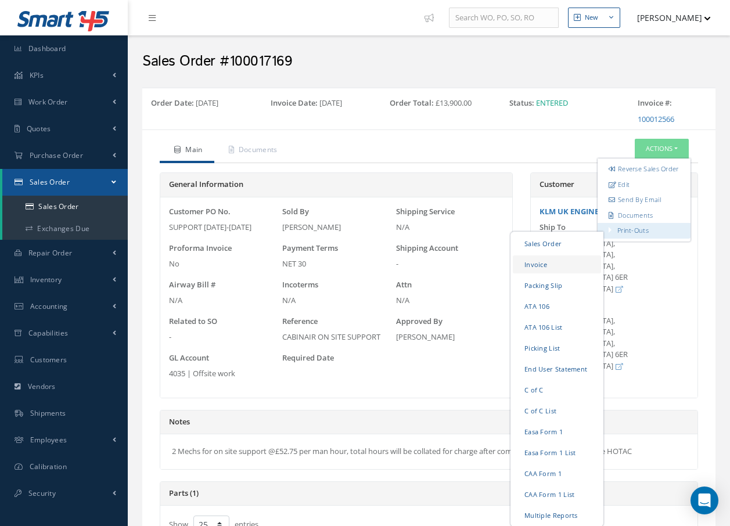
click at [566, 274] on link "Invoice" at bounding box center [557, 265] width 88 height 18
click at [562, 295] on link "Packing Slip" at bounding box center [557, 286] width 88 height 18
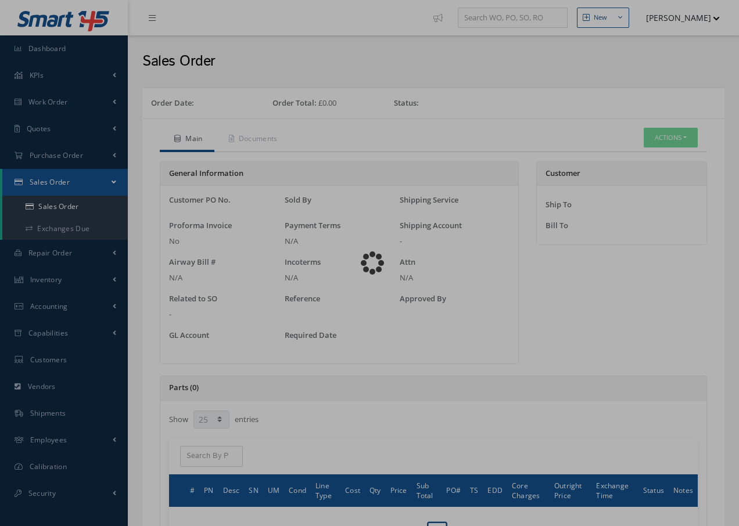
select select "25"
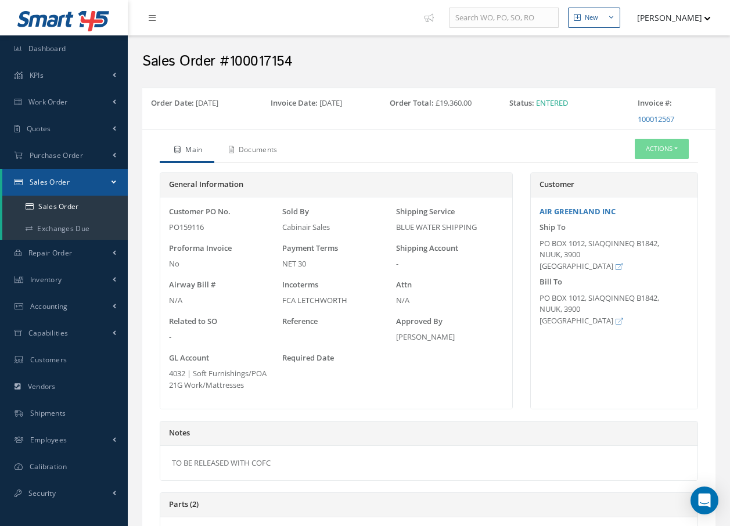
click at [270, 153] on link "Documents" at bounding box center [251, 151] width 75 height 24
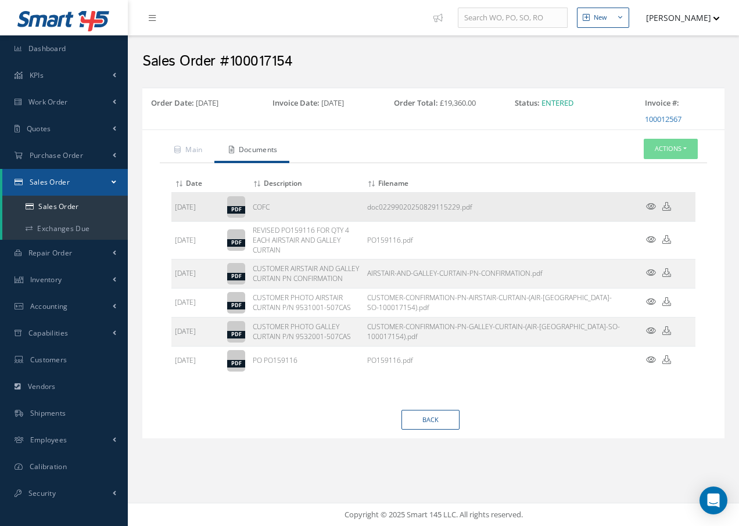
click at [650, 209] on icon at bounding box center [651, 206] width 10 height 9
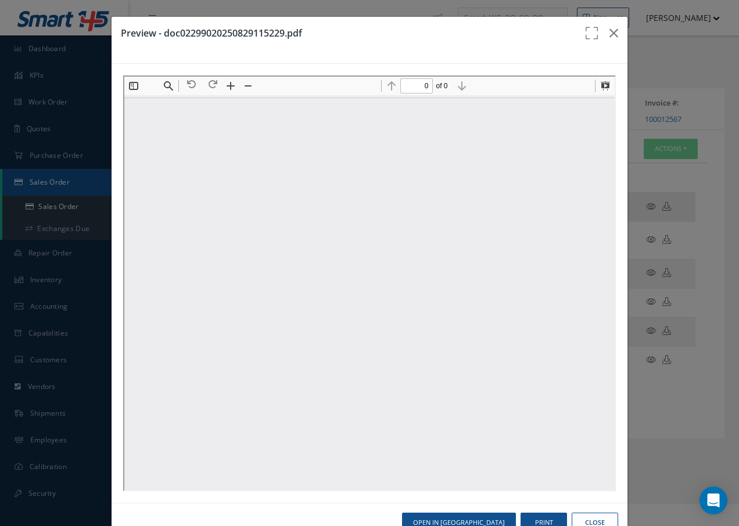
type input "1"
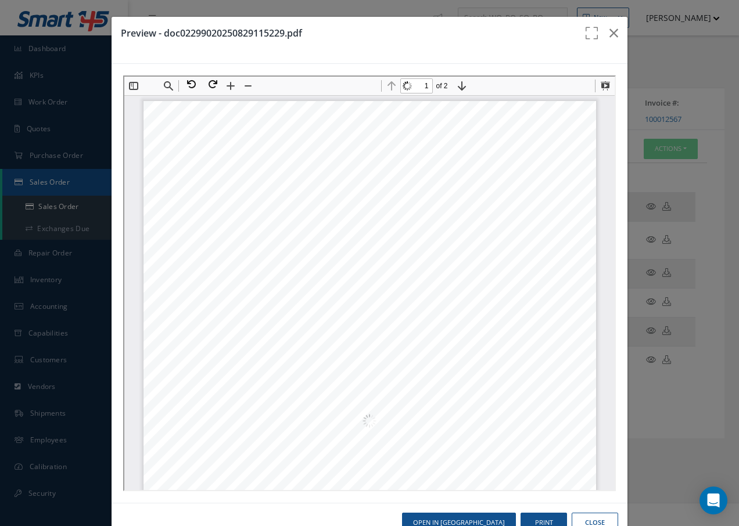
scroll to position [6, 0]
click at [609, 33] on icon "button" at bounding box center [613, 33] width 9 height 14
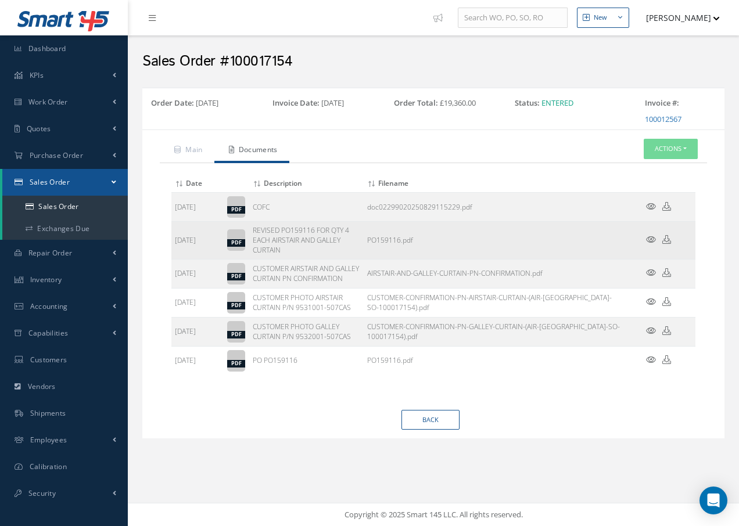
click at [649, 241] on icon at bounding box center [651, 239] width 10 height 9
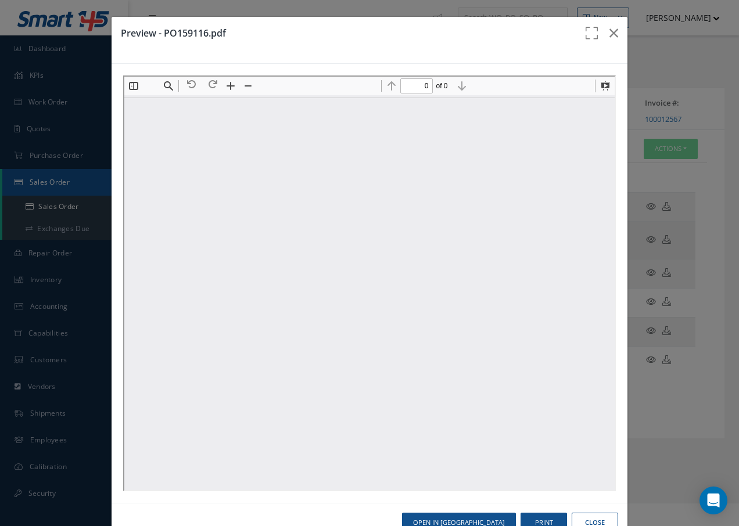
scroll to position [0, 0]
type input "1"
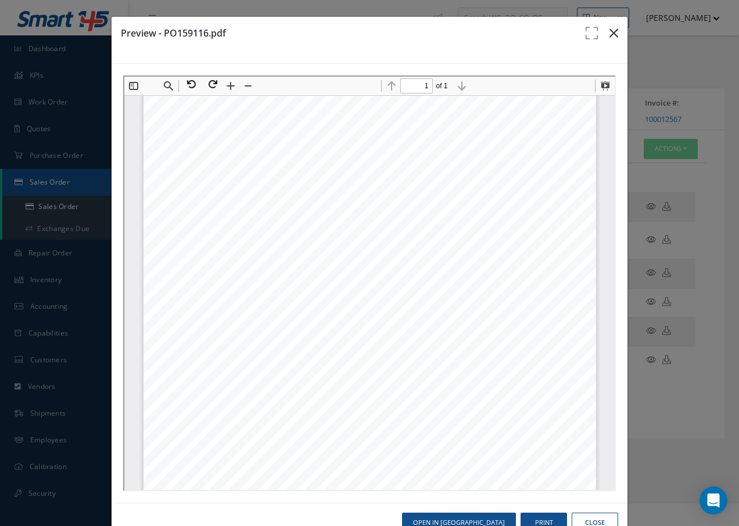
click at [611, 35] on icon "button" at bounding box center [613, 33] width 9 height 14
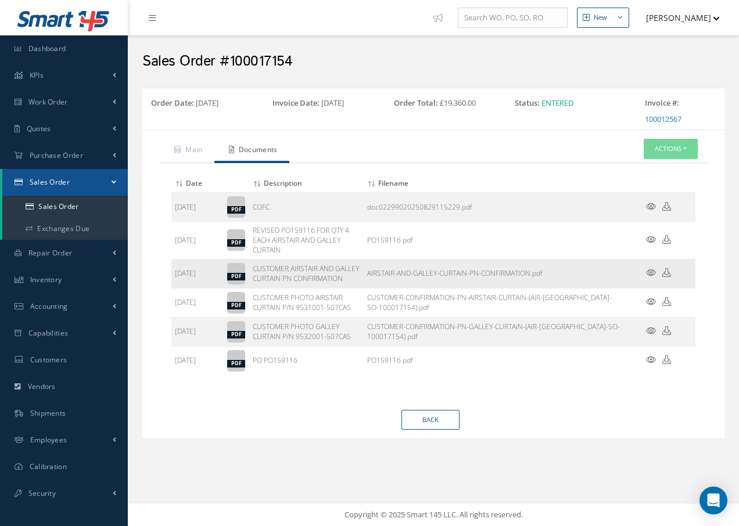
click at [650, 277] on icon at bounding box center [651, 272] width 10 height 9
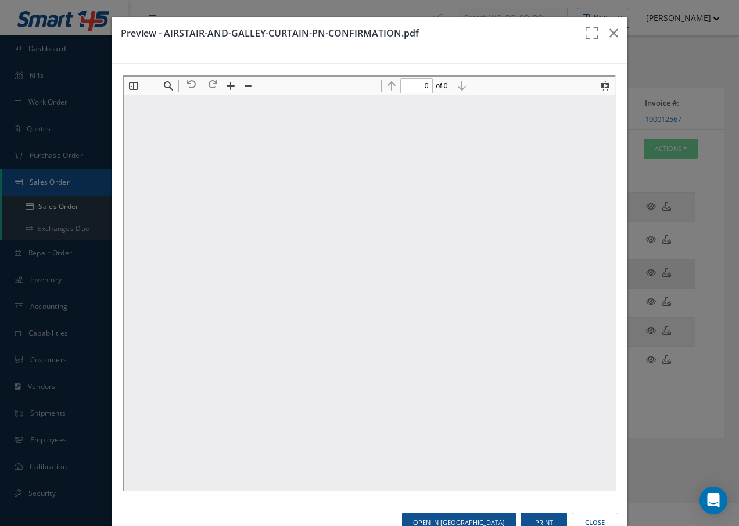
scroll to position [0, 0]
type input "1"
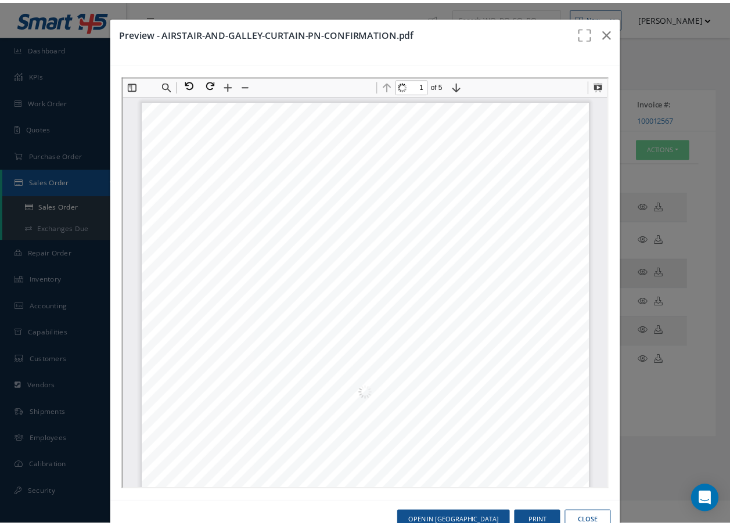
scroll to position [6, 0]
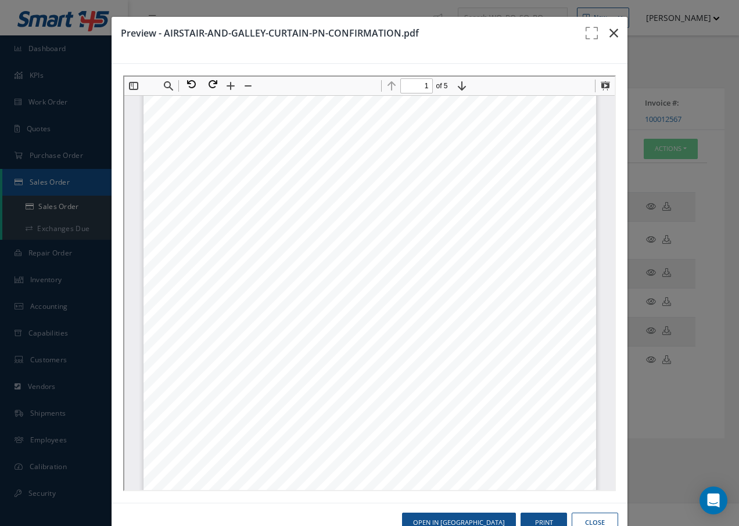
click at [609, 35] on icon "button" at bounding box center [613, 33] width 9 height 14
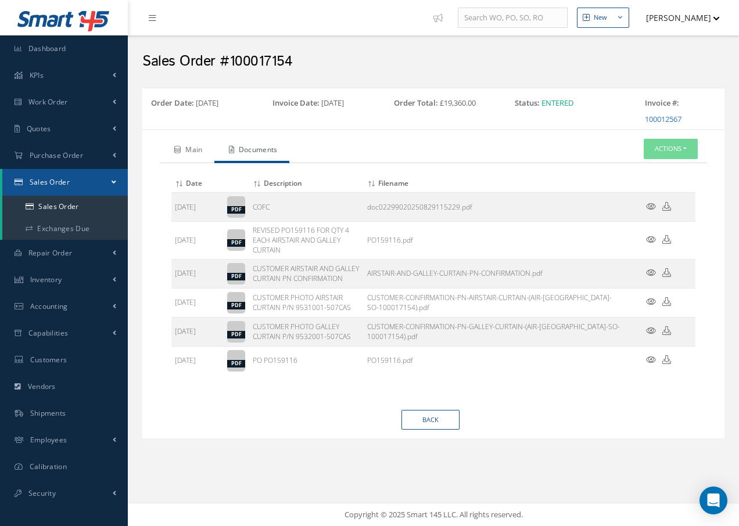
click at [198, 150] on link "Main" at bounding box center [187, 151] width 55 height 24
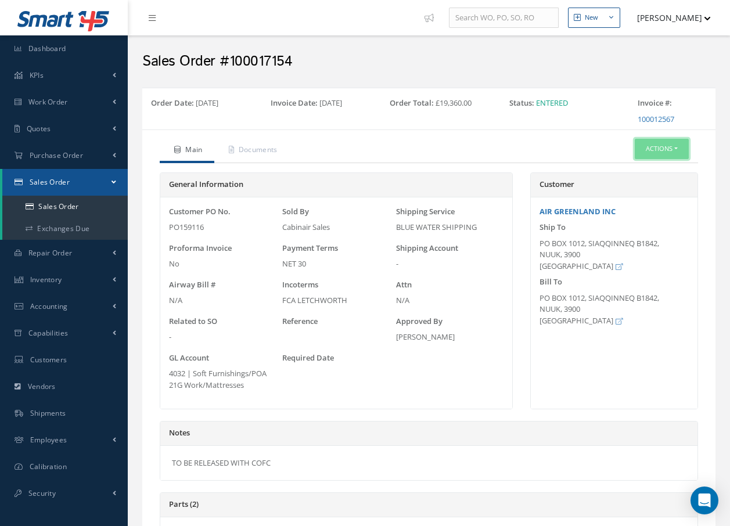
click at [680, 149] on button "Actions" at bounding box center [662, 149] width 54 height 20
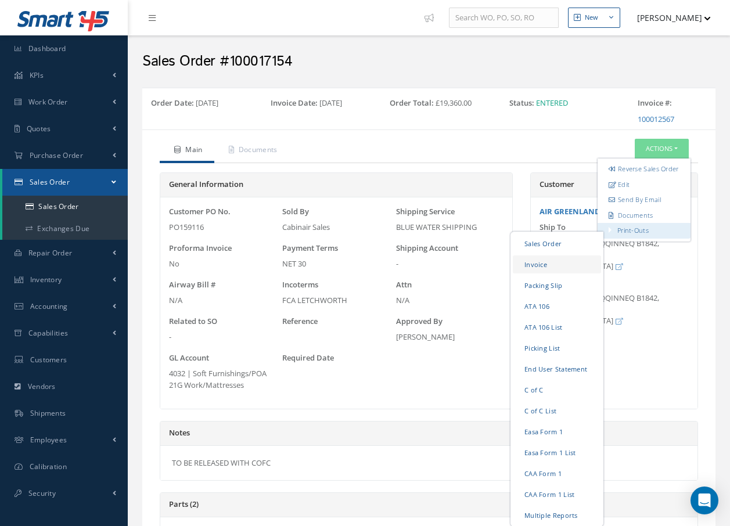
click at [564, 274] on link "Invoice" at bounding box center [557, 265] width 88 height 18
click at [568, 295] on link "Packing Slip" at bounding box center [557, 286] width 88 height 18
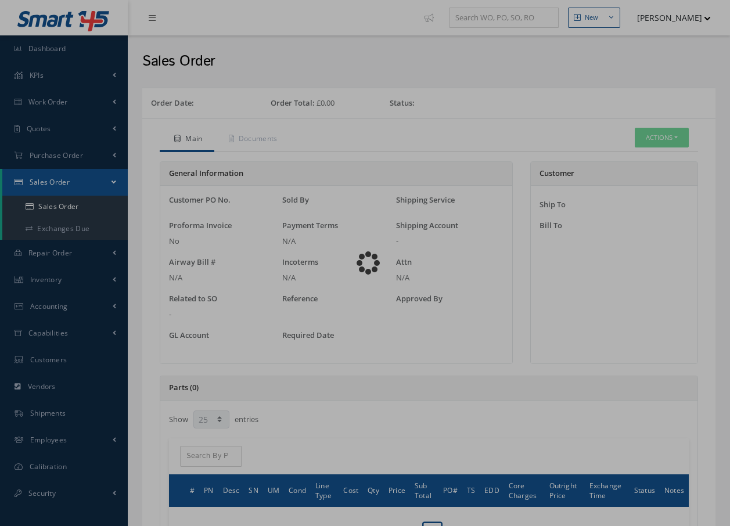
select select "25"
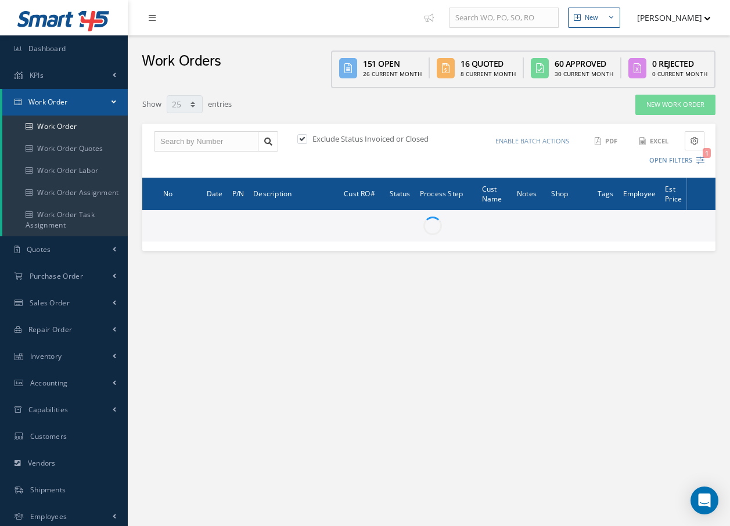
select select "25"
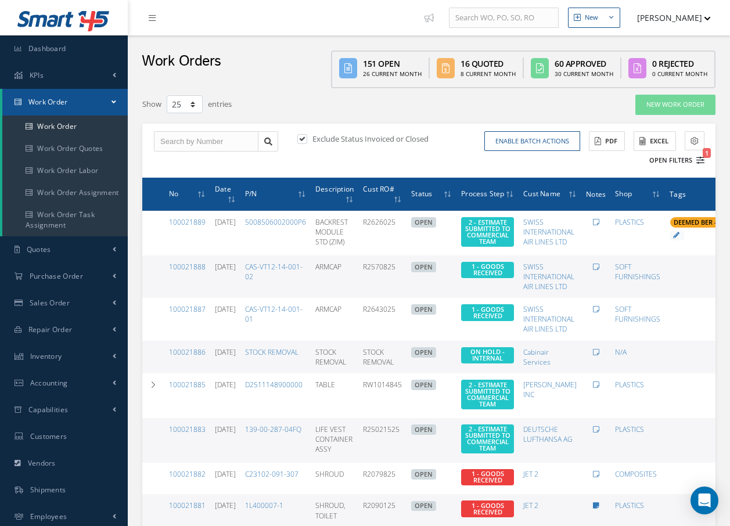
click at [701, 163] on icon "1" at bounding box center [701, 160] width 8 height 8
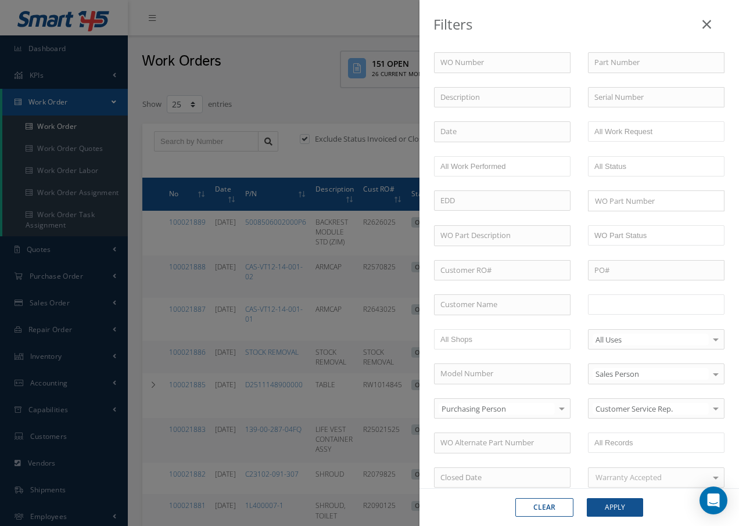
click at [655, 302] on input "text" at bounding box center [631, 304] width 74 height 15
click at [615, 510] on button "Apply" at bounding box center [615, 507] width 56 height 19
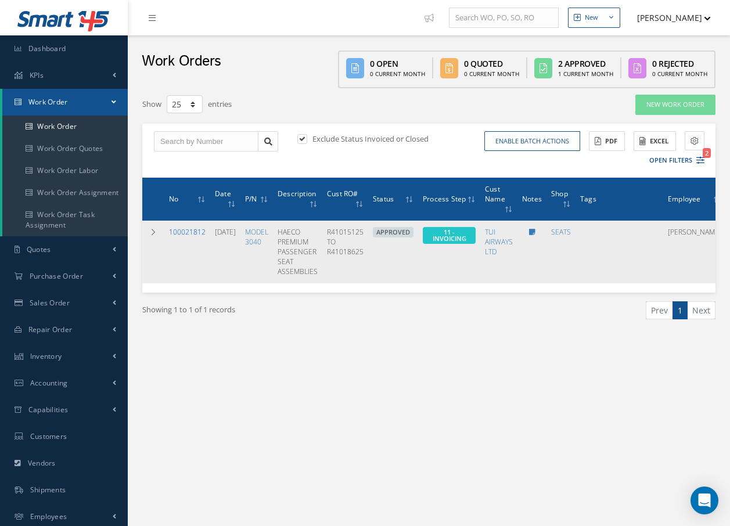
click at [196, 233] on link "100021812" at bounding box center [187, 232] width 37 height 10
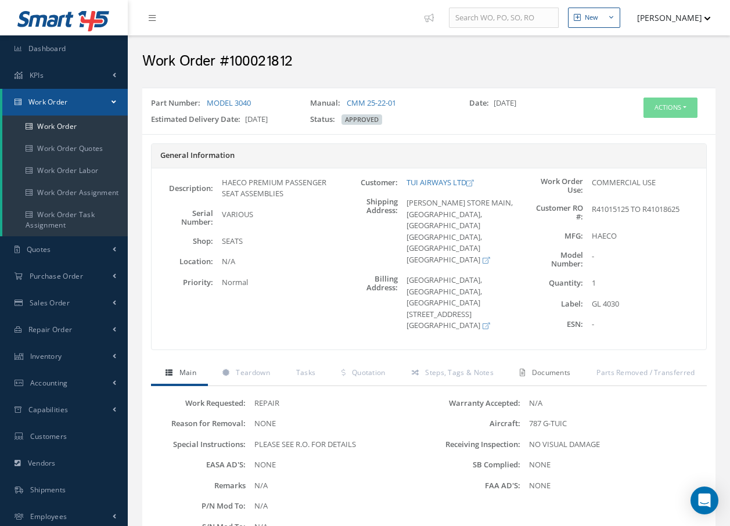
click at [557, 374] on span "Documents" at bounding box center [551, 373] width 39 height 10
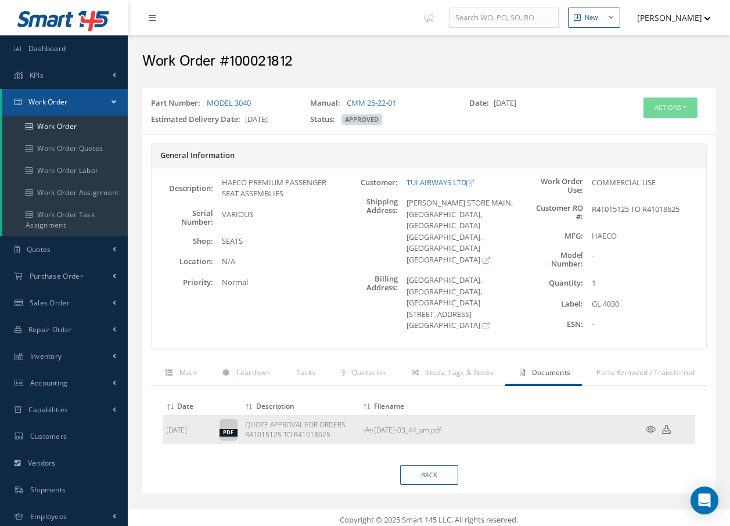
click at [648, 429] on icon at bounding box center [651, 429] width 10 height 9
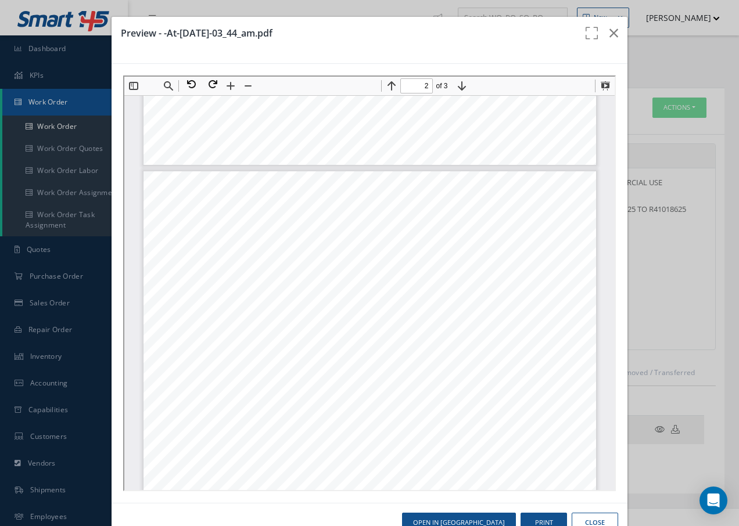
scroll to position [523, 0]
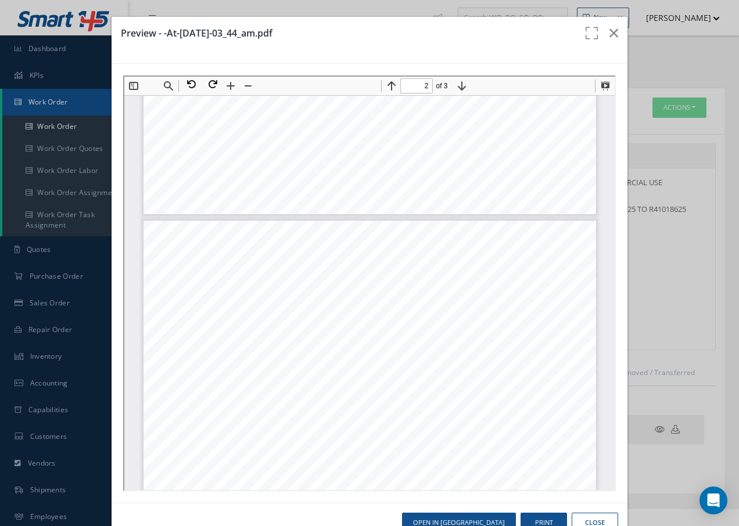
type input "1"
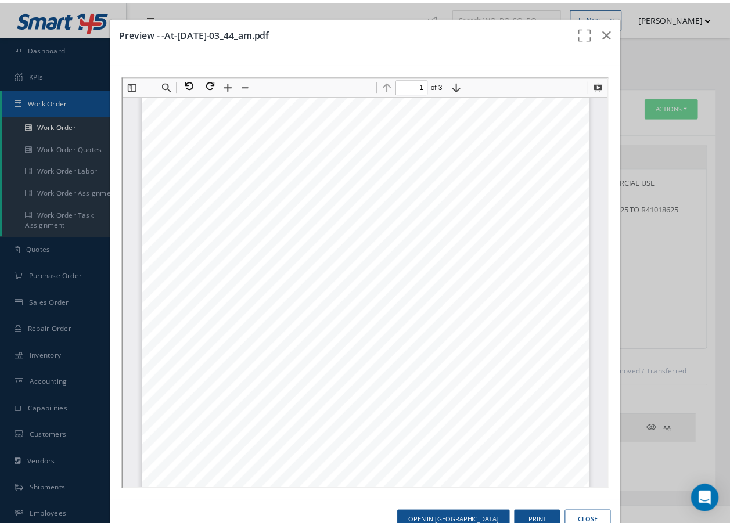
scroll to position [0, 0]
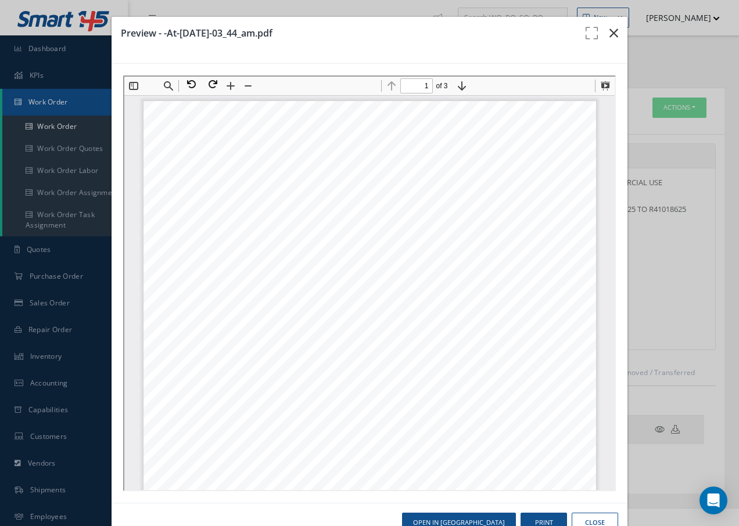
click at [609, 31] on icon "button" at bounding box center [613, 33] width 9 height 14
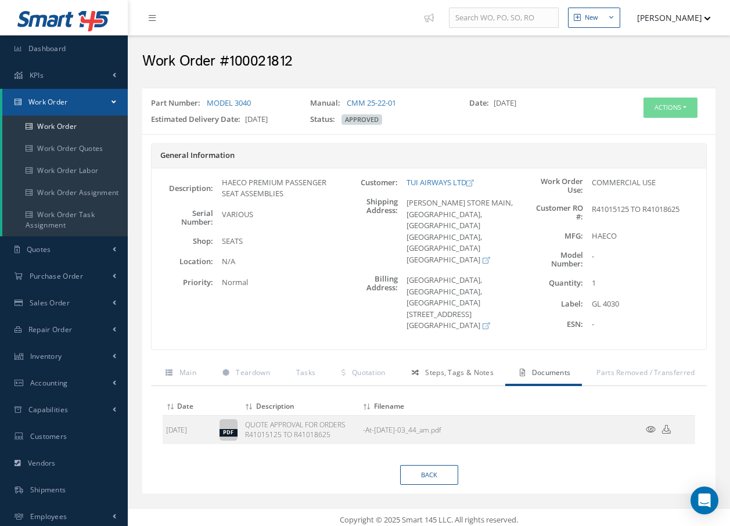
click at [486, 373] on span "Steps, Tags & Notes" at bounding box center [459, 373] width 69 height 10
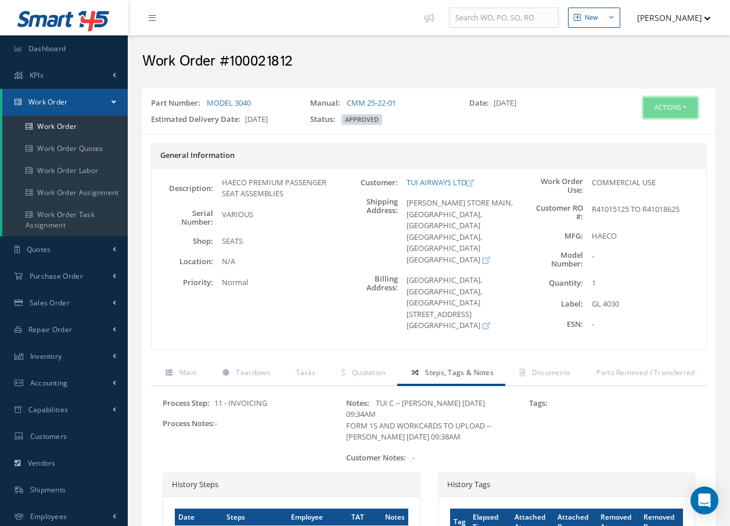
click at [672, 106] on button "Actions" at bounding box center [671, 108] width 54 height 20
click at [650, 149] on link "Invoicing" at bounding box center [653, 146] width 93 height 16
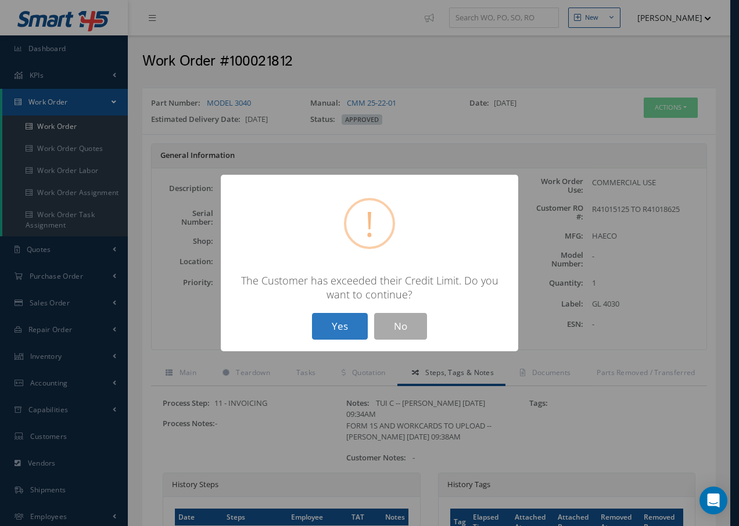
click at [355, 324] on button "Yes" at bounding box center [340, 326] width 56 height 27
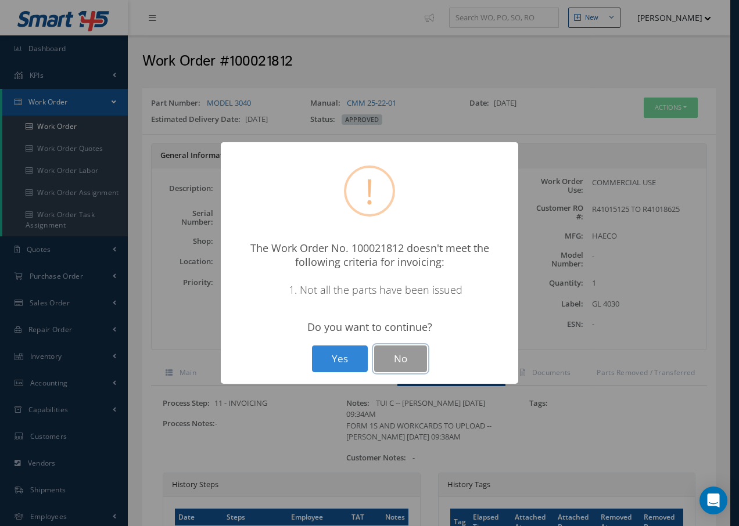
click at [392, 350] on button "No" at bounding box center [400, 359] width 53 height 27
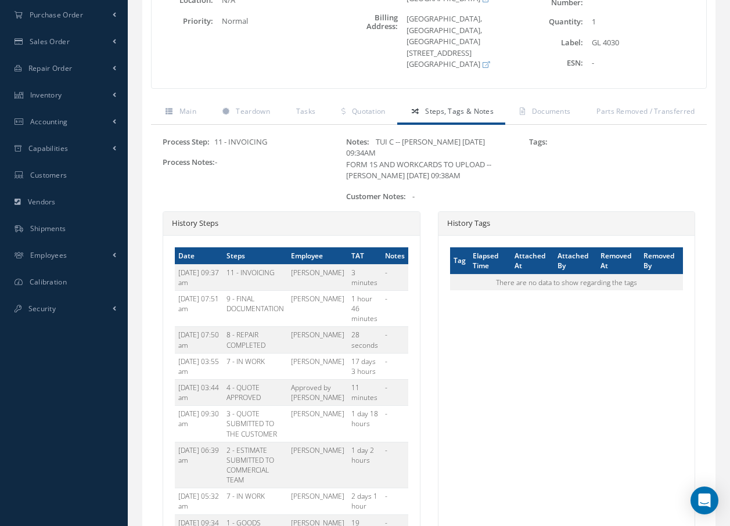
scroll to position [417, 0]
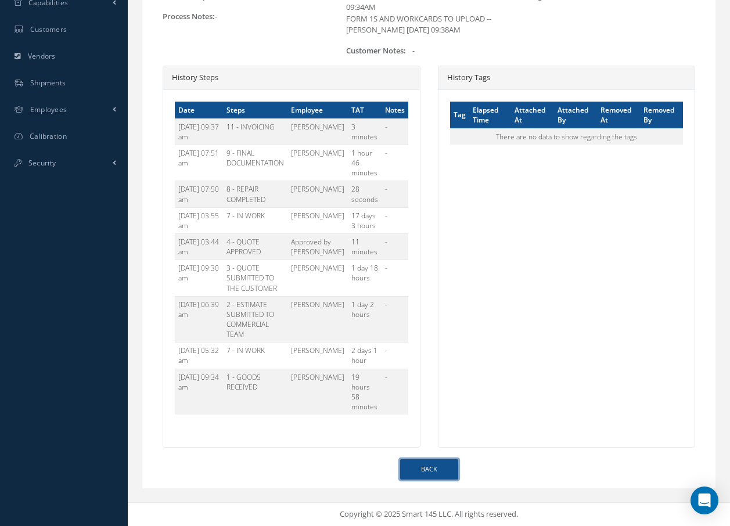
click at [435, 472] on link "Back" at bounding box center [429, 470] width 58 height 20
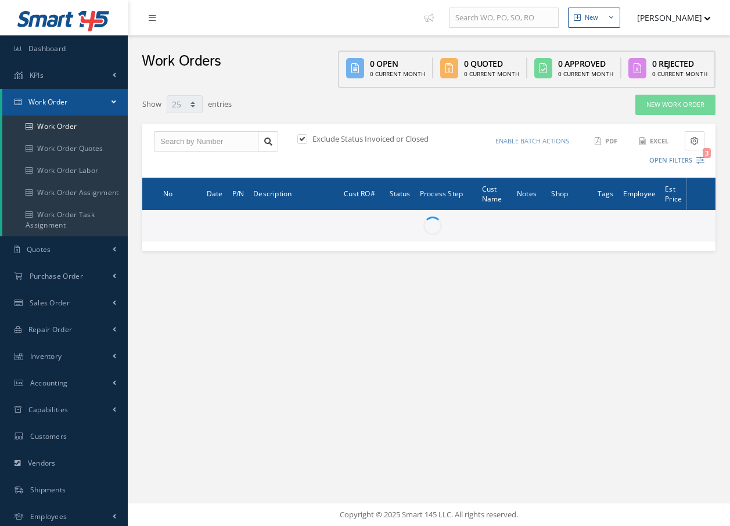
select select "25"
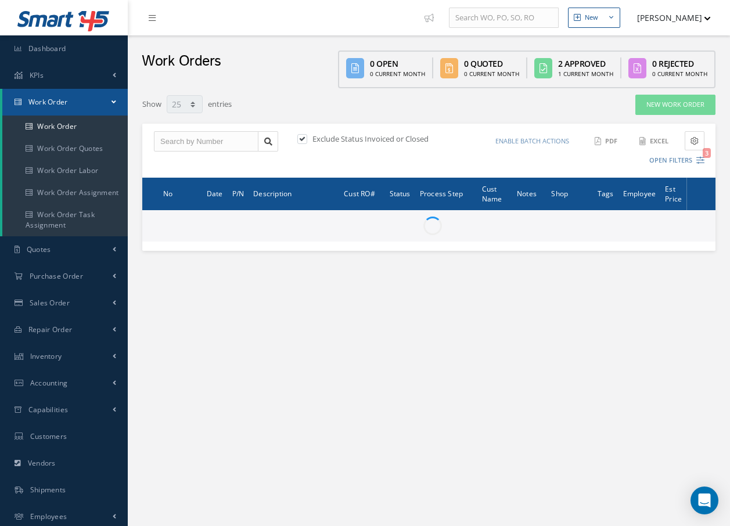
type input "All Work Request"
type input "All Work Performed"
type input "All Status"
type input "WO Part Status"
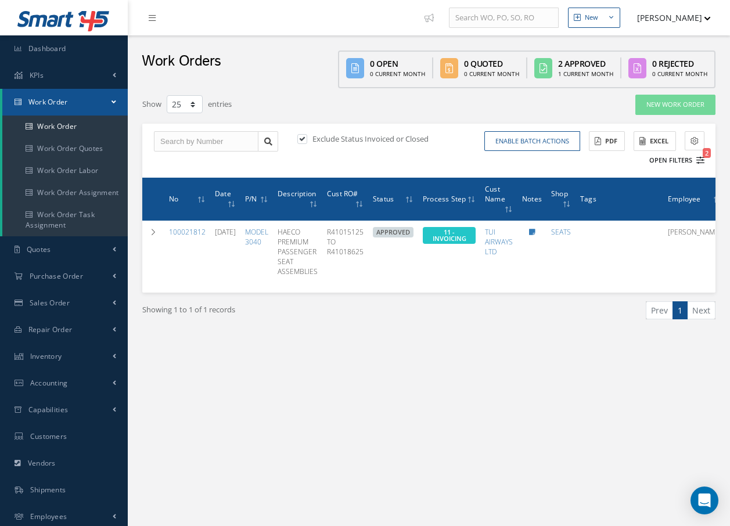
click at [699, 160] on icon "2" at bounding box center [701, 160] width 8 height 8
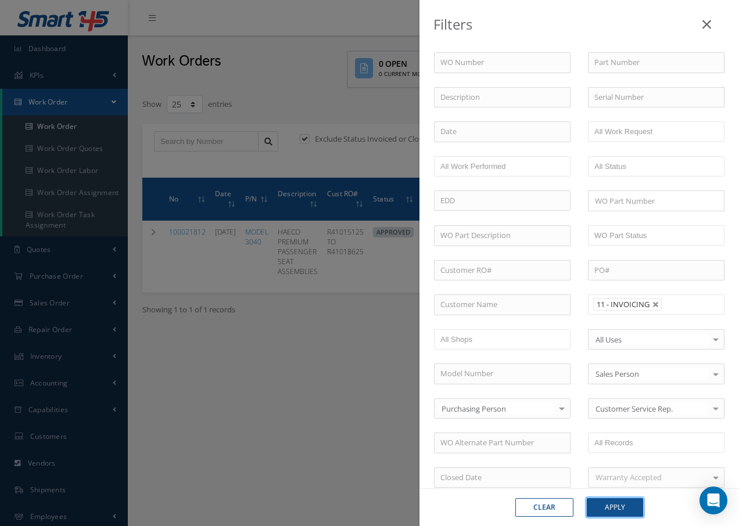
click at [627, 509] on button "Apply" at bounding box center [615, 507] width 56 height 19
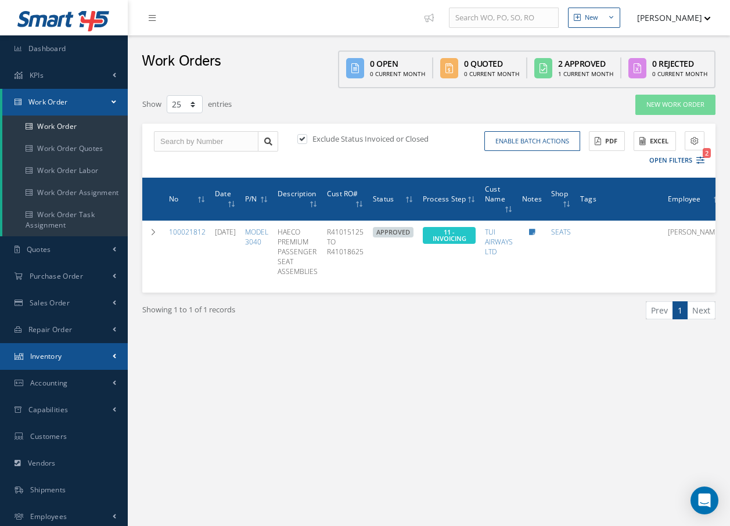
click at [50, 358] on span "Inventory" at bounding box center [46, 356] width 32 height 10
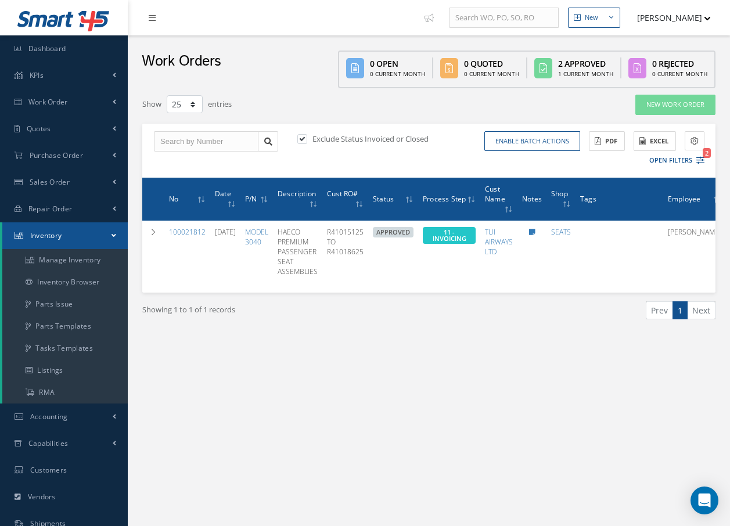
click at [111, 232] on link "Inventory" at bounding box center [64, 236] width 125 height 27
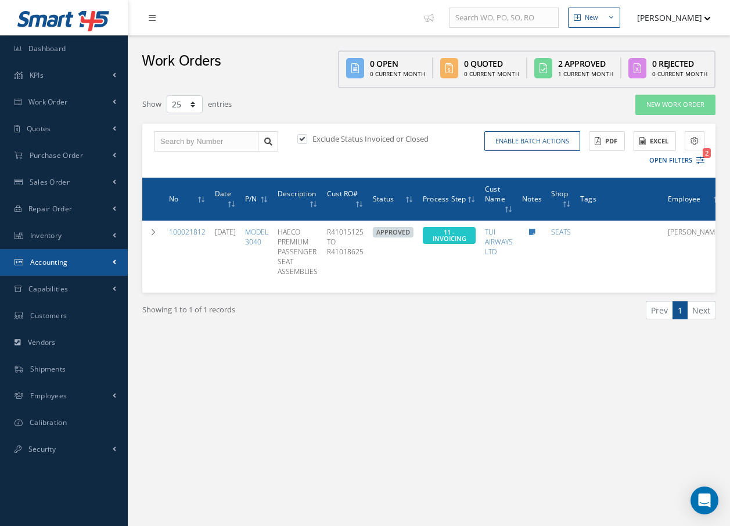
click at [76, 264] on link "Accounting" at bounding box center [64, 262] width 128 height 27
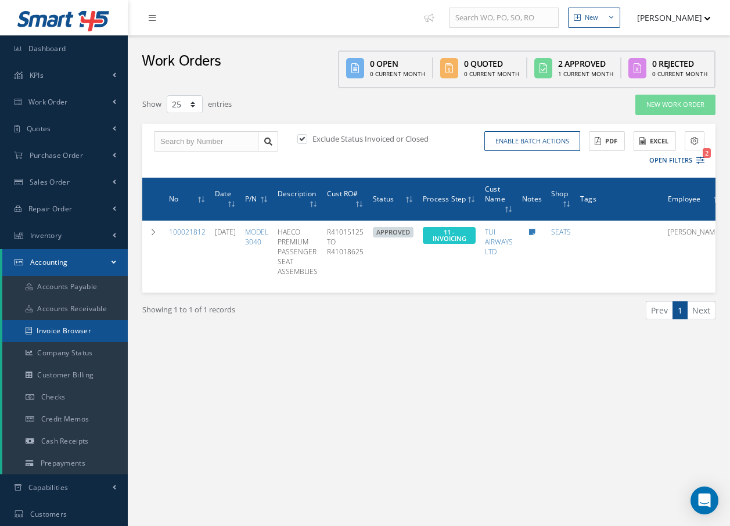
click at [85, 333] on link "Invoice Browser" at bounding box center [64, 331] width 125 height 22
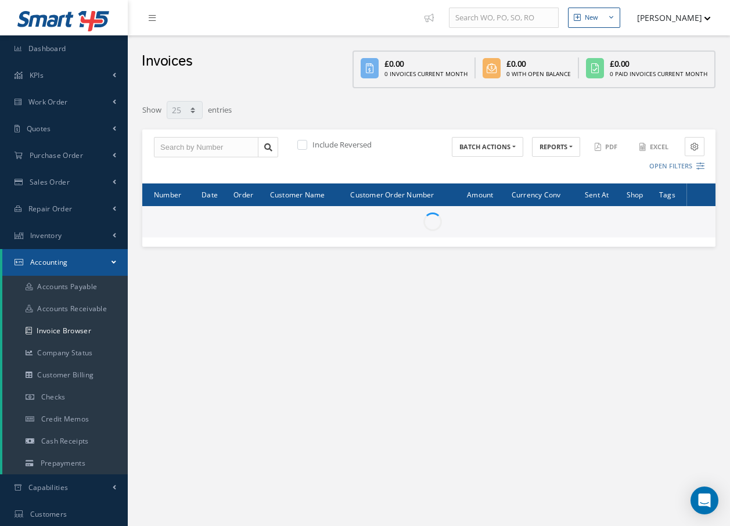
select select "25"
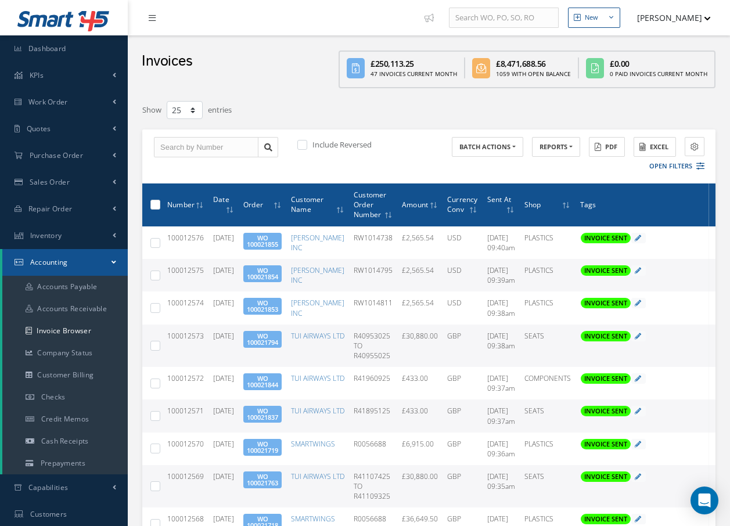
click at [152, 17] on icon at bounding box center [152, 18] width 7 height 8
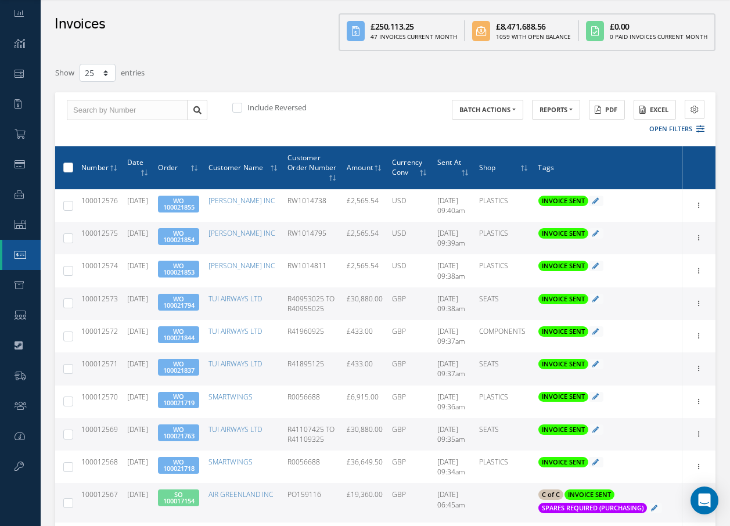
scroll to position [58, 0]
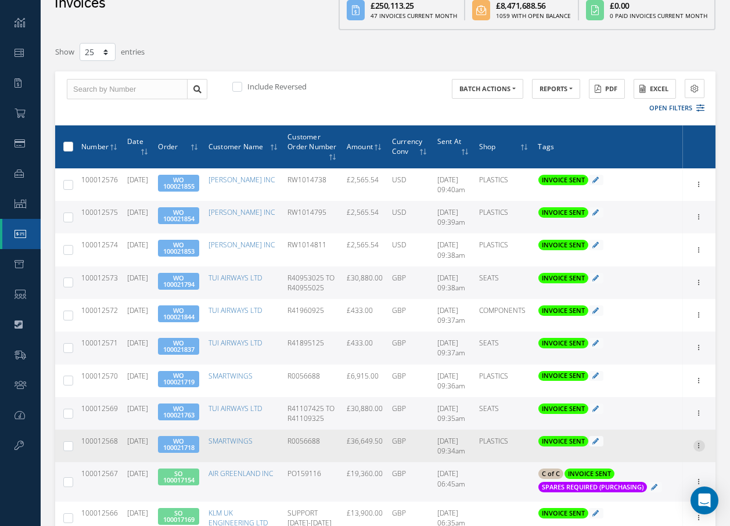
click at [701, 450] on icon at bounding box center [700, 444] width 12 height 9
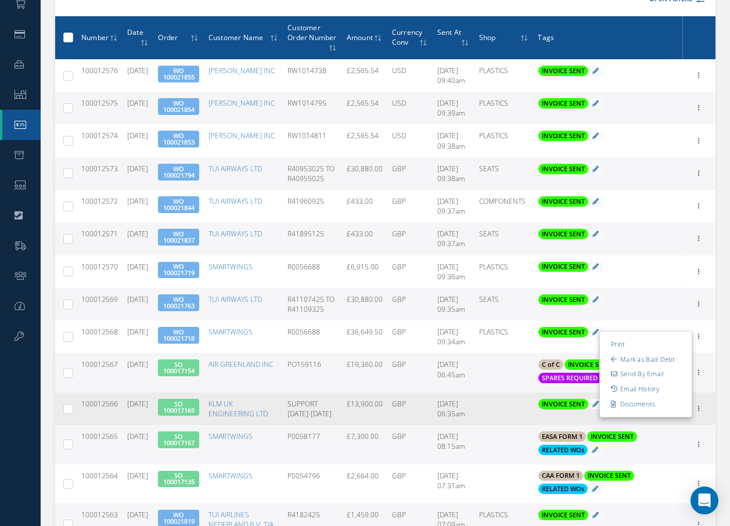
scroll to position [174, 0]
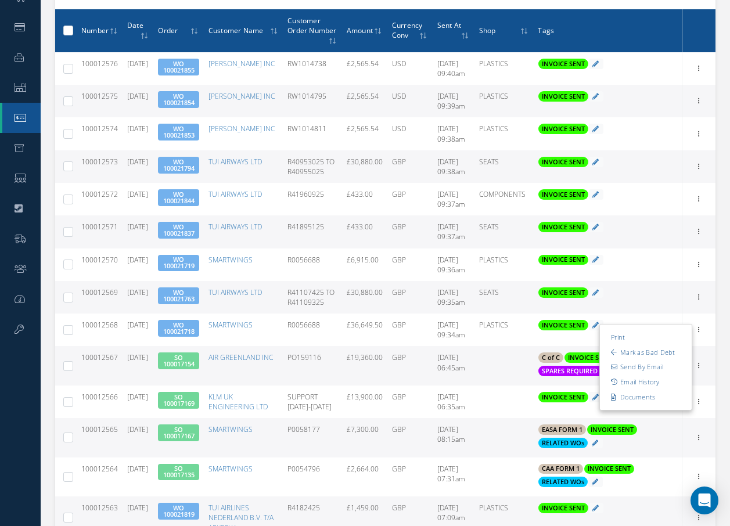
click at [647, 390] on link "Email History" at bounding box center [646, 382] width 92 height 15
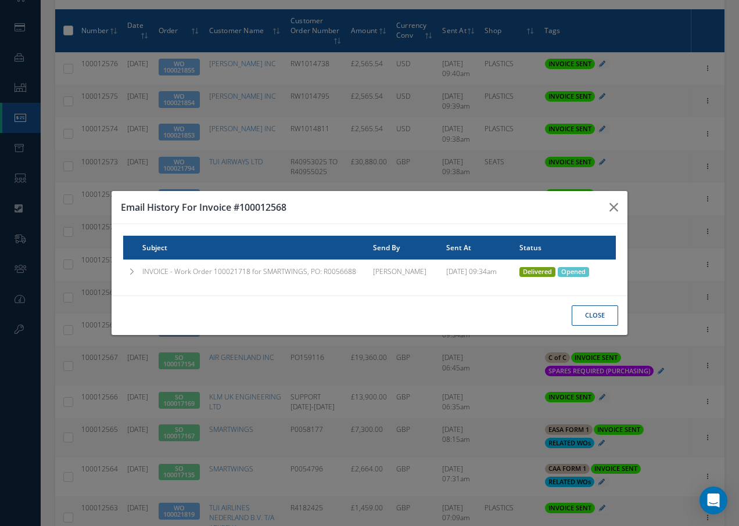
click at [539, 270] on span "Delivered" at bounding box center [537, 272] width 36 height 10
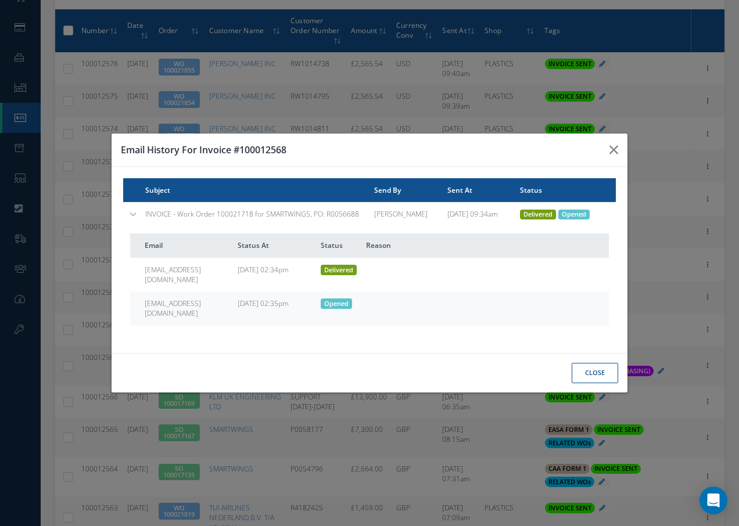
click at [571, 220] on span "Opened" at bounding box center [573, 215] width 31 height 10
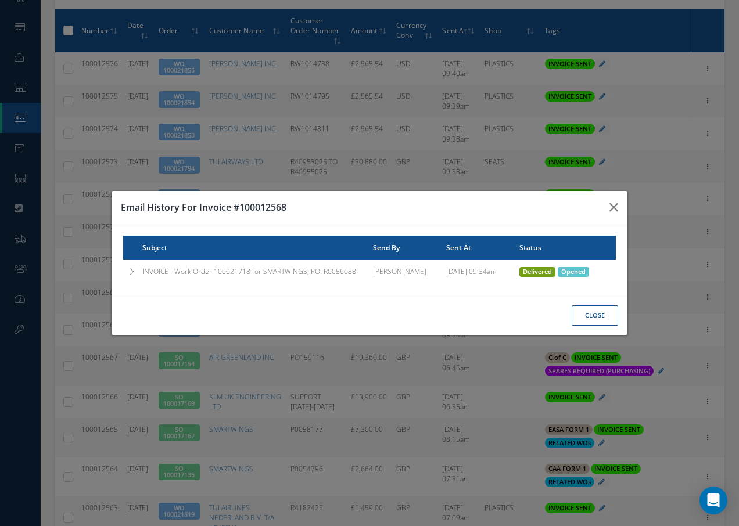
click at [587, 271] on span "Opened" at bounding box center [573, 272] width 31 height 10
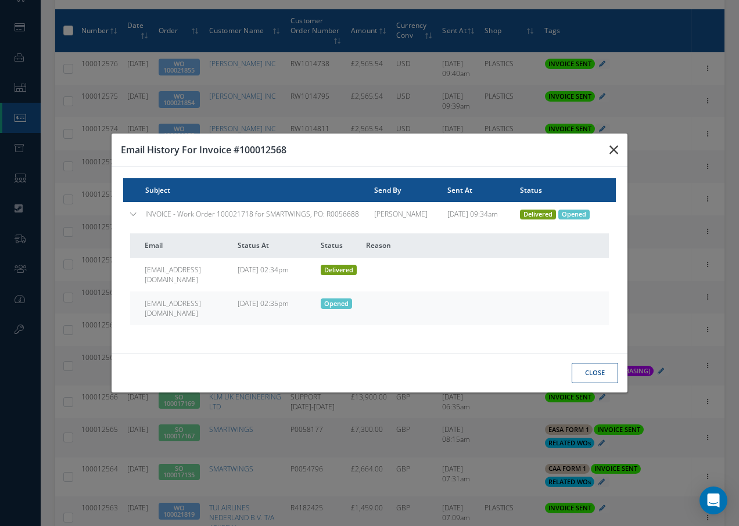
click at [0, 0] on button "button" at bounding box center [0, 0] width 0 height 0
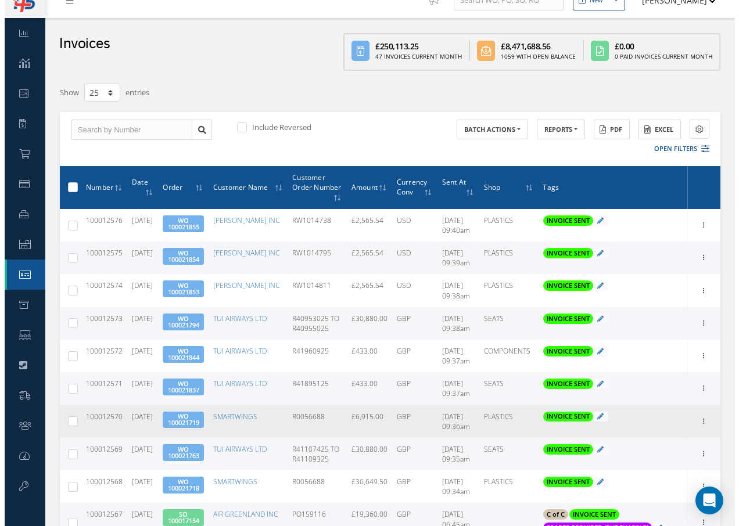
scroll to position [0, 0]
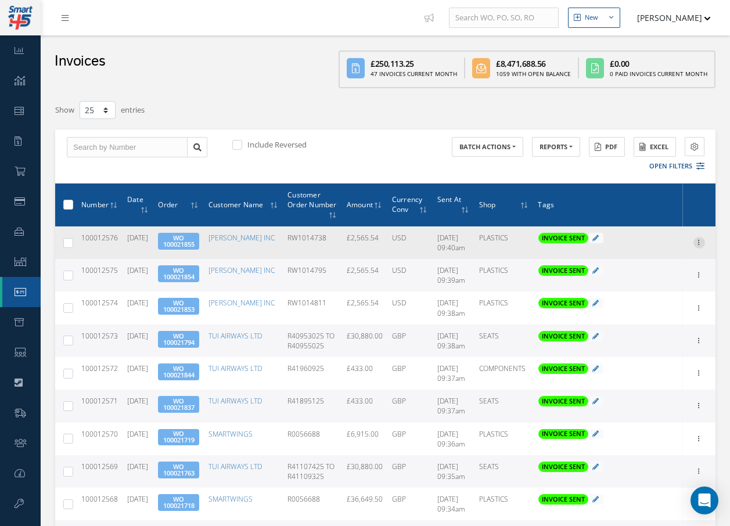
click at [701, 243] on icon at bounding box center [700, 241] width 12 height 9
click at [666, 279] on link "Send By Email" at bounding box center [646, 279] width 92 height 15
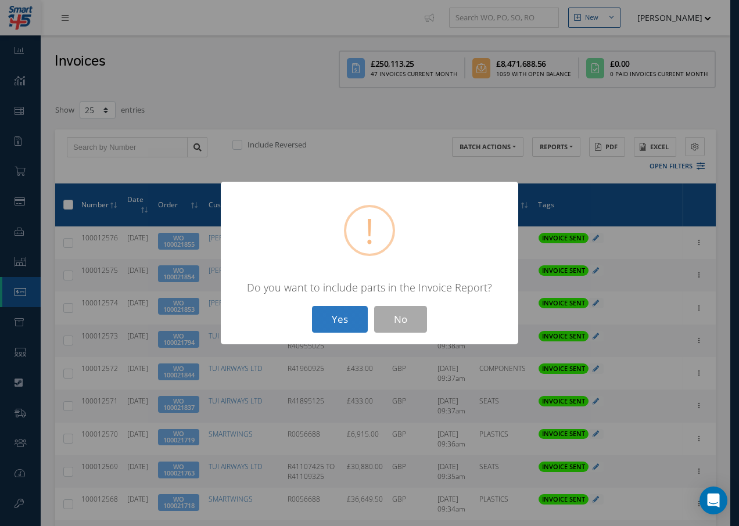
click at [336, 313] on button "Yes" at bounding box center [340, 319] width 56 height 27
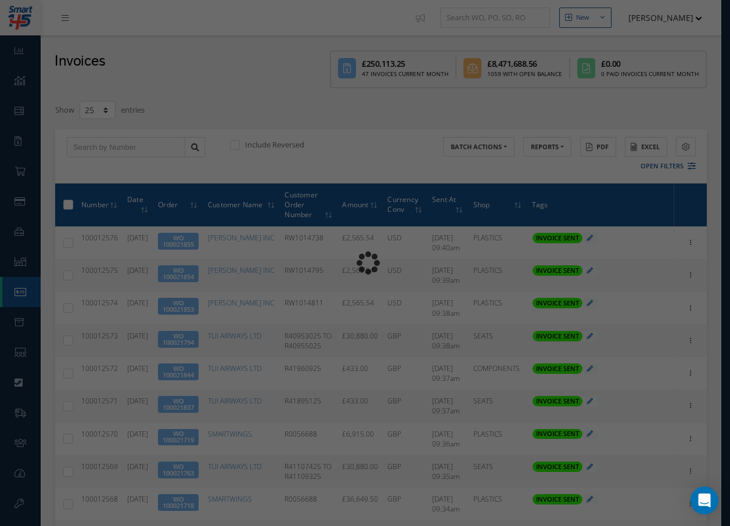
type input "INVOICE - Work Order 100021855 for BARFIELD INC, PO: RW1014738"
type textarea "Dear Accounts, Please find the attached invoice for your recent order RW1014738…"
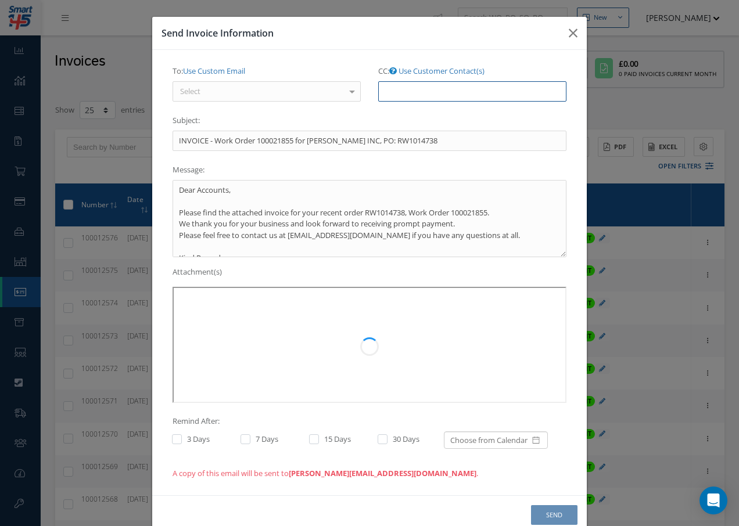
click at [398, 89] on input "CC: Use Customer Contact(s)" at bounding box center [472, 91] width 188 height 21
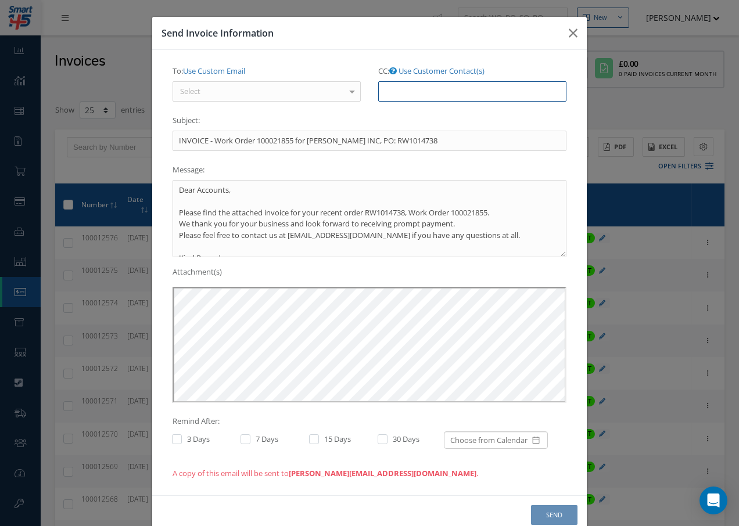
paste input "Accounts@cab.aero"
type input "Accounts@cab.aero"
click at [569, 32] on icon "button" at bounding box center [573, 33] width 9 height 14
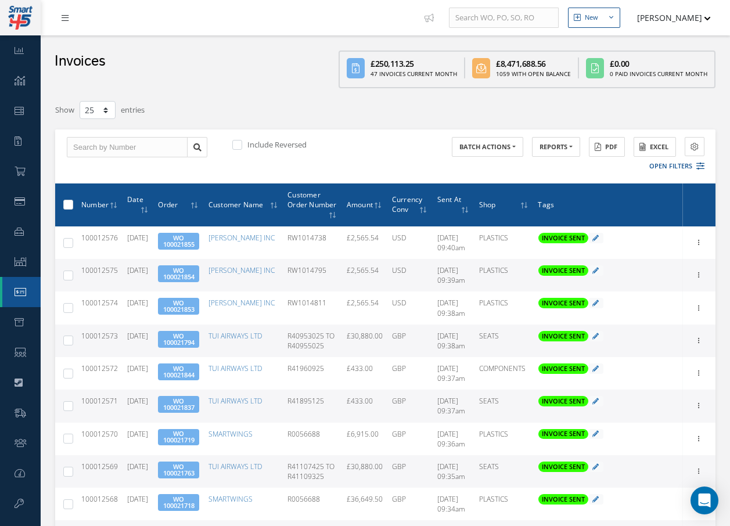
click at [65, 20] on icon at bounding box center [65, 18] width 7 height 8
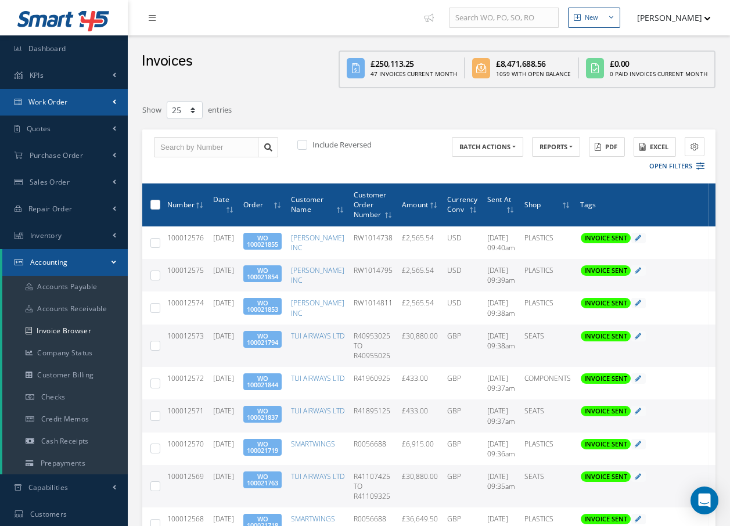
click at [59, 105] on span "Work Order" at bounding box center [48, 102] width 40 height 10
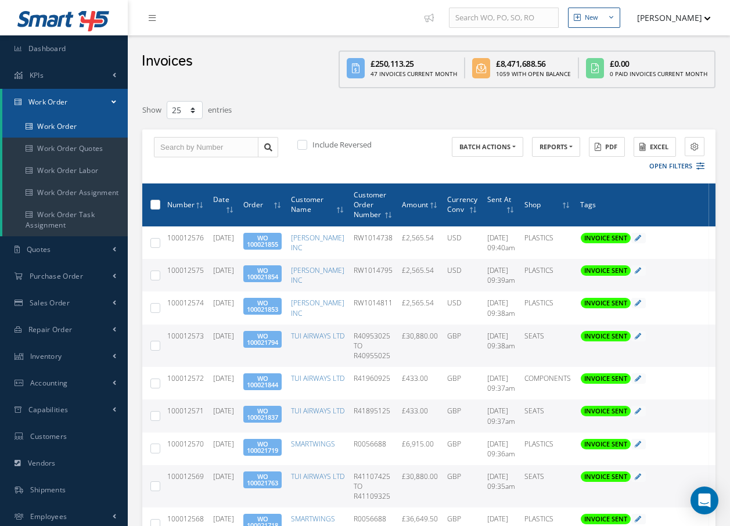
click at [74, 128] on link "Work Order" at bounding box center [64, 127] width 125 height 22
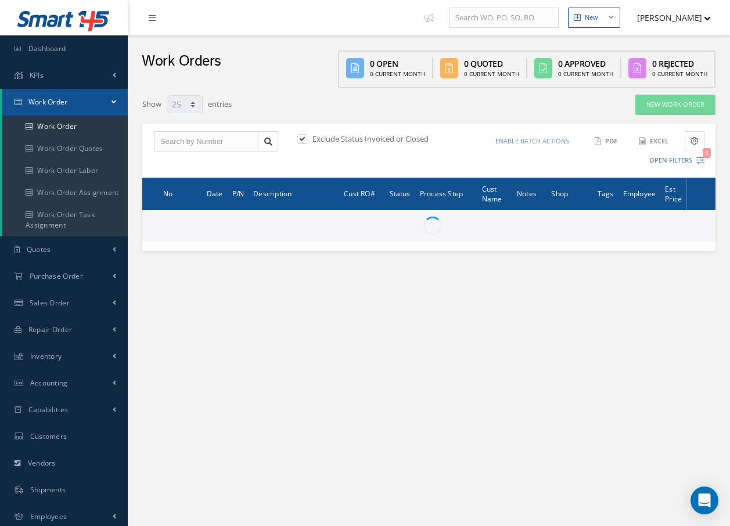
select select "25"
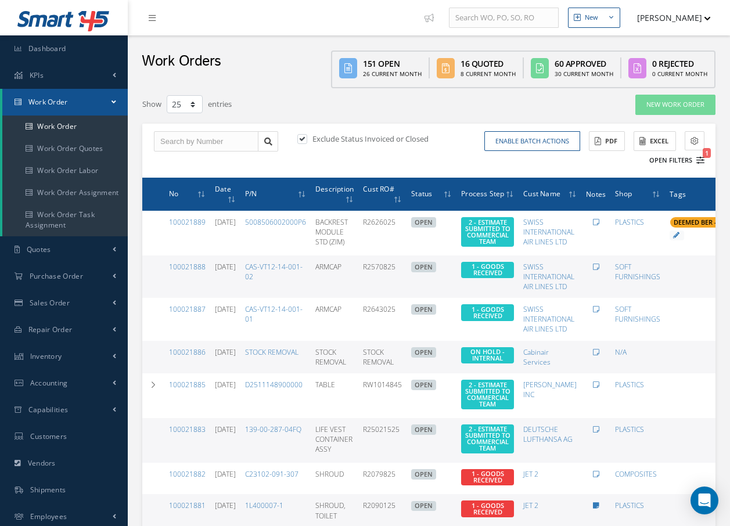
click at [698, 162] on icon "1" at bounding box center [701, 160] width 8 height 8
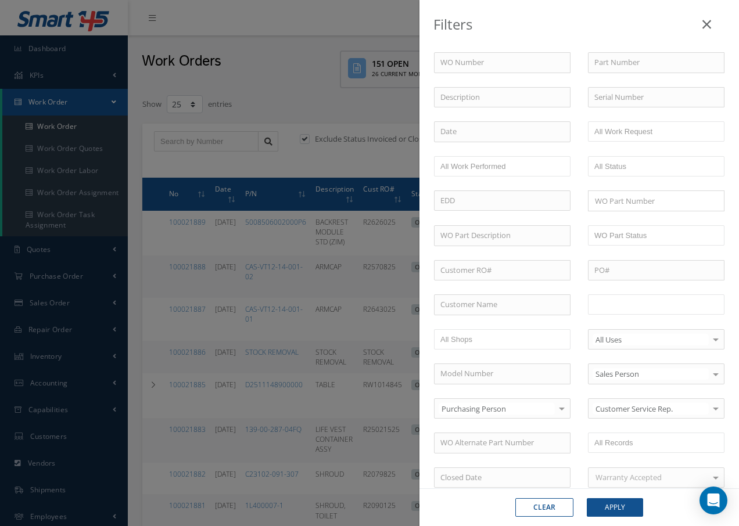
click at [645, 304] on input "text" at bounding box center [631, 304] width 74 height 15
click at [627, 510] on button "Apply" at bounding box center [615, 507] width 56 height 19
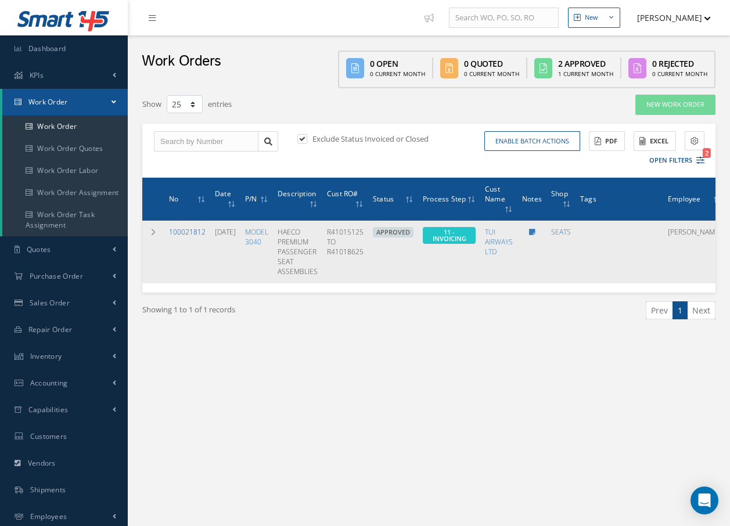
click at [180, 229] on link "100021812" at bounding box center [187, 232] width 37 height 10
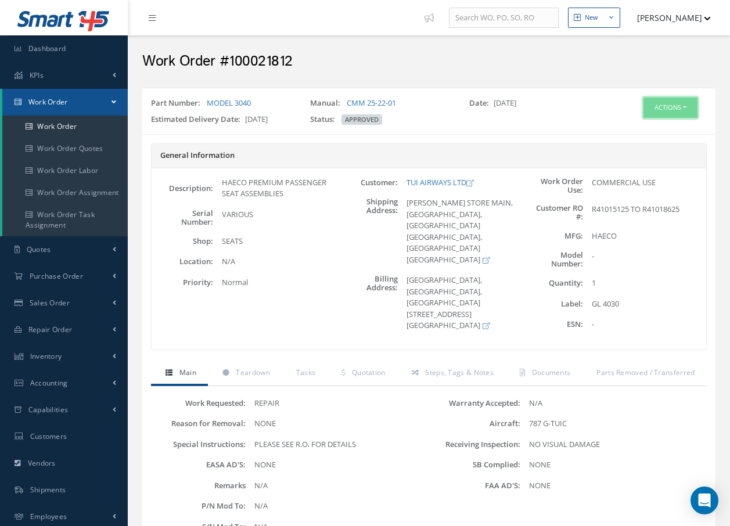
click at [656, 107] on button "Actions" at bounding box center [671, 108] width 54 height 20
click at [644, 138] on link "Invoicing" at bounding box center [653, 146] width 93 height 16
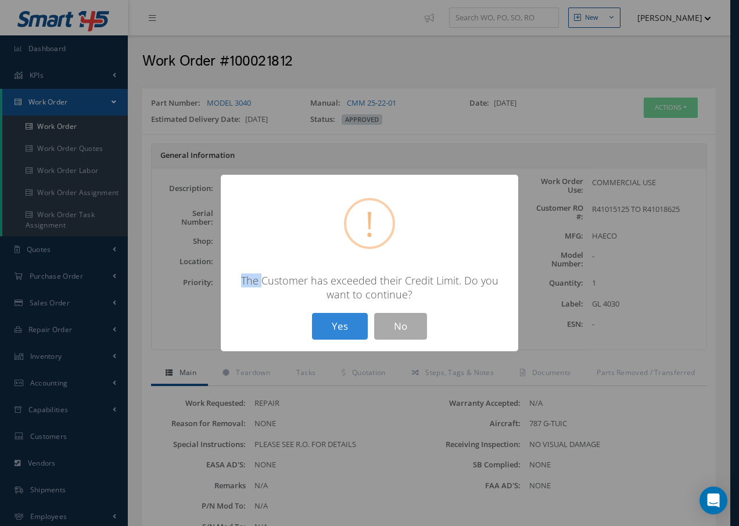
click at [644, 138] on div "? ! i × The Customer has exceeded their Credit Limit. Do you want to continue? …" at bounding box center [369, 263] width 739 height 526
click at [347, 322] on button "Yes" at bounding box center [340, 326] width 56 height 27
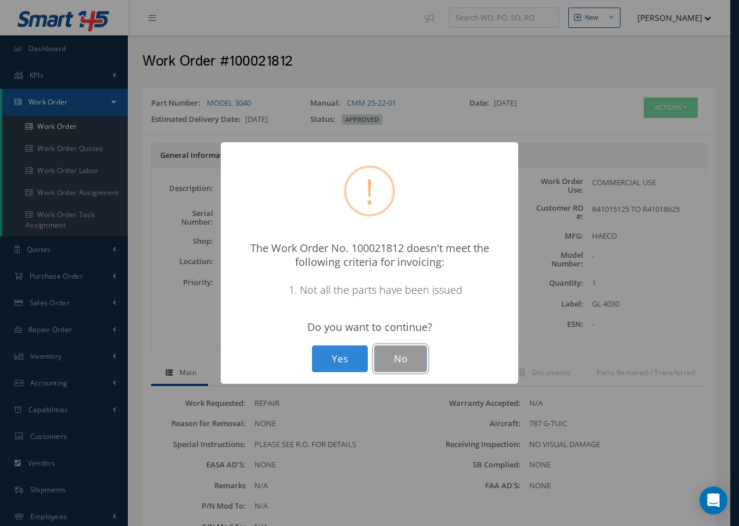
click at [411, 359] on button "No" at bounding box center [400, 359] width 53 height 27
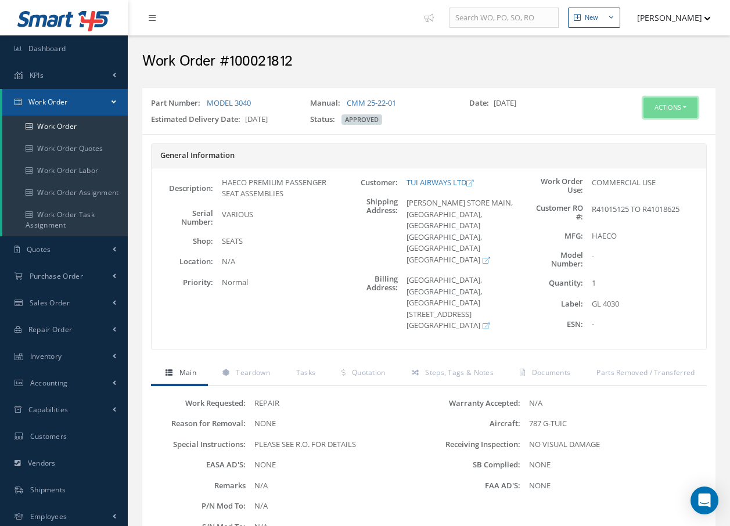
click at [654, 102] on button "Actions" at bounding box center [671, 108] width 54 height 20
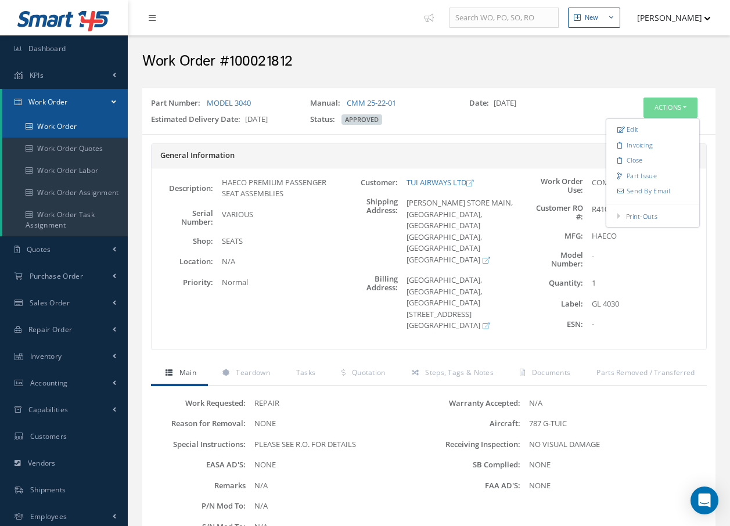
click at [75, 124] on link "Work Order" at bounding box center [64, 127] width 125 height 22
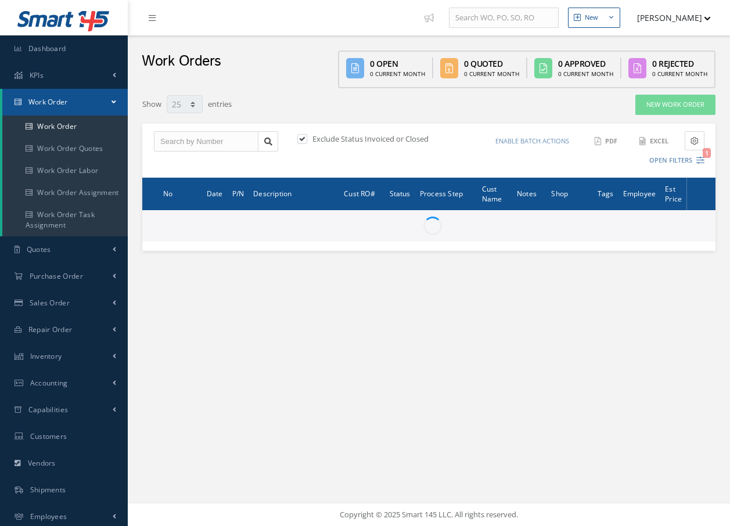
select select "25"
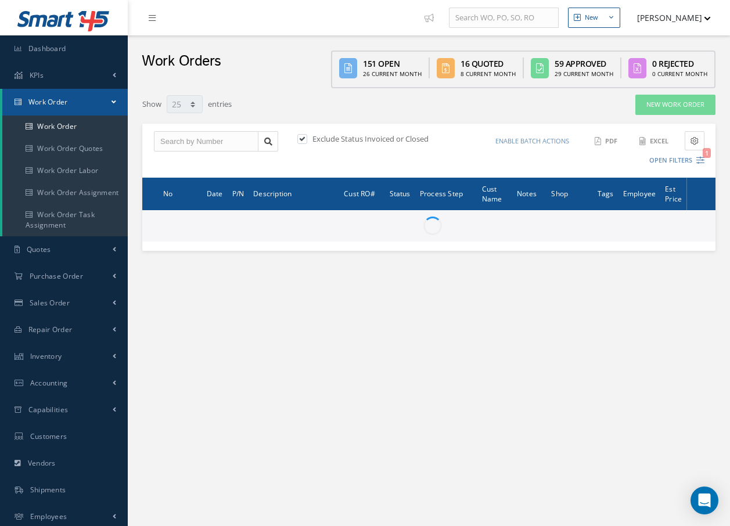
click at [705, 162] on div "Enable batch actions Update Work Orders Close Work Orders ACTIONS Receive Payme…" at bounding box center [568, 150] width 279 height 39
type input "All Work Request"
type input "All Work Performed"
type input "All Status"
type input "WO Part Status"
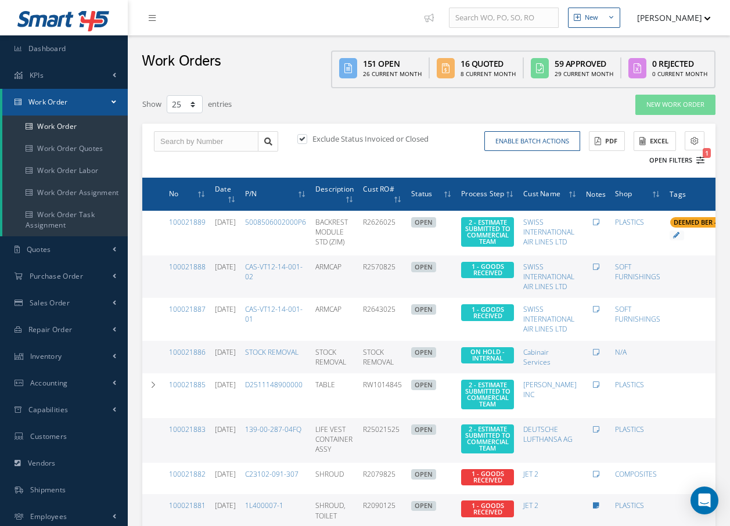
click at [699, 159] on icon "1" at bounding box center [701, 160] width 8 height 8
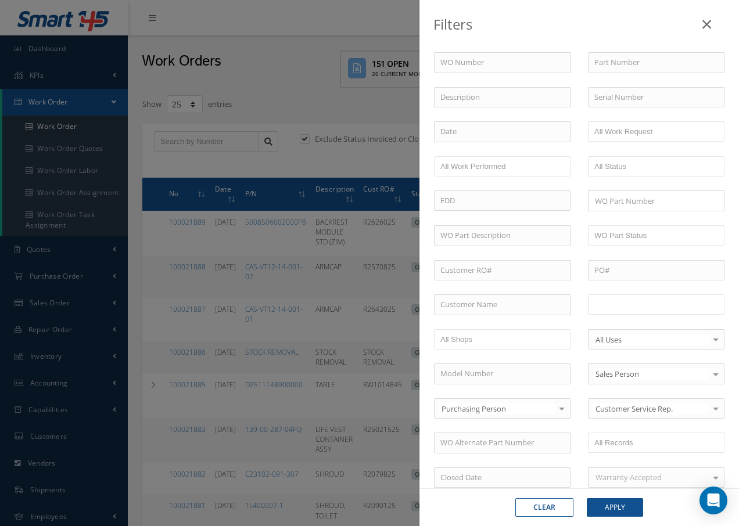
click at [655, 306] on input "text" at bounding box center [631, 304] width 74 height 15
click at [624, 509] on button "Apply" at bounding box center [615, 507] width 56 height 19
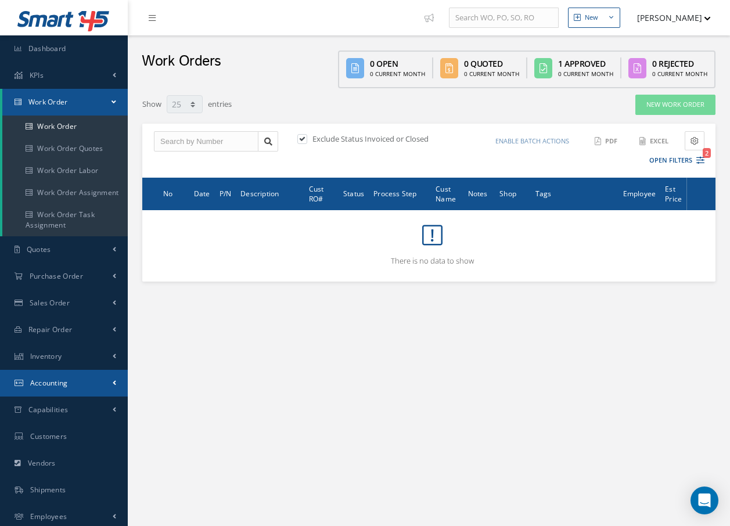
click at [59, 381] on span "Accounting" at bounding box center [49, 383] width 38 height 10
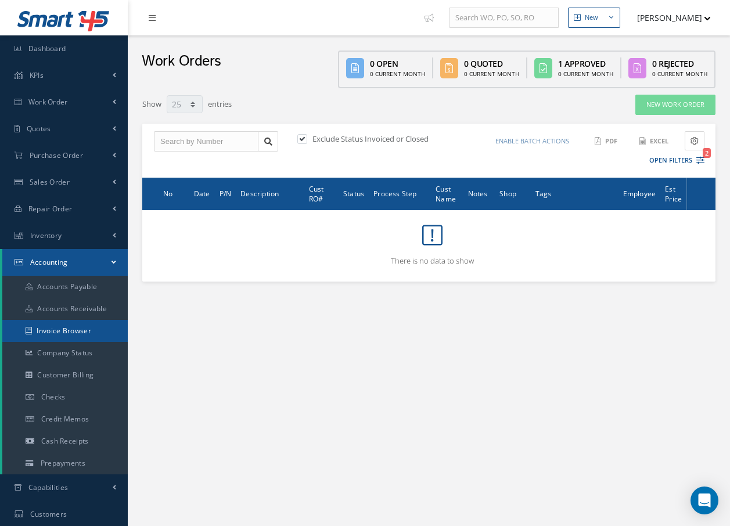
click at [99, 330] on link "Invoice Browser" at bounding box center [64, 331] width 125 height 22
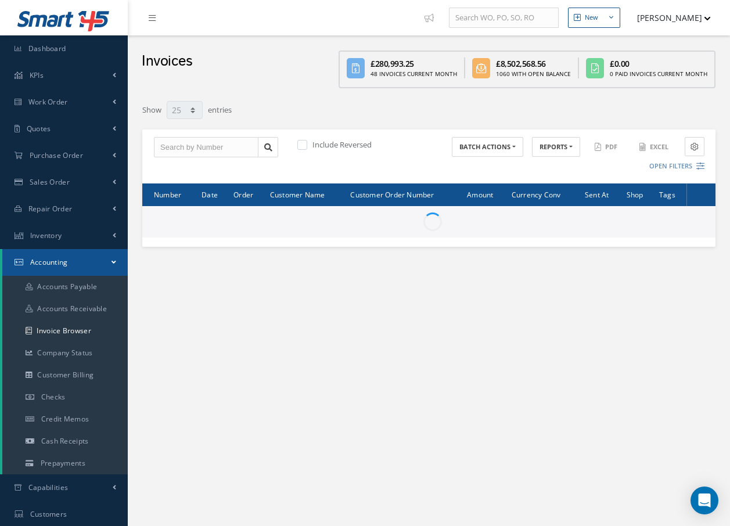
select select "25"
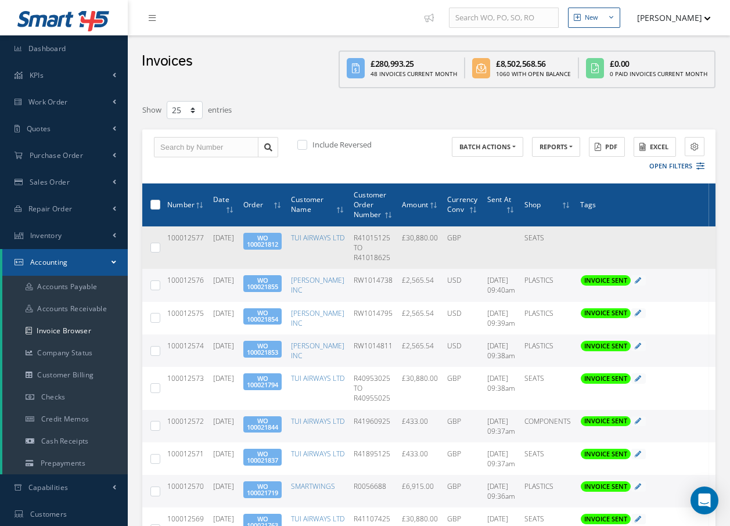
click at [278, 245] on link "WO 100021812" at bounding box center [262, 241] width 31 height 15
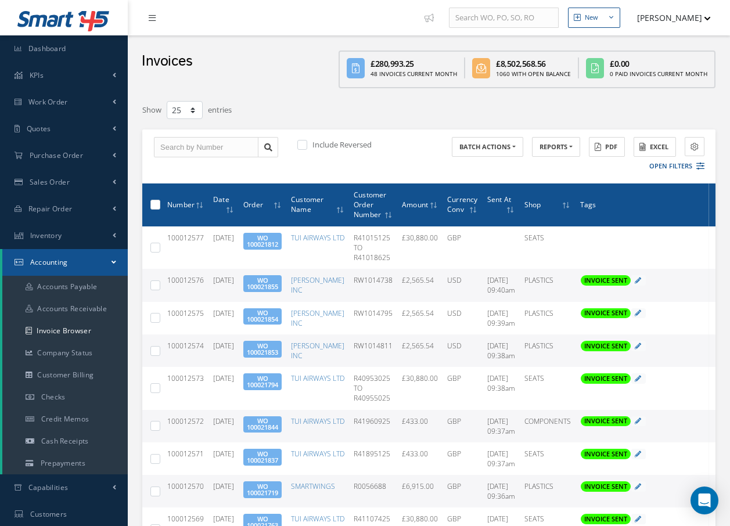
click at [152, 17] on icon at bounding box center [152, 18] width 7 height 8
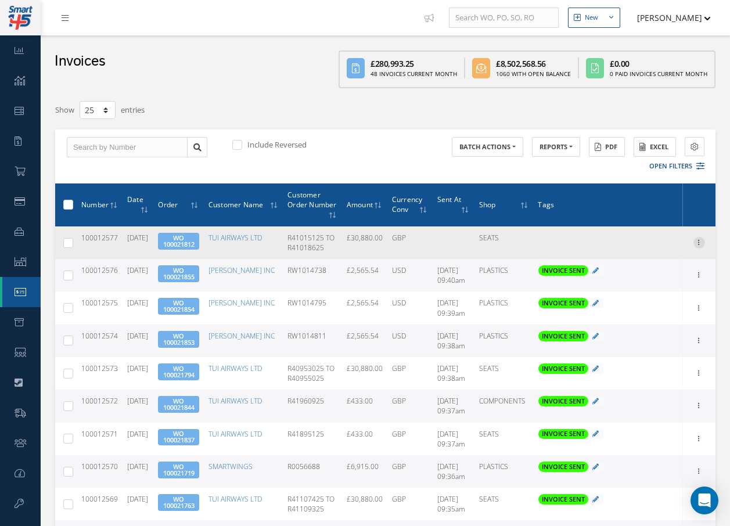
click at [699, 246] on icon at bounding box center [700, 241] width 12 height 9
click at [652, 284] on link "Send By Email" at bounding box center [646, 279] width 92 height 15
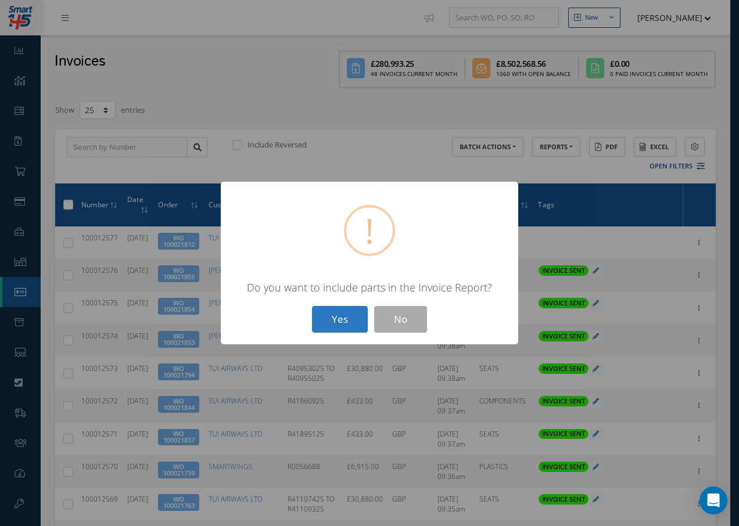
click at [339, 320] on button "Yes" at bounding box center [340, 319] width 56 height 27
type input "INVOICE - Work Order 100021812 for TUI AIRWAYS LTD, PO: R41015125 TO R41018625"
type textarea "Dear Accounts, Please find the attached invoice for your recent order R41015125…"
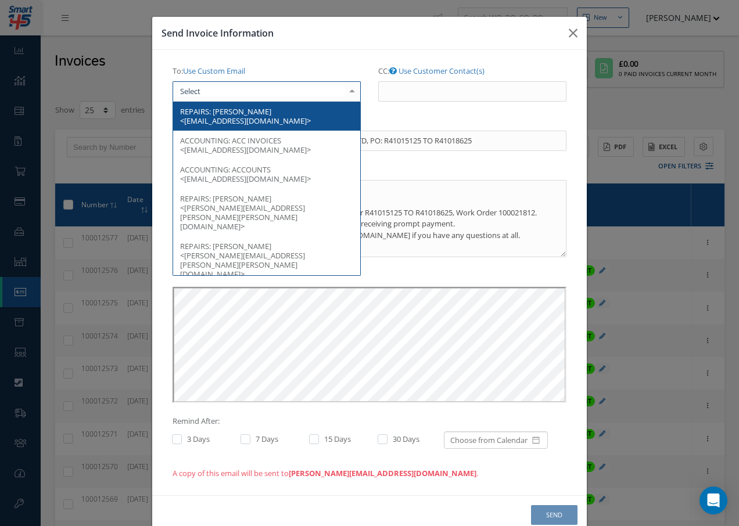
click at [269, 94] on div at bounding box center [267, 91] width 188 height 21
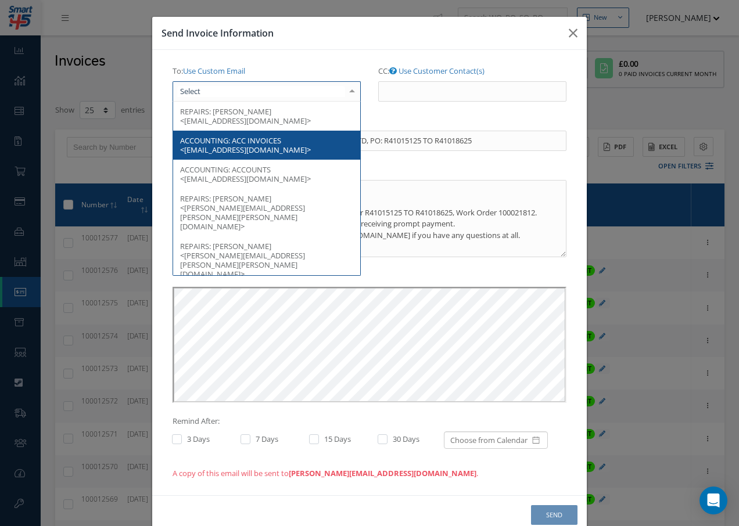
click at [264, 139] on span "ACC INVOICES <[EMAIL_ADDRESS][DOMAIN_NAME]>" at bounding box center [245, 145] width 131 height 20
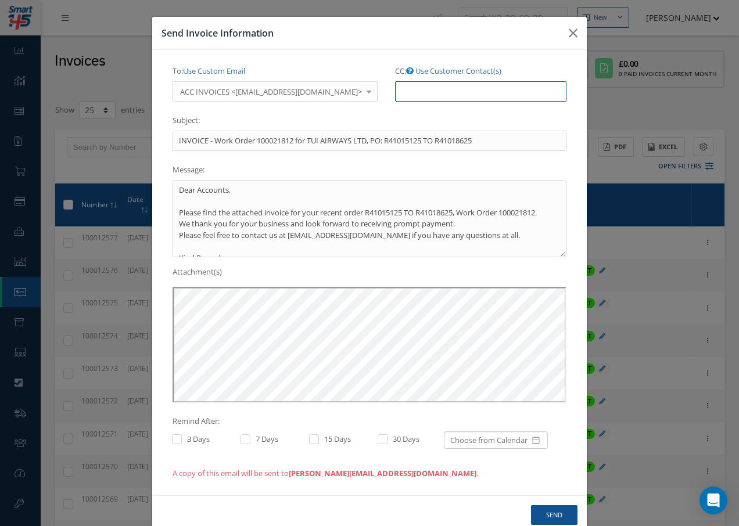
click at [422, 95] on input "CC: Use Customer Contact(s)" at bounding box center [480, 91] width 171 height 21
paste input "[EMAIL_ADDRESS][DOMAIN_NAME]"
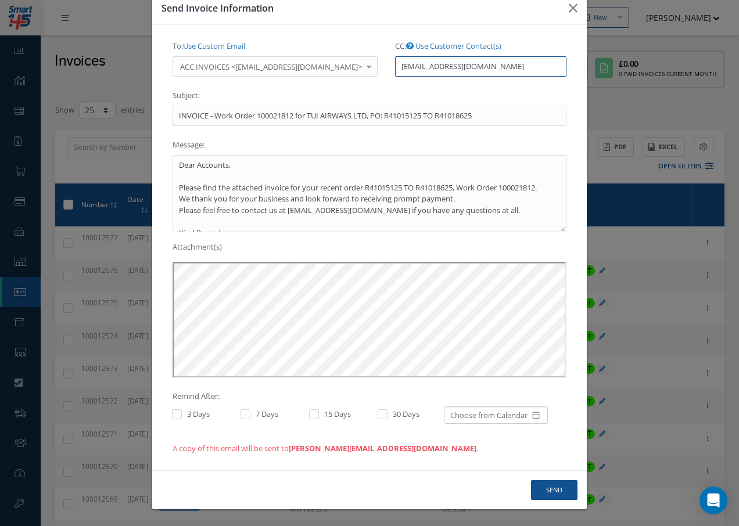
type input "[EMAIL_ADDRESS][DOMAIN_NAME]"
click at [544, 482] on button "Send" at bounding box center [554, 490] width 46 height 20
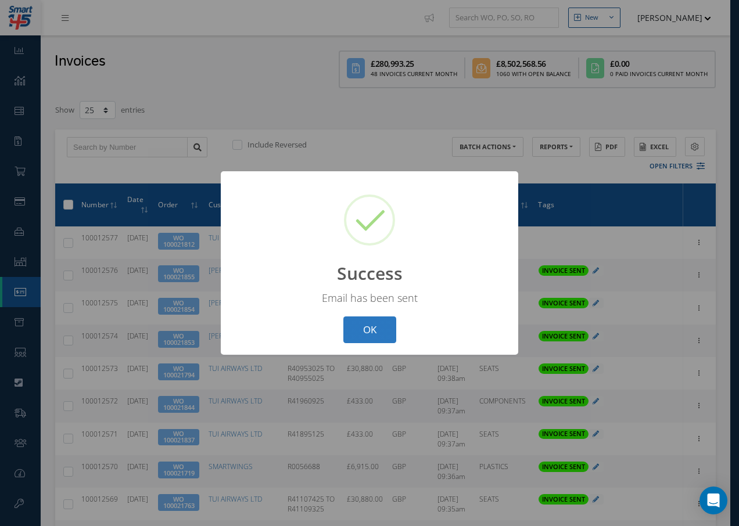
click at [382, 334] on button "OK" at bounding box center [369, 330] width 53 height 27
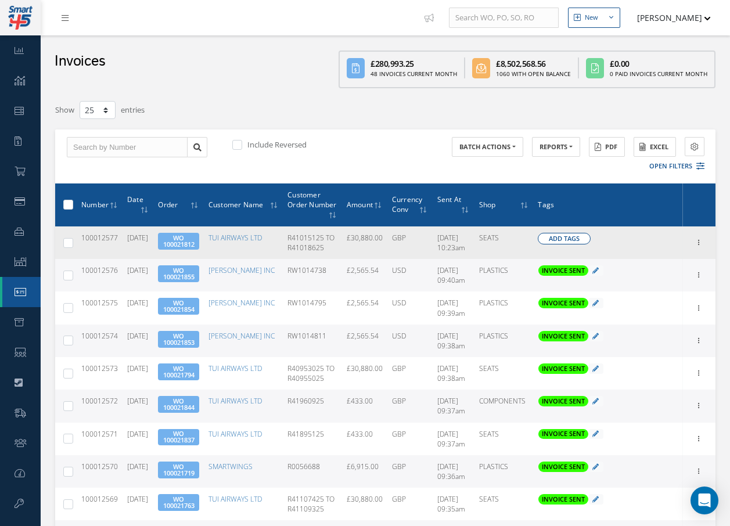
click at [564, 240] on span "Add Tags" at bounding box center [564, 239] width 31 height 10
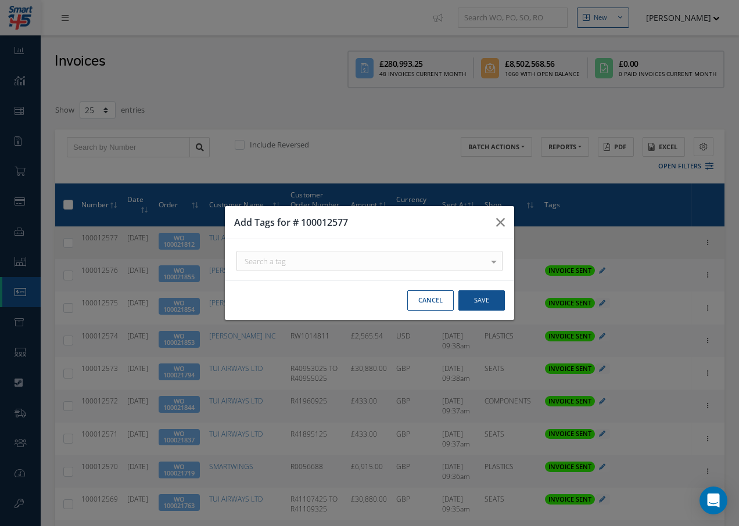
click at [378, 263] on div "Search a tag" at bounding box center [369, 261] width 266 height 20
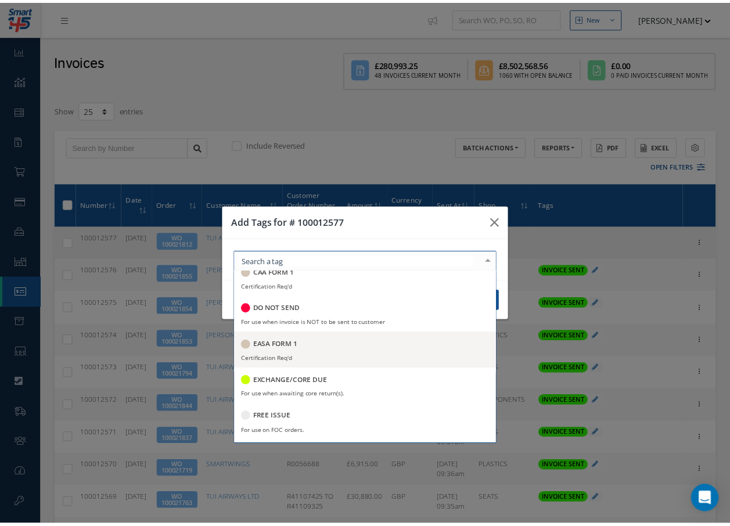
scroll to position [116, 0]
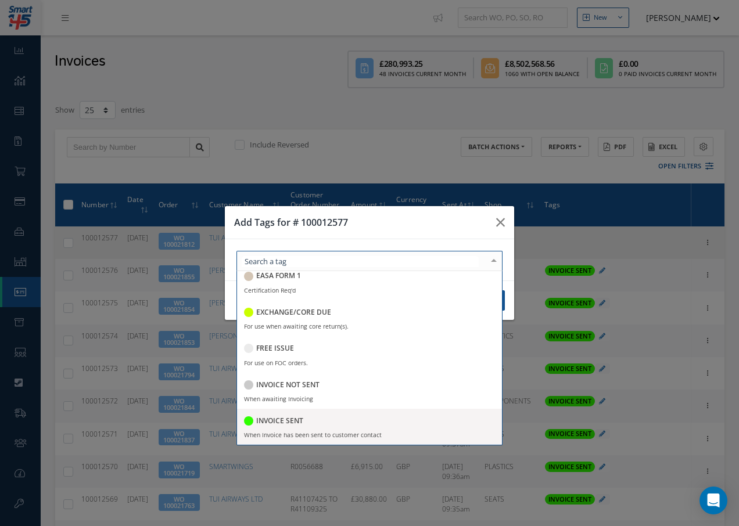
click at [297, 419] on h5 "INVOICE SENT" at bounding box center [279, 421] width 47 height 8
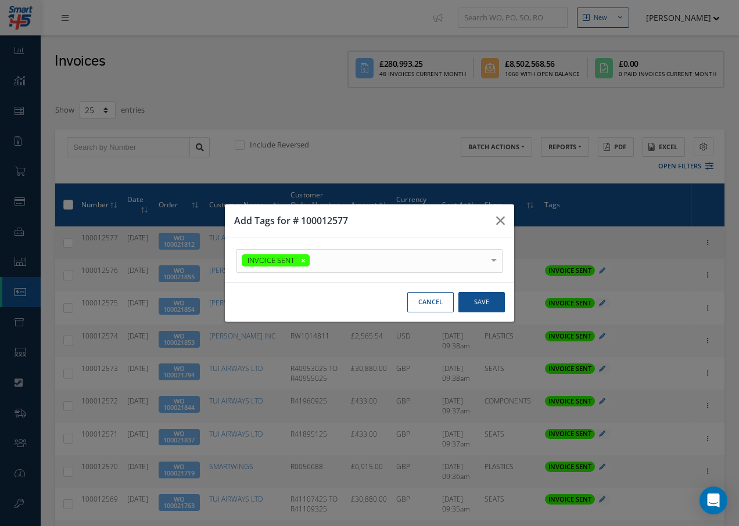
click at [494, 257] on div at bounding box center [494, 259] width 16 height 19
click at [491, 299] on button "Save" at bounding box center [481, 302] width 46 height 20
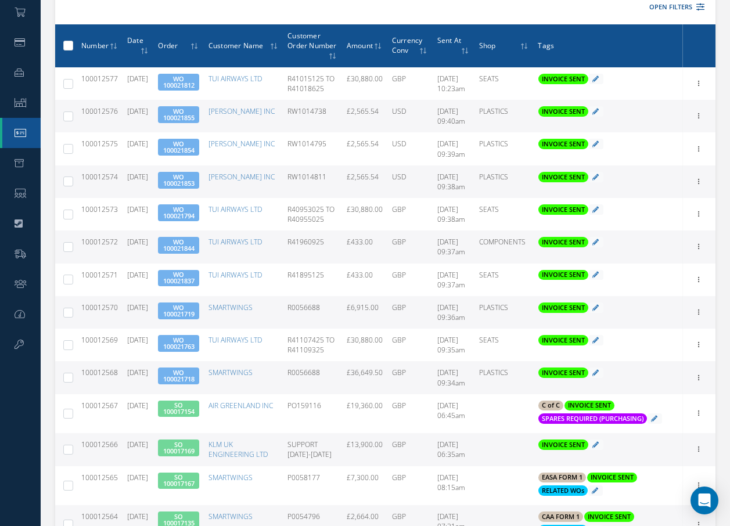
scroll to position [0, 0]
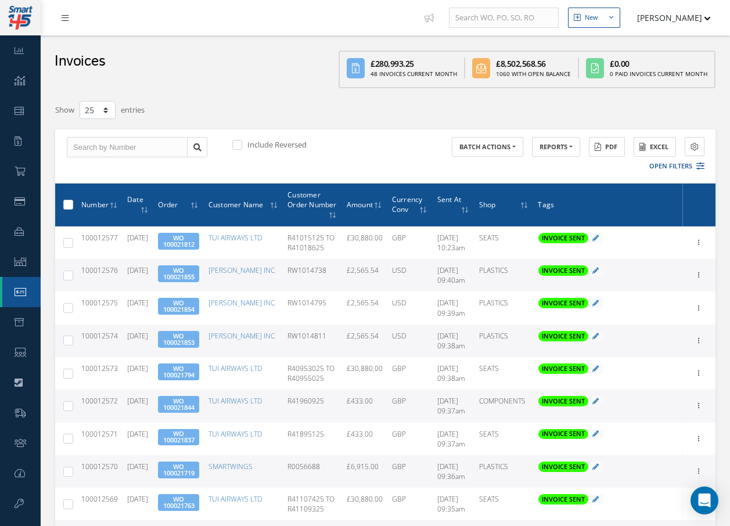
click at [63, 14] on icon at bounding box center [65, 18] width 7 height 8
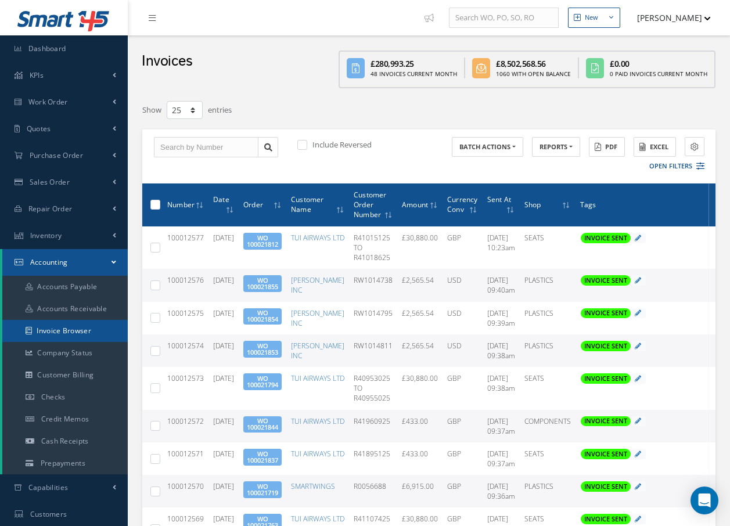
click at [64, 330] on link "Invoice Browser" at bounding box center [64, 331] width 125 height 22
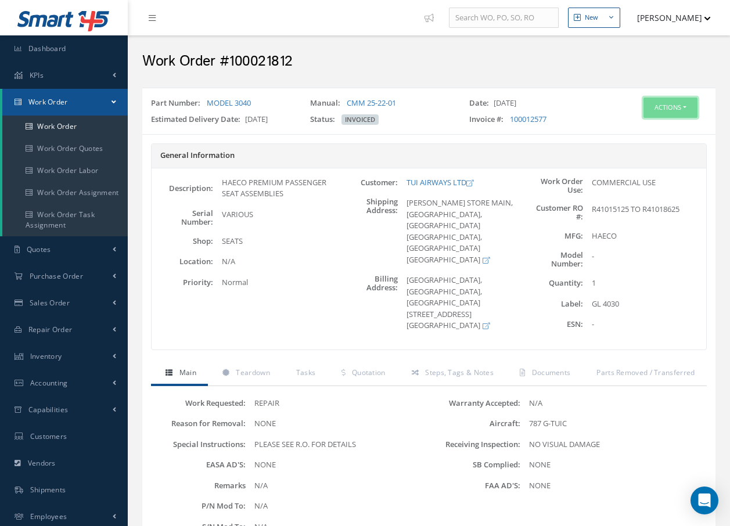
click at [670, 110] on button "Actions" at bounding box center [671, 108] width 54 height 20
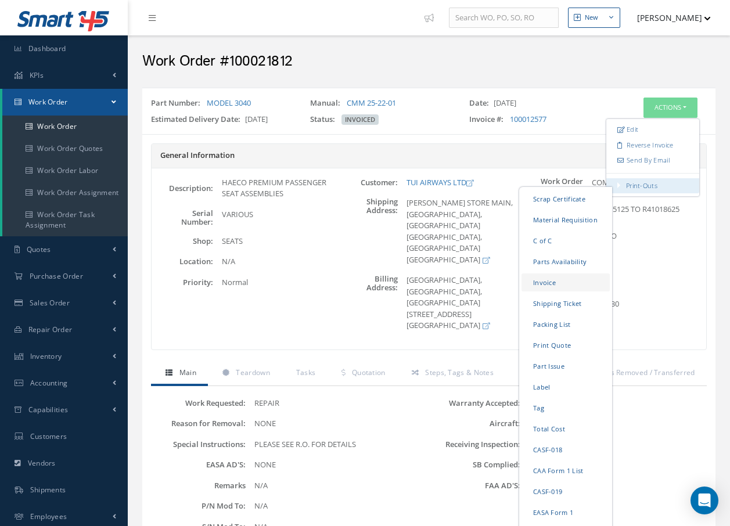
click at [553, 285] on link "Invoice" at bounding box center [566, 283] width 88 height 18
click at [560, 303] on link "Shipping Ticket" at bounding box center [566, 304] width 88 height 18
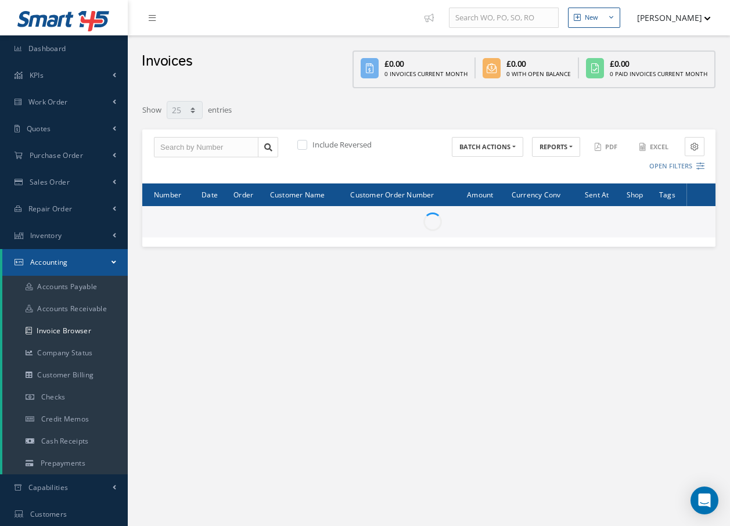
select select "25"
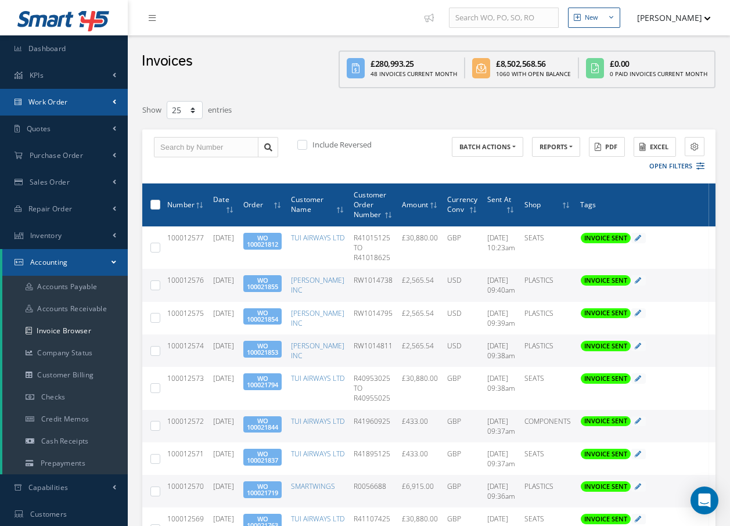
click at [50, 100] on span "Work Order" at bounding box center [48, 102] width 40 height 10
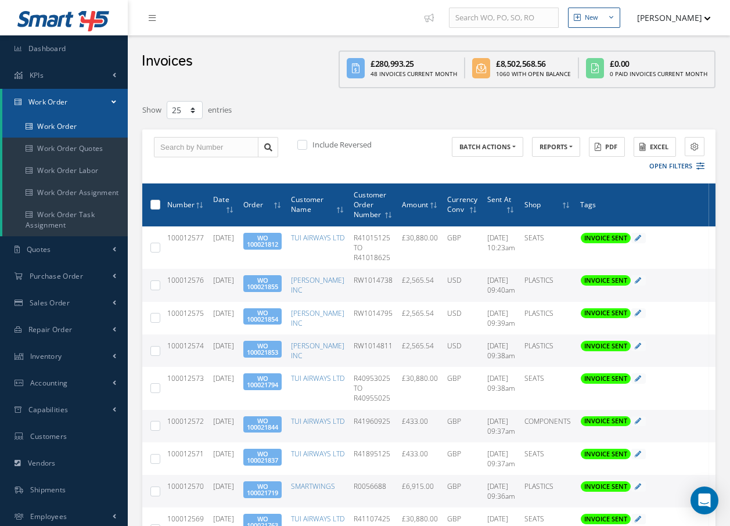
click at [68, 121] on link "Work Order" at bounding box center [64, 127] width 125 height 22
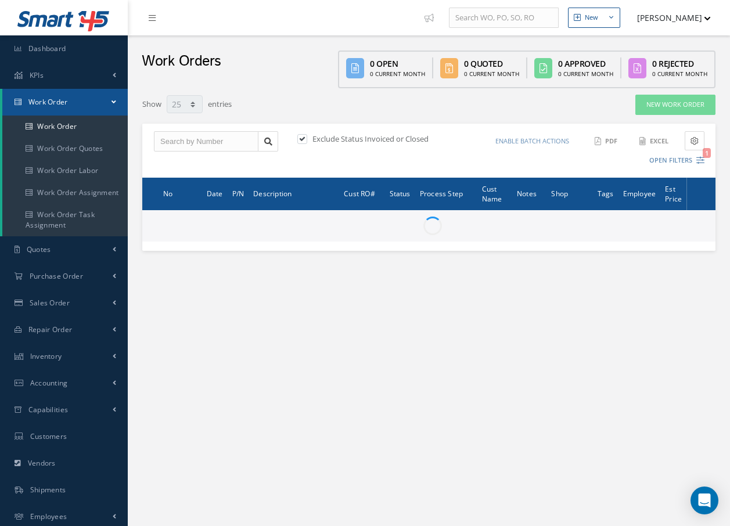
select select "25"
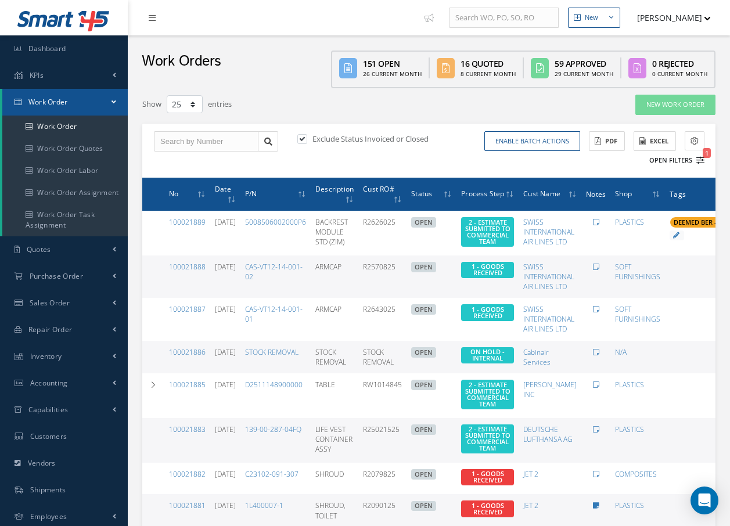
click at [701, 162] on icon "1" at bounding box center [701, 160] width 8 height 8
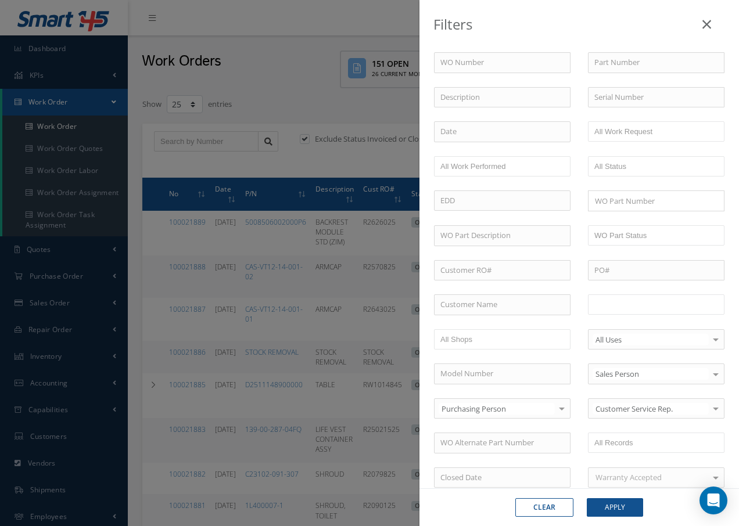
click at [648, 307] on input "text" at bounding box center [631, 304] width 74 height 15
click at [618, 511] on button "Apply" at bounding box center [615, 507] width 56 height 19
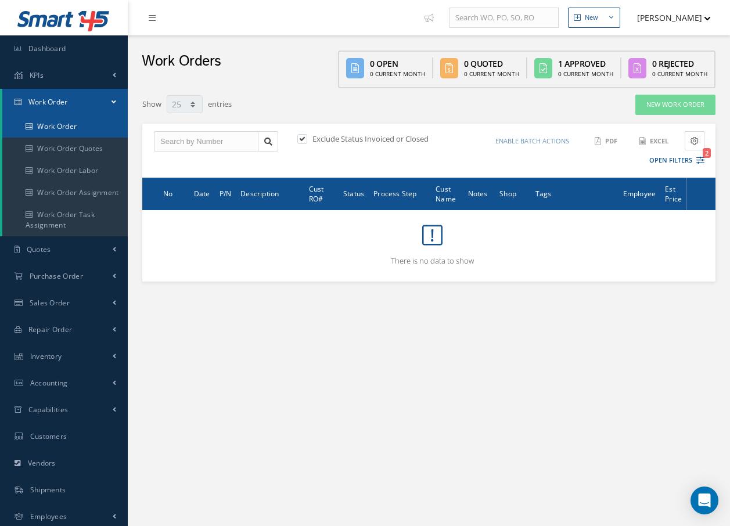
click at [70, 125] on link "Work Order" at bounding box center [64, 127] width 125 height 22
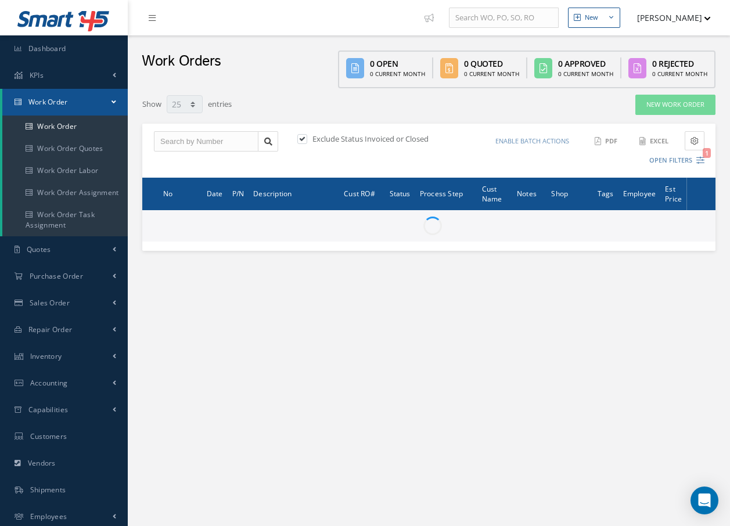
select select "25"
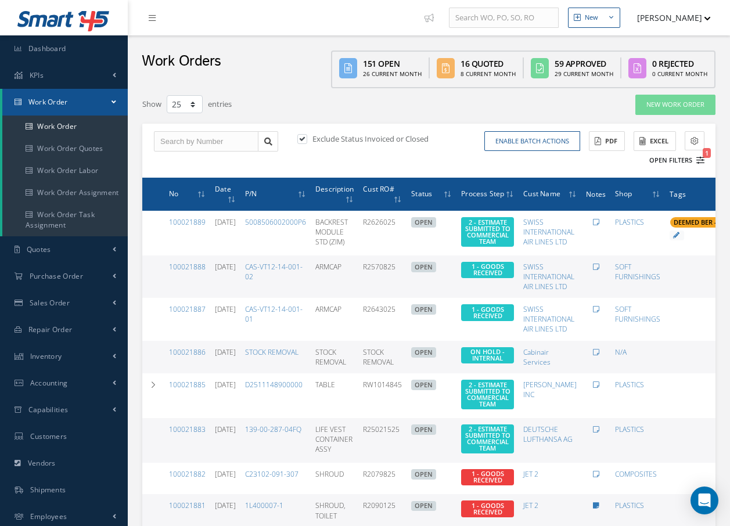
click at [704, 160] on icon "1" at bounding box center [701, 160] width 8 height 8
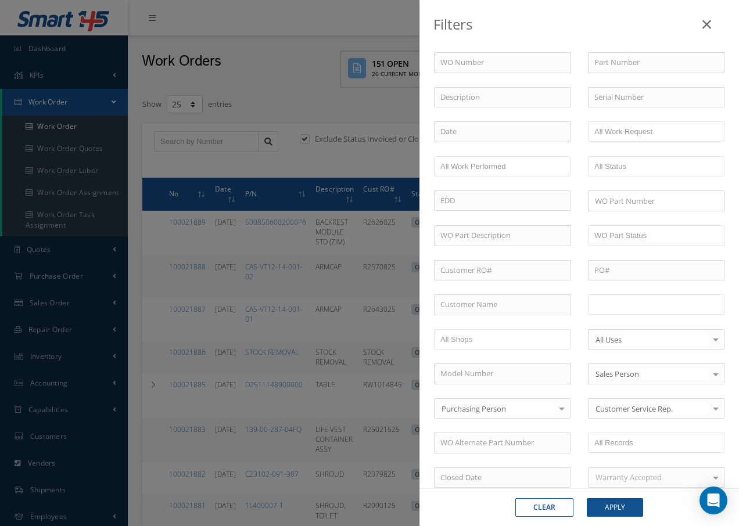
click at [644, 304] on input "text" at bounding box center [631, 304] width 74 height 15
click at [628, 504] on button "Apply" at bounding box center [615, 507] width 56 height 19
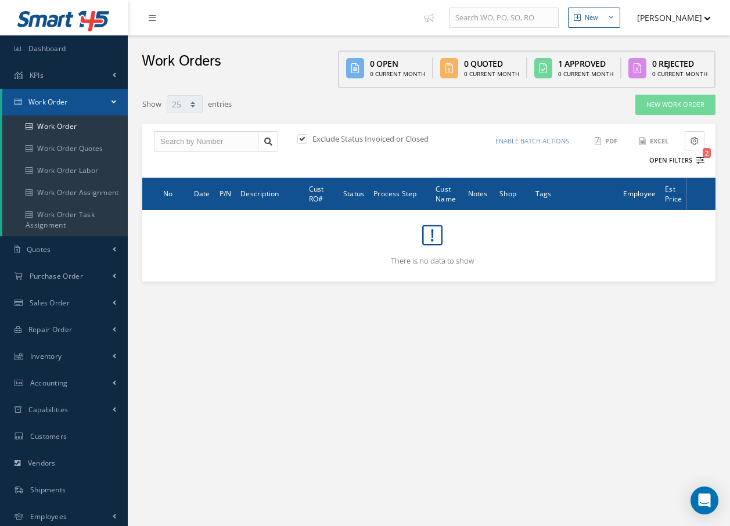
click at [702, 159] on icon "2" at bounding box center [701, 160] width 8 height 8
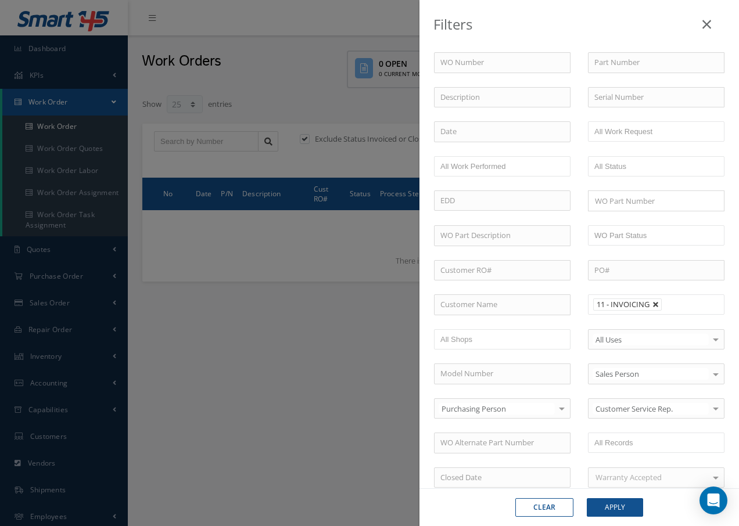
click at [652, 308] on link at bounding box center [655, 305] width 7 height 7
type input "All Proccess Step"
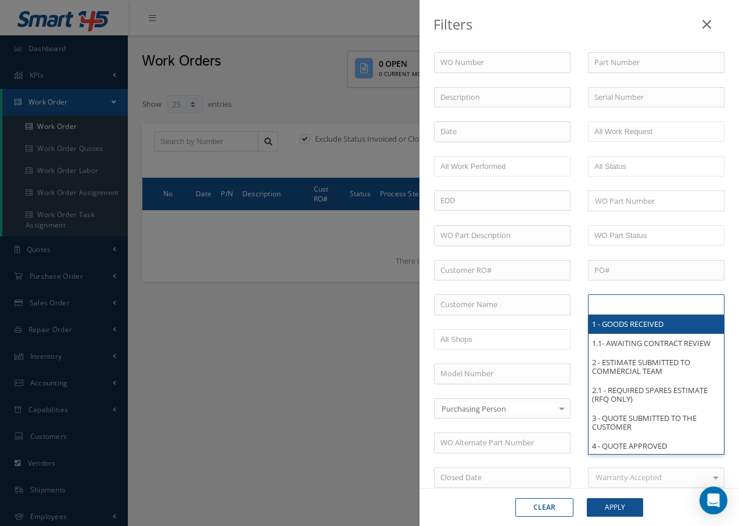
click at [652, 308] on input "text" at bounding box center [631, 304] width 74 height 15
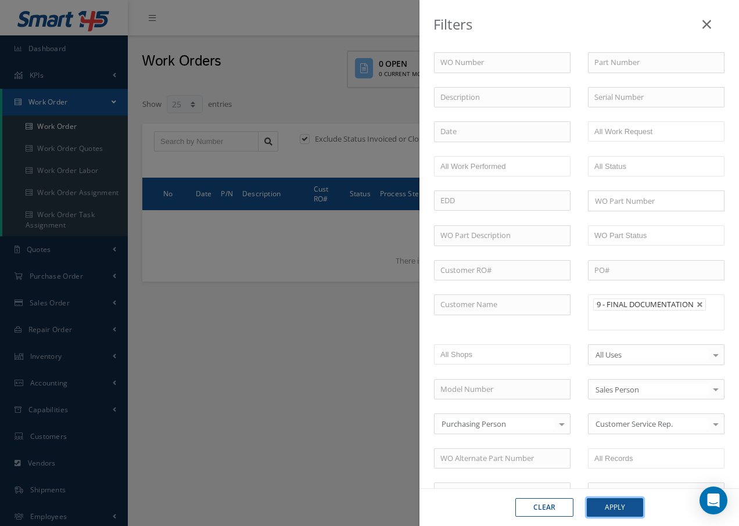
click at [638, 509] on button "Apply" at bounding box center [615, 507] width 56 height 19
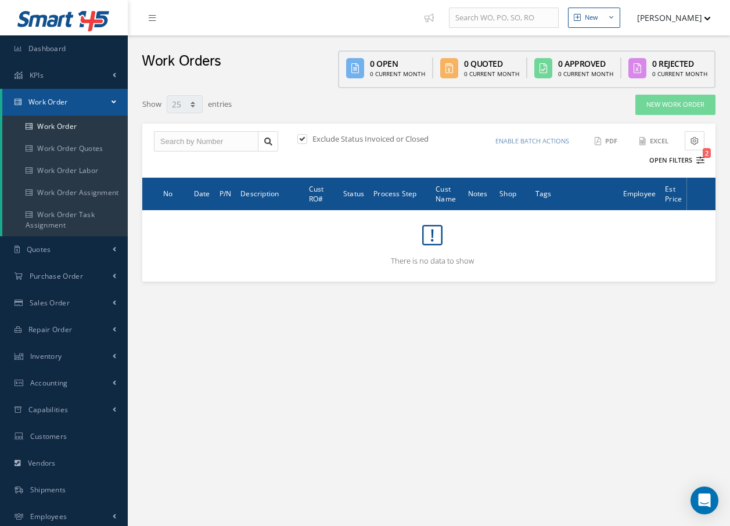
click at [699, 158] on icon "2" at bounding box center [701, 160] width 8 height 8
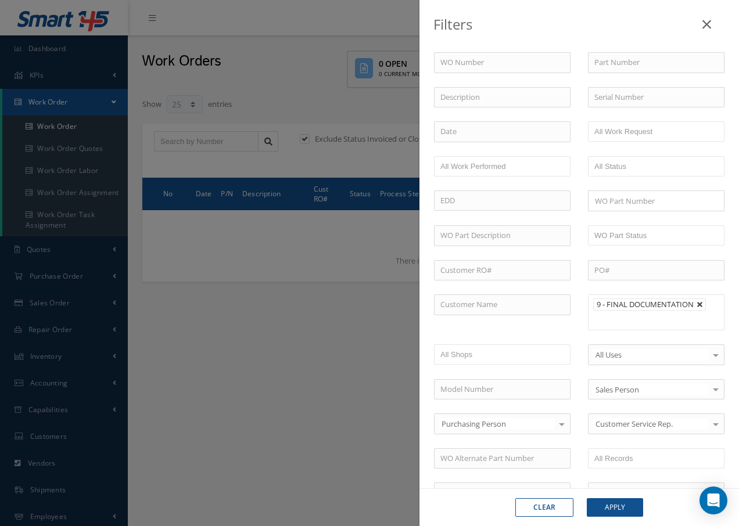
click at [697, 307] on link at bounding box center [700, 305] width 7 height 7
type input "All Proccess Step"
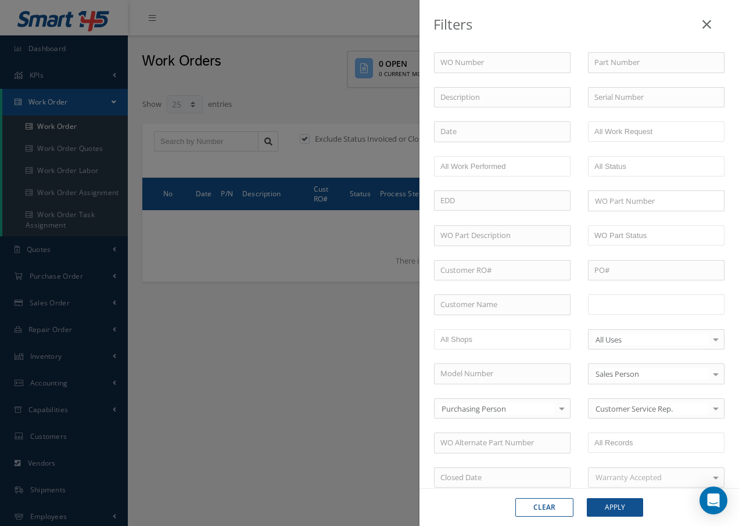
click at [687, 309] on ul at bounding box center [656, 305] width 137 height 20
click at [612, 505] on button "Apply" at bounding box center [615, 507] width 56 height 19
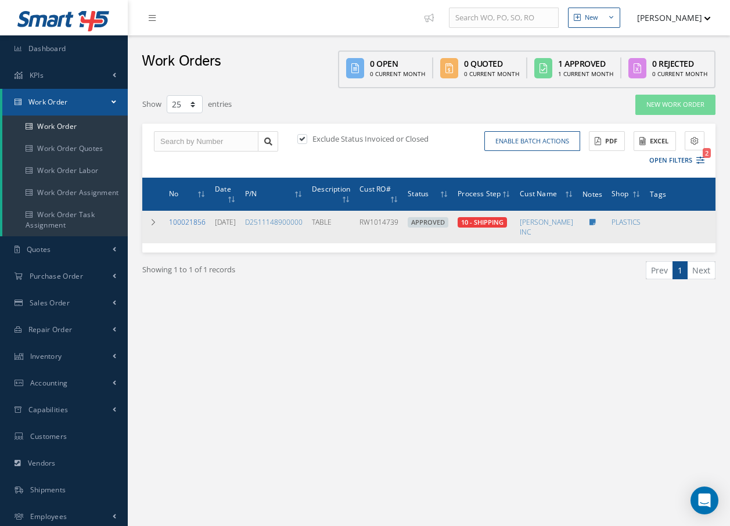
click at [183, 220] on link "100021856" at bounding box center [187, 222] width 37 height 10
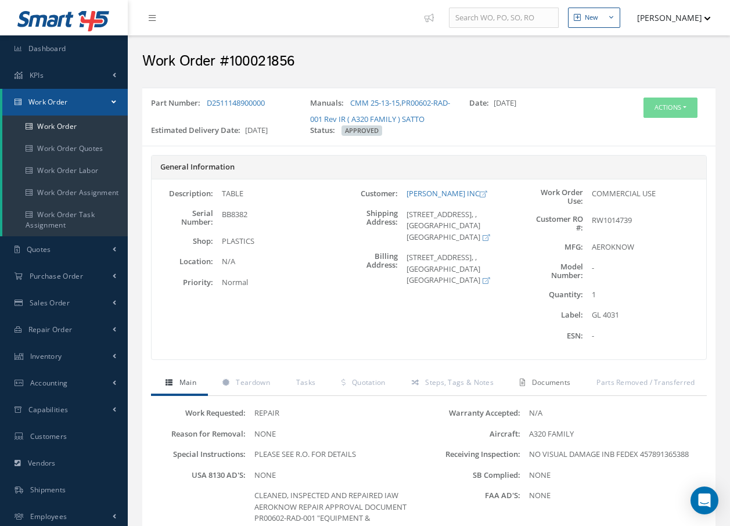
click at [554, 383] on span "Documents" at bounding box center [551, 383] width 39 height 10
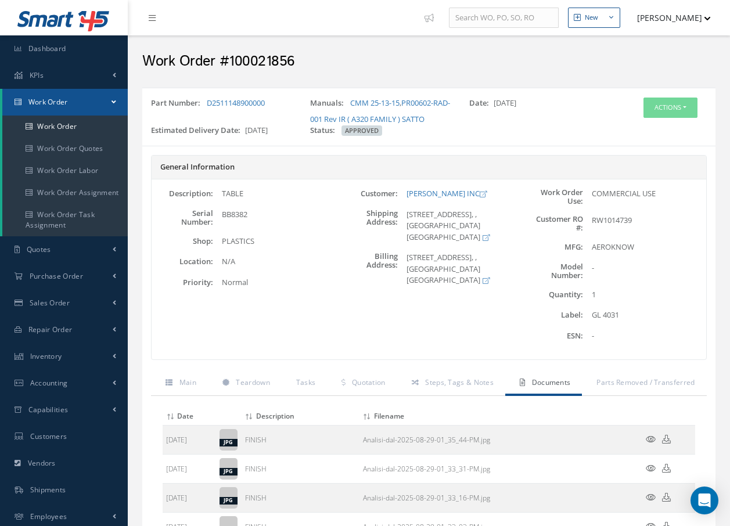
click at [649, 443] on icon at bounding box center [651, 439] width 10 height 9
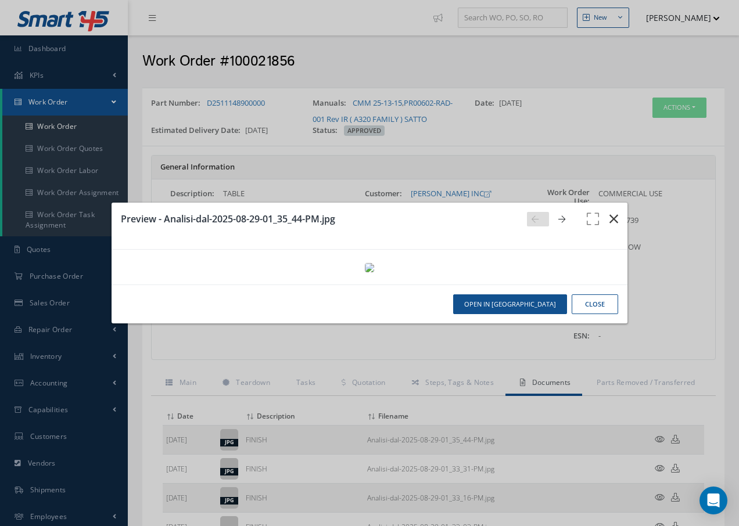
click at [615, 212] on icon "button" at bounding box center [613, 219] width 9 height 14
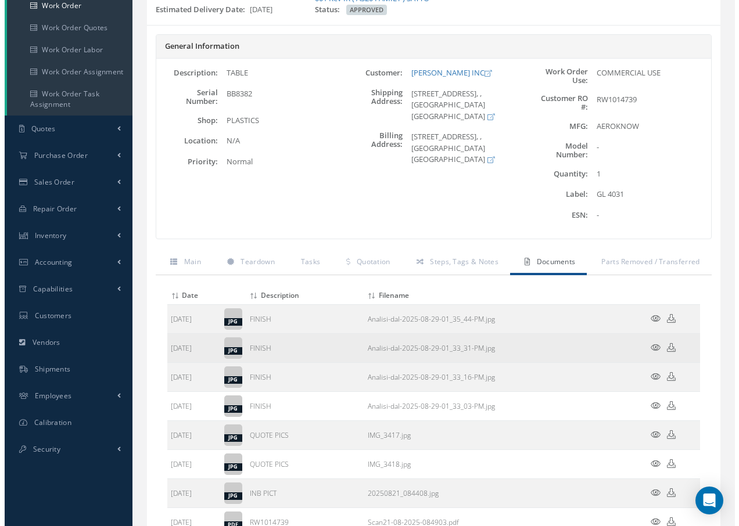
scroll to position [174, 0]
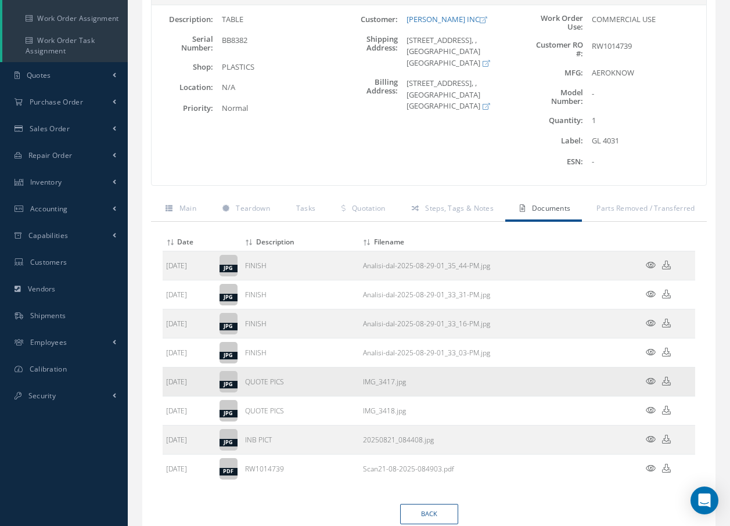
click at [649, 381] on icon at bounding box center [651, 381] width 10 height 9
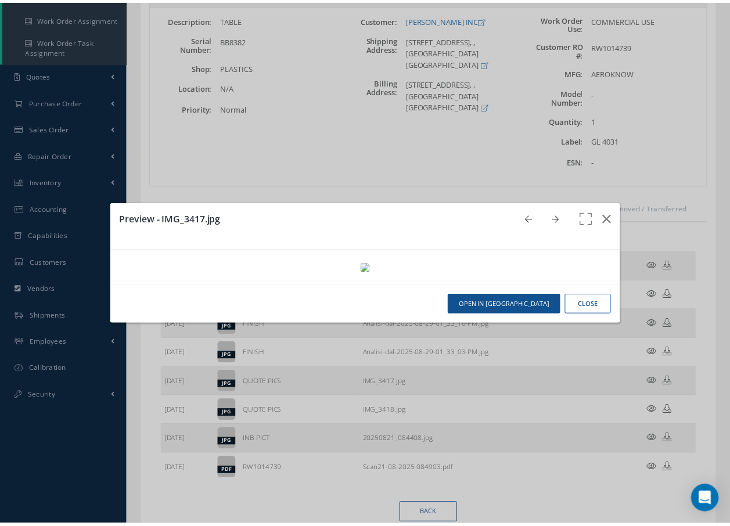
scroll to position [0, 0]
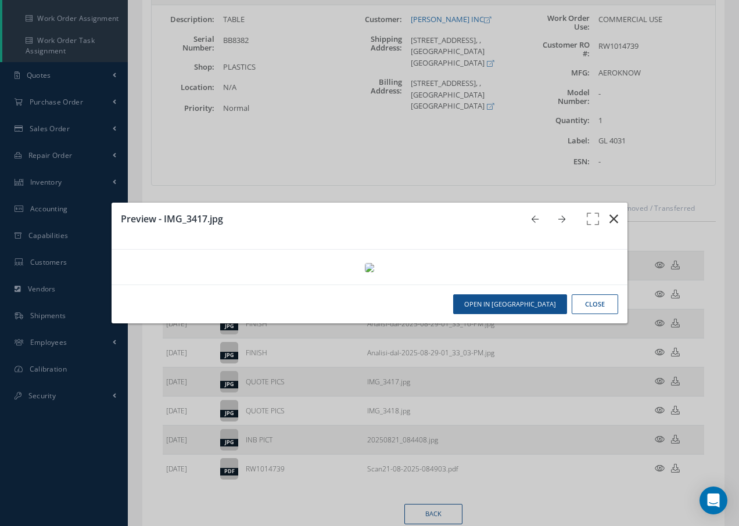
click at [609, 212] on icon "button" at bounding box center [613, 219] width 9 height 14
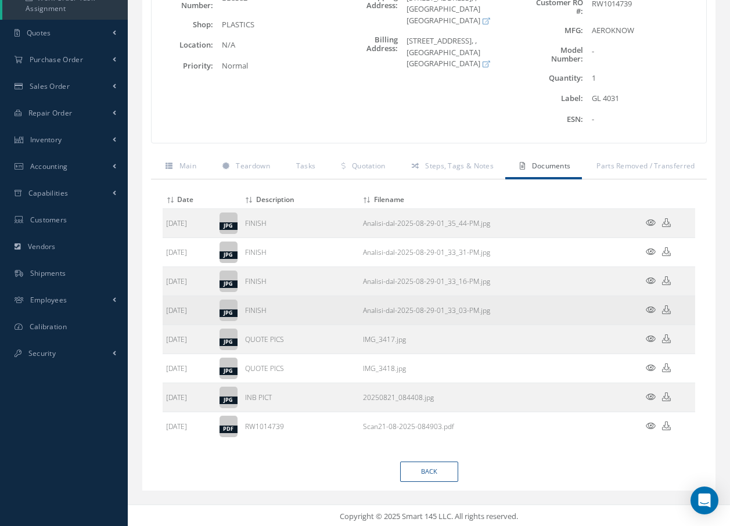
scroll to position [219, 0]
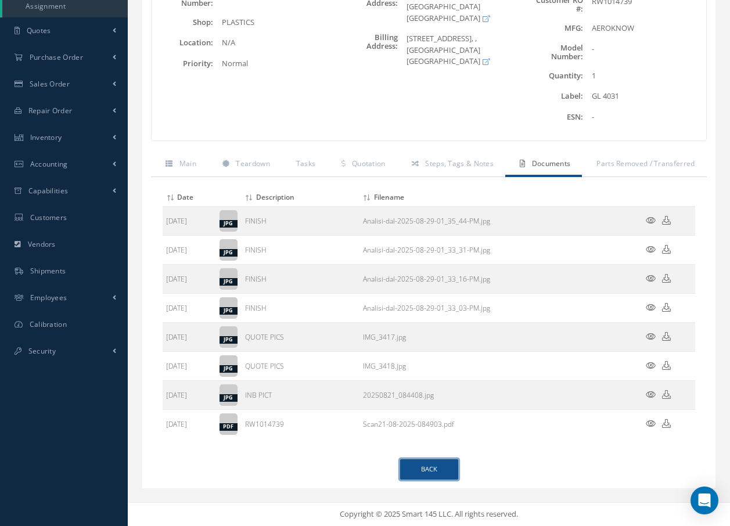
click at [436, 477] on link "Back" at bounding box center [429, 470] width 58 height 20
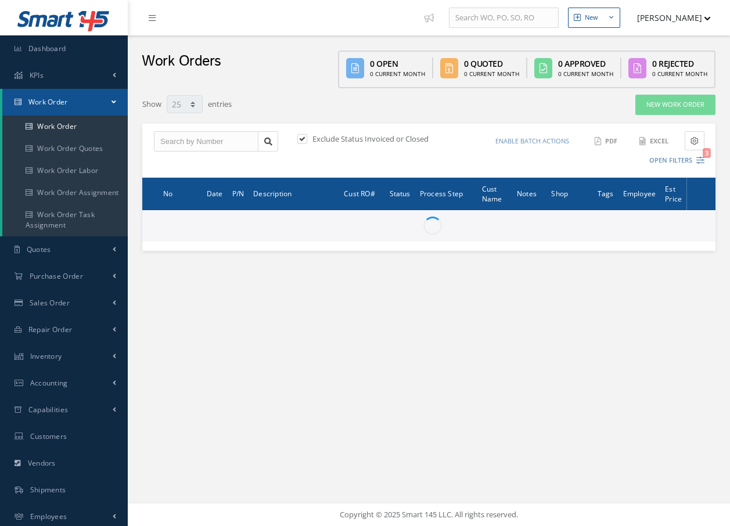
select select "25"
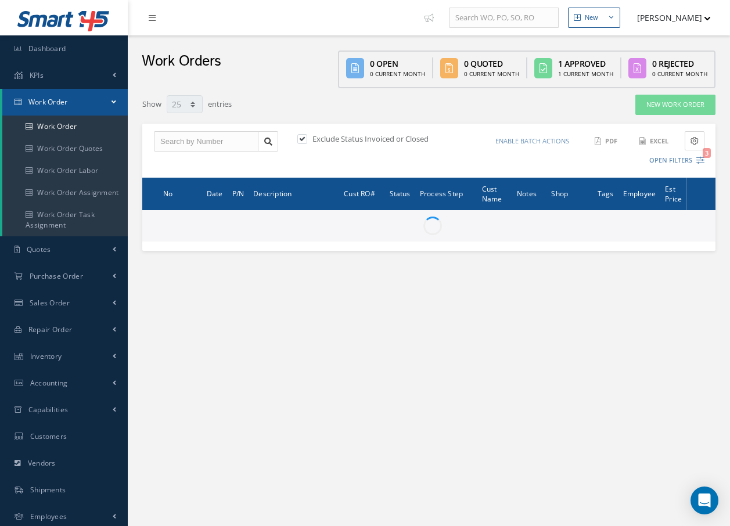
type input "All Work Request"
type input "All Work Performed"
type input "All Status"
type input "WO Part Status"
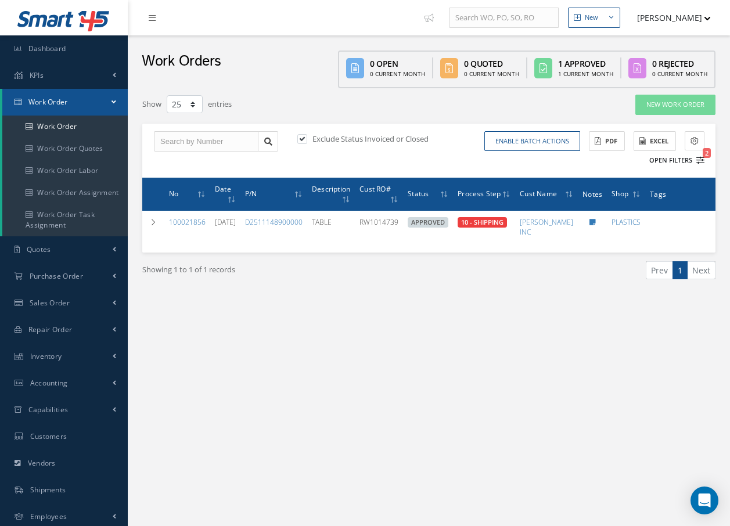
click at [699, 157] on icon "2" at bounding box center [701, 160] width 8 height 8
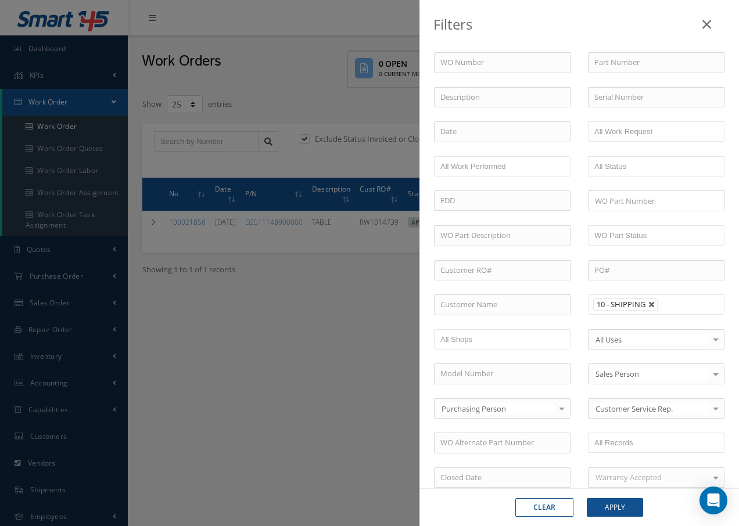
click at [648, 304] on link at bounding box center [651, 305] width 7 height 7
type input "All Proccess Step"
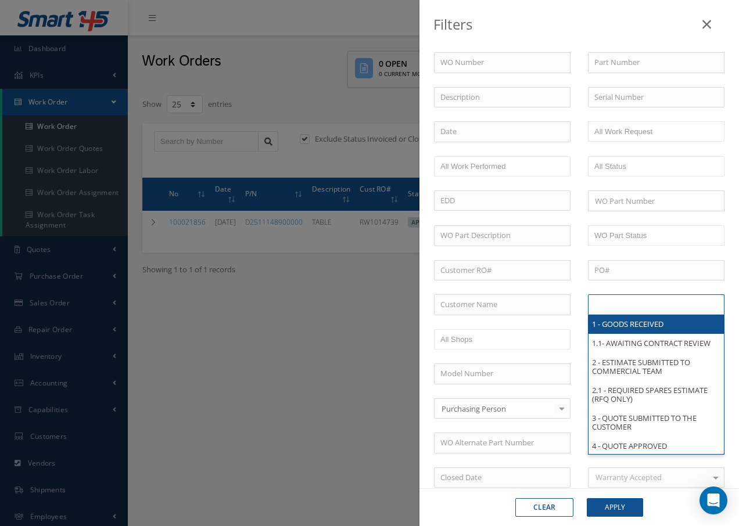
click at [648, 304] on input "text" at bounding box center [631, 304] width 74 height 15
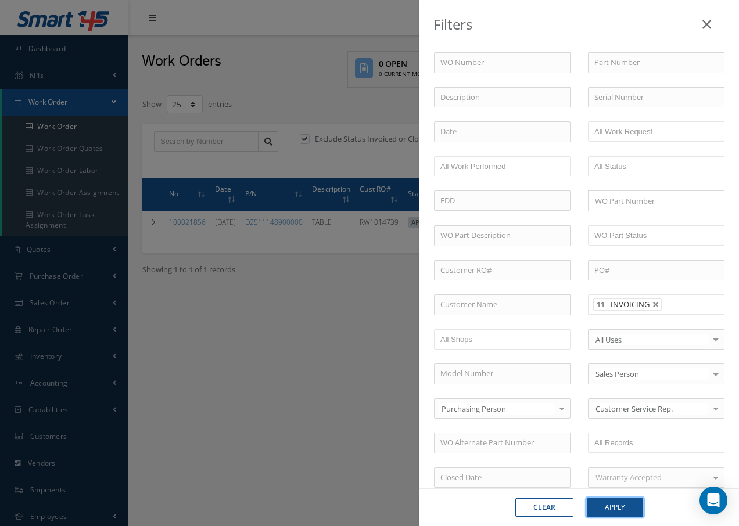
click at [627, 504] on button "Apply" at bounding box center [615, 507] width 56 height 19
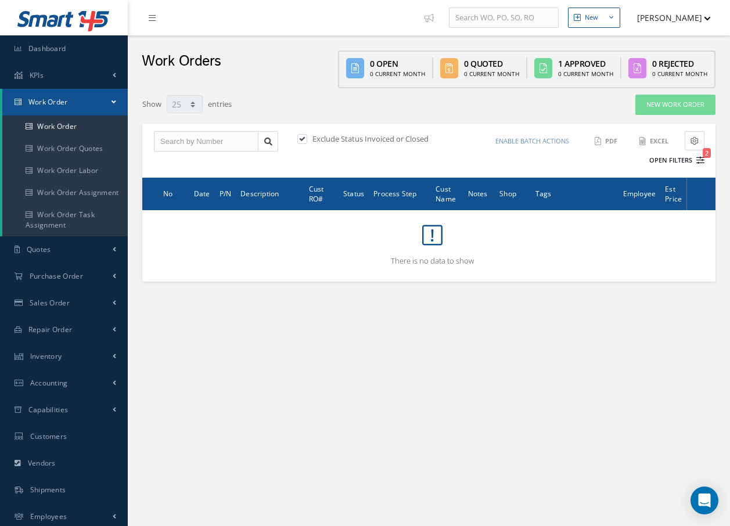
click at [701, 157] on icon "2" at bounding box center [701, 160] width 8 height 8
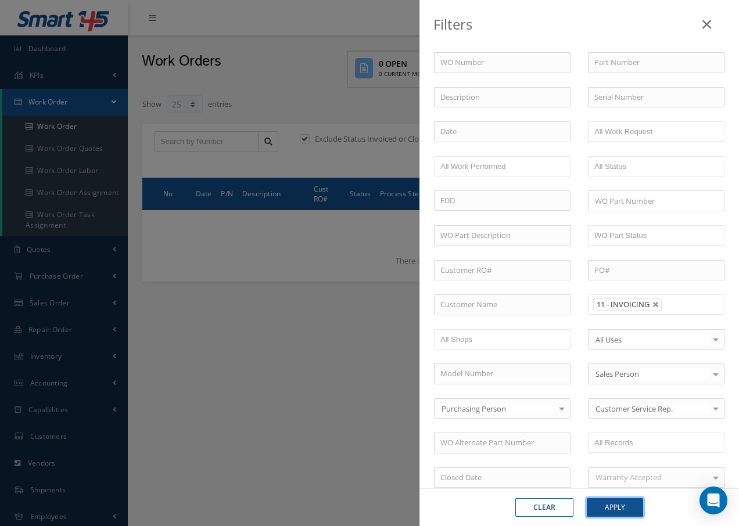
click at [623, 511] on button "Apply" at bounding box center [615, 507] width 56 height 19
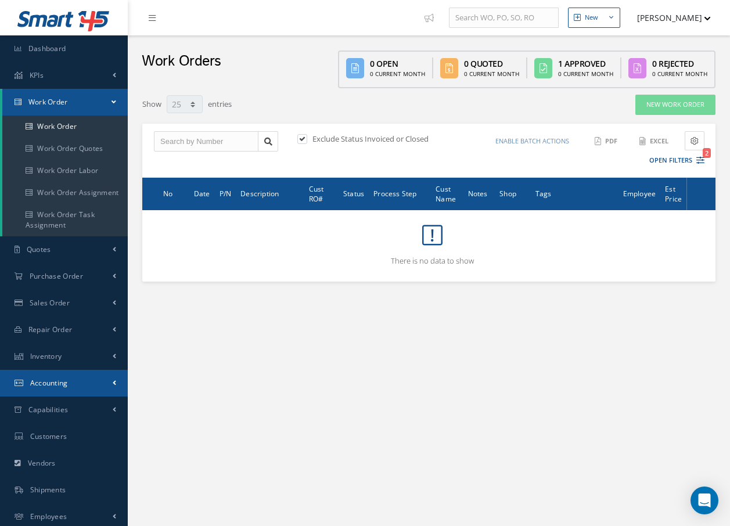
click at [55, 380] on span "Accounting" at bounding box center [49, 383] width 38 height 10
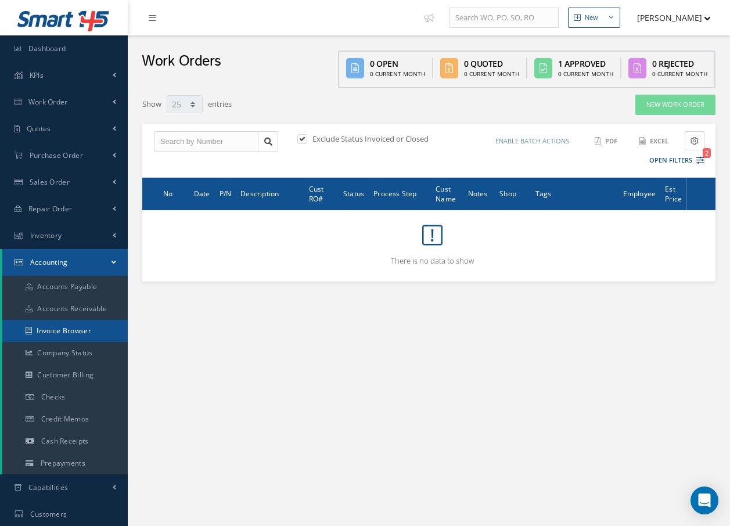
click at [76, 333] on link "Invoice Browser" at bounding box center [64, 331] width 125 height 22
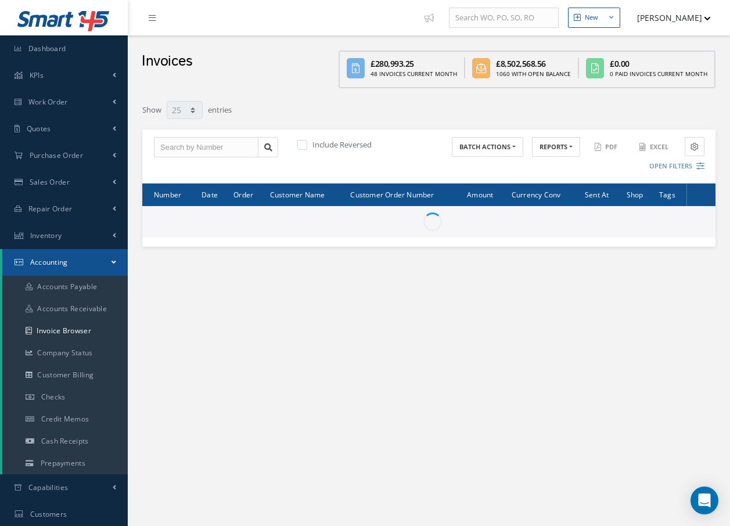
select select "25"
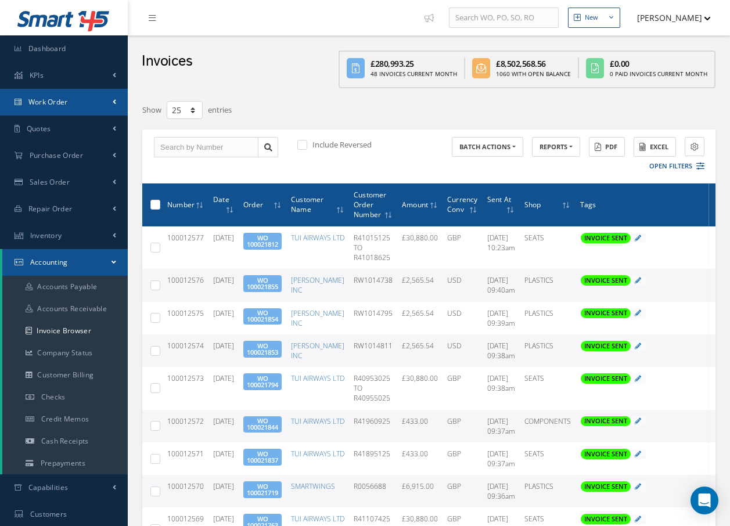
click at [41, 106] on span "Work Order" at bounding box center [48, 102] width 40 height 10
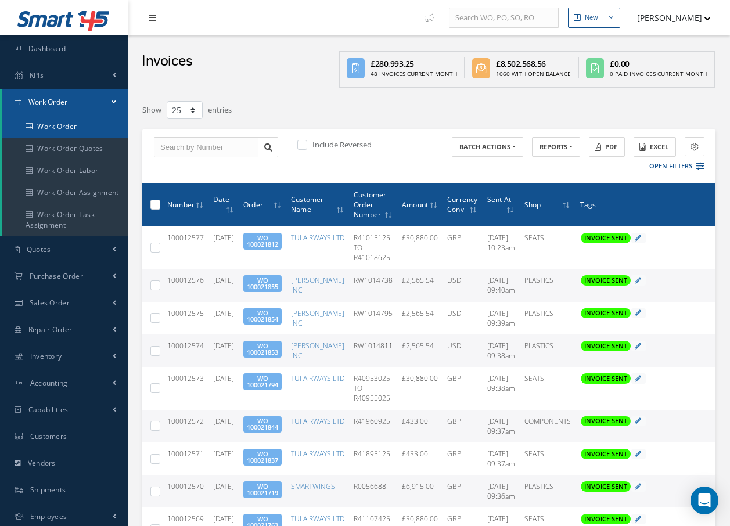
click at [69, 125] on link "Work Order" at bounding box center [64, 127] width 125 height 22
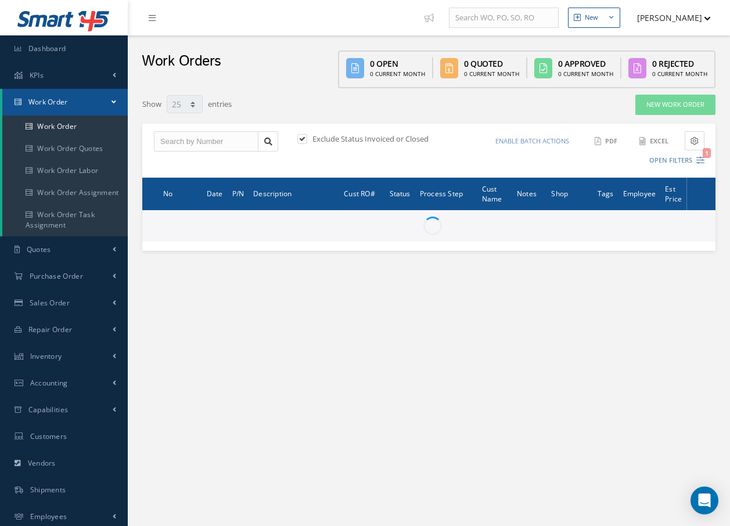
select select "25"
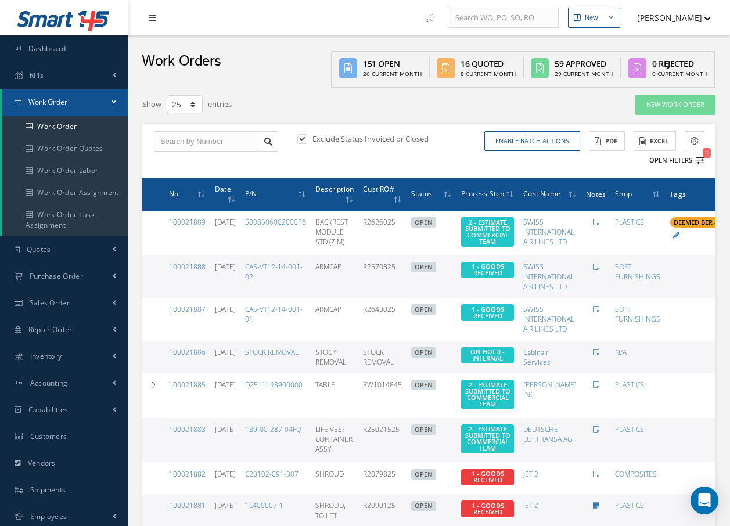
type input "All Work Request"
type input "All Work Performed"
type input "All Status"
type input "WO Part Status"
click at [704, 162] on icon "1" at bounding box center [701, 160] width 8 height 8
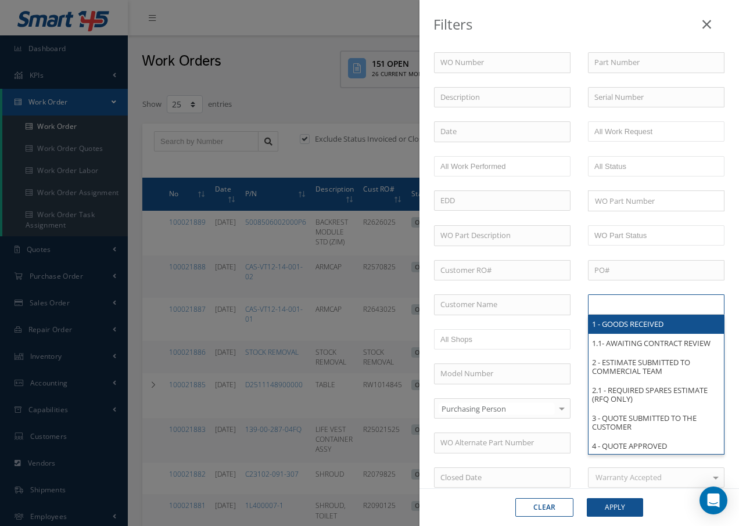
click at [641, 302] on input "text" at bounding box center [631, 304] width 74 height 15
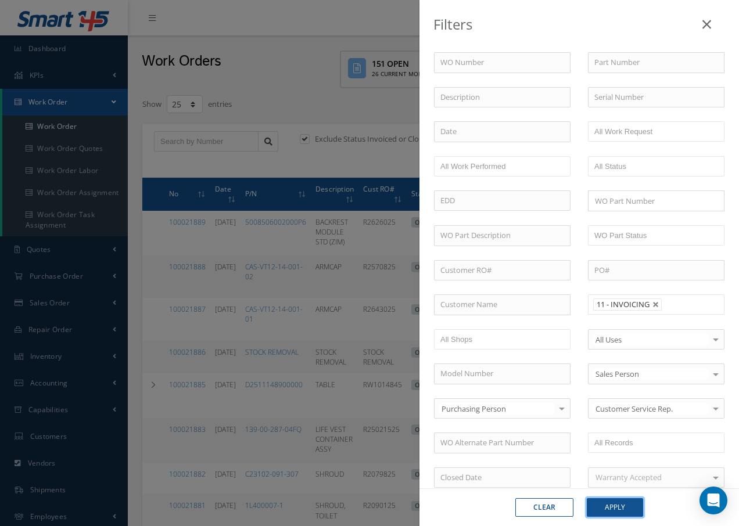
click at [632, 507] on button "Apply" at bounding box center [615, 507] width 56 height 19
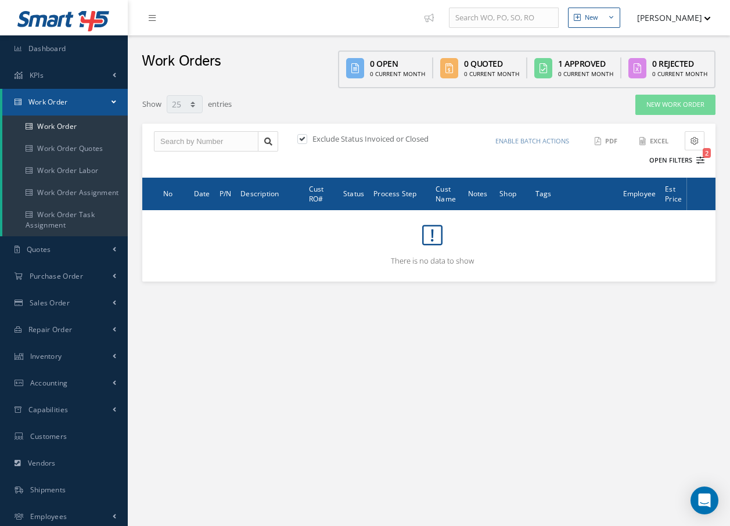
click at [703, 162] on icon "2" at bounding box center [701, 160] width 8 height 8
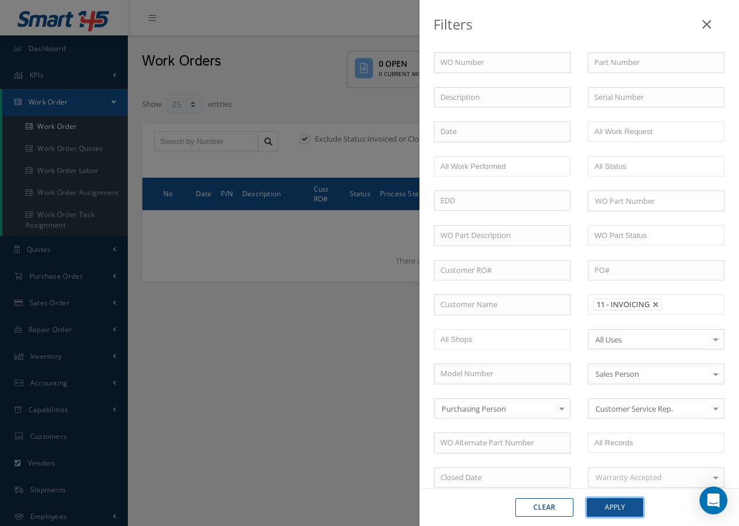
click at [611, 514] on button "Apply" at bounding box center [615, 507] width 56 height 19
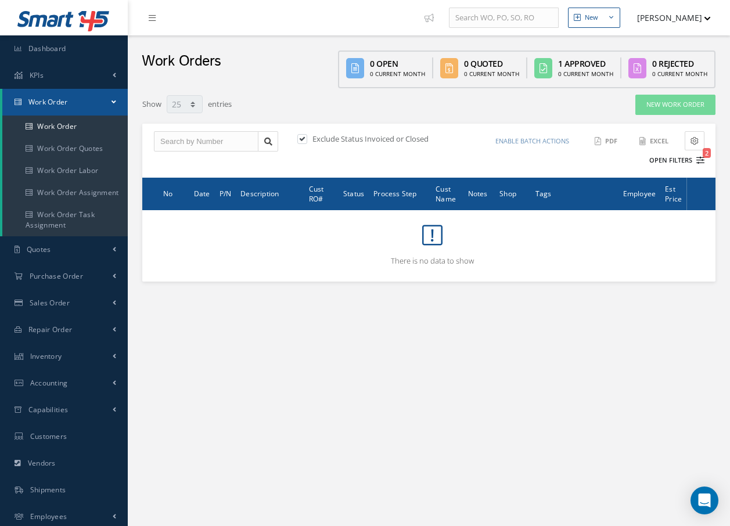
click at [700, 160] on icon "2" at bounding box center [701, 160] width 8 height 8
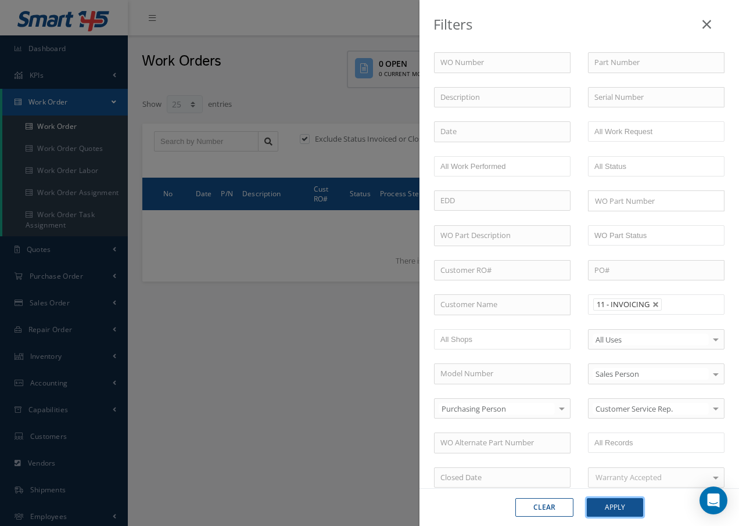
click at [627, 510] on button "Apply" at bounding box center [615, 507] width 56 height 19
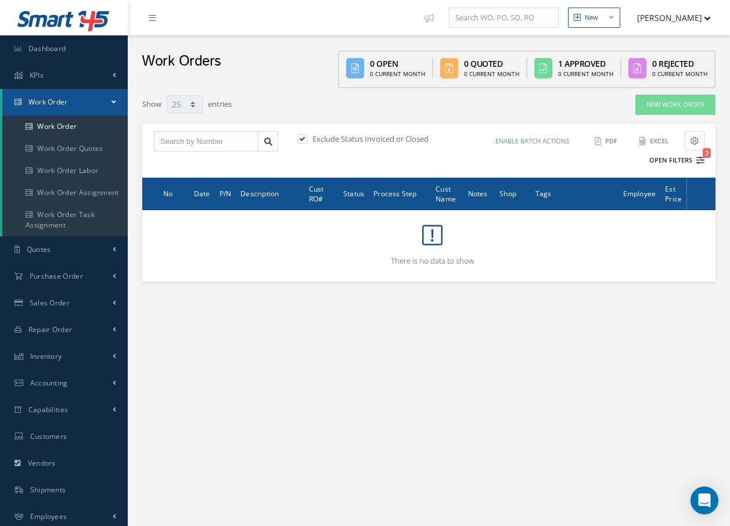
click at [701, 160] on icon "2" at bounding box center [701, 160] width 8 height 8
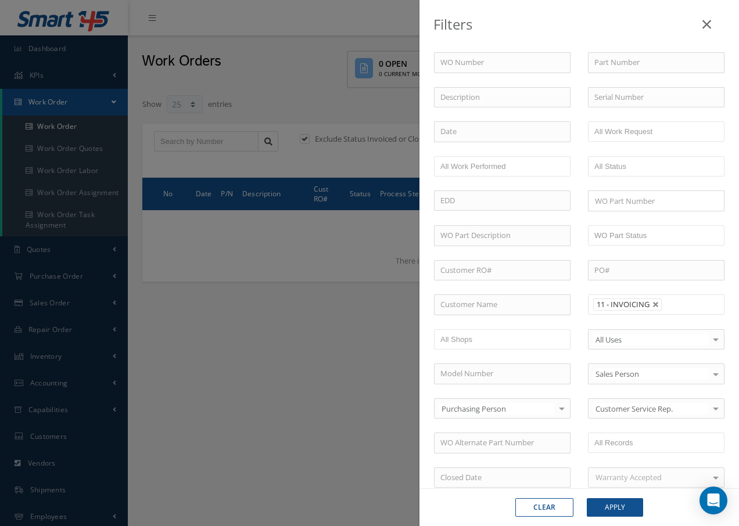
click at [666, 304] on input "text" at bounding box center [673, 304] width 15 height 15
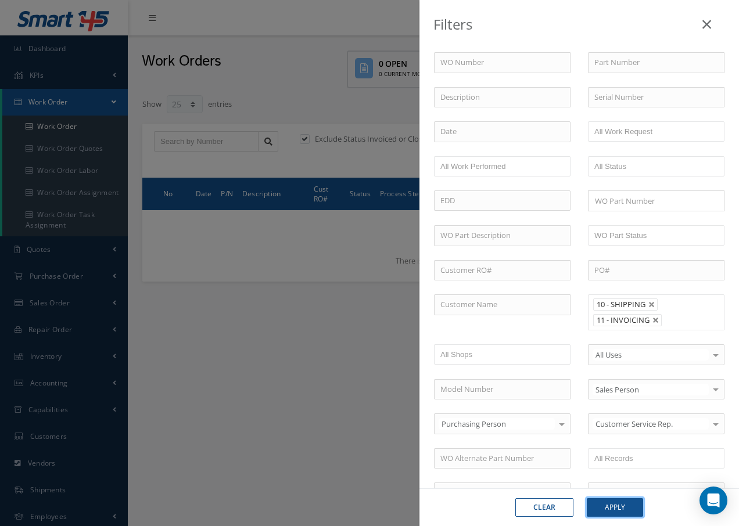
click at [619, 508] on button "Apply" at bounding box center [615, 507] width 56 height 19
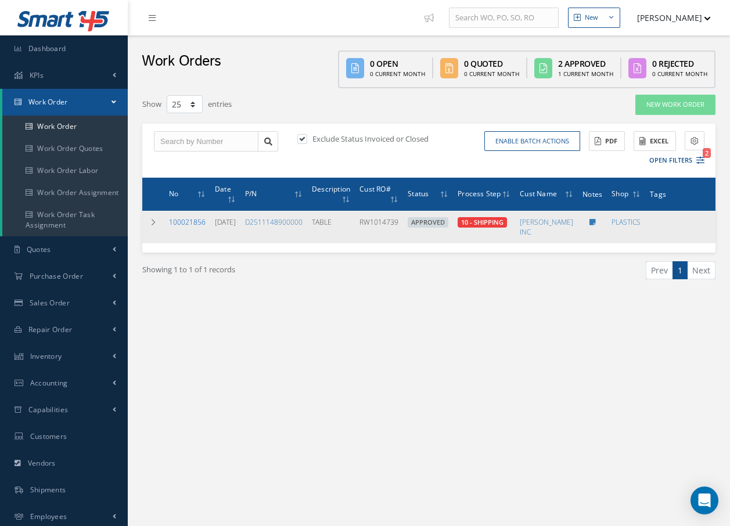
click at [192, 224] on link "100021856" at bounding box center [187, 222] width 37 height 10
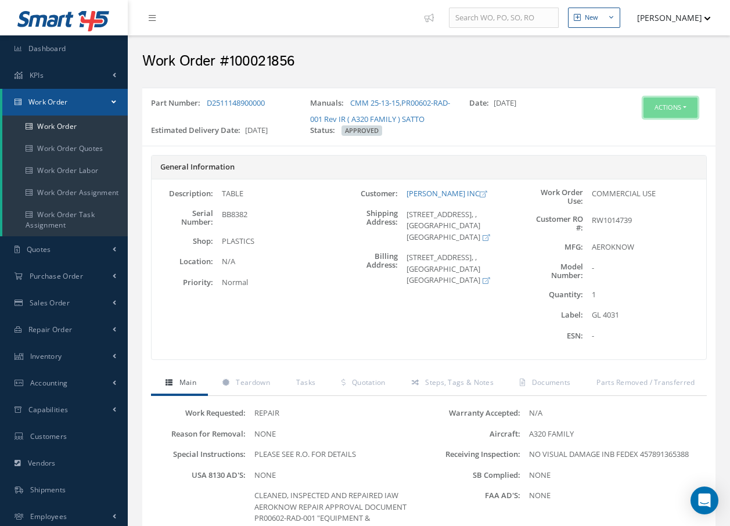
click at [676, 110] on button "Actions" at bounding box center [671, 108] width 54 height 20
click at [547, 381] on span "Documents" at bounding box center [551, 383] width 39 height 10
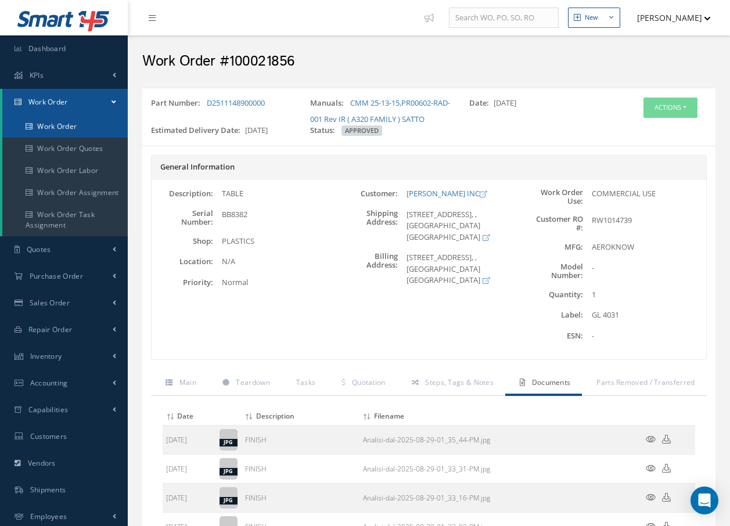
click at [50, 125] on link "Work Order" at bounding box center [64, 127] width 125 height 22
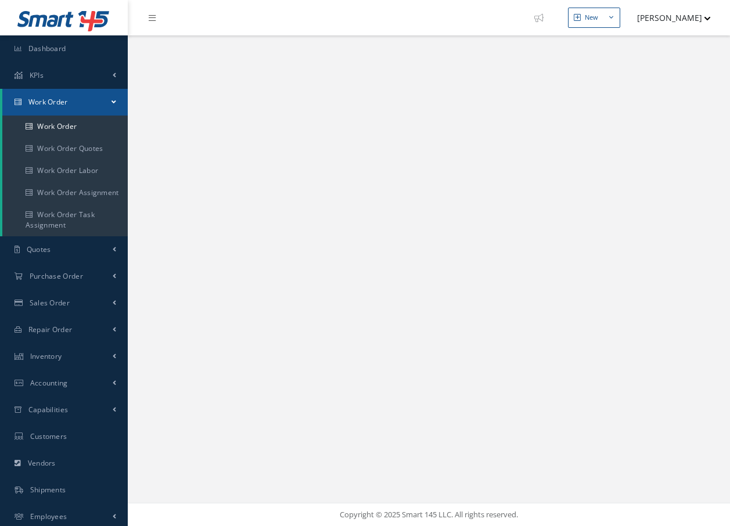
select select "25"
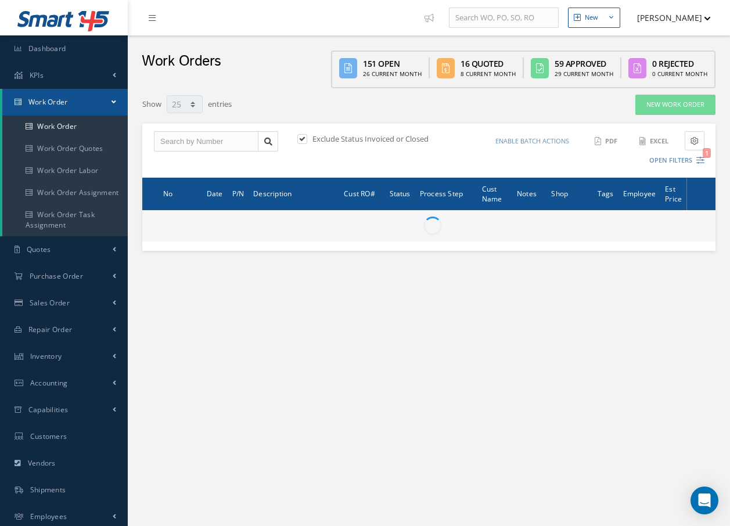
type input "All Work Request"
type input "All Work Performed"
type input "All Status"
type input "WO Part Status"
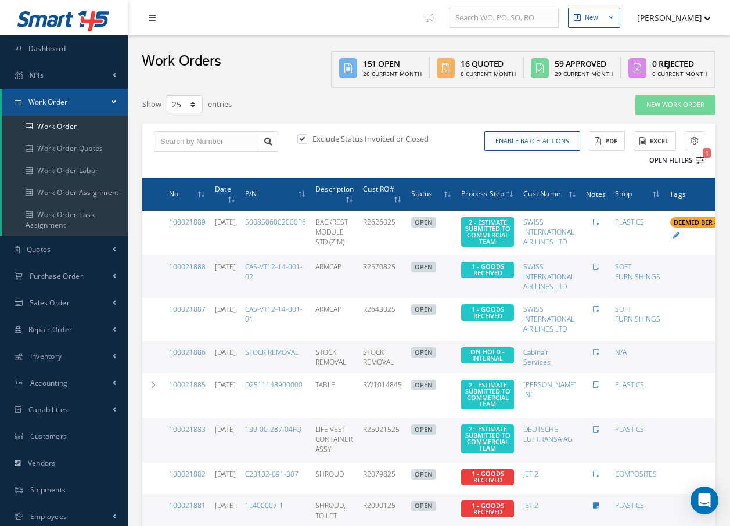
click at [701, 160] on icon "1" at bounding box center [701, 160] width 8 height 8
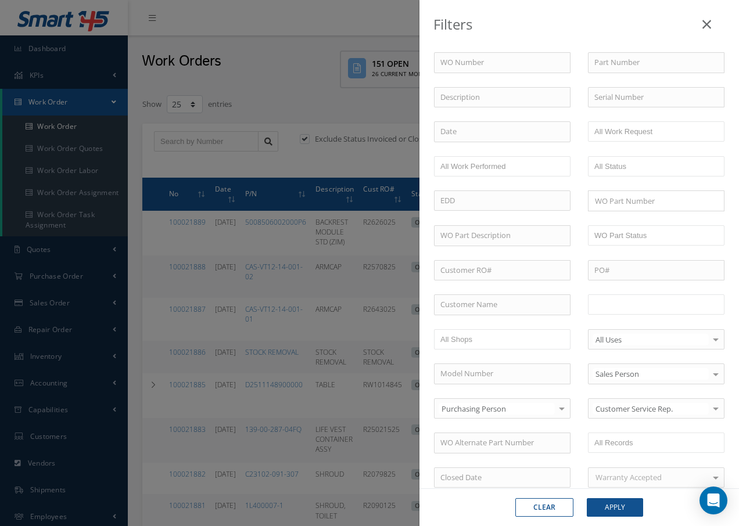
click at [666, 307] on li at bounding box center [631, 305] width 82 height 16
click at [632, 501] on button "Apply" at bounding box center [615, 507] width 56 height 19
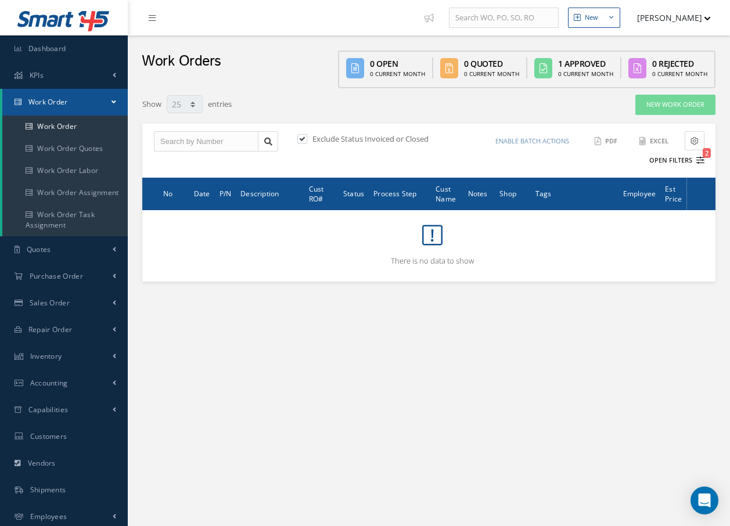
click at [700, 159] on icon "2" at bounding box center [701, 160] width 8 height 8
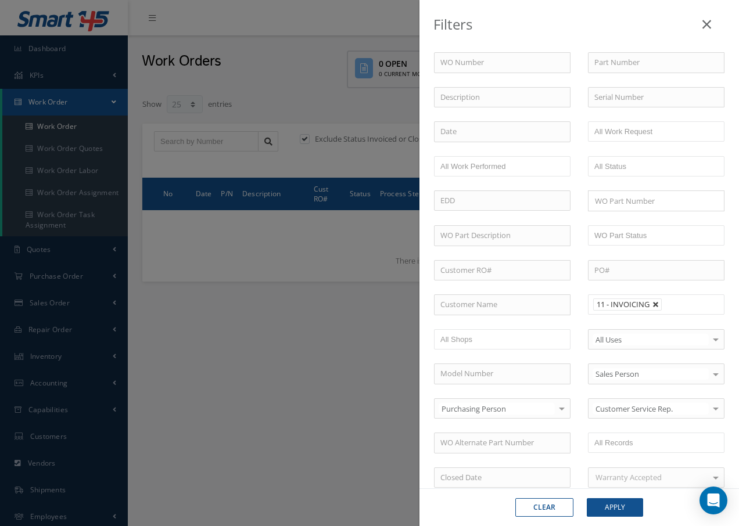
click at [654, 305] on link at bounding box center [655, 305] width 7 height 7
type input "All Proccess Step"
click at [654, 305] on input "text" at bounding box center [631, 304] width 74 height 15
click at [611, 507] on button "Apply" at bounding box center [615, 507] width 56 height 19
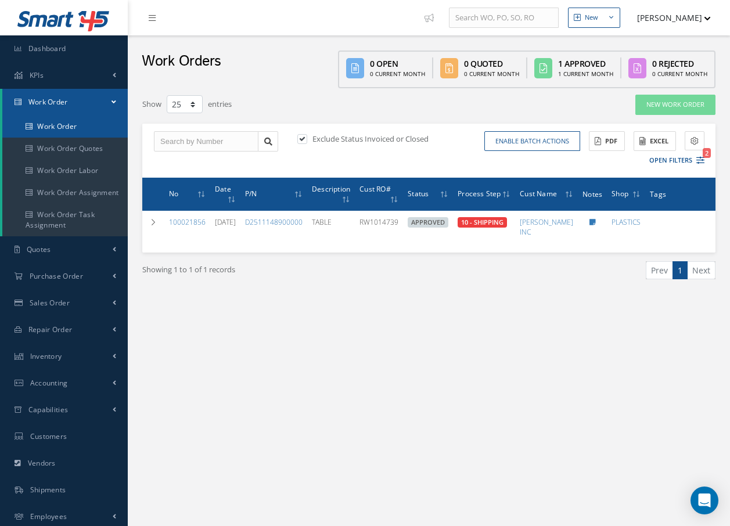
click at [57, 127] on link "Work Order" at bounding box center [64, 127] width 125 height 22
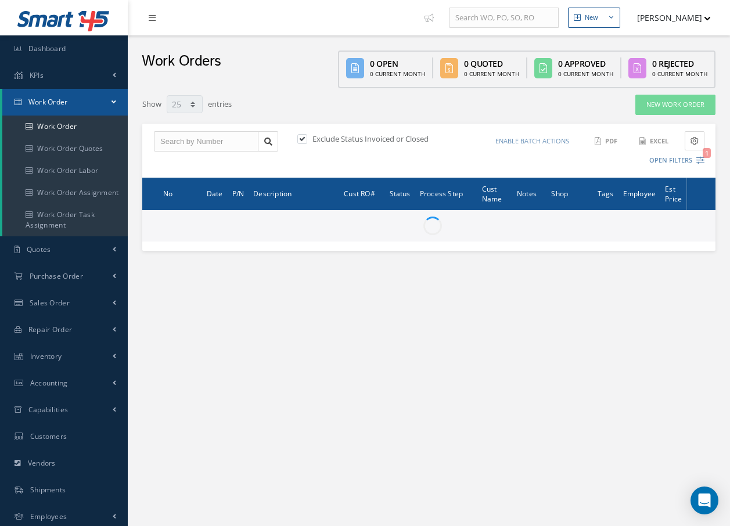
select select "25"
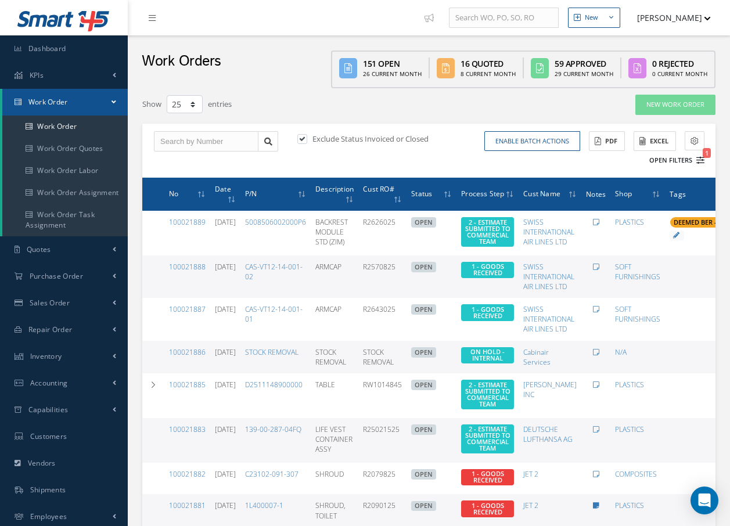
click at [699, 162] on icon "1" at bounding box center [701, 160] width 8 height 8
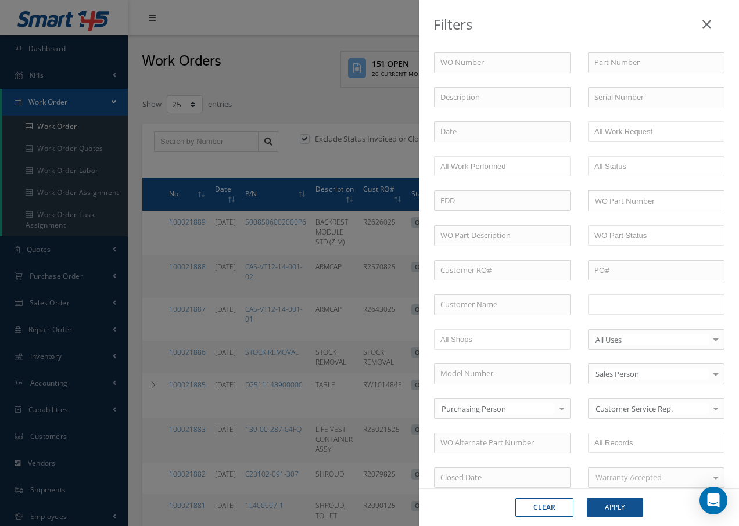
click at [634, 306] on input "text" at bounding box center [631, 304] width 74 height 15
click at [629, 508] on button "Apply" at bounding box center [615, 507] width 56 height 19
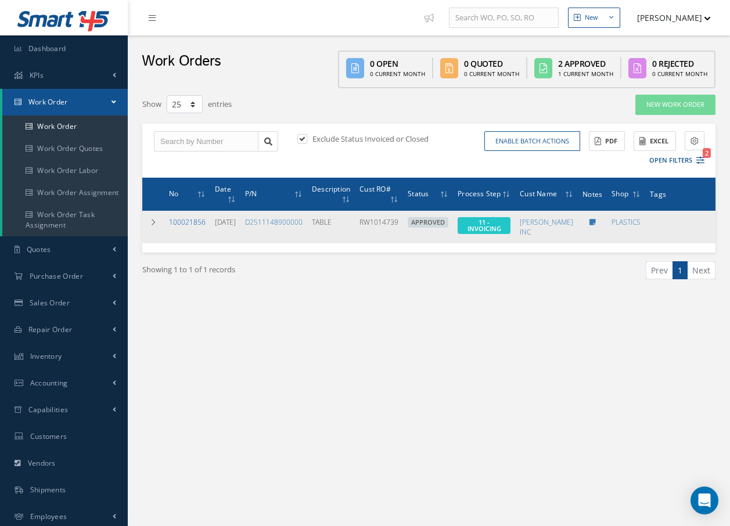
click at [183, 221] on link "100021856" at bounding box center [187, 222] width 37 height 10
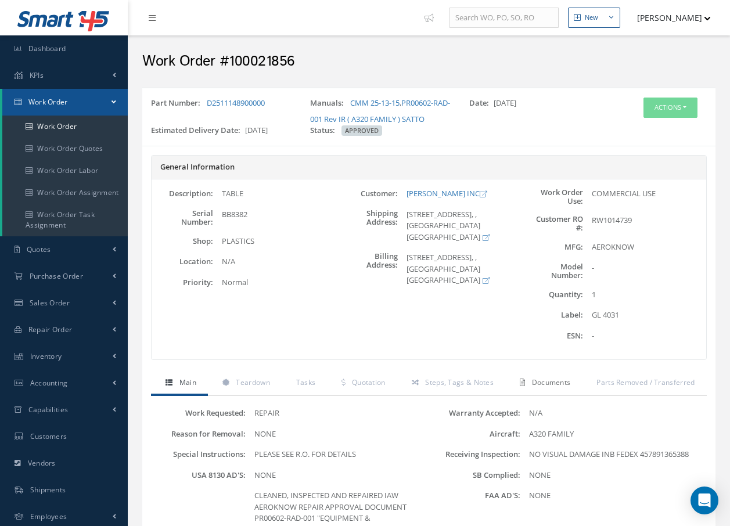
click at [544, 387] on span "Documents" at bounding box center [551, 383] width 39 height 10
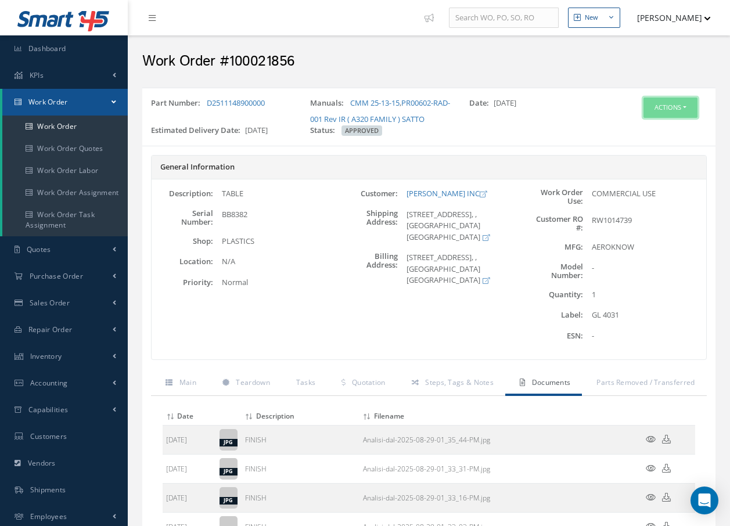
click at [667, 104] on button "Actions" at bounding box center [671, 108] width 54 height 20
click at [652, 147] on link "Invoicing" at bounding box center [653, 146] width 93 height 16
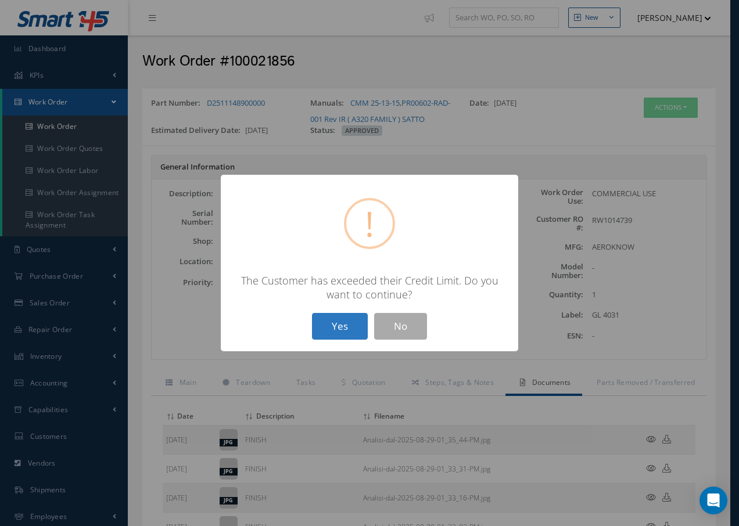
click at [343, 327] on button "Yes" at bounding box center [340, 326] width 56 height 27
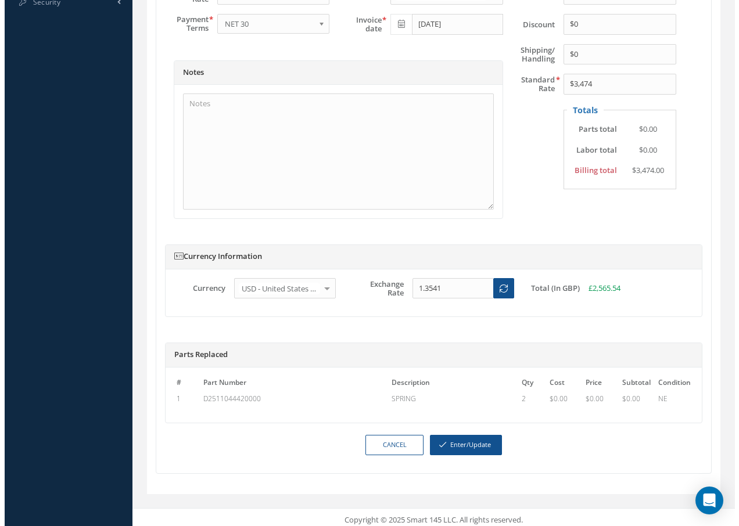
scroll to position [574, 0]
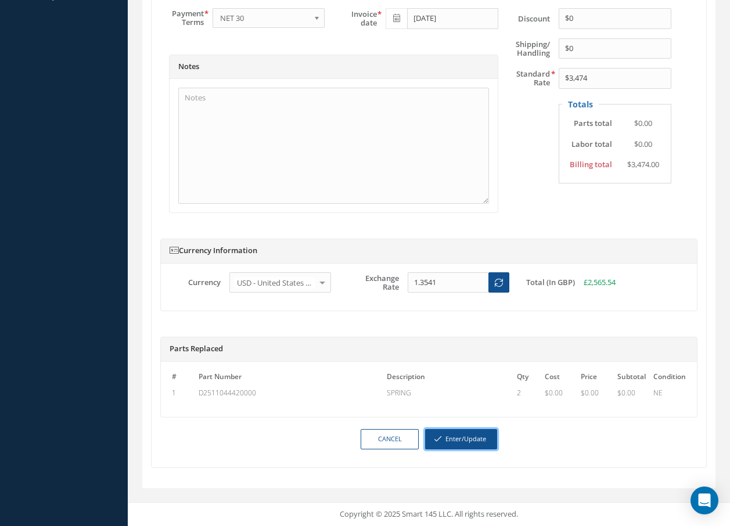
click at [468, 438] on button "Enter/Update" at bounding box center [461, 439] width 72 height 20
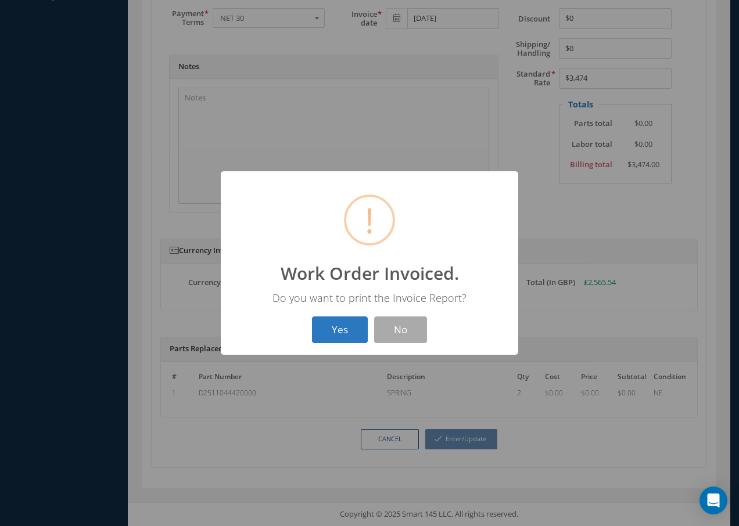
click at [347, 328] on button "Yes" at bounding box center [340, 330] width 56 height 27
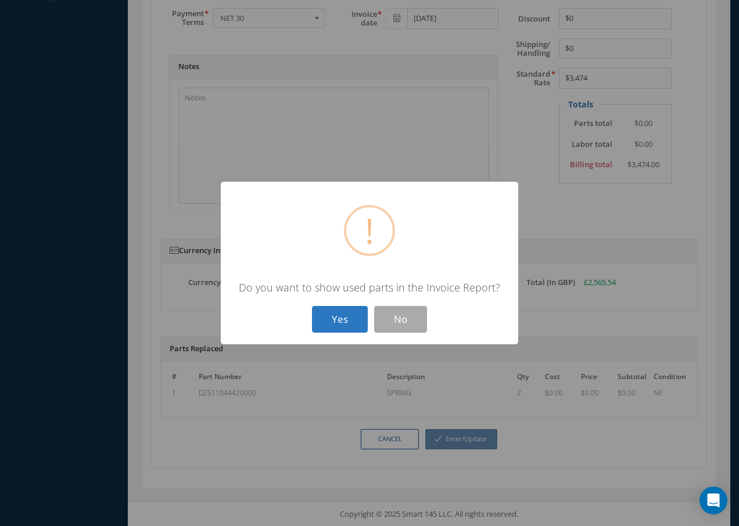
click at [346, 327] on button "Yes" at bounding box center [340, 319] width 56 height 27
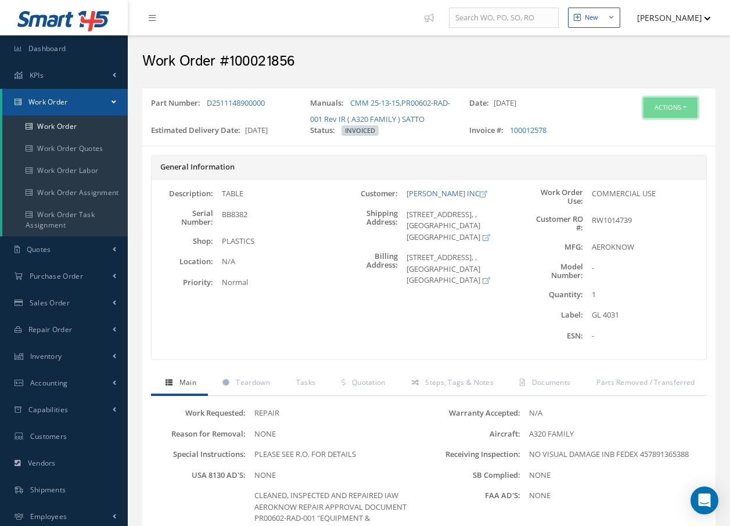
click at [683, 110] on button "Actions" at bounding box center [671, 108] width 54 height 20
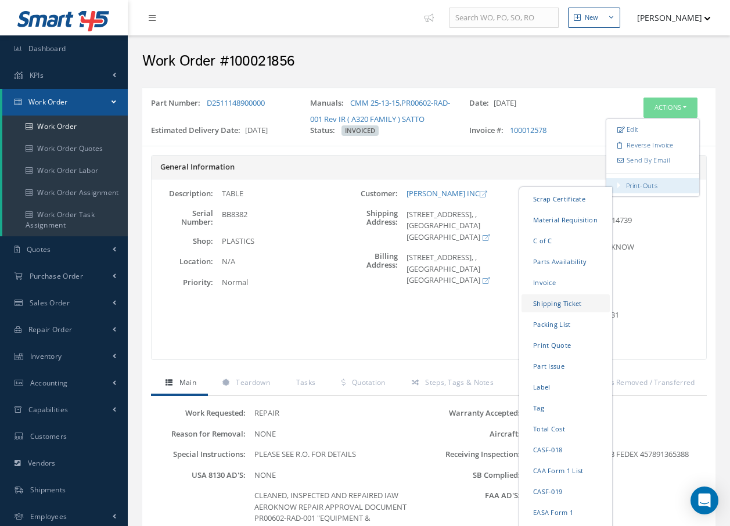
click at [556, 304] on link "Shipping Ticket" at bounding box center [566, 304] width 88 height 18
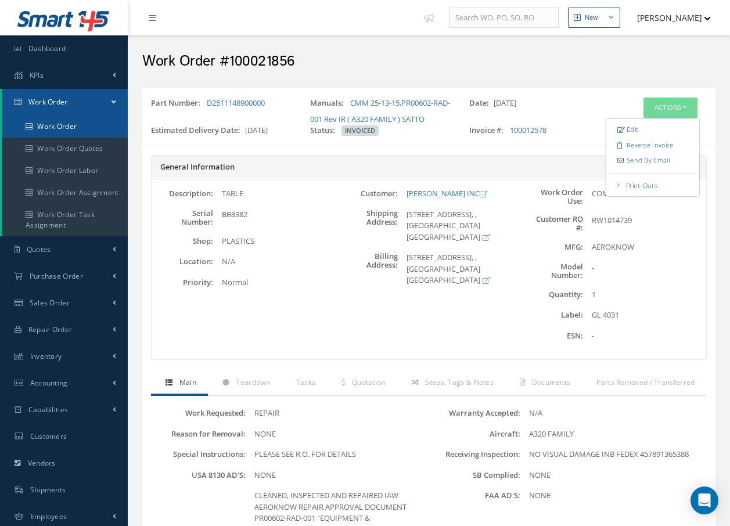
click at [52, 123] on link "Work Order" at bounding box center [64, 127] width 125 height 22
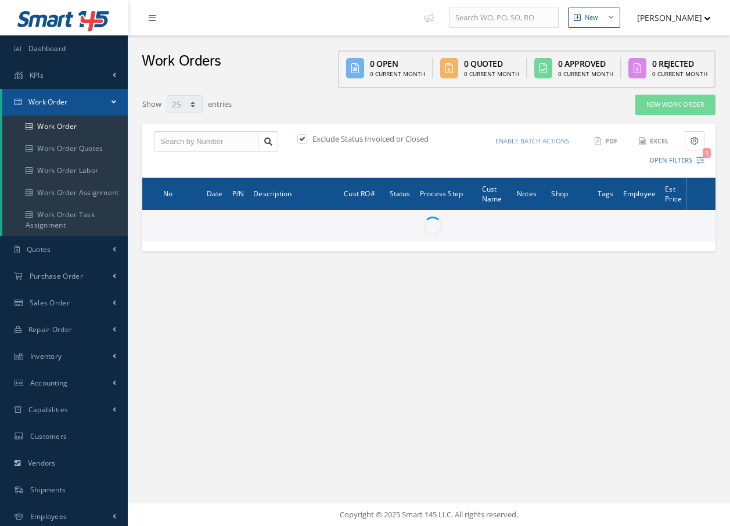
select select "25"
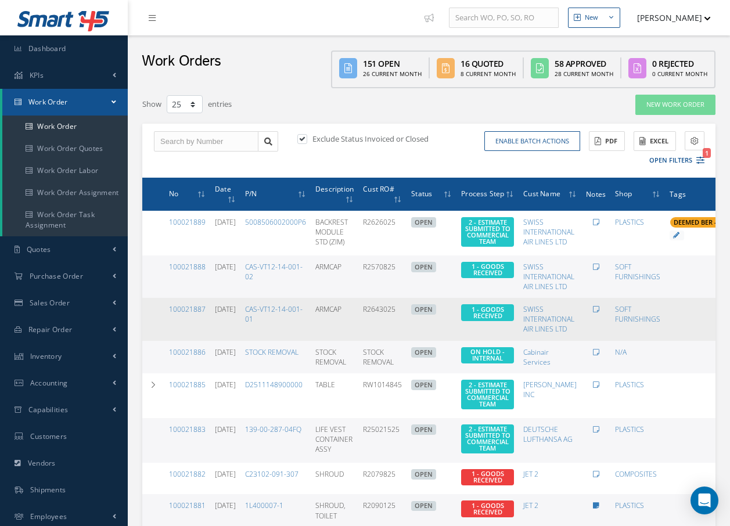
type input "All Work Request"
type input "All Work Performed"
type input "All Status"
type input "WO Part Status"
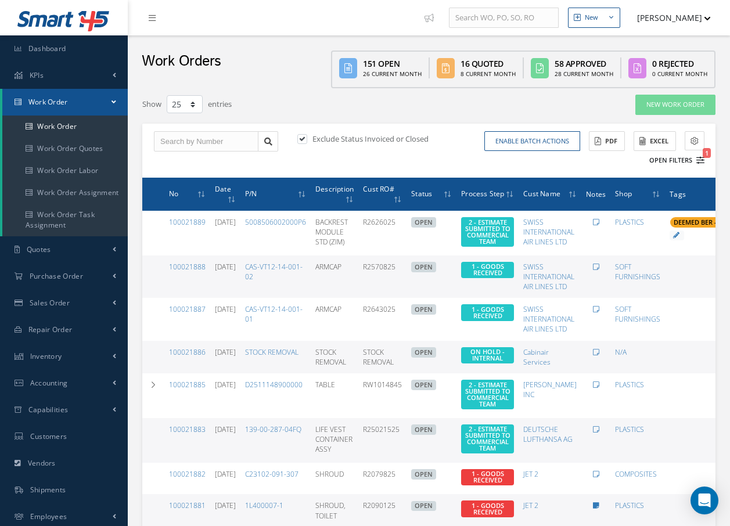
click at [702, 159] on icon "1" at bounding box center [701, 160] width 8 height 8
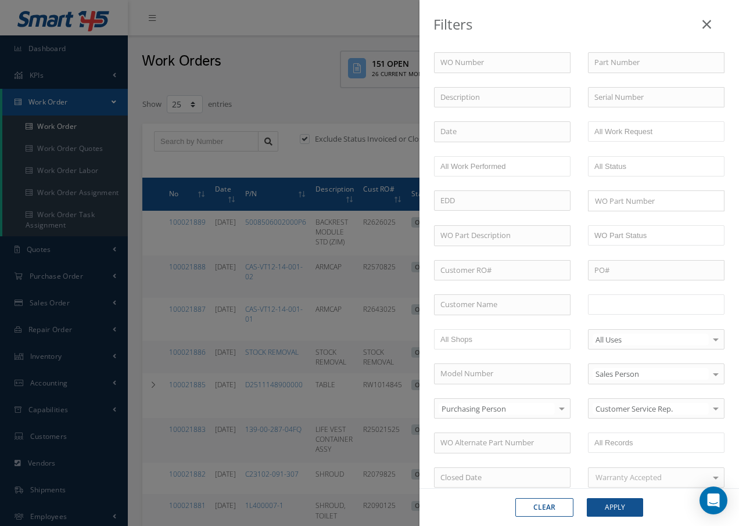
click at [644, 306] on input "text" at bounding box center [631, 304] width 74 height 15
click at [618, 510] on button "Apply" at bounding box center [615, 507] width 56 height 19
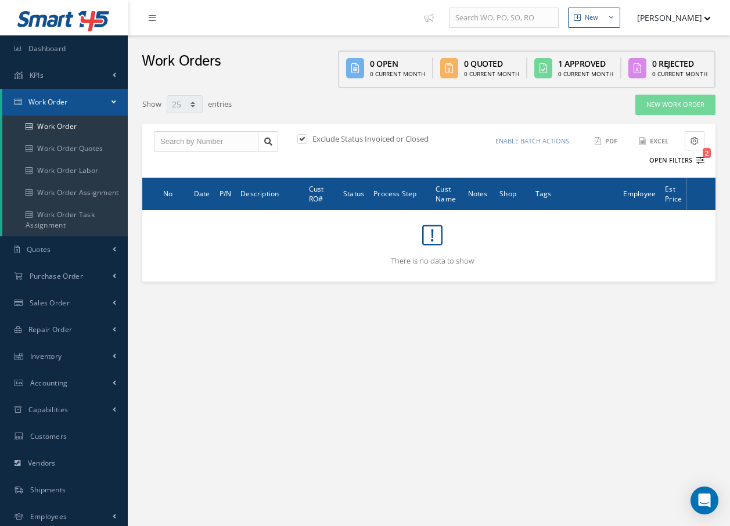
click at [704, 160] on icon "2" at bounding box center [701, 160] width 8 height 8
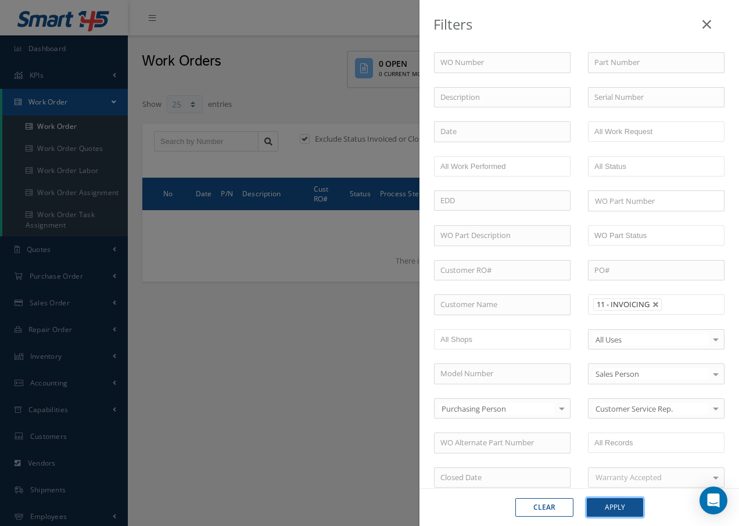
click at [637, 512] on button "Apply" at bounding box center [615, 507] width 56 height 19
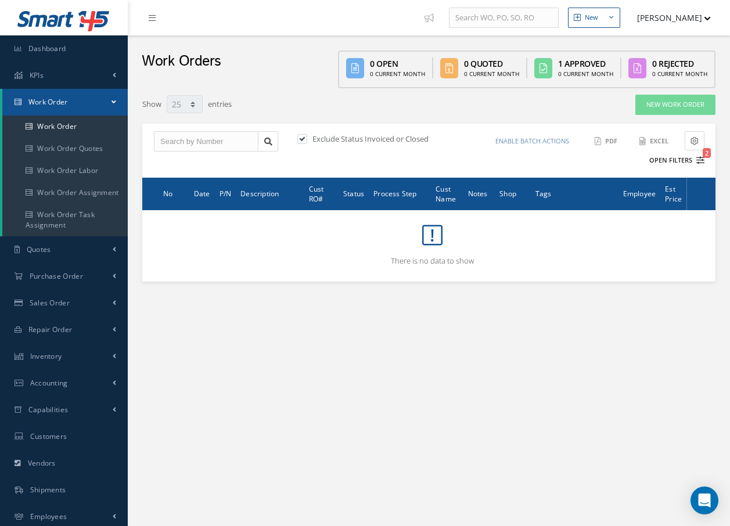
click at [699, 160] on icon "2" at bounding box center [701, 160] width 8 height 8
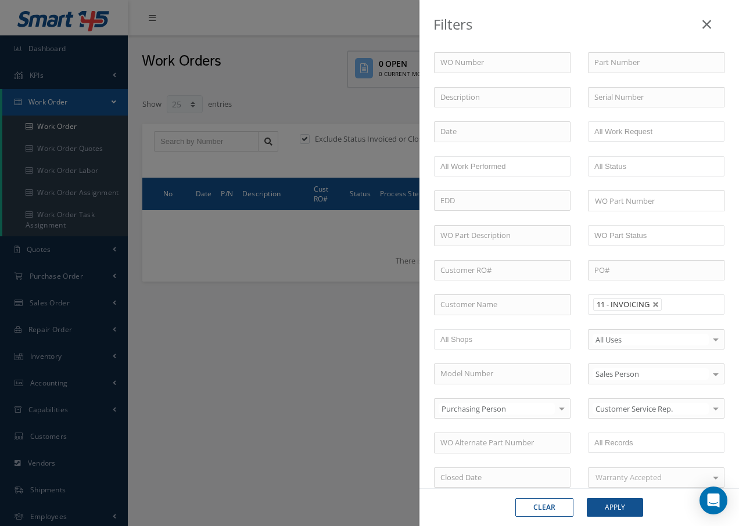
click at [354, 382] on div "Filters WO Number Part Number Description Serial Number - BER CERTIFICATION FIL…" at bounding box center [369, 263] width 739 height 526
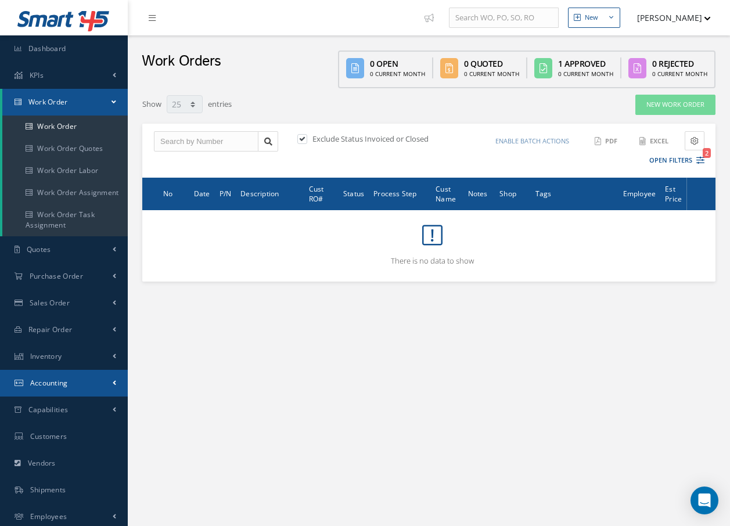
click at [65, 385] on span "Accounting" at bounding box center [49, 383] width 38 height 10
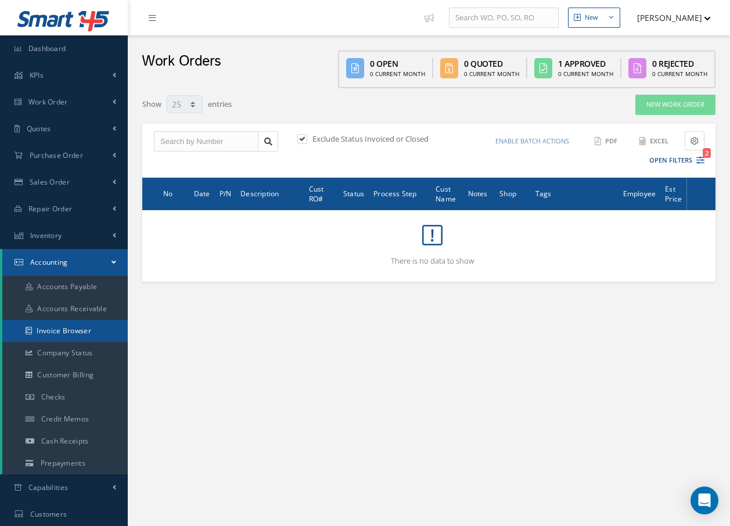
click at [80, 331] on link "Invoice Browser" at bounding box center [64, 331] width 125 height 22
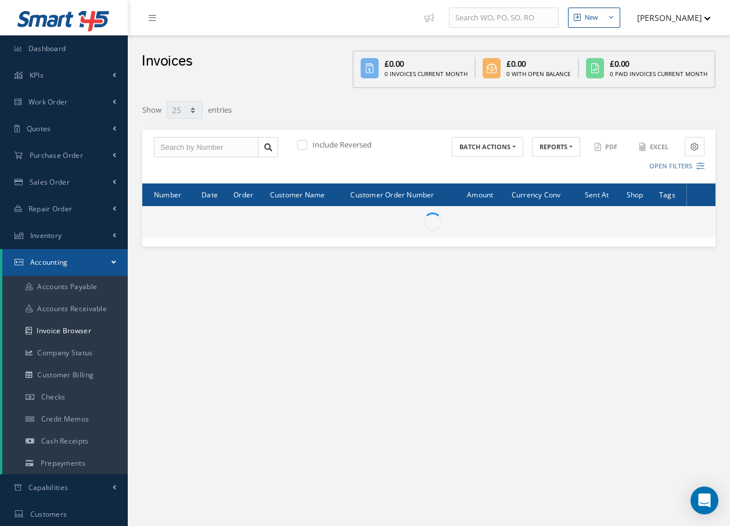
select select "25"
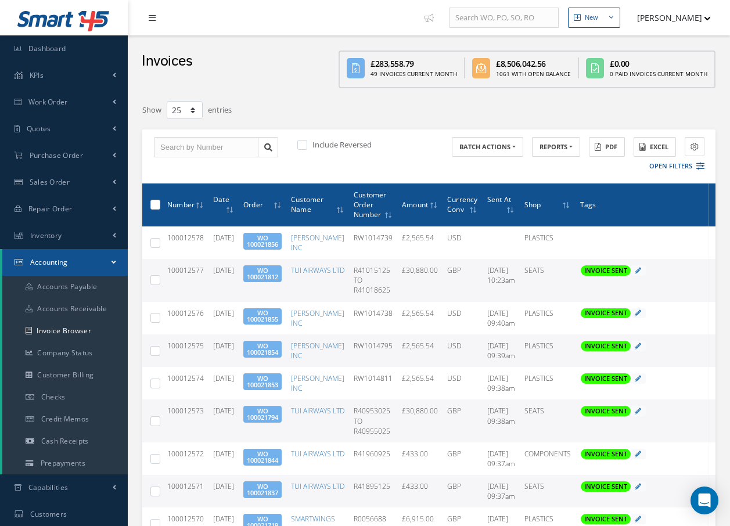
click at [154, 18] on icon at bounding box center [152, 18] width 7 height 8
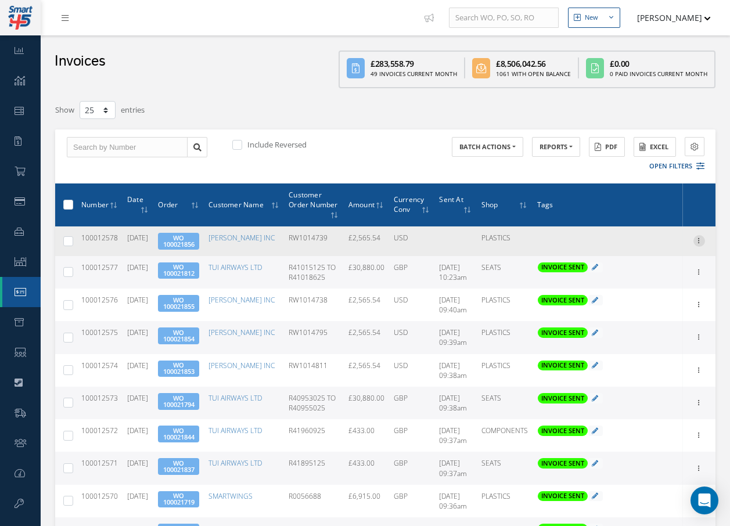
click at [701, 241] on icon at bounding box center [700, 239] width 12 height 9
click at [633, 277] on link "Send By Email" at bounding box center [646, 278] width 92 height 15
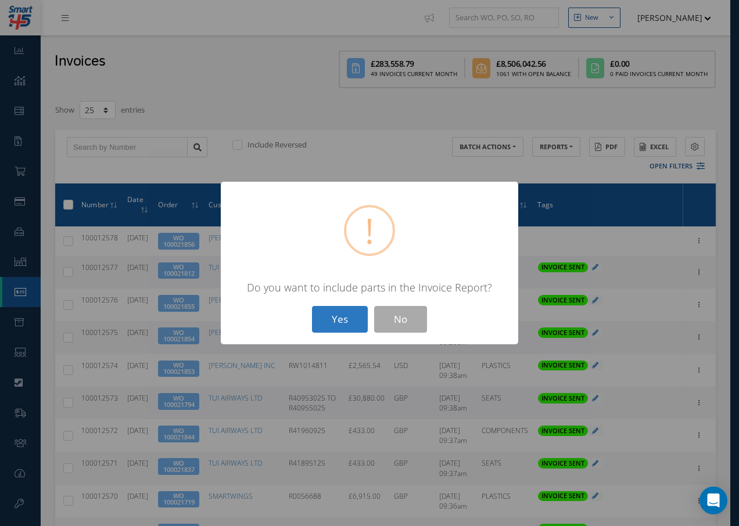
click at [334, 325] on button "Yes" at bounding box center [340, 319] width 56 height 27
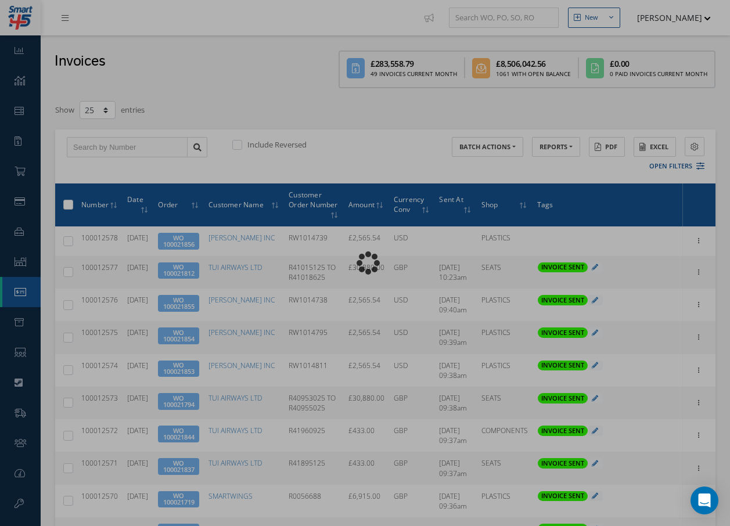
type input "INVOICE - Work Order 100021856 for BARFIELD INC, PO: RW1014739"
type textarea "Dear Accounts, Please find the attached invoice for your recent order RW1014739…"
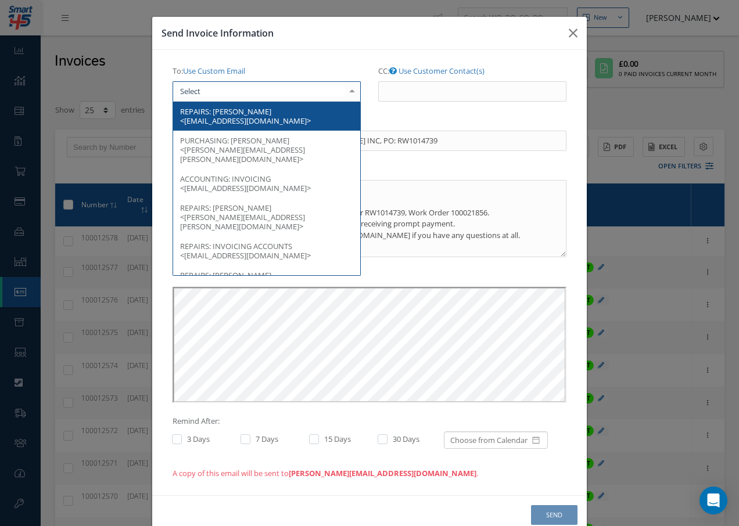
click at [263, 92] on div at bounding box center [267, 91] width 188 height 21
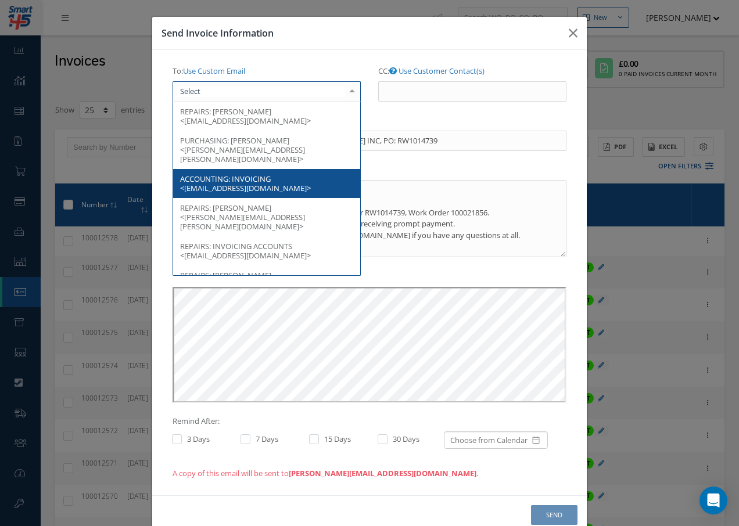
click at [291, 174] on span "INVOICING <accountspayable@barfieldinc.com>" at bounding box center [245, 184] width 131 height 20
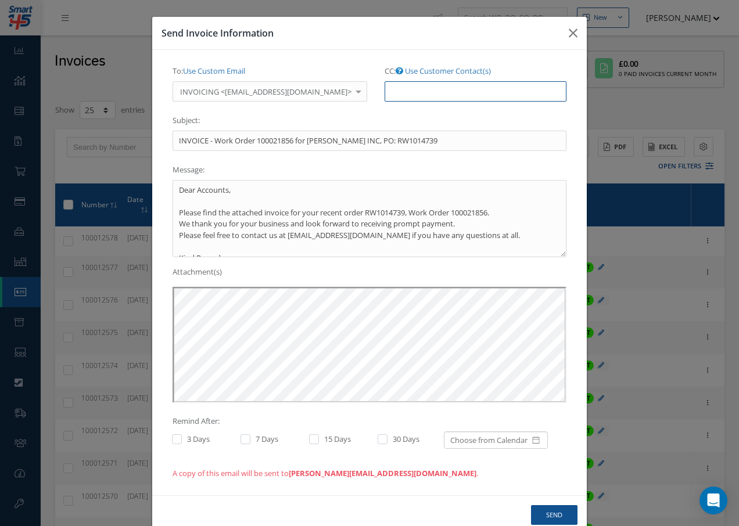
click at [386, 88] on input "CC: Use Customer Contact(s)" at bounding box center [476, 91] width 182 height 21
paste input "Accounts@cab.aero"
type input "Accounts@cab.aero"
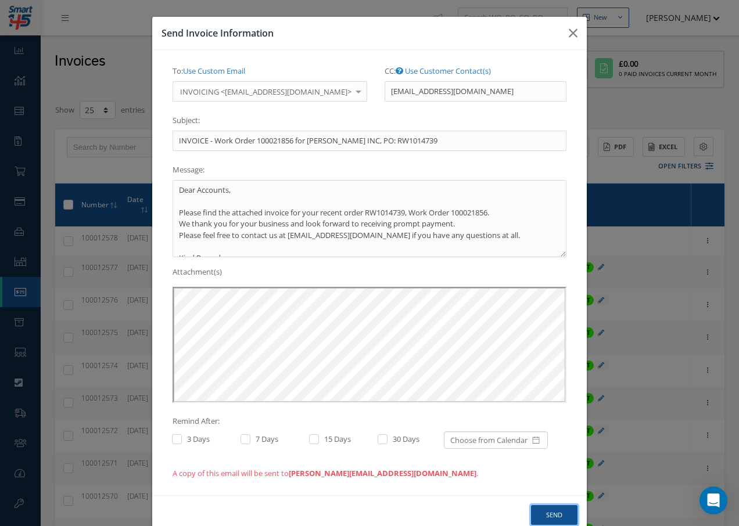
click at [546, 515] on button "Send" at bounding box center [554, 515] width 46 height 20
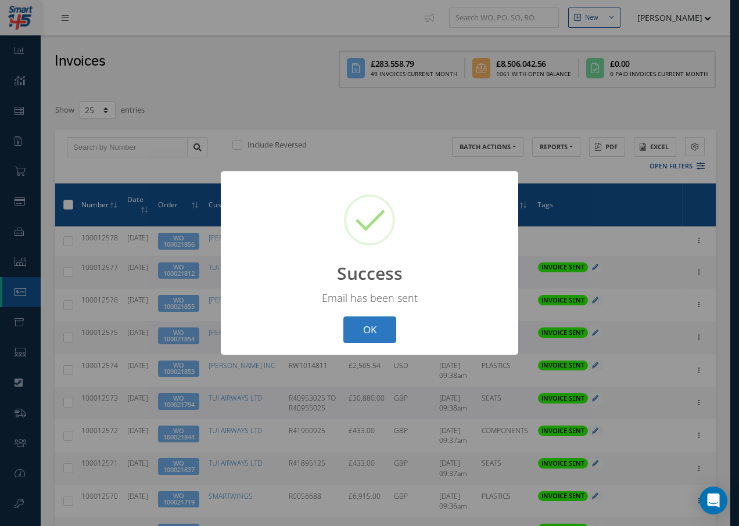
click at [382, 335] on button "OK" at bounding box center [369, 330] width 53 height 27
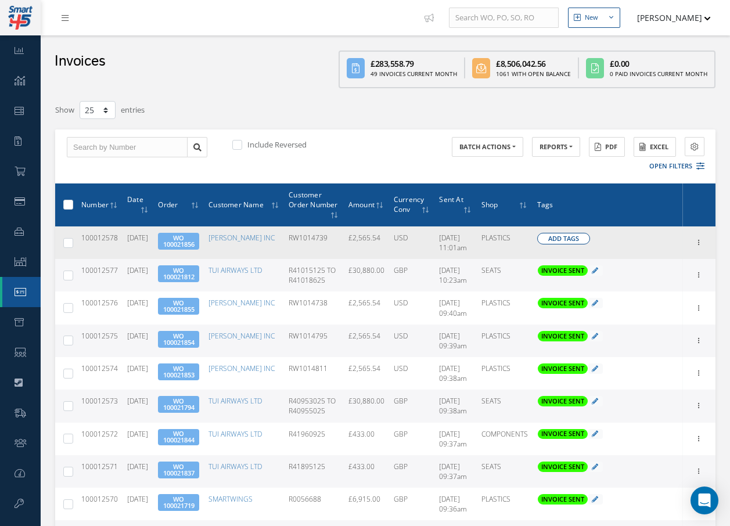
click at [566, 236] on span "Add Tags" at bounding box center [563, 239] width 31 height 10
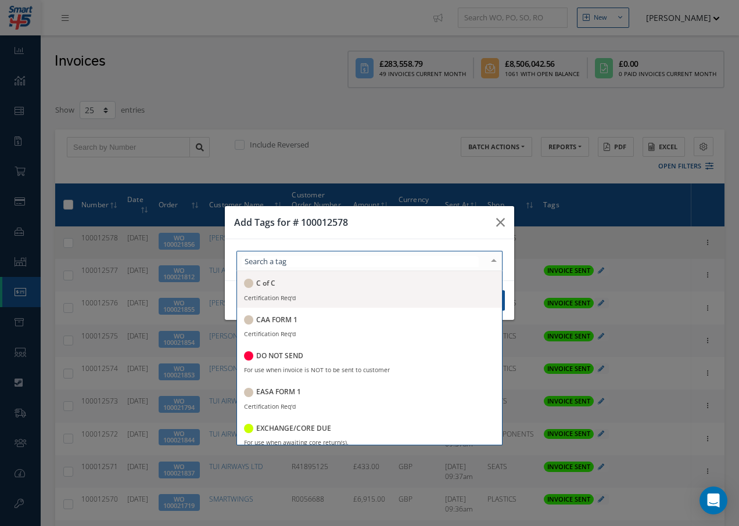
click at [471, 265] on div at bounding box center [369, 261] width 266 height 20
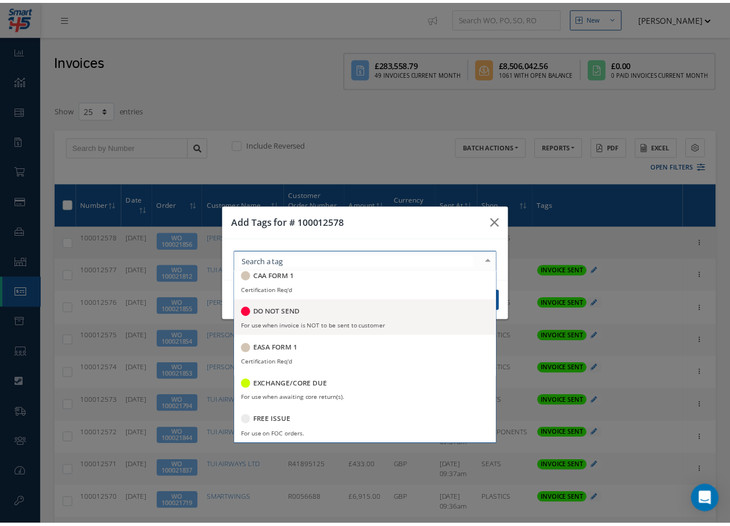
scroll to position [174, 0]
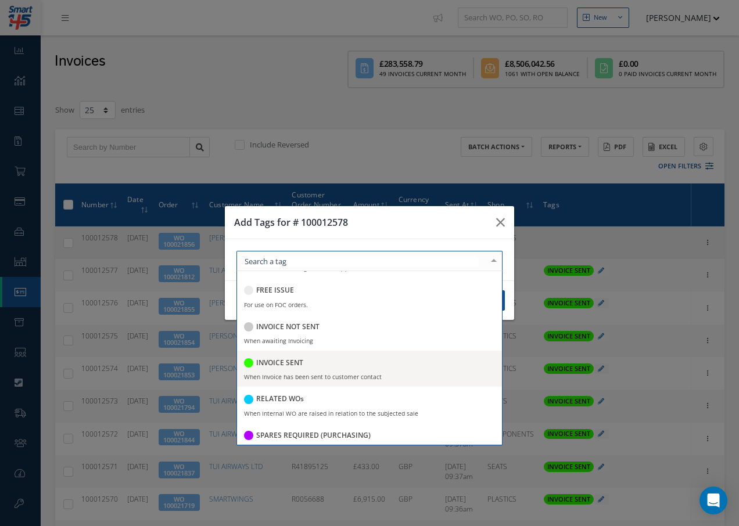
click at [281, 361] on h5 "INVOICE SENT" at bounding box center [279, 363] width 47 height 8
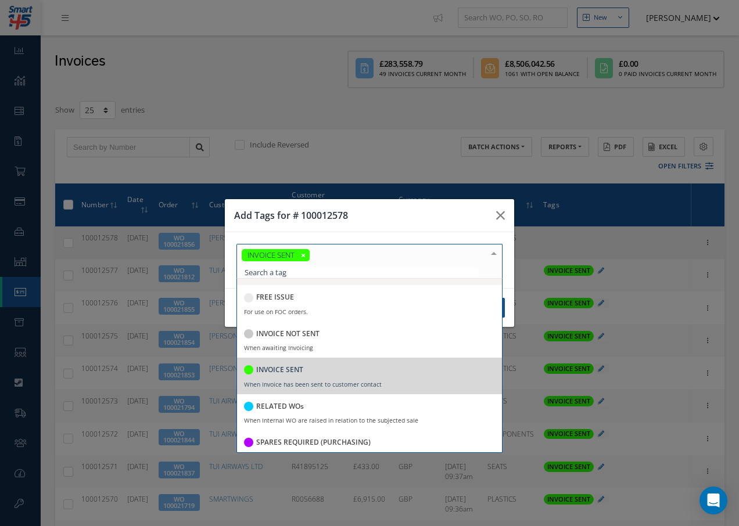
click at [493, 250] on div "INVOICE SENT C of C Certification Req'd CAA FORM 1 Certification Req'd DO NOT S…" at bounding box center [369, 261] width 266 height 35
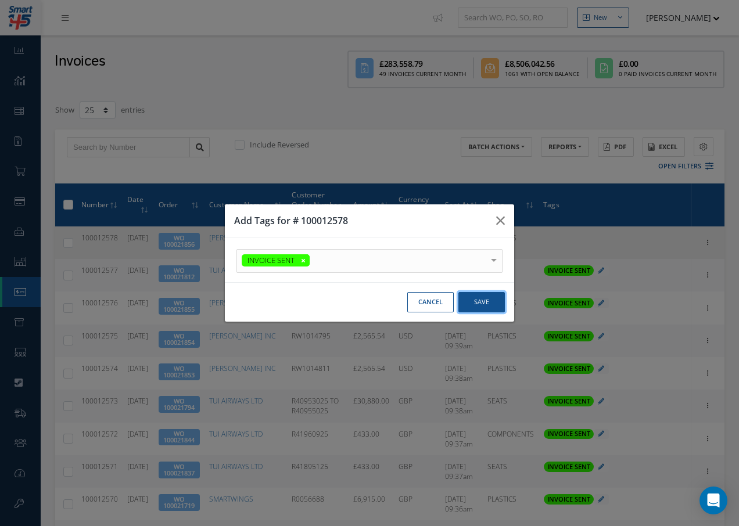
click at [482, 302] on button "Save" at bounding box center [481, 302] width 46 height 20
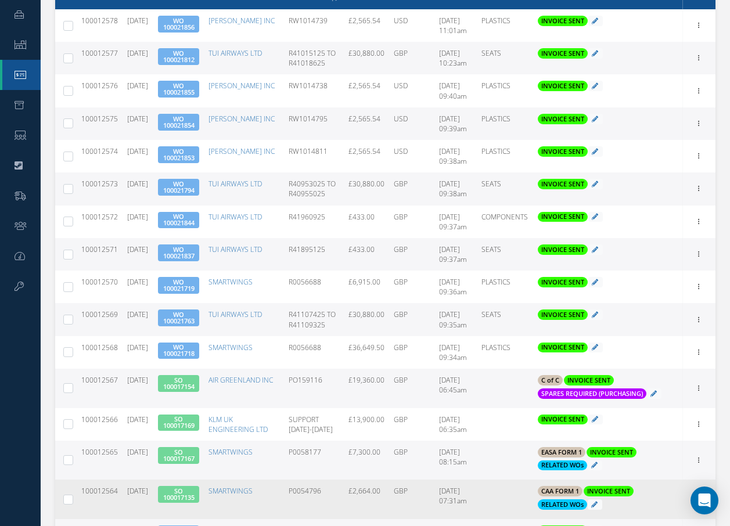
scroll to position [0, 0]
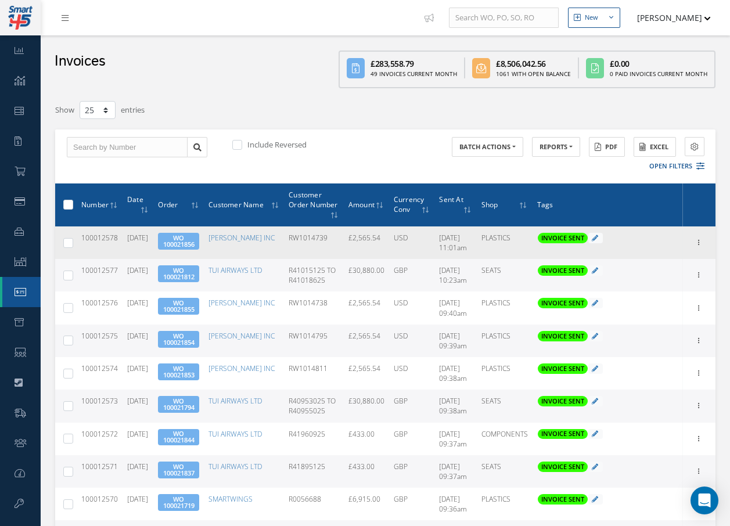
click at [195, 246] on link "WO 100021856" at bounding box center [178, 241] width 31 height 15
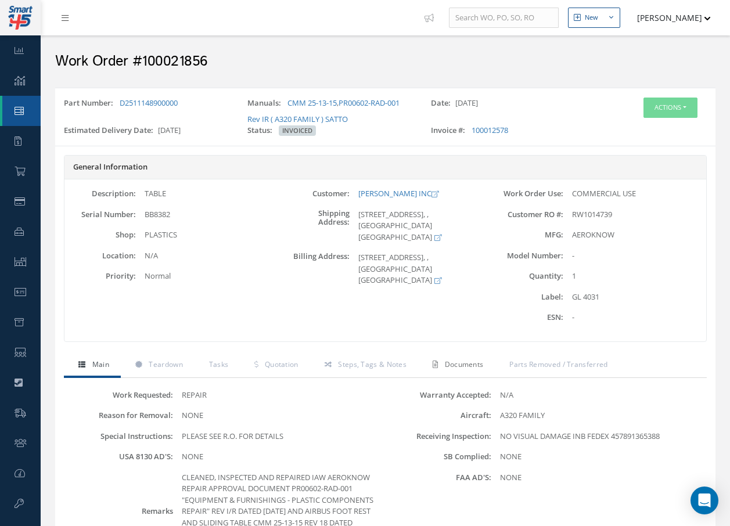
click at [477, 367] on span "Documents" at bounding box center [464, 365] width 39 height 10
